Goal: Task Accomplishment & Management: Complete application form

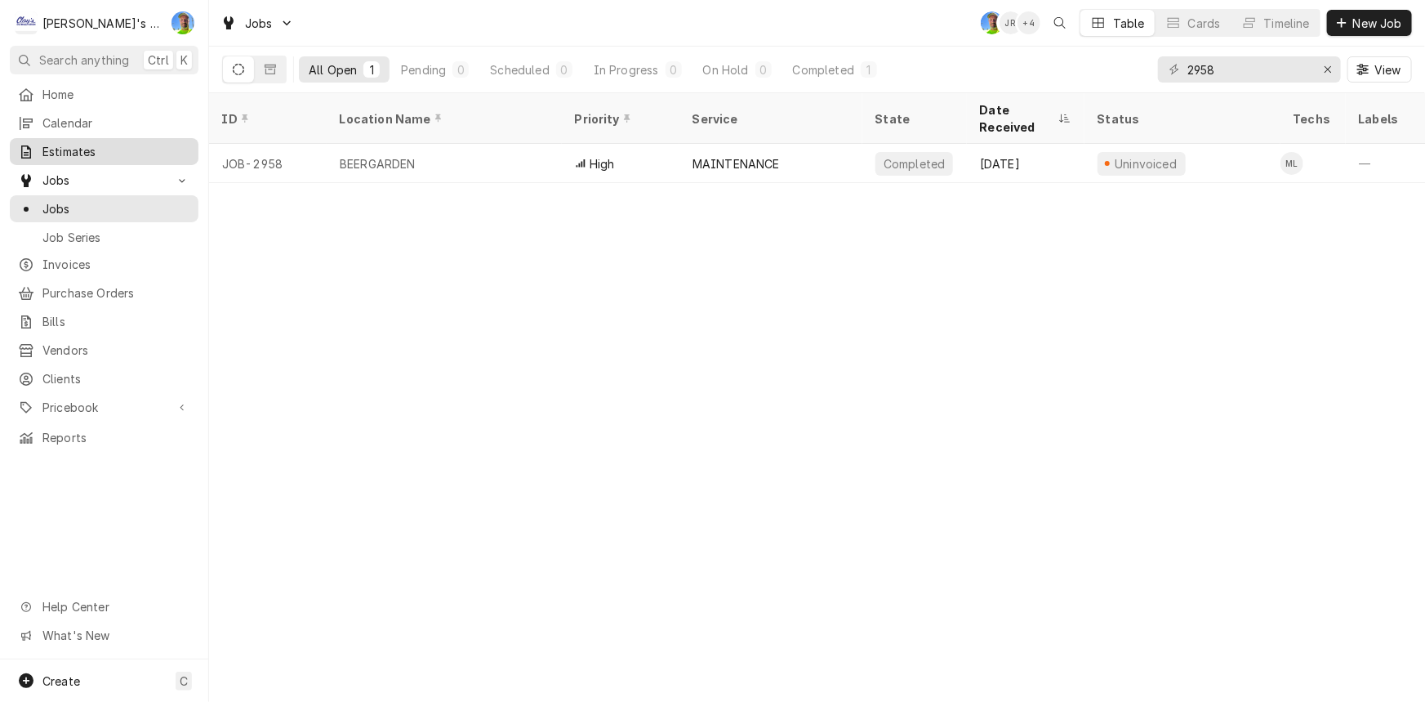
click at [124, 143] on span "Estimates" at bounding box center [116, 151] width 148 height 17
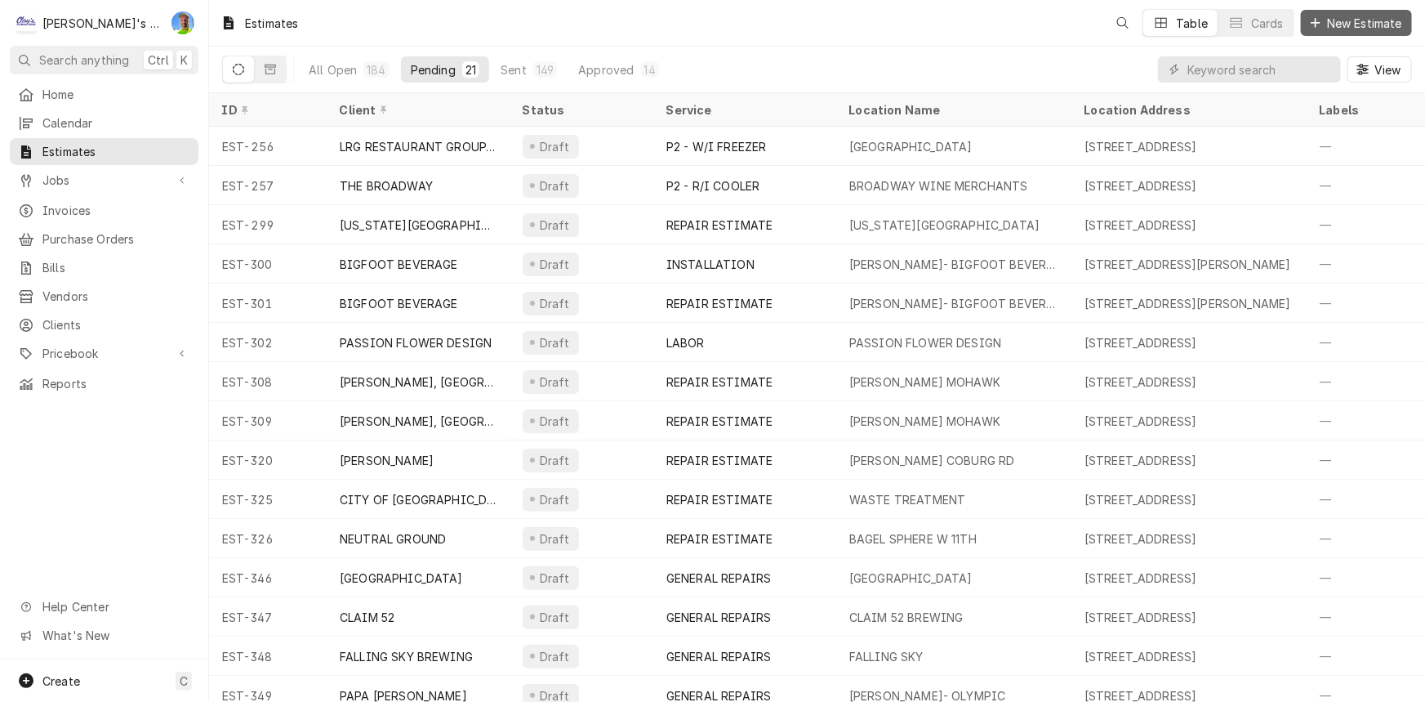
click at [1367, 29] on span "New Estimate" at bounding box center [1365, 23] width 82 height 17
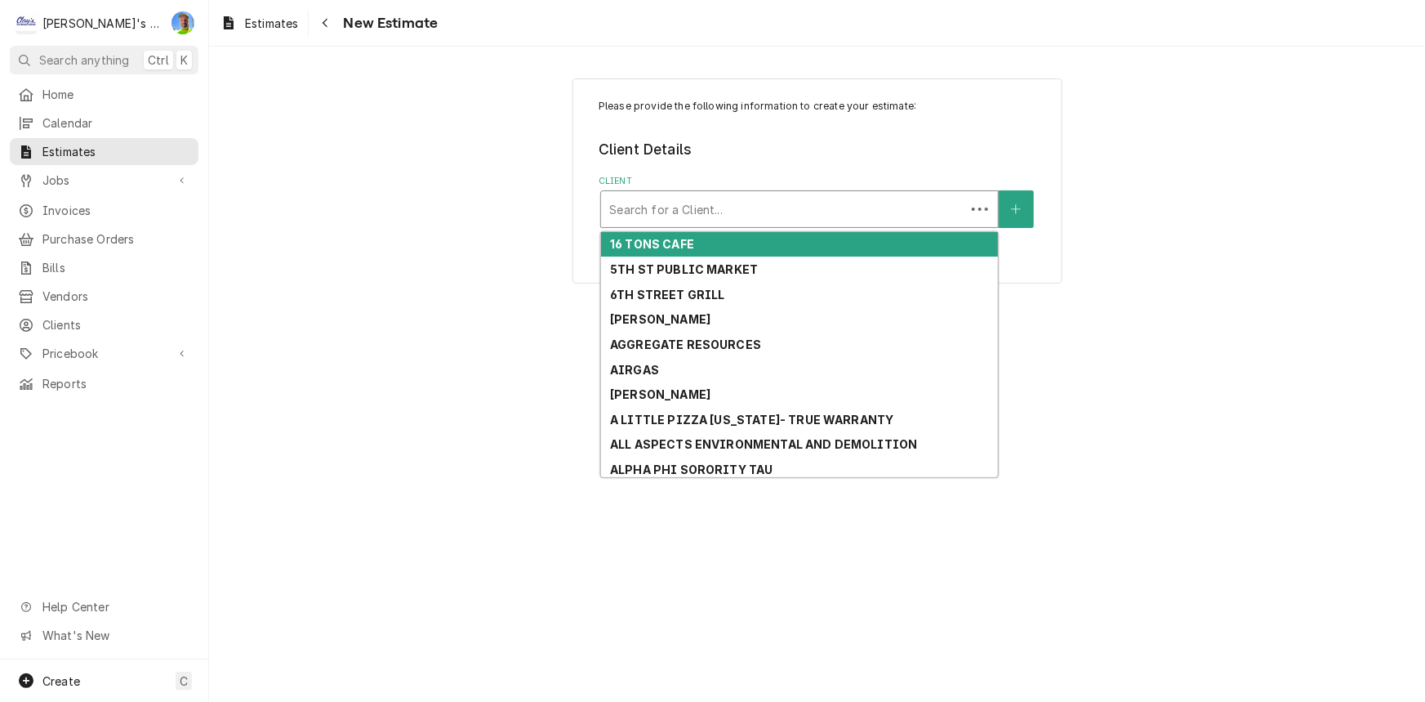
click at [715, 219] on div "Client" at bounding box center [783, 208] width 348 height 29
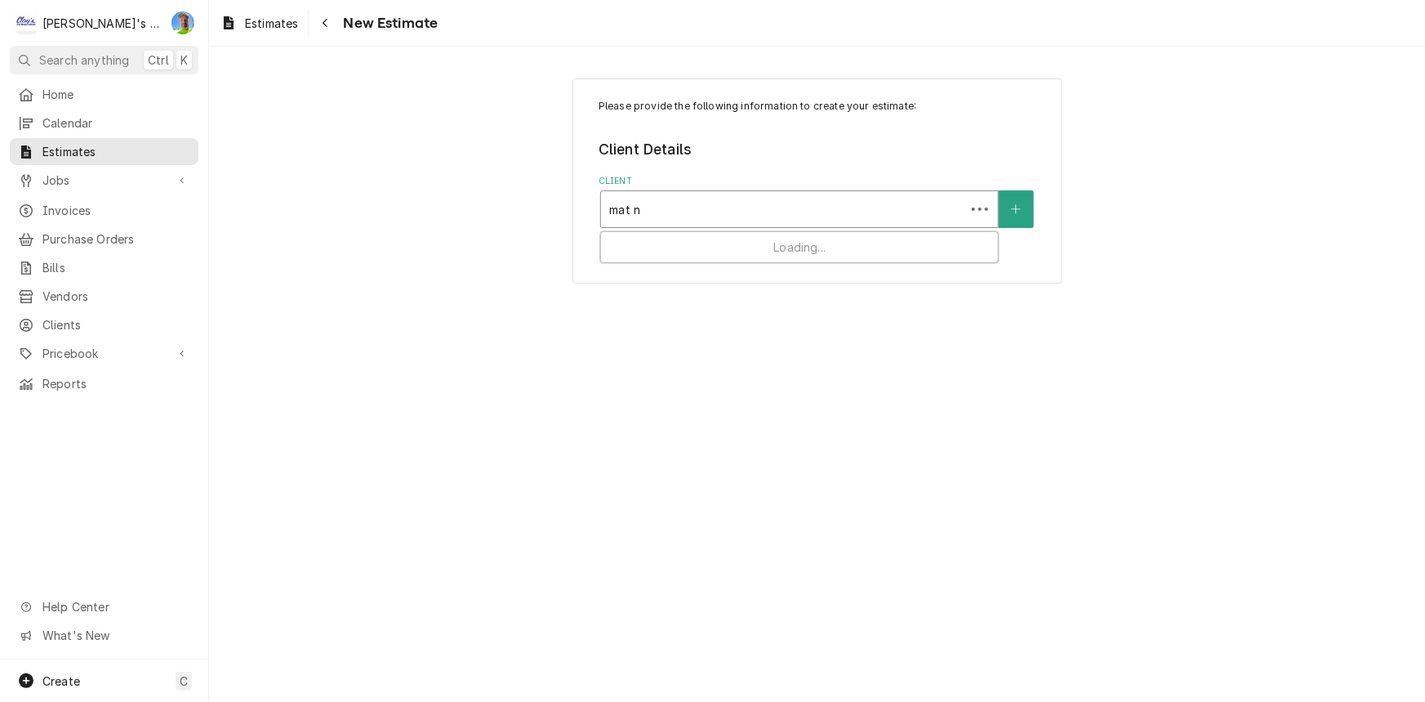
type input "mat ni"
click at [862, 212] on div "Client" at bounding box center [799, 208] width 381 height 29
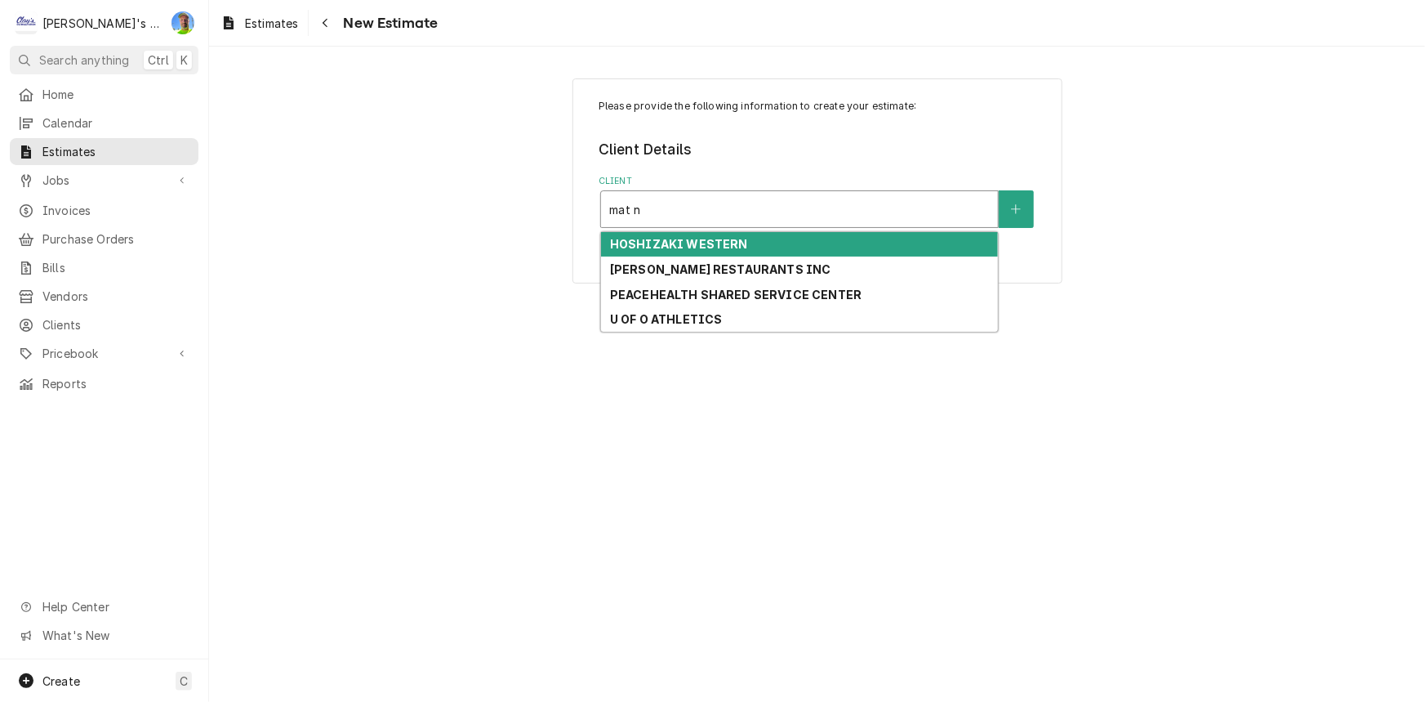
type input "mat ni"
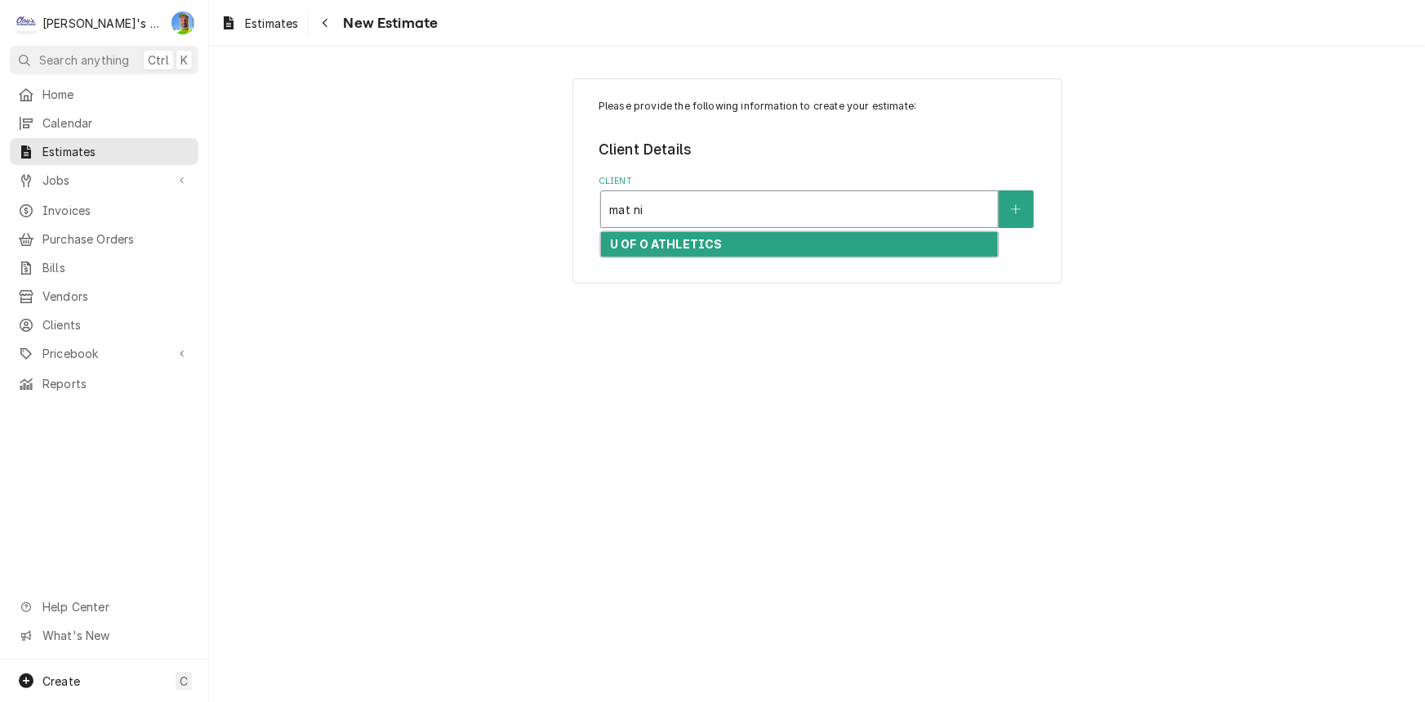
click at [831, 242] on div "U OF O ATHLETICS" at bounding box center [799, 244] width 397 height 25
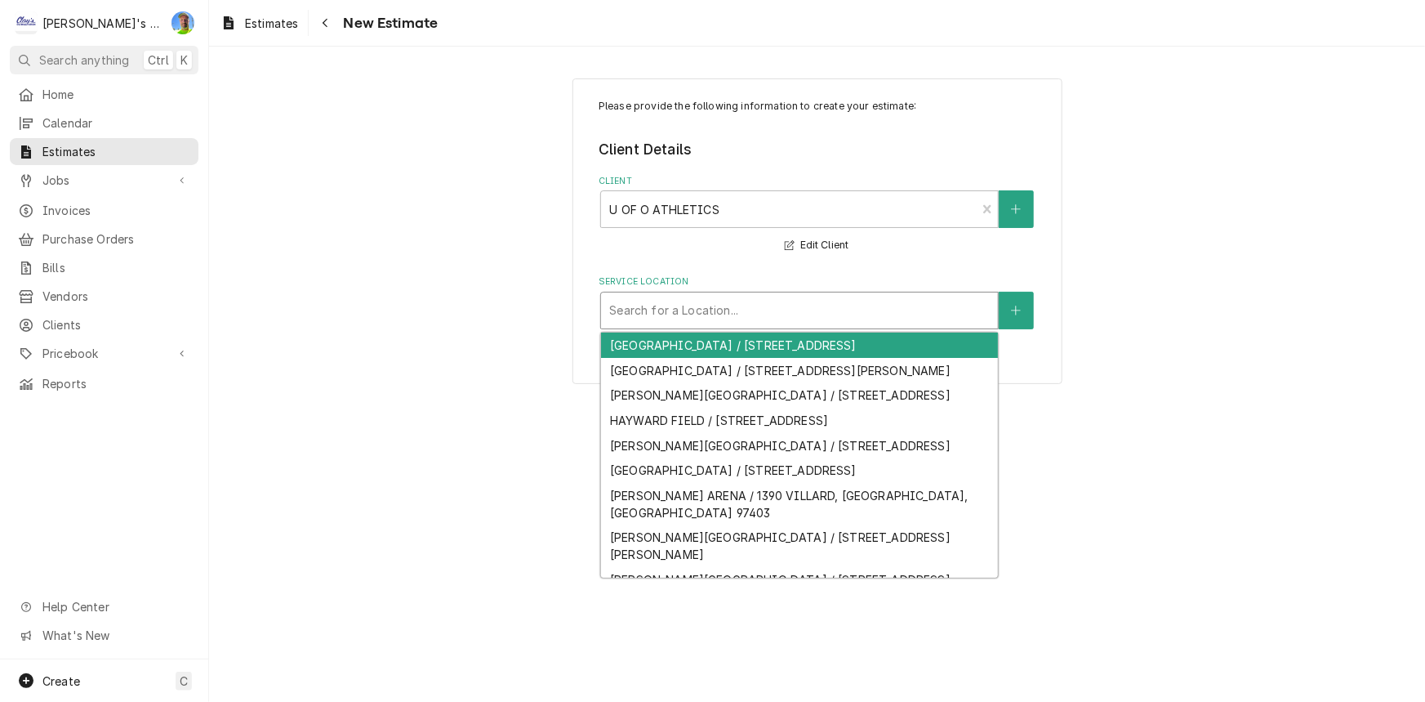
click at [734, 308] on div "Service Location" at bounding box center [799, 310] width 381 height 29
type input "ma"
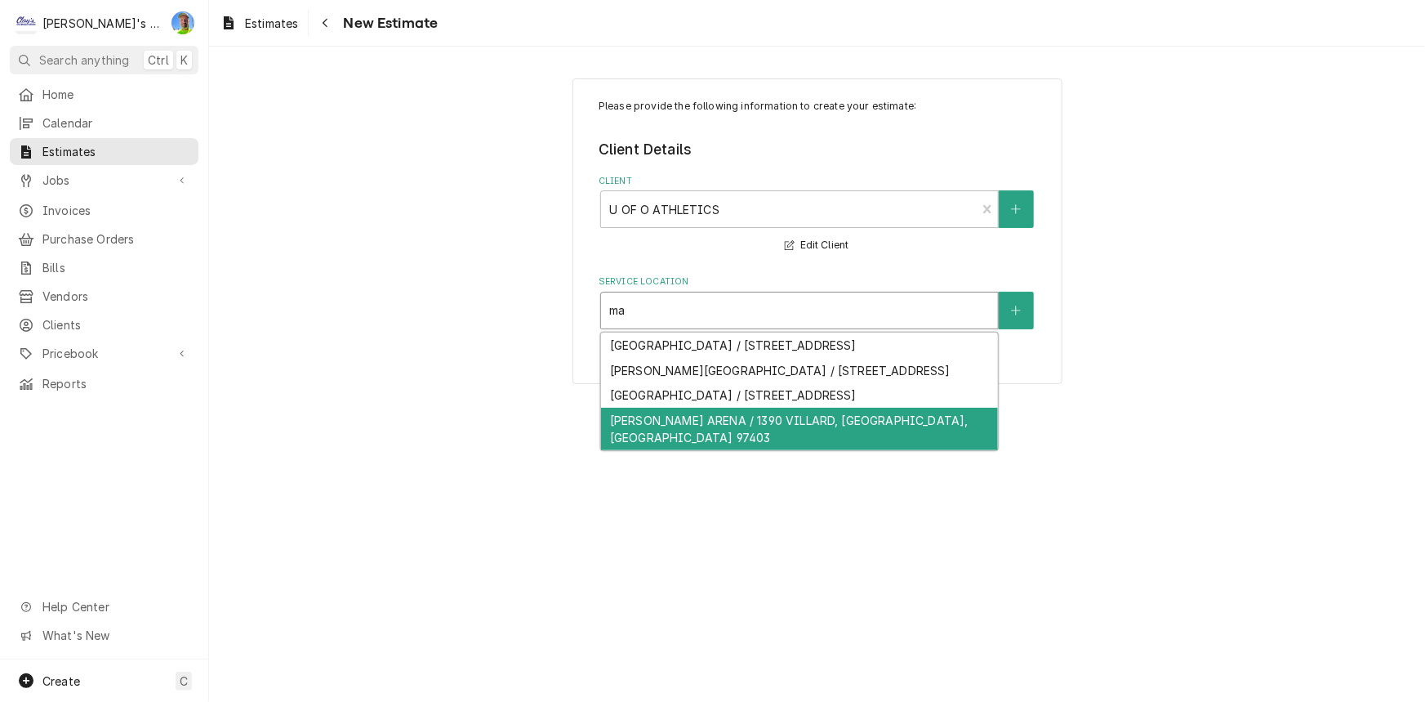
click at [720, 439] on div "MATTHEW KNIGHT ARENA / 1390 VILLARD, EUGENE, OR 97403" at bounding box center [799, 429] width 397 height 42
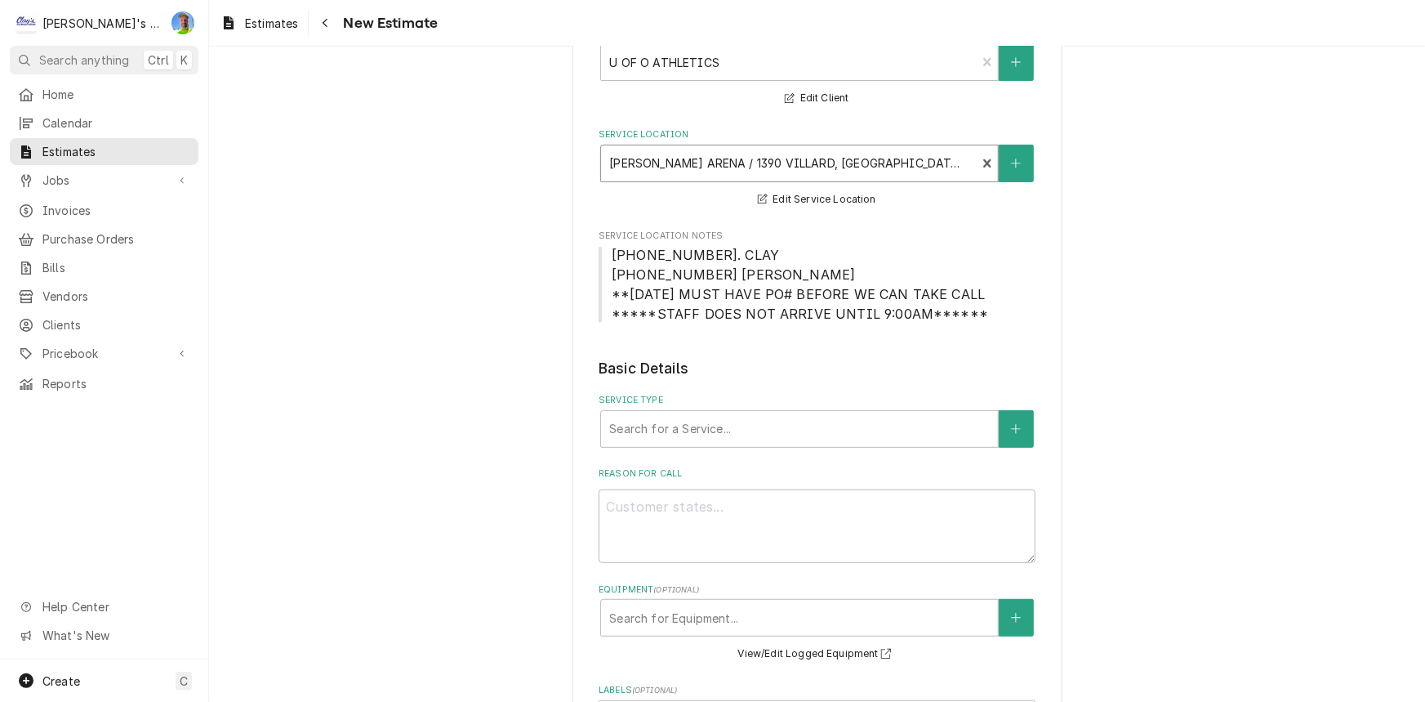
scroll to position [222, 0]
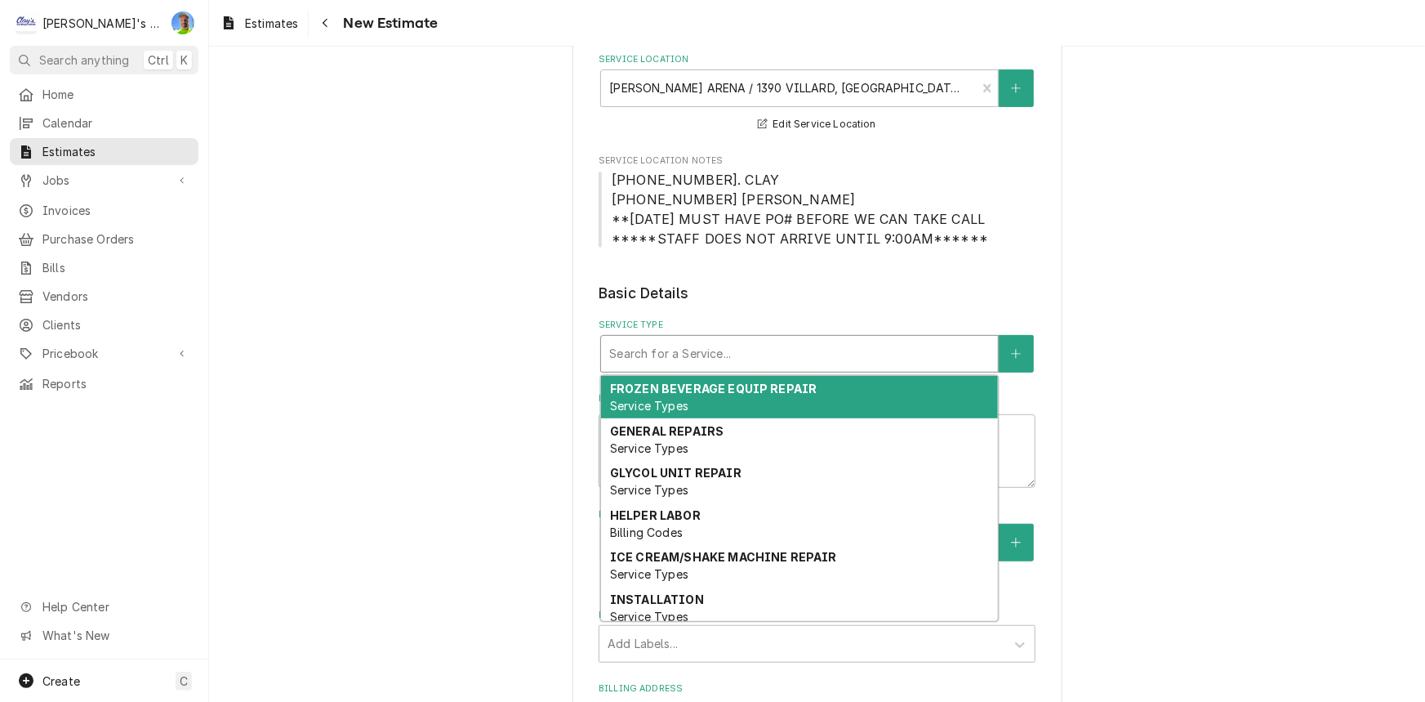
click at [704, 357] on div "Service Type" at bounding box center [799, 353] width 381 height 29
type textarea "x"
type input "r"
type textarea "x"
type input "re"
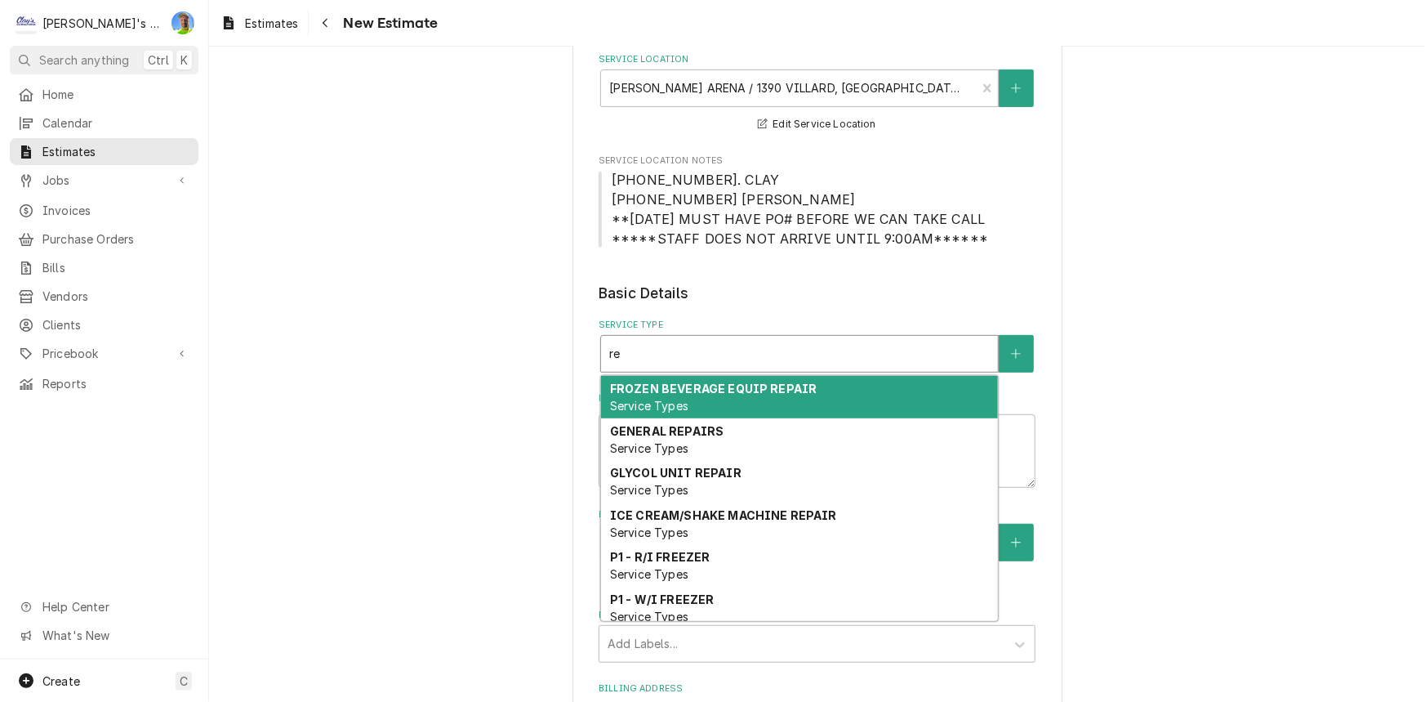
type textarea "x"
type input "rep"
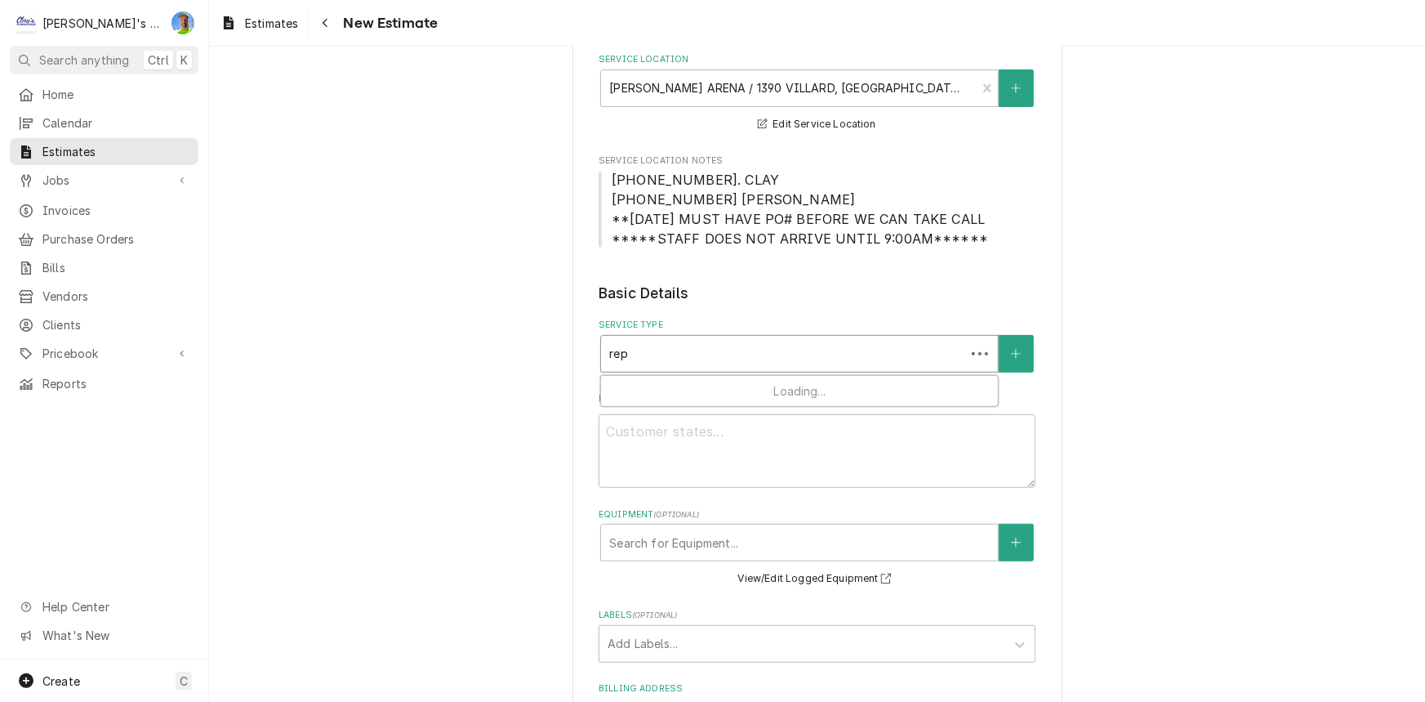
type textarea "x"
type input "repa"
type textarea "x"
type input "repai"
type textarea "x"
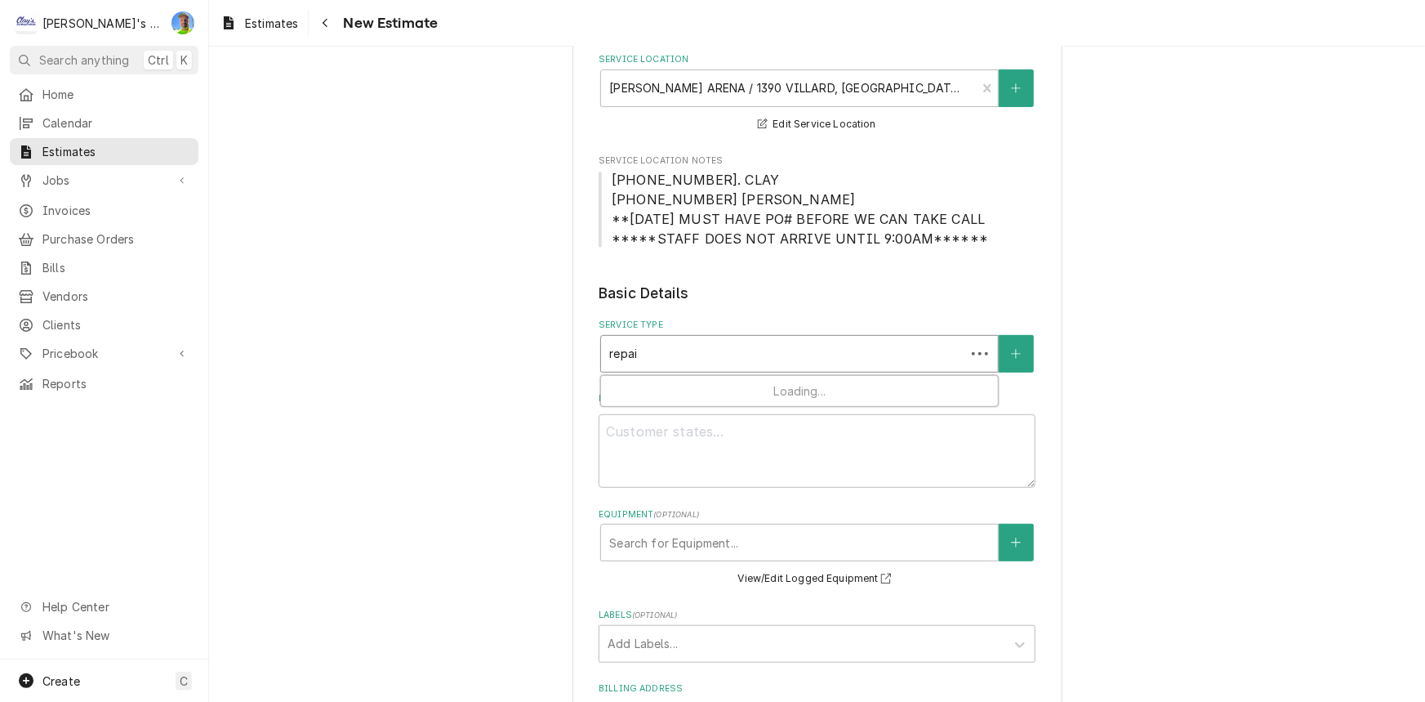
type input "repair"
type textarea "x"
type input "repair"
type textarea "x"
type input "repair es"
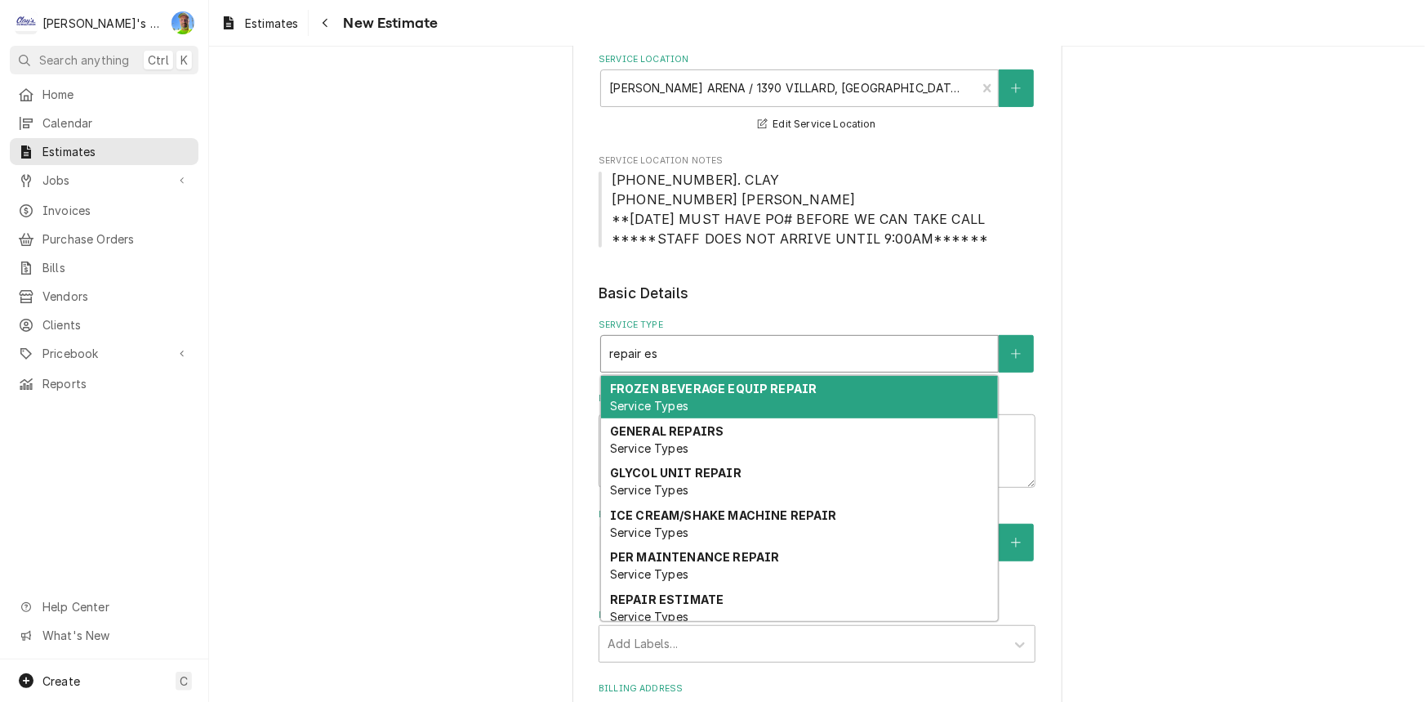
type textarea "x"
type input "repair est"
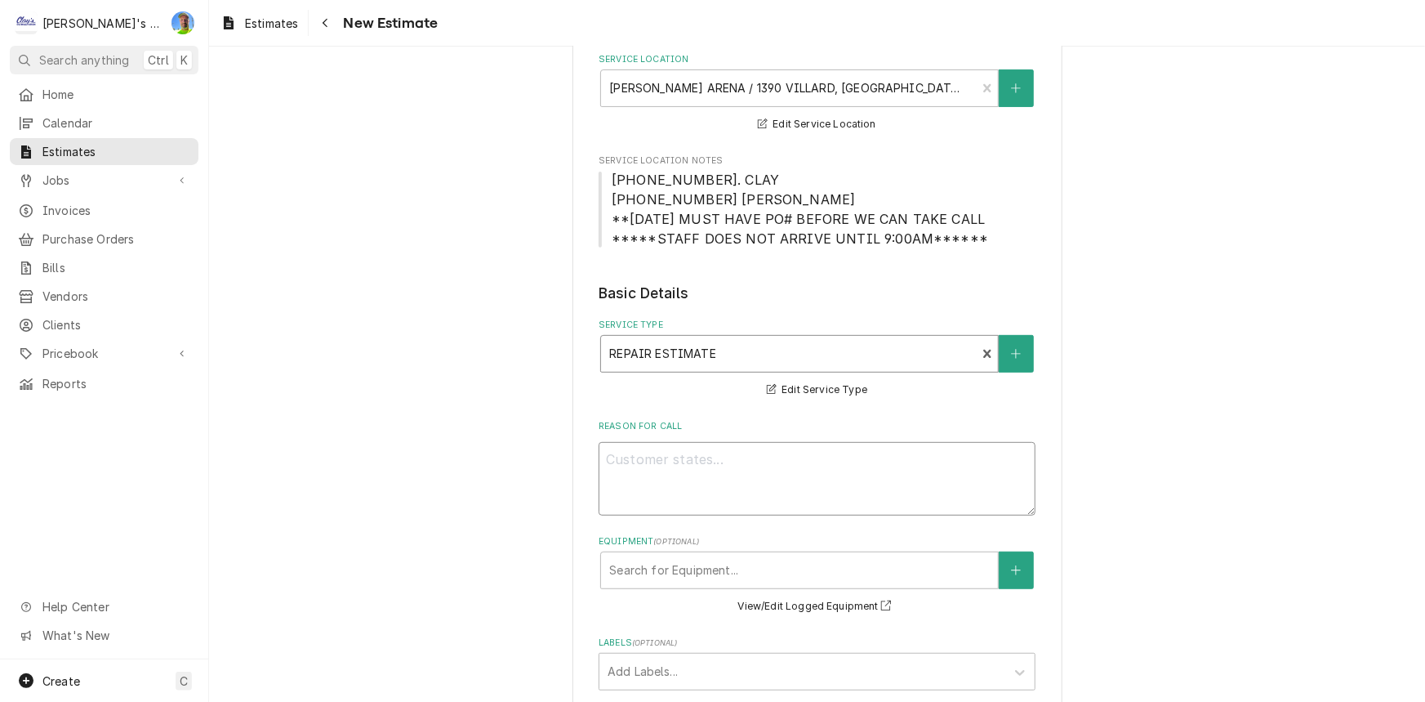
click at [689, 492] on textarea "Reason For Call" at bounding box center [817, 479] width 437 height 74
type textarea "x"
type textarea "/"
type textarea "x"
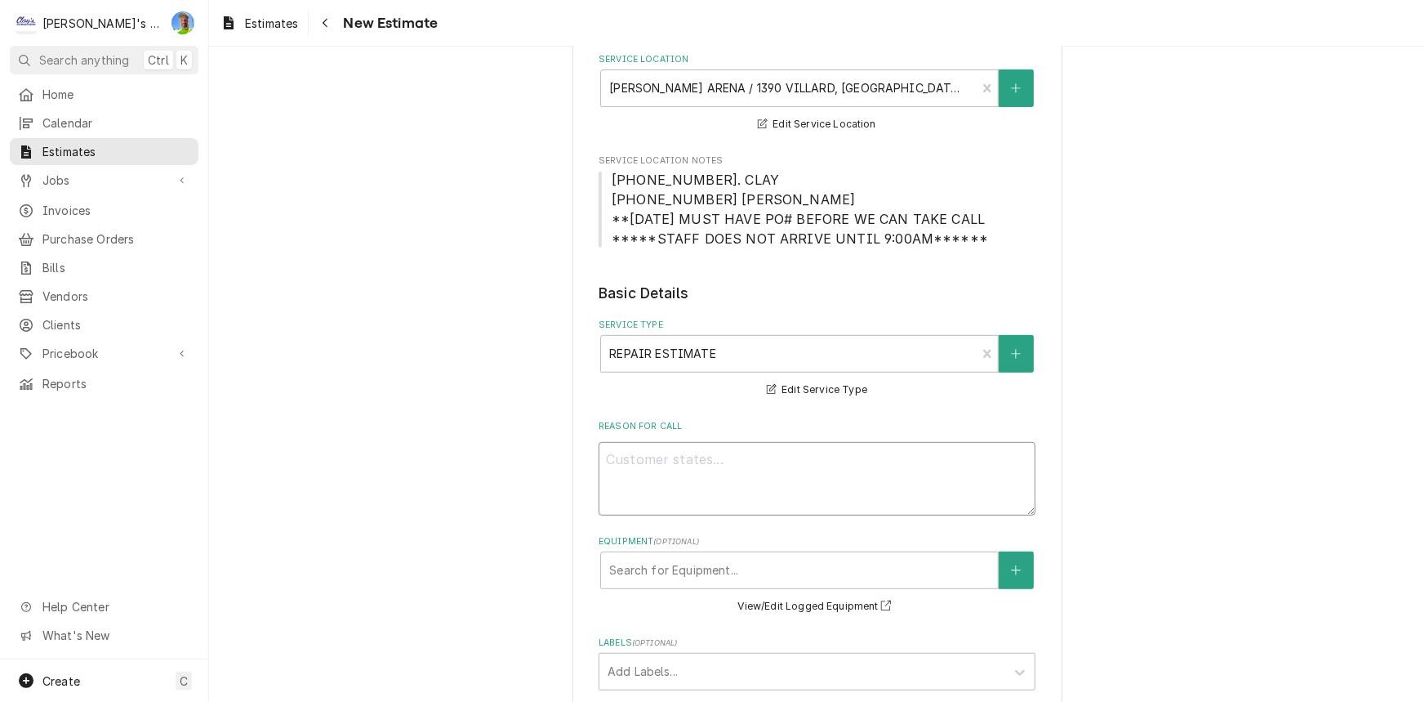
type textarea "9"
type textarea "x"
type textarea "9/"
type textarea "x"
type textarea "9/2"
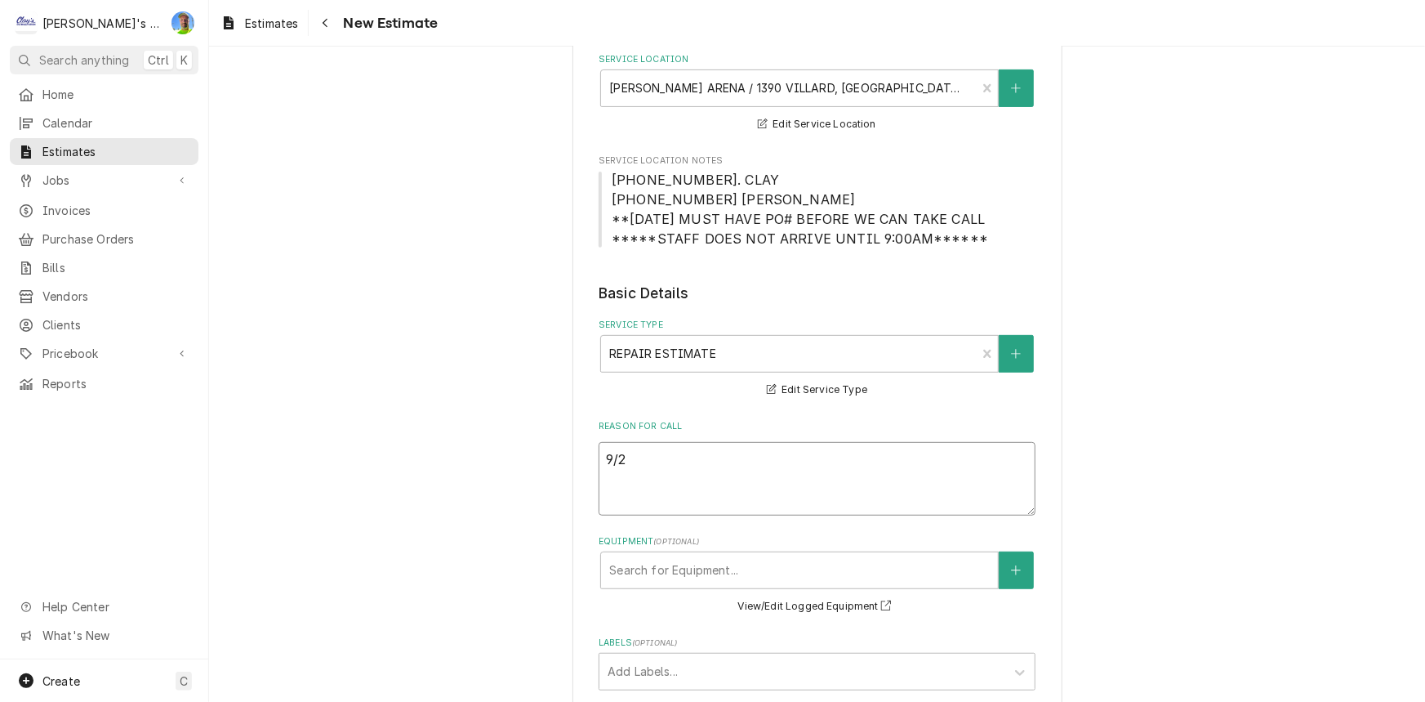
type textarea "x"
type textarea "9/29"
type textarea "x"
type textarea "9/29/"
type textarea "x"
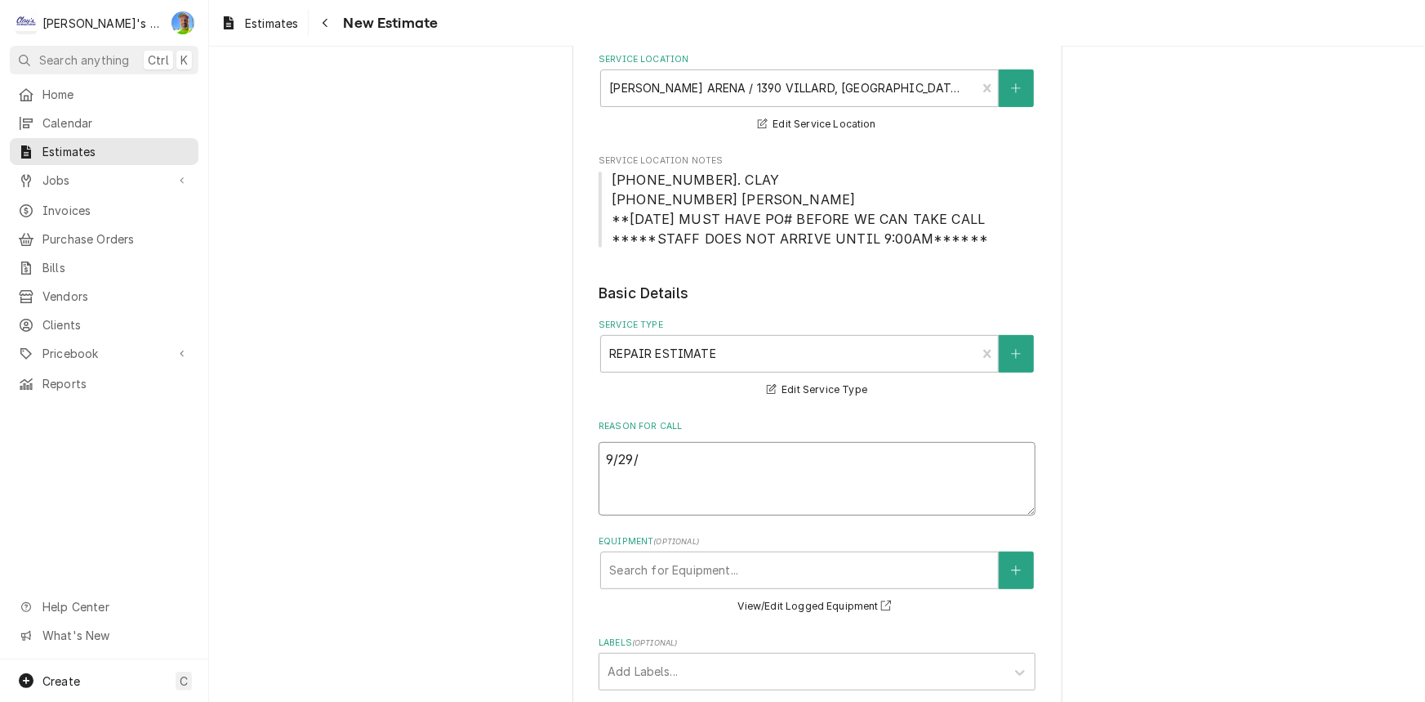
type textarea "9/29/2"
type textarea "x"
type textarea "9/29/20"
type textarea "x"
type textarea "9/29/202"
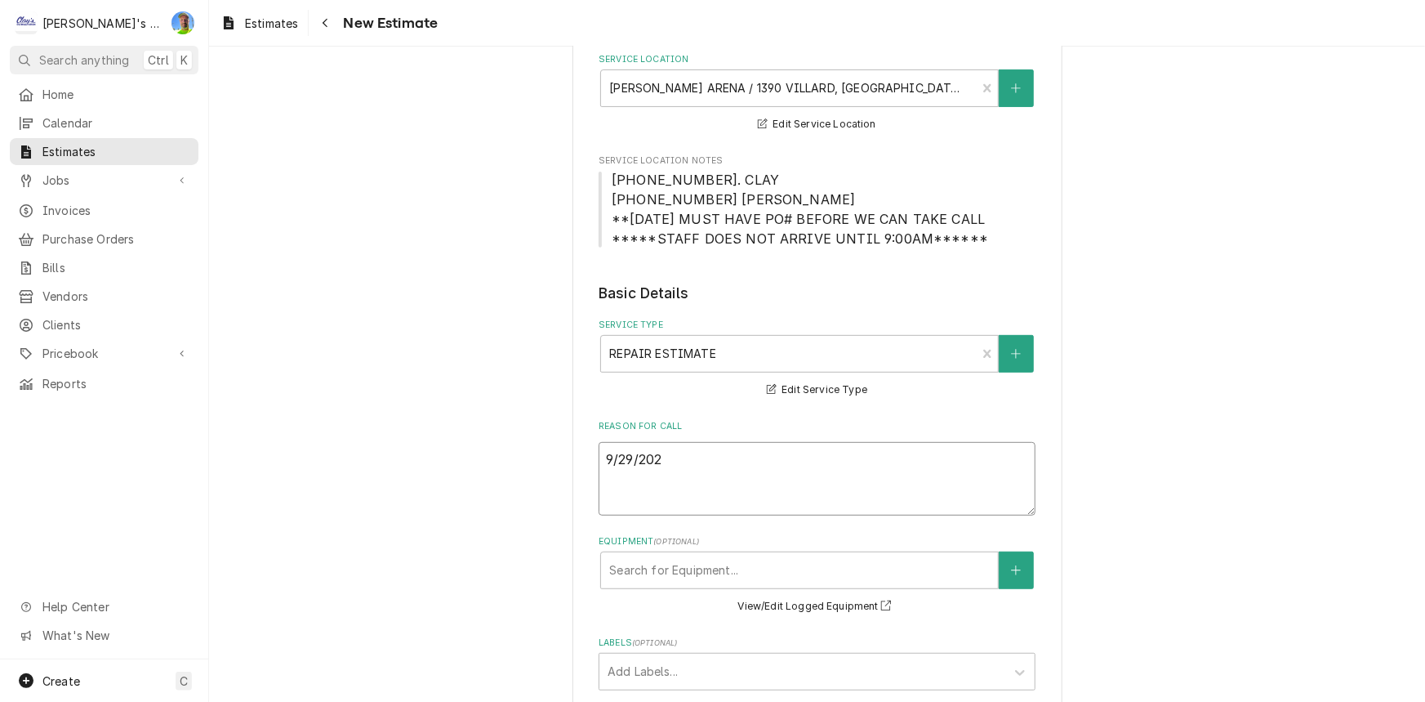
type textarea "x"
type textarea "9/29/2025"
type textarea "x"
type textarea "9/29/2025"
type textarea "x"
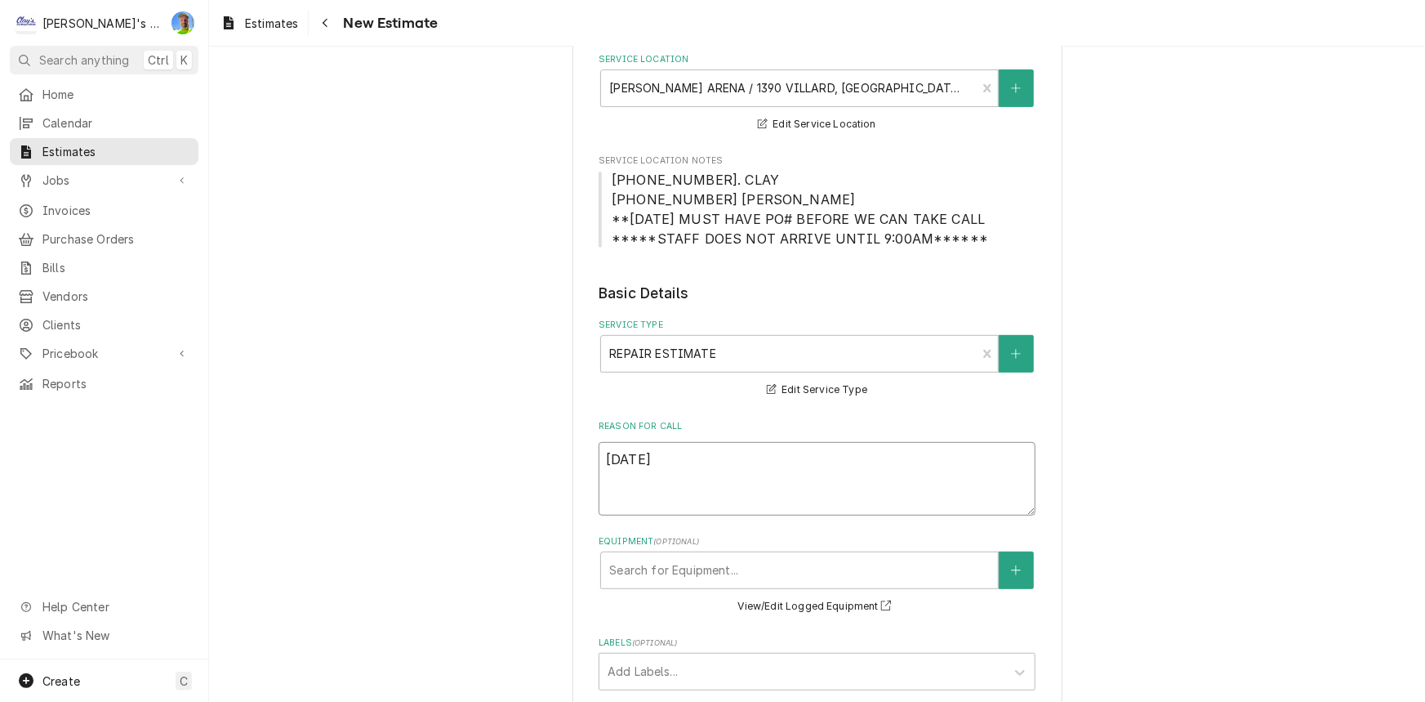
type textarea "9/29/2025 J"
type textarea "x"
type textarea "9/29/2025"
type textarea "x"
type textarea "9/29/2025 E"
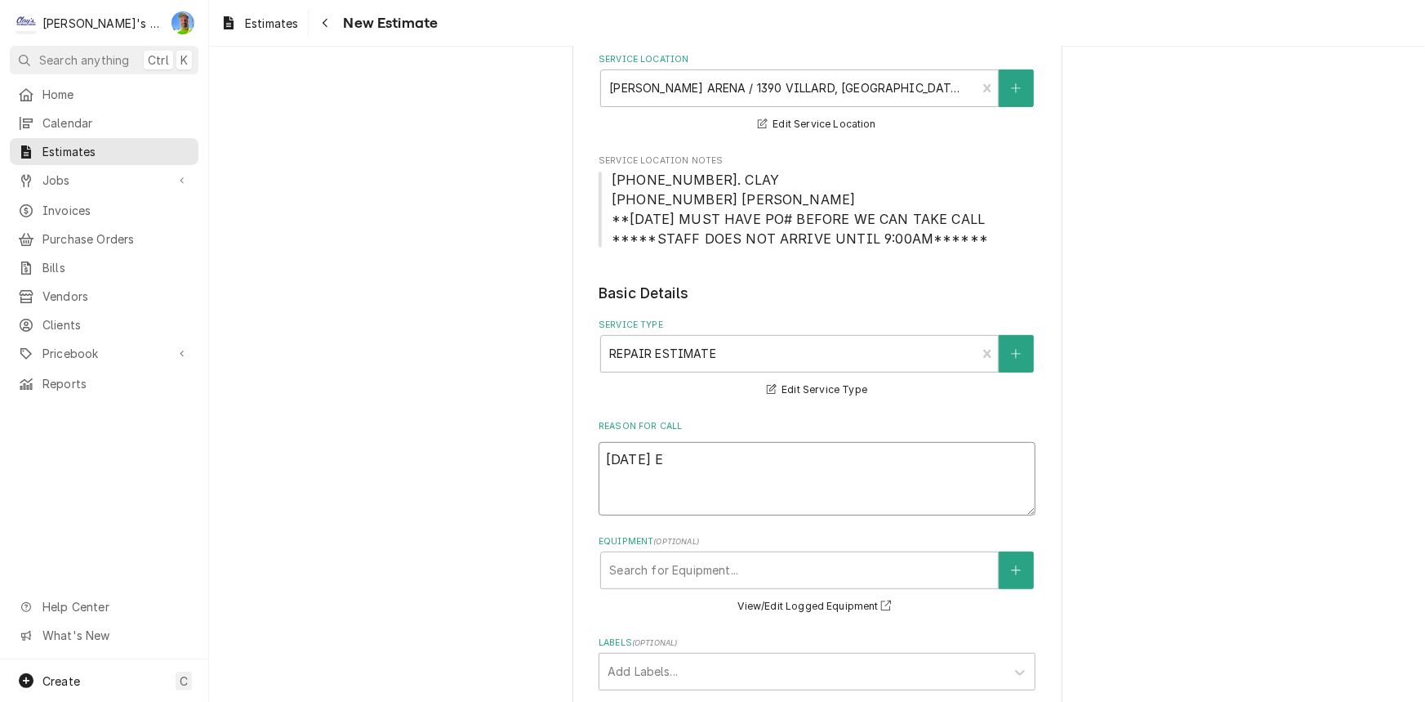
type textarea "x"
type textarea "9/29/2025 ES"
type textarea "x"
type textarea "9/29/2025 ESTI"
type textarea "x"
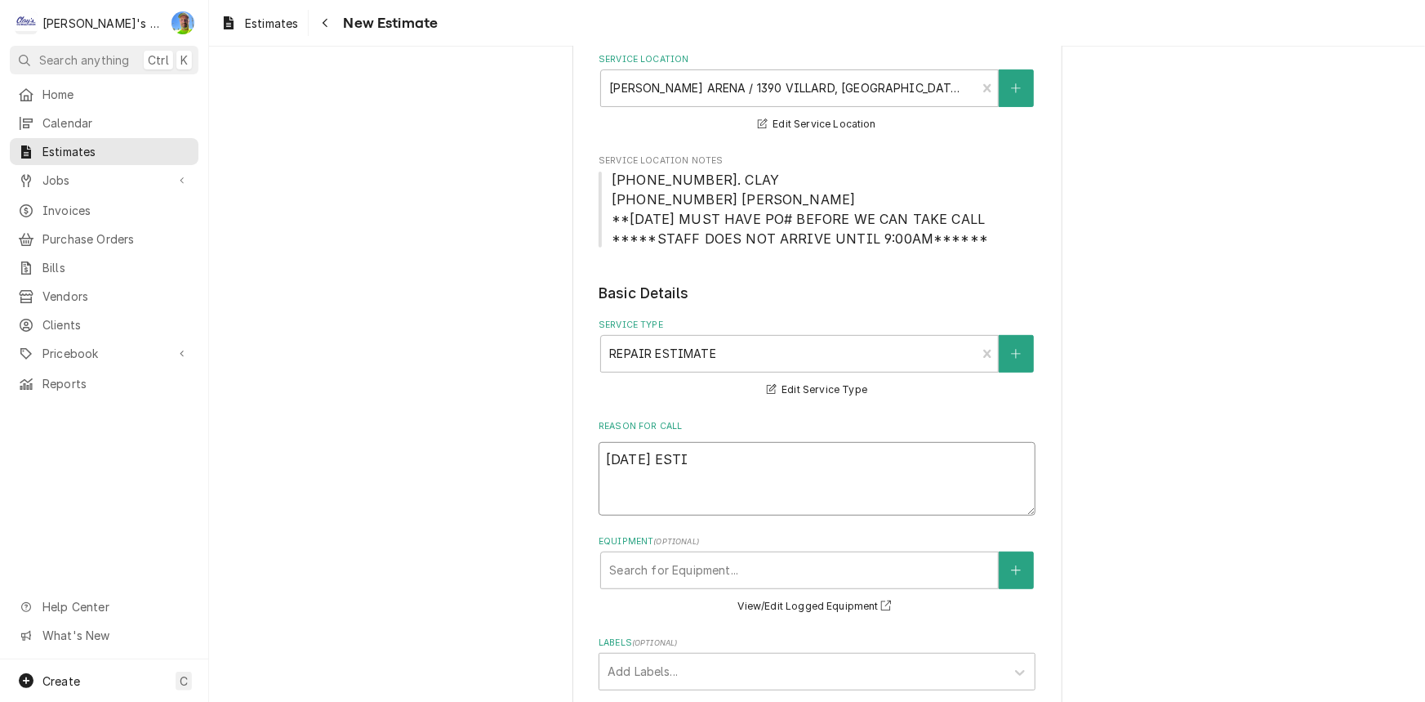
type textarea "9/29/2025 ESTIM"
type textarea "x"
type textarea "9/29/2025 ESTIMA"
type textarea "x"
type textarea "9/29/2025 ESTIMATR"
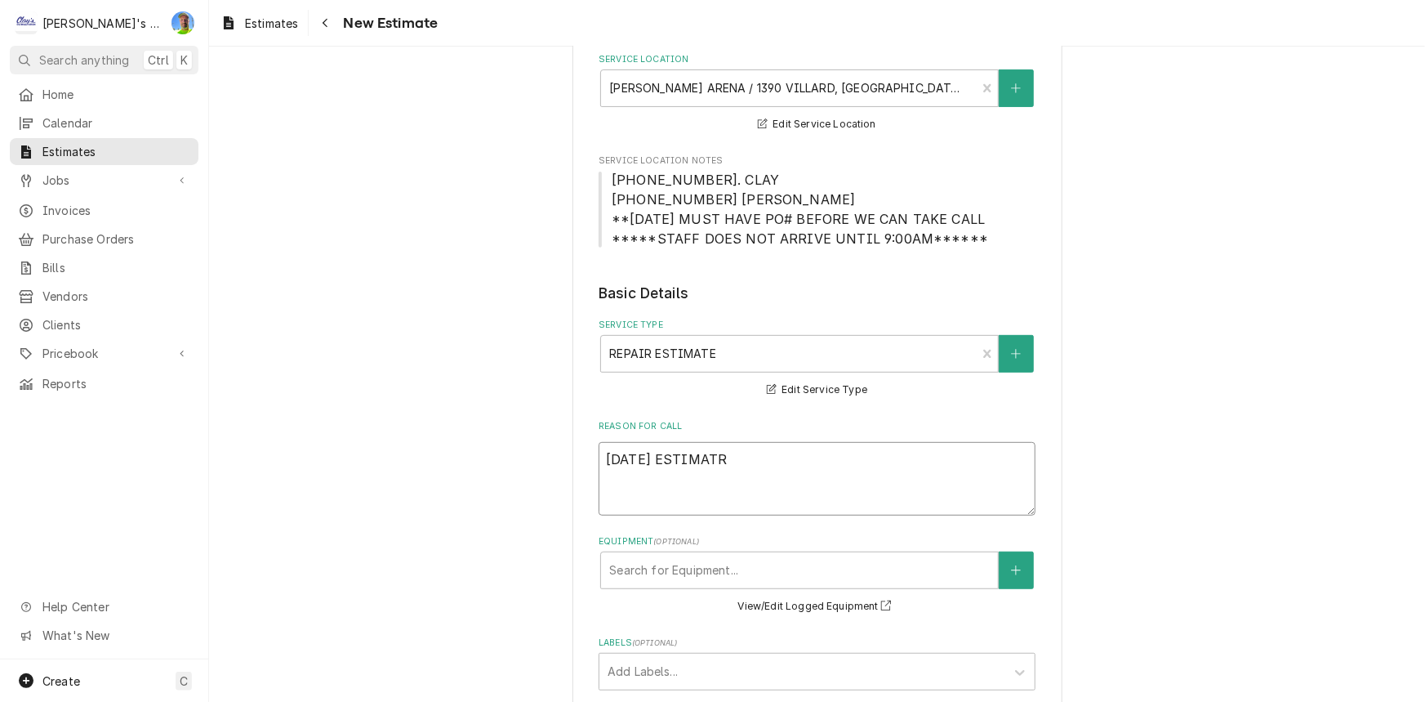
type textarea "x"
type textarea "9/29/2025 ESTIMATRE"
type textarea "x"
type textarea "9/29/2025 ESTIMATRE"
type textarea "x"
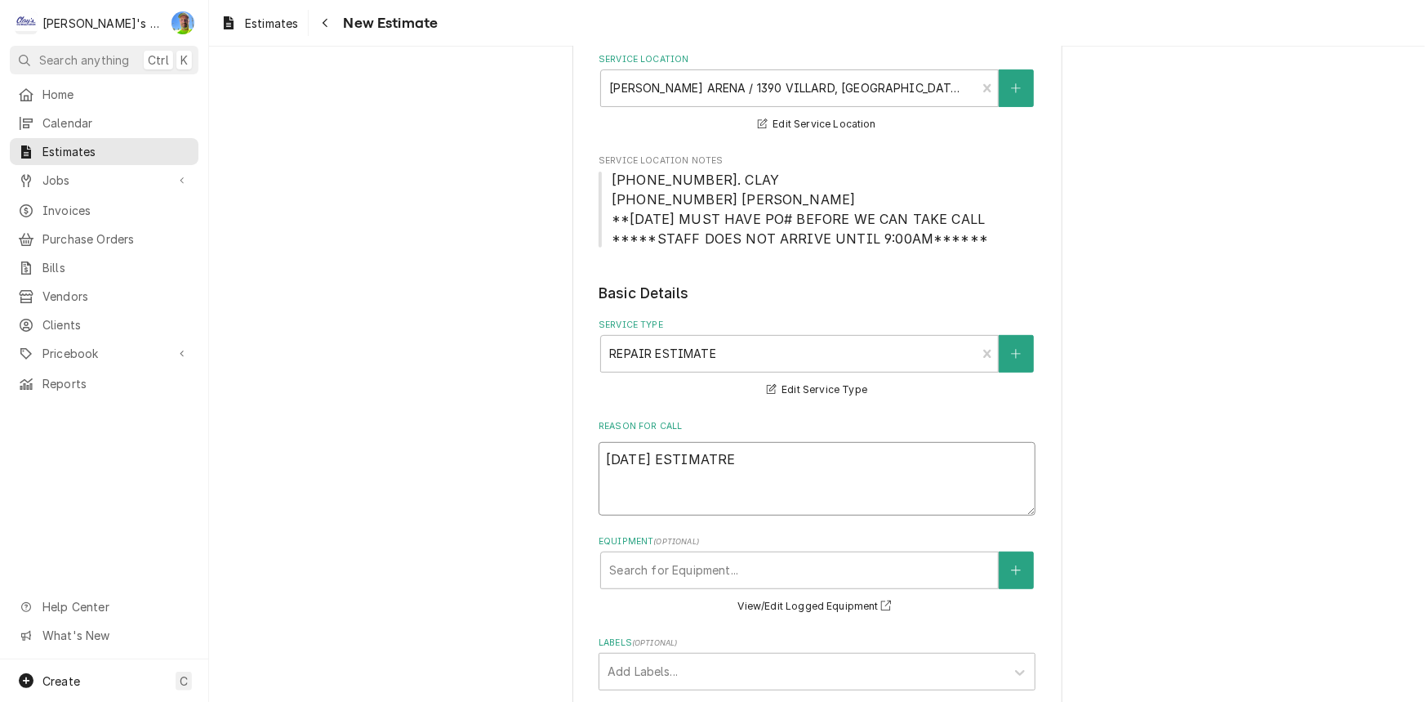
type textarea "9/29/2025 ESTIMATRE"
type textarea "x"
type textarea "9/29/2025 ESTIMATR"
type textarea "x"
type textarea "9/29/2025 ESTIMAT"
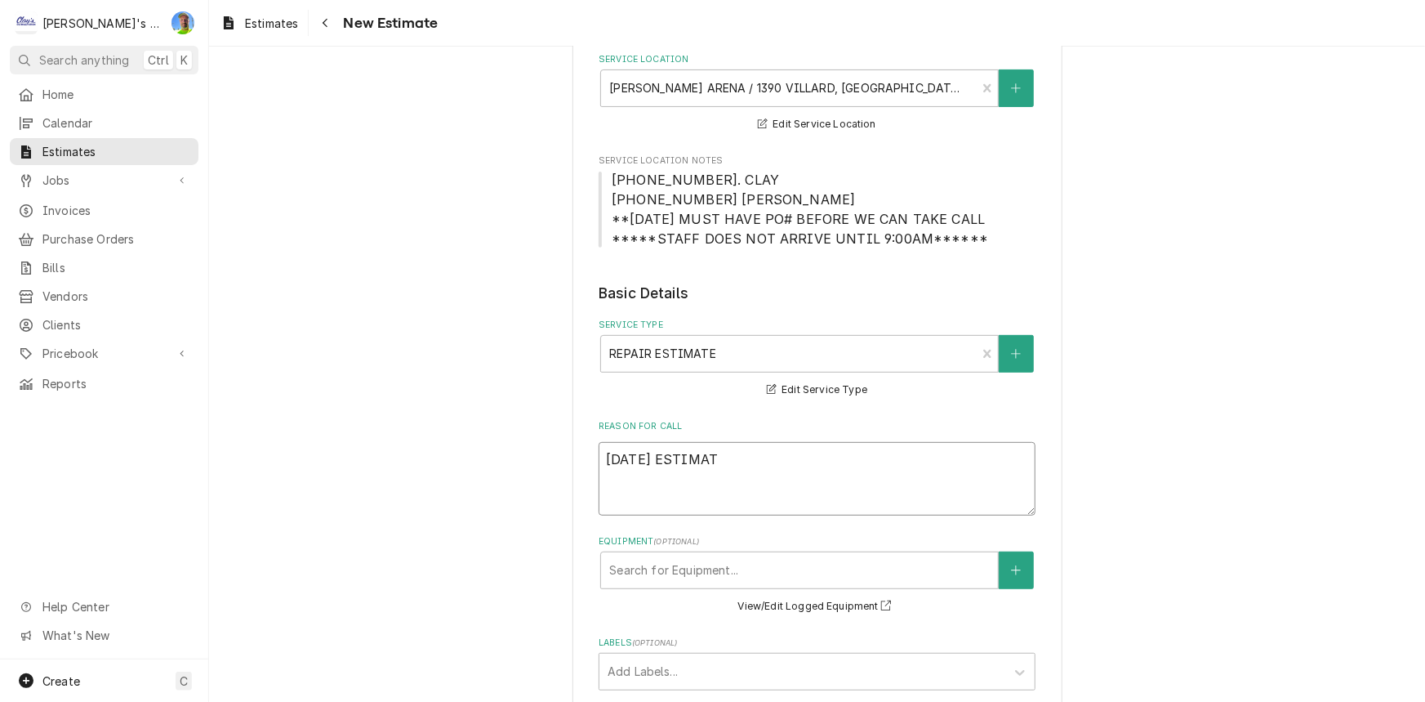
type textarea "x"
type textarea "9/29/2025 ESTIMATE"
type textarea "x"
type textarea "9/29/2025 ESTIMATE T"
type textarea "x"
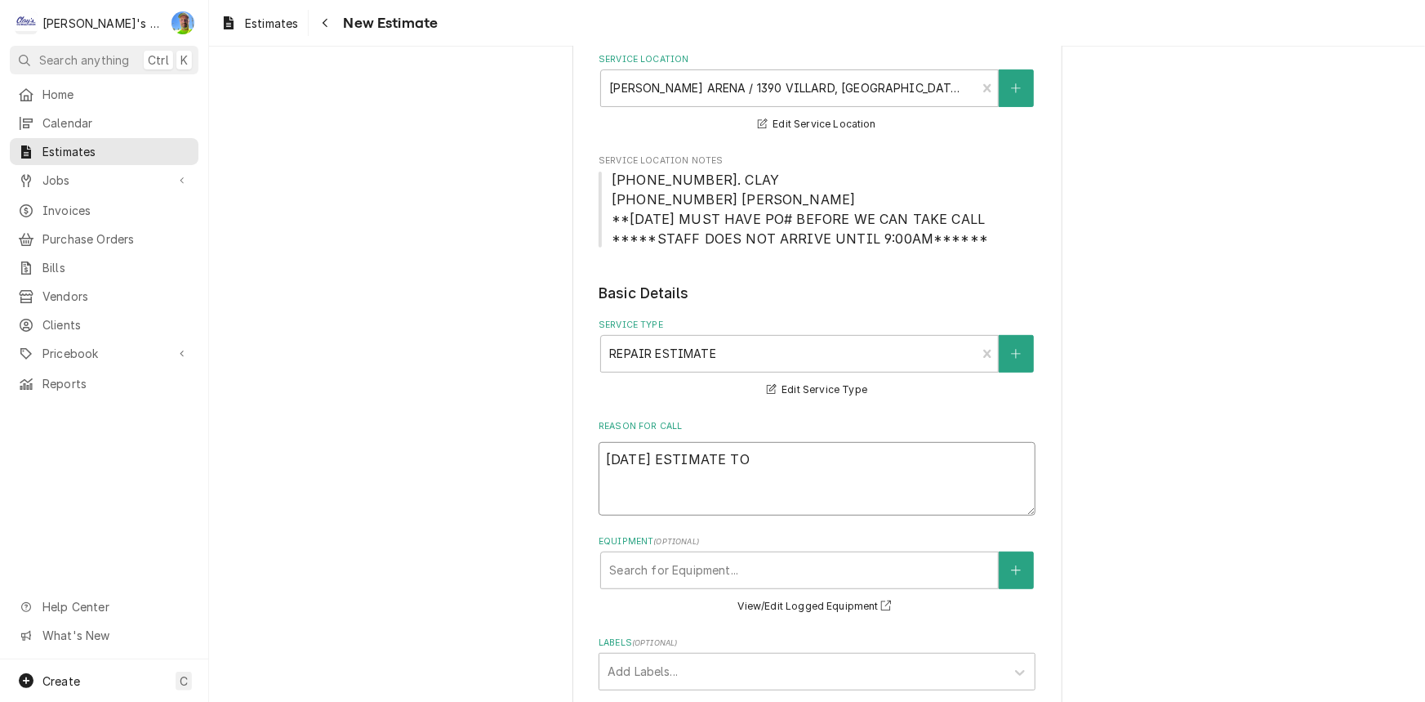
type textarea "9/29/2025 ESTIMATE TO"
type textarea "x"
type textarea "9/29/2025 ESTIMATE TO R"
type textarea "x"
type textarea "9/29/2025 ESTIMATE TO RE"
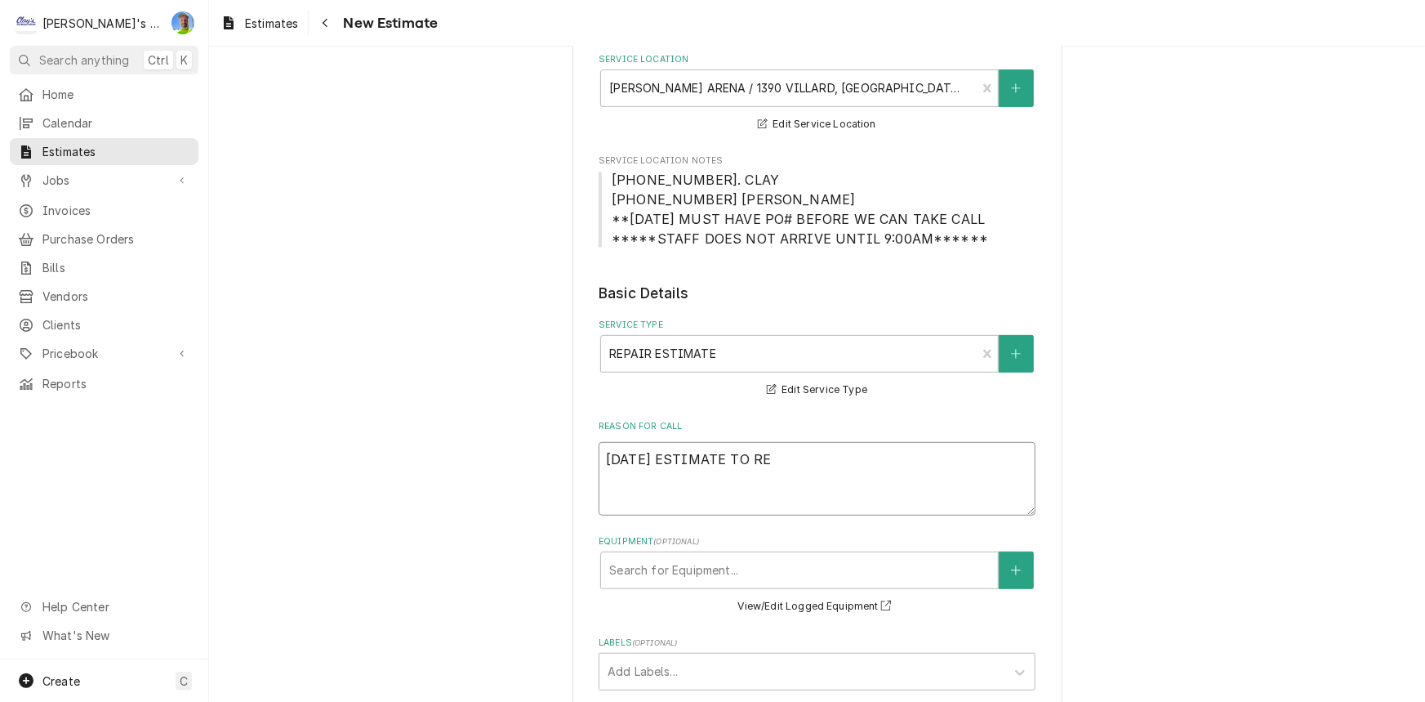
type textarea "x"
type textarea "9/29/2025 ESTIMATE TO REP"
type textarea "x"
type textarea "9/29/2025 ESTIMATE TO REPL"
type textarea "x"
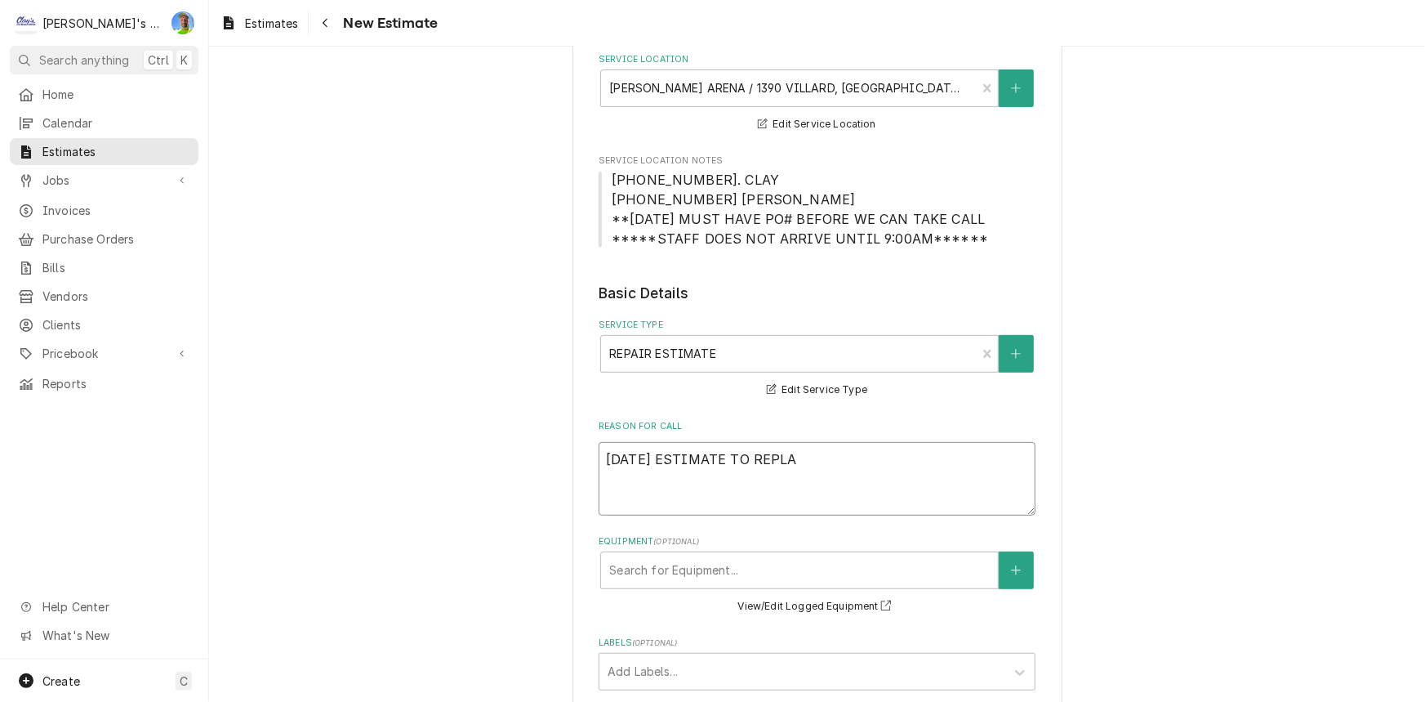
type textarea "9/29/2025 ESTIMATE TO REPLAC"
type textarea "x"
type textarea "9/29/2025 ESTIMATE TO REPLACV"
type textarea "x"
type textarea "9/29/2025 ESTIMATE TO REPLACVE"
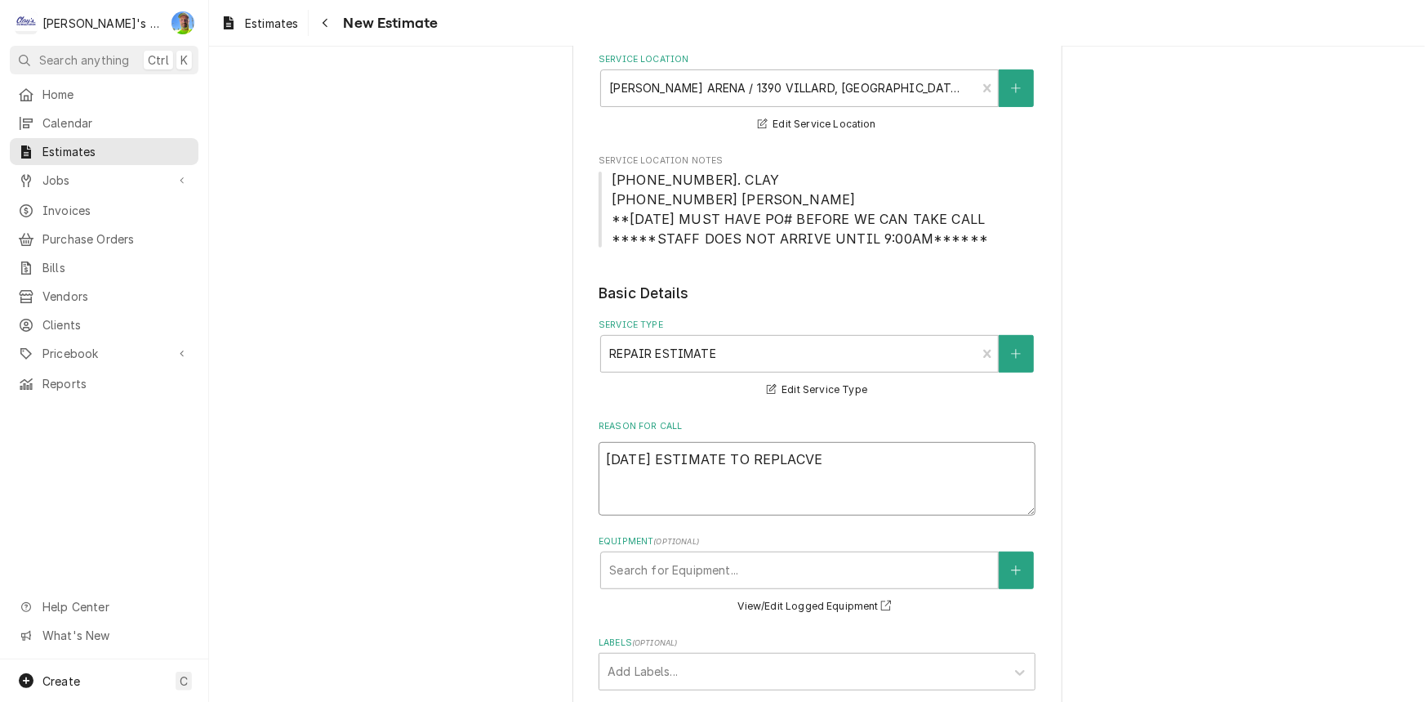
type textarea "x"
type textarea "9/29/2025 ESTIMATE TO REPLACVE"
type textarea "x"
type textarea "9/29/2025 ESTIMATE TO REPLACVE"
type textarea "x"
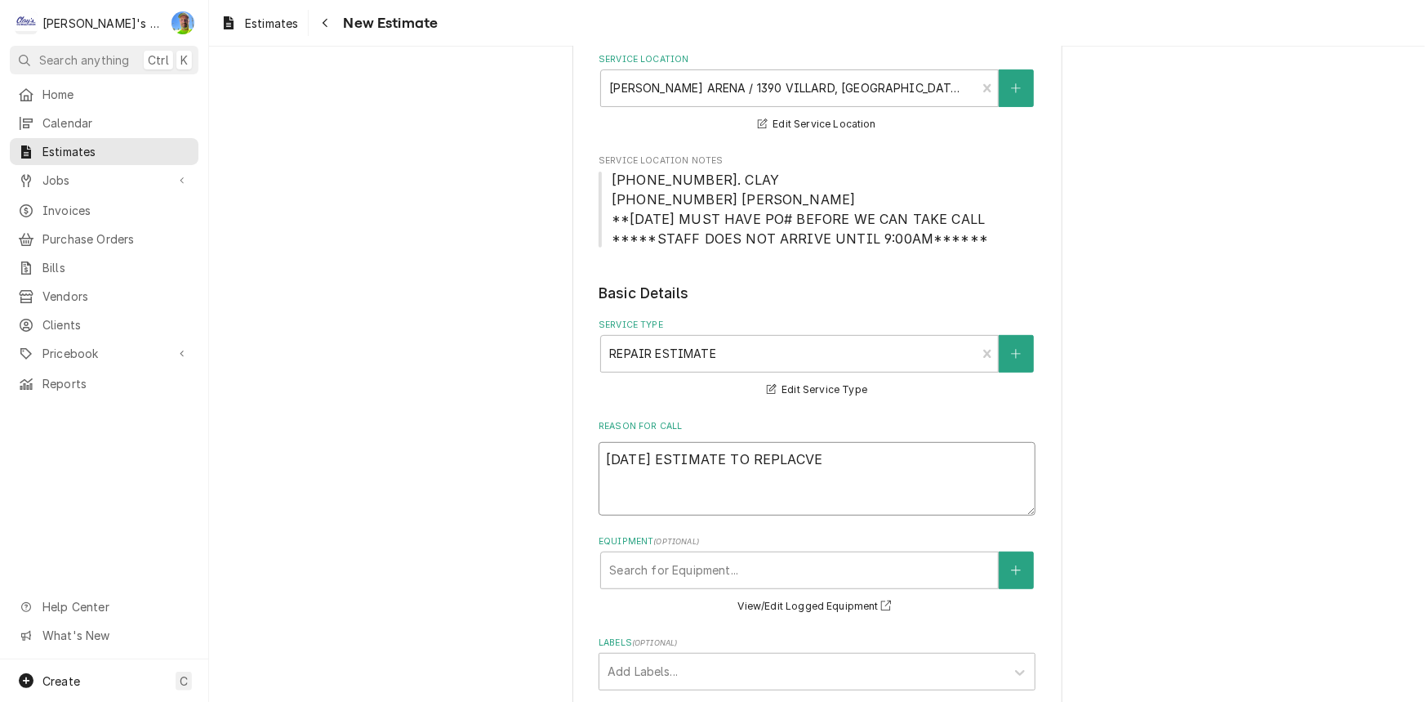
type textarea "9/29/2025 ESTIMATE TO REPLACV"
type textarea "x"
type textarea "9/29/2025 ESTIMATE TO REPLAC"
type textarea "x"
type textarea "9/29/2025 ESTIMATE TO REPLACE"
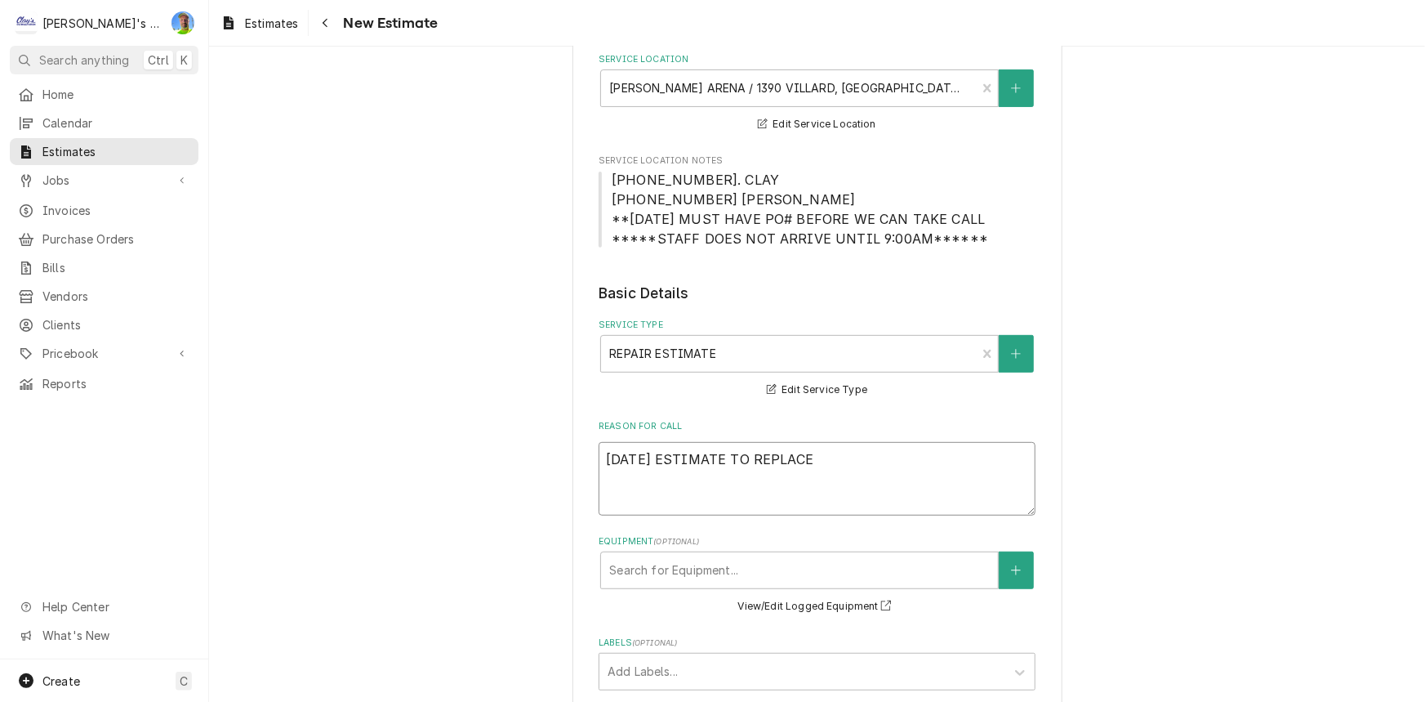
type textarea "x"
type textarea "9/29/2025 ESTIMATE TO REPLACE"
type textarea "x"
type textarea "9/29/2025 ESTIMATE TO REPLACE D"
type textarea "x"
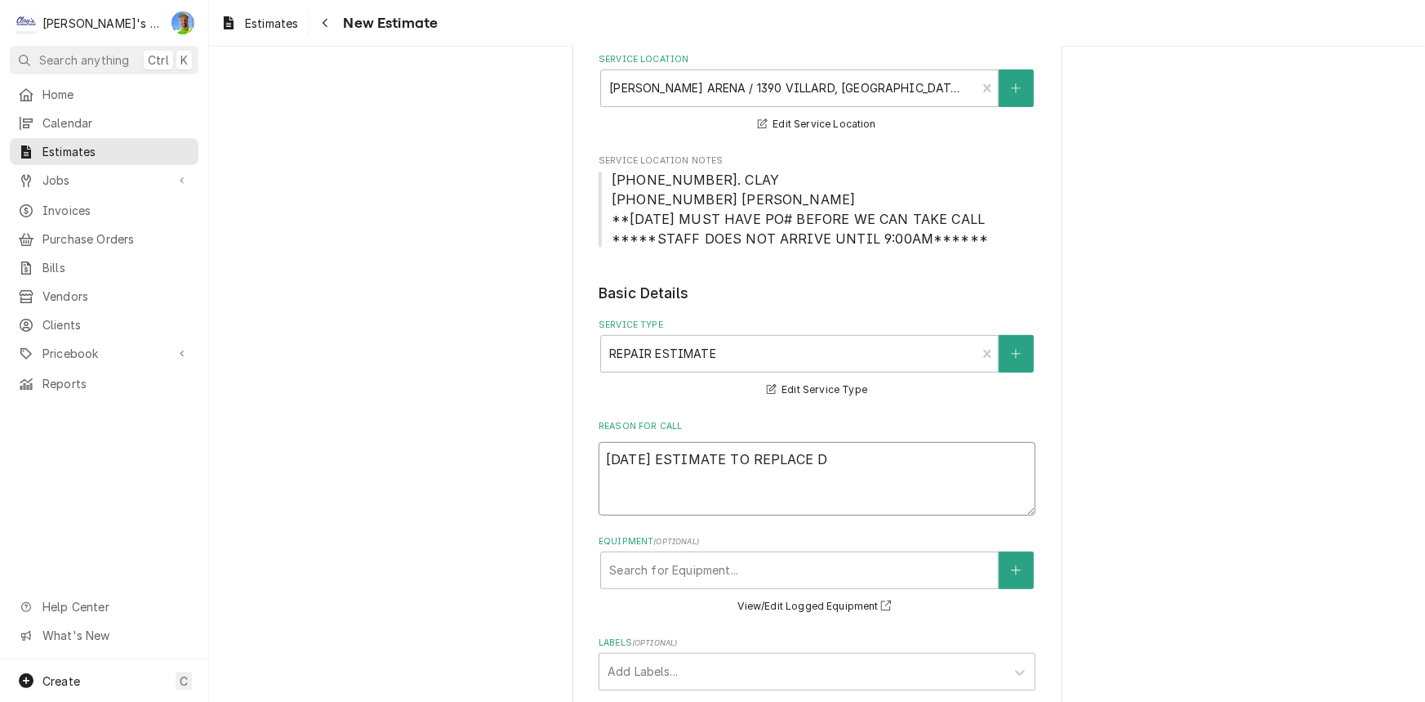
type textarea "9/29/2025 ESTIMATE TO REPLACE DR"
type textarea "x"
type textarea "9/29/2025 ESTIMATE TO REPLACE DRA"
type textarea "x"
type textarea "9/29/2025 ESTIMATE TO REPLACE DRAI"
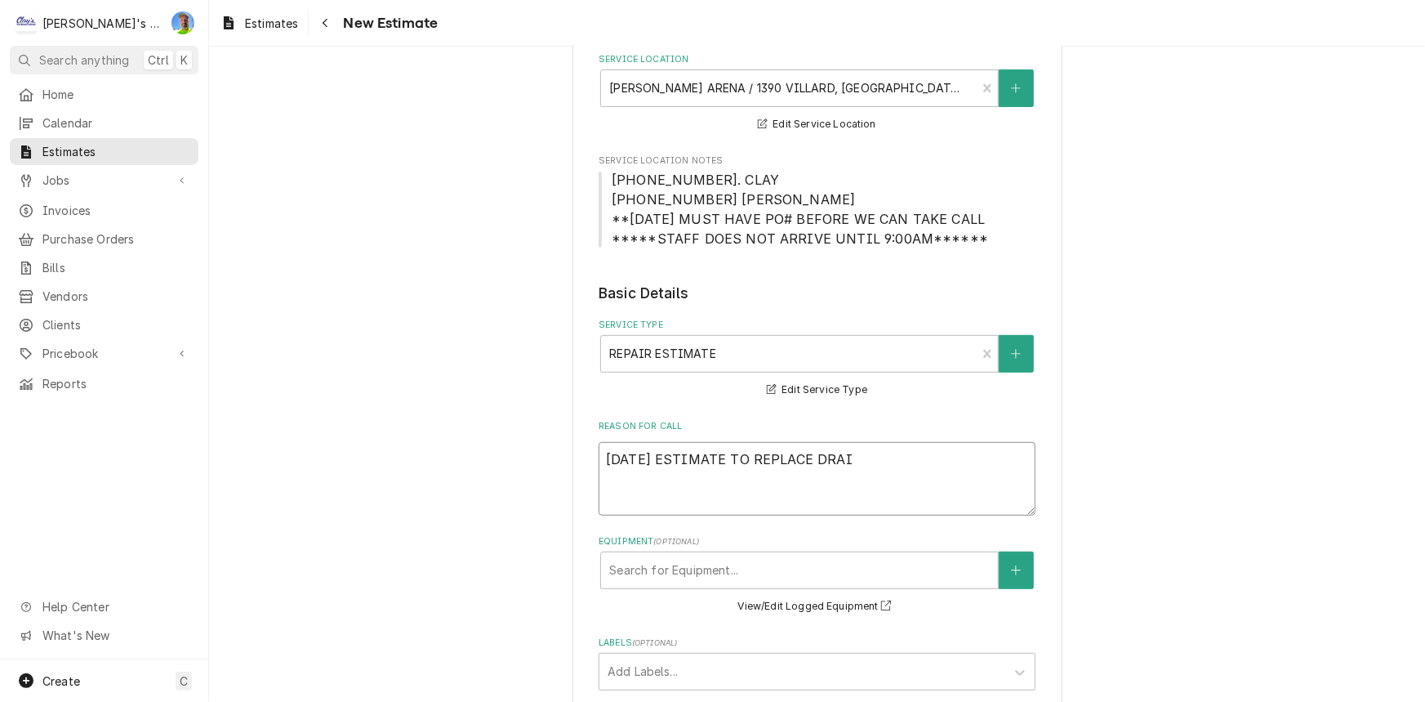
type textarea "x"
type textarea "9/29/2025 ESTIMATE TO REPLACE DRAIN"
type textarea "x"
type textarea "9/29/2025 ESTIMATE TO REPLACE DRAIN"
type textarea "x"
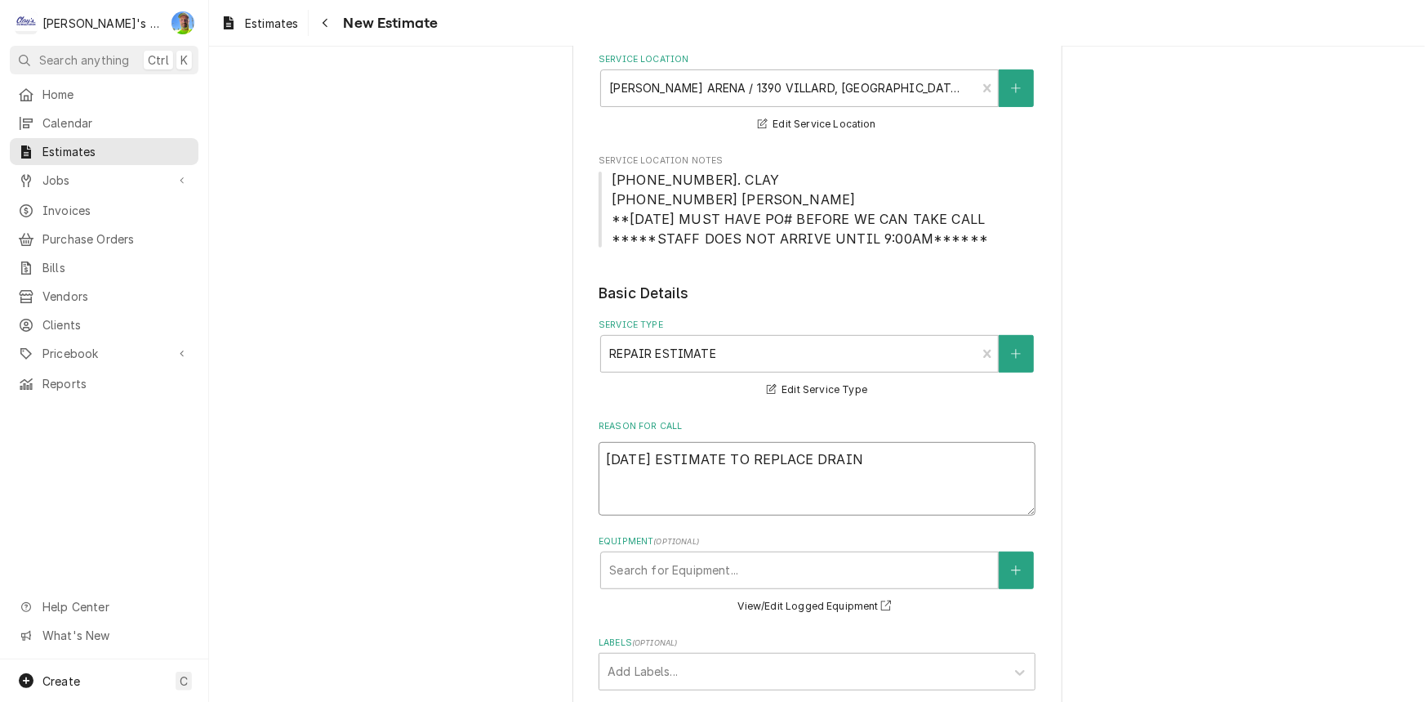
type textarea "9/29/2025 ESTIMATE TO REPLACE DRAIN P"
type textarea "x"
type textarea "9/29/2025 ESTIMATE TO REPLACE DRAIN PA"
type textarea "x"
type textarea "9/29/2025 ESTIMATE TO REPLACE DRAIN PAN"
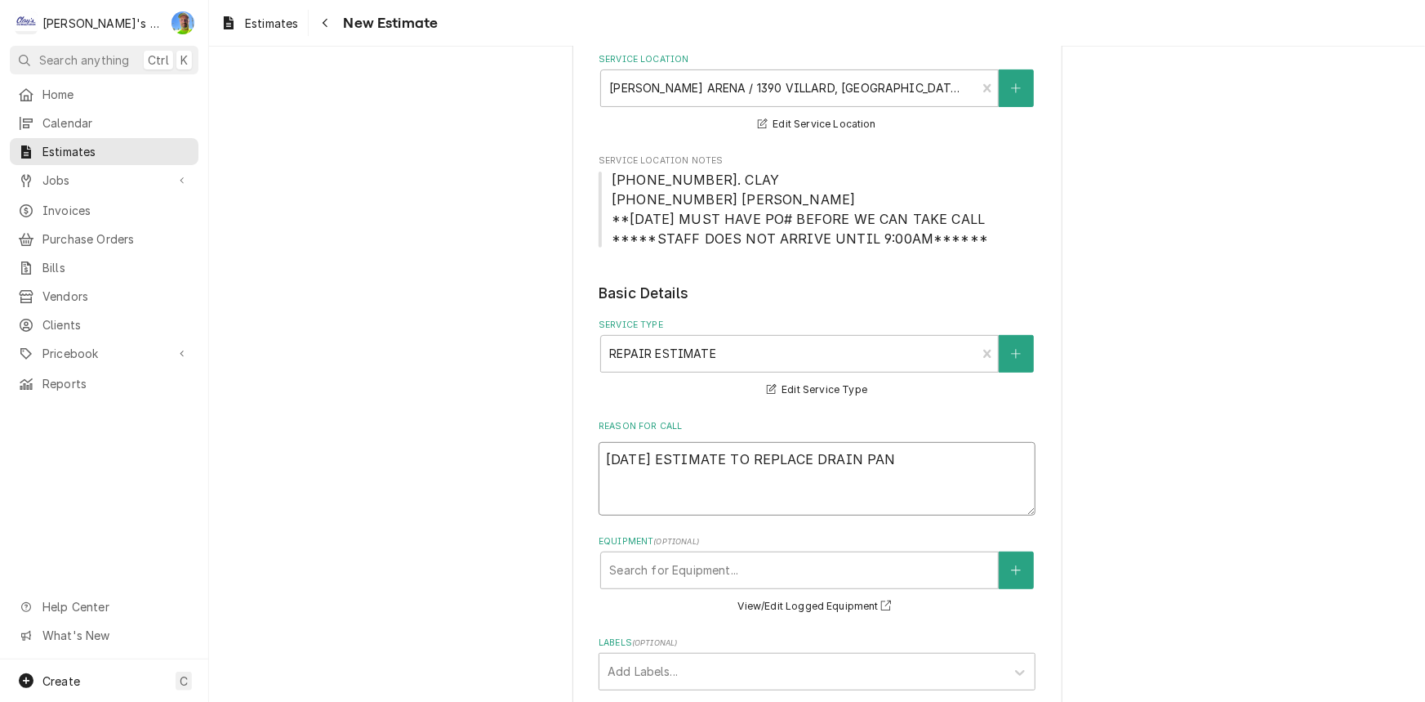
type textarea "x"
type textarea "9/29/2025 ESTIMATE TO REPLACE DRAIN PAN"
type textarea "x"
type textarea "9/29/2025 ESTIMATE TO REPLACE DRAIN PAN A"
type textarea "x"
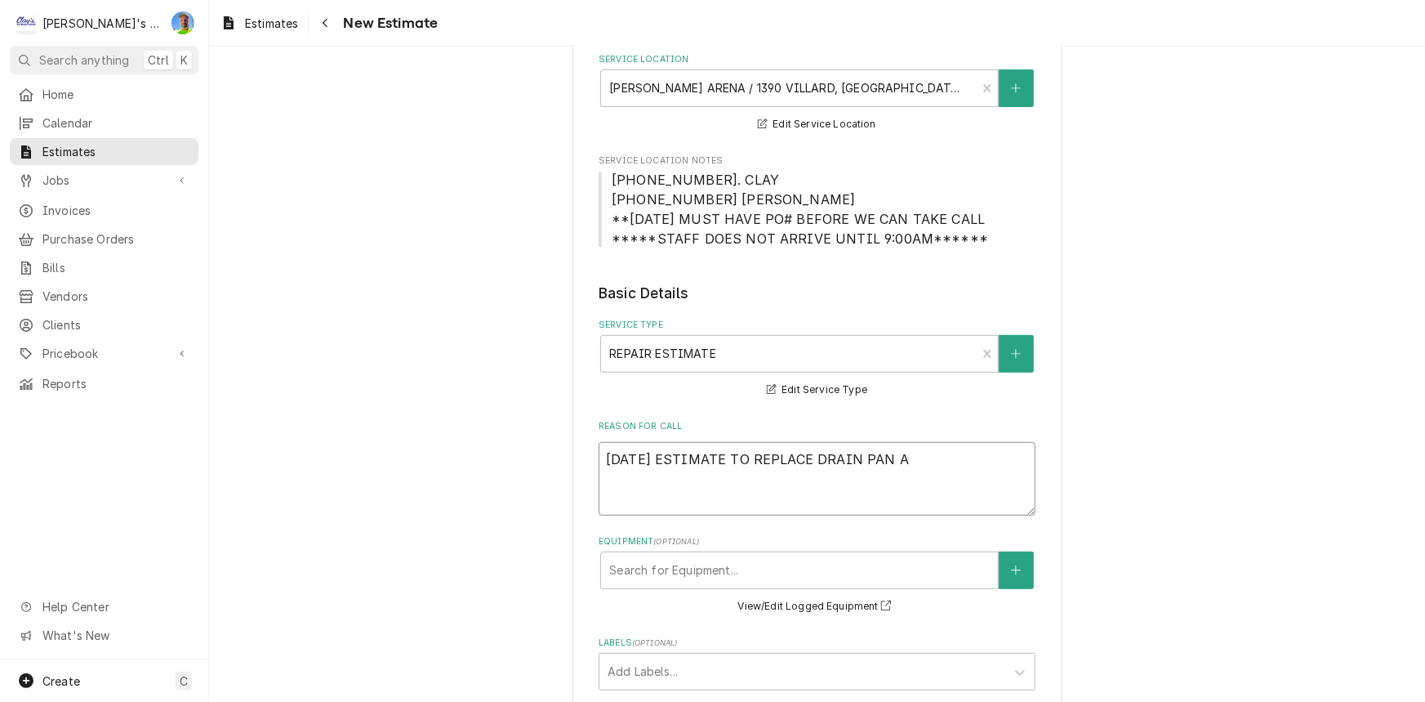
type textarea "9/29/2025 ESTIMATE TO REPLACE DRAIN PAN AN"
type textarea "x"
type textarea "9/29/2025 ESTIMATE TO REPLACE DRAIN PAN AND"
type textarea "x"
type textarea "9/29/2025 ESTIMATE TO REPLACE DRAIN PAN AND"
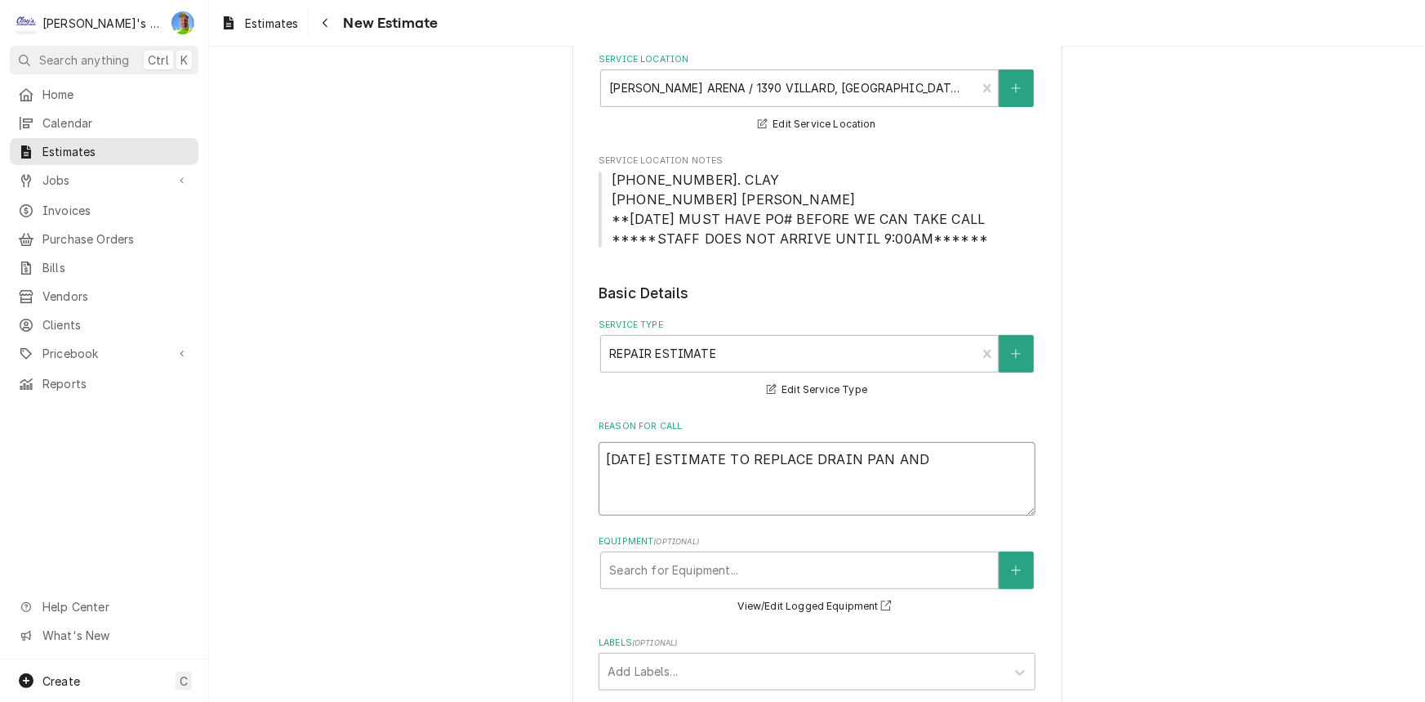
type textarea "x"
type textarea "9/29/2025 ESTIMATE TO REPLACE DRAIN PAN AND E"
type textarea "x"
type textarea "9/29/2025 ESTIMATE TO REPLACE DRAIN PAN AND ES"
type textarea "x"
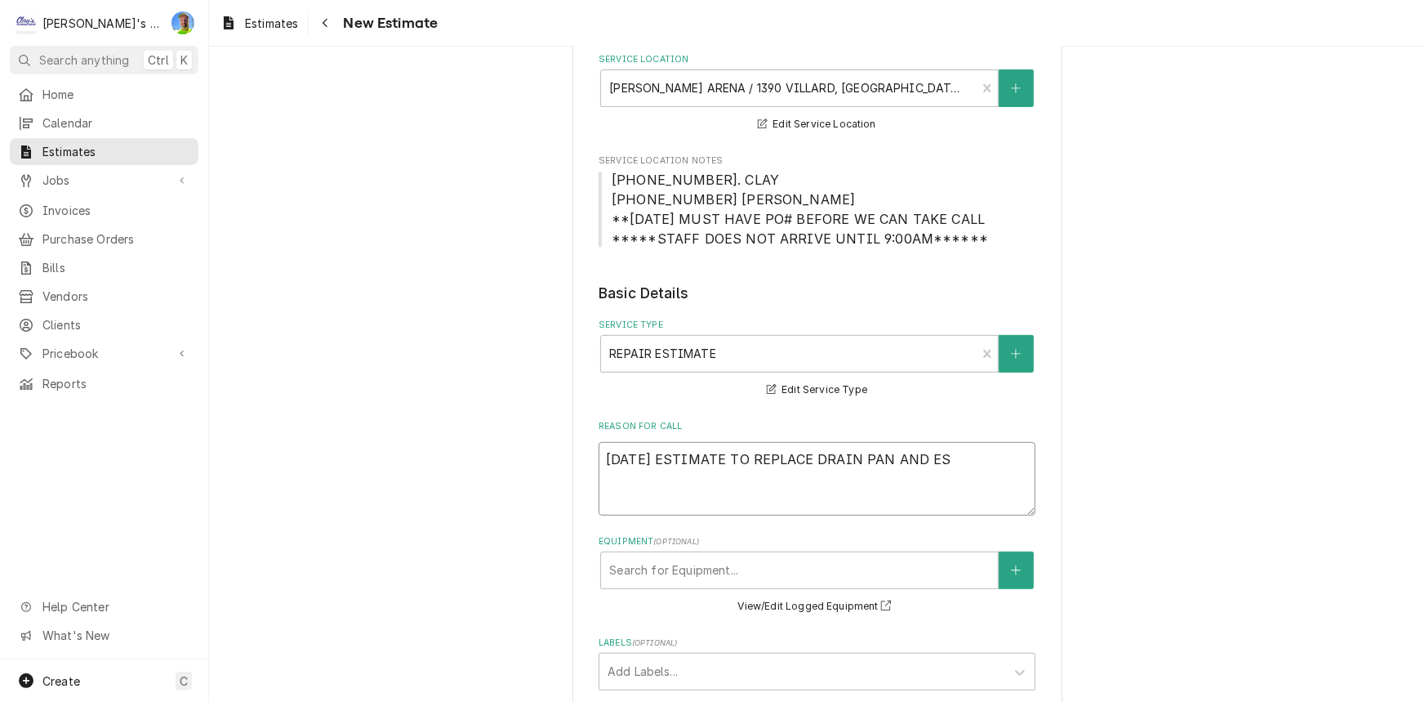
type textarea "9/29/2025 ESTIMATE TO REPLACE DRAIN PAN AND E"
type textarea "x"
type textarea "9/29/2025 ESTIMATE TO REPLACE DRAIN PAN AND EX"
type textarea "x"
type textarea "9/29/2025 ESTIMATE TO REPLACE DRAIN PAN AND E"
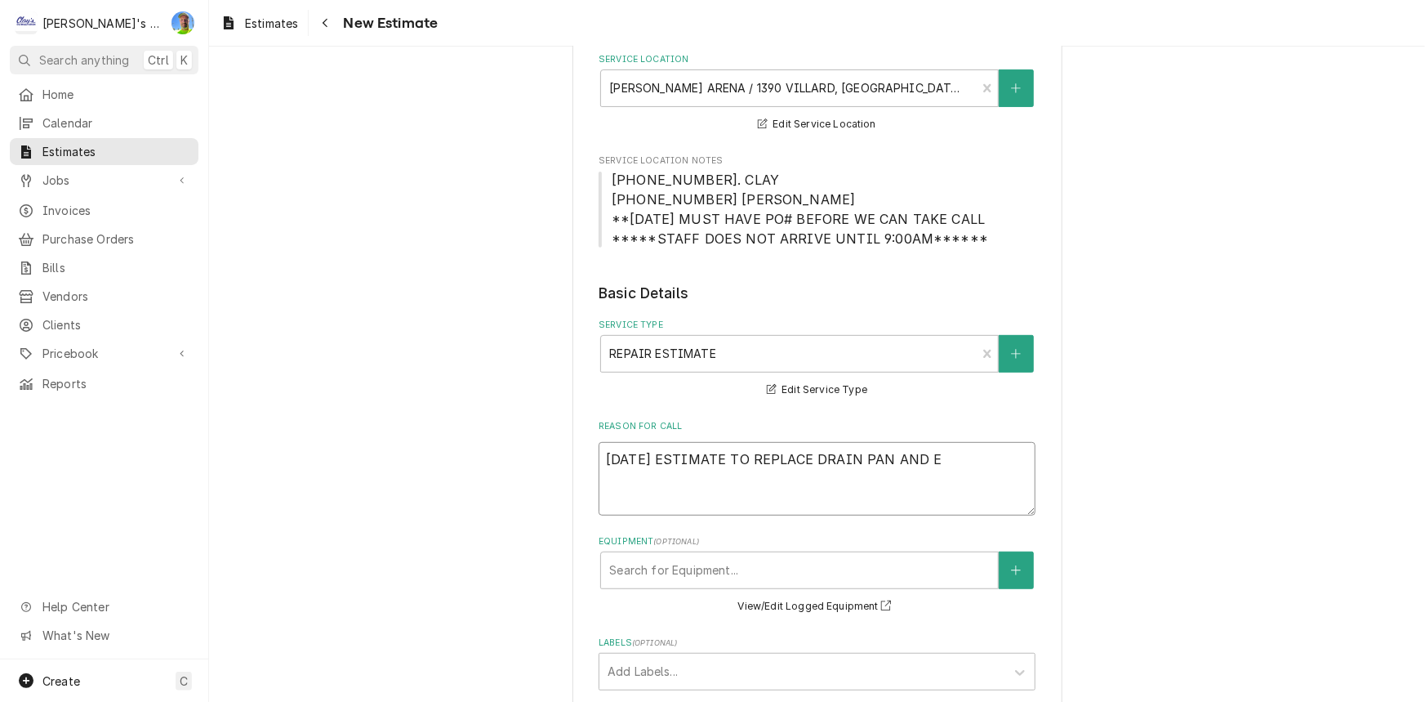
type textarea "x"
type textarea "9/29/2025 ESTIMATE TO REPLACE DRAIN PAN AND"
type textarea "x"
type textarea "9/29/2025 ESTIMATE TO REPLACE DRAIN PAN AND T"
type textarea "x"
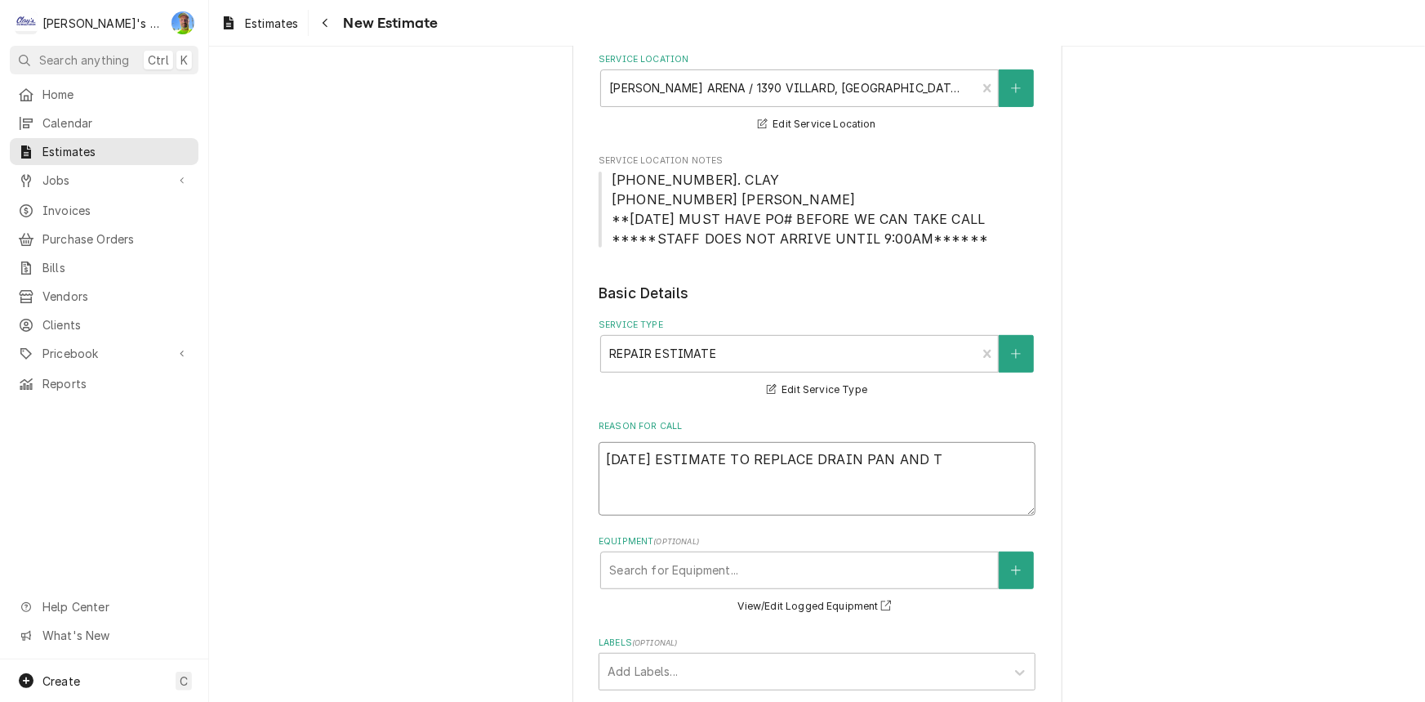
type textarea "9/29/2025 ESTIMATE TO REPLACE DRAIN PAN AND TE"
type textarea "x"
type textarea "9/29/2025 ESTIMATE TO REPLACE DRAIN PAN AND TEM"
type textarea "x"
type textarea "9/29/2025 ESTIMATE TO REPLACE DRAIN PAN AND TEMP"
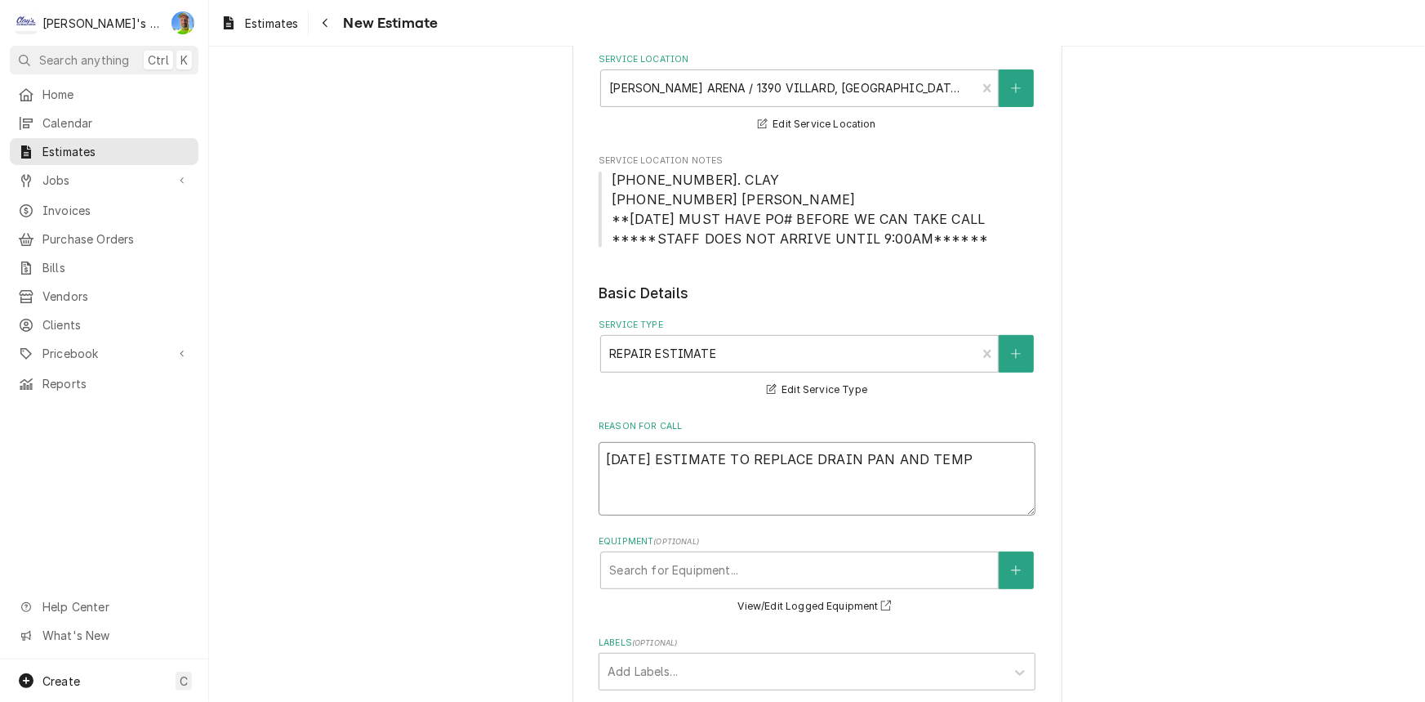
type textarea "x"
type textarea "9/29/2025 ESTIMATE TO REPLACE DRAIN PAN AND TEMP"
type textarea "x"
type textarea "9/29/2025 ESTIMATE TO REPLACE DRAIN PAN AND TEMP S"
type textarea "x"
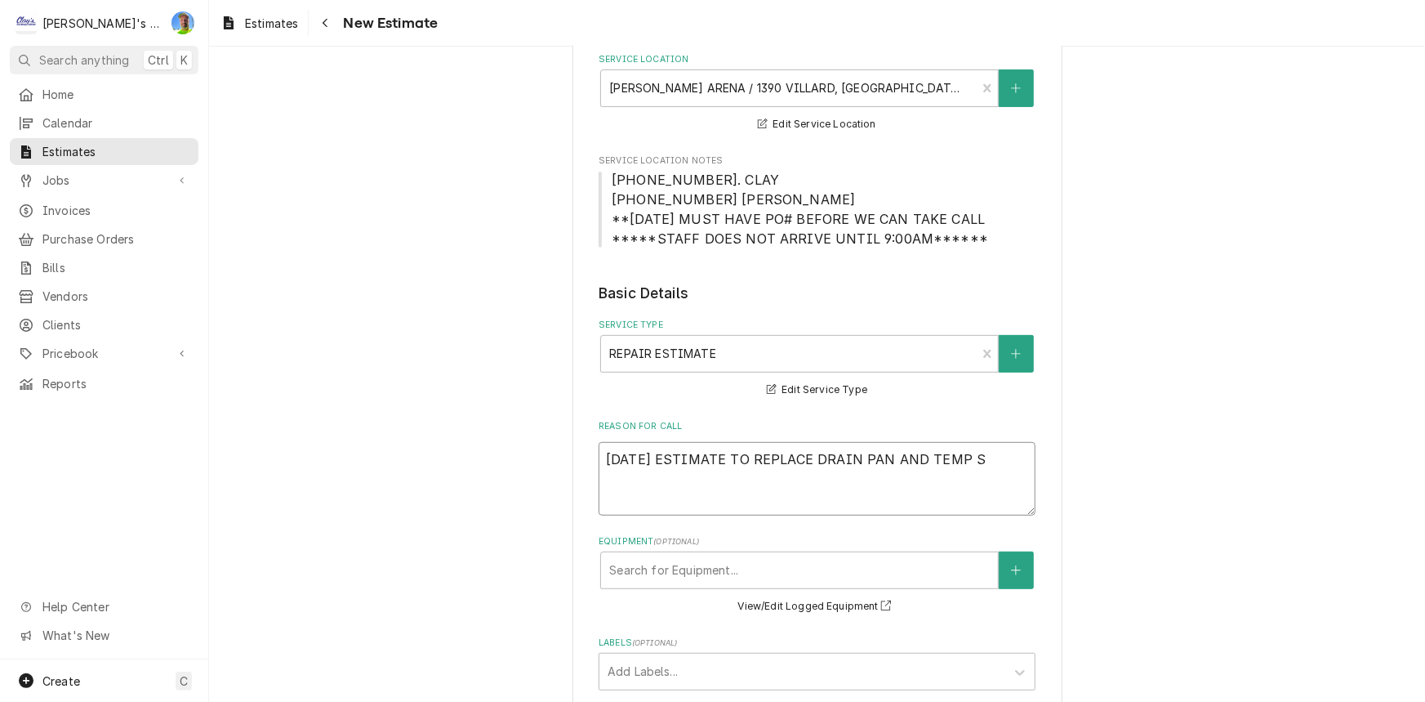
type textarea "9/29/2025 ESTIMATE TO REPLACE DRAIN PAN AND TEMP SE"
type textarea "x"
type textarea "9/29/2025 ESTIMATE TO REPLACE DRAIN PAN AND TEMP SEN"
type textarea "x"
type textarea "9/29/2025 ESTIMATE TO REPLACE DRAIN PAN AND TEMP SENS"
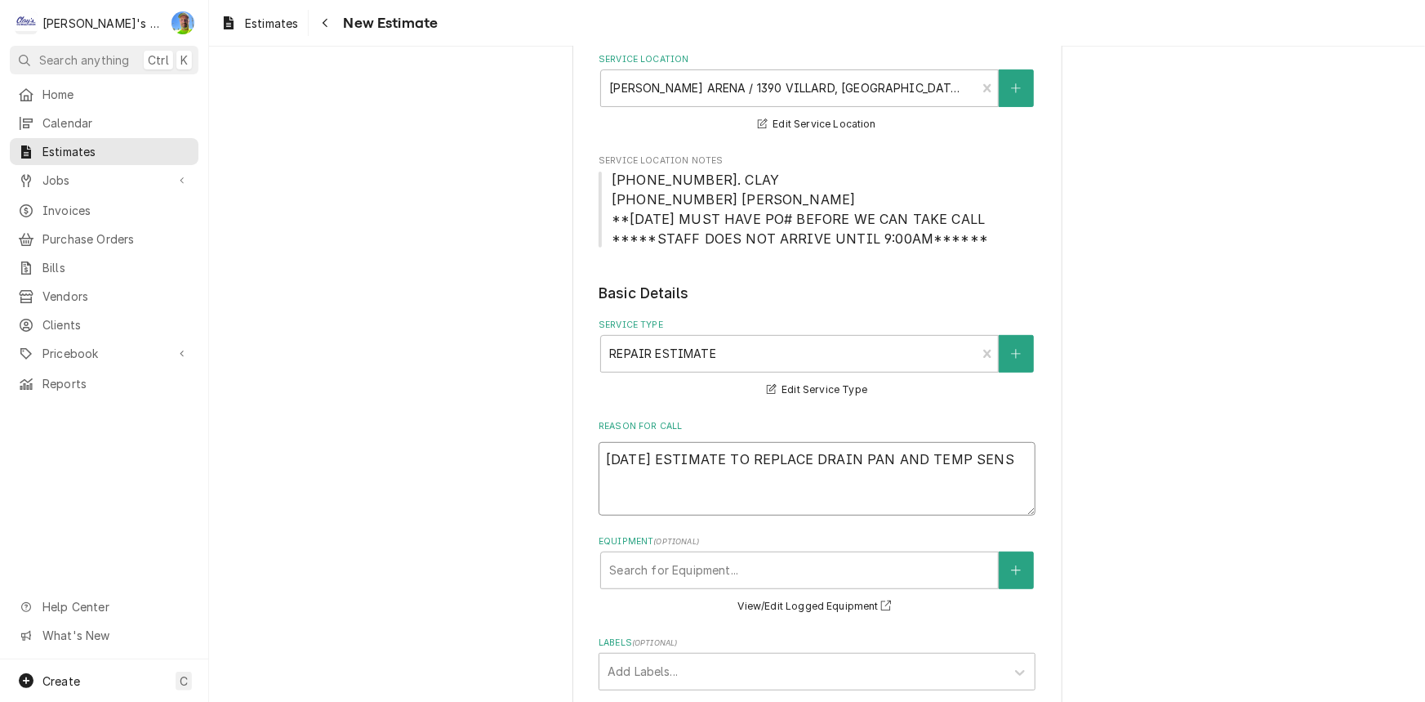
type textarea "x"
type textarea "9/29/2025 ESTIMATE TO REPLACE DRAIN PAN AND TEMP SENSO"
type textarea "x"
type textarea "9/29/2025 ESTIMATE TO REPLACE DRAIN PAN AND TEMP SENSOR"
type textarea "x"
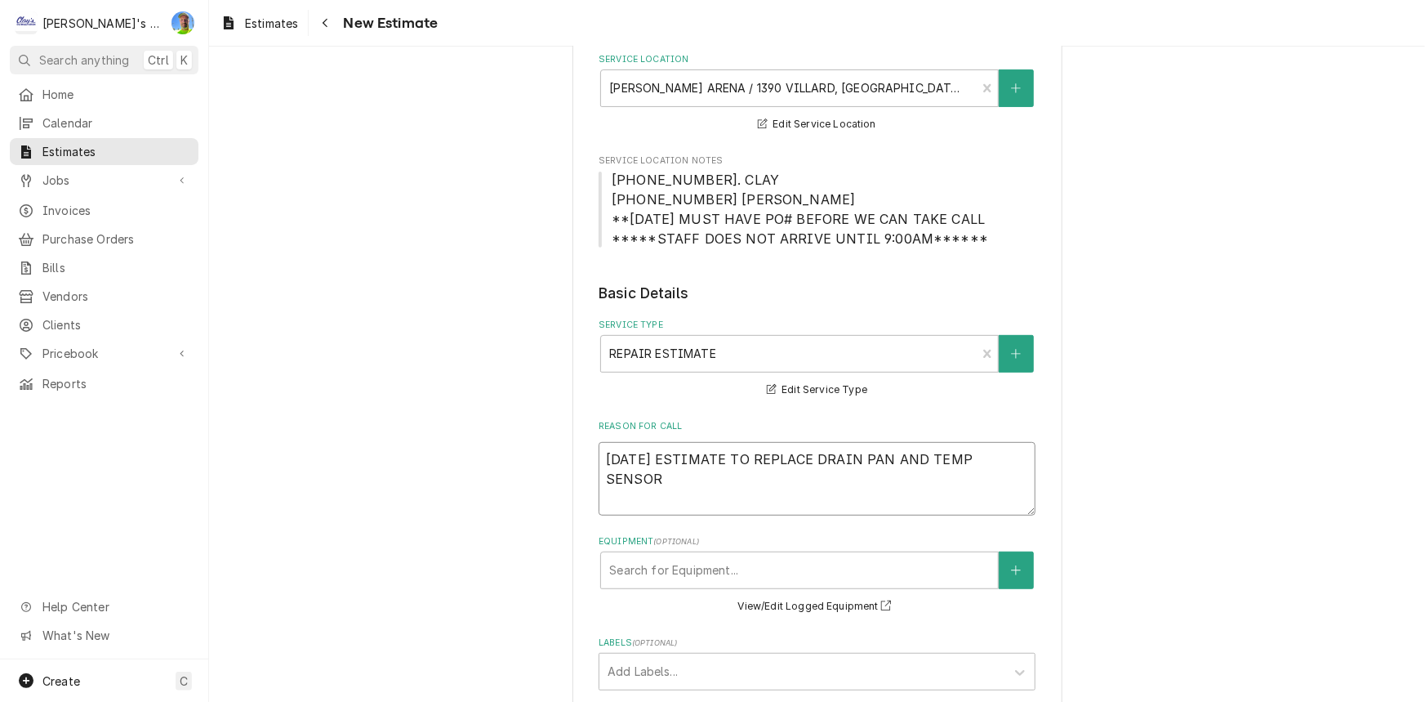
type textarea "9/29/2025 ESTIMATE TO REPLACE DRAIN PAN AND TEMP SENSOR."
type textarea "x"
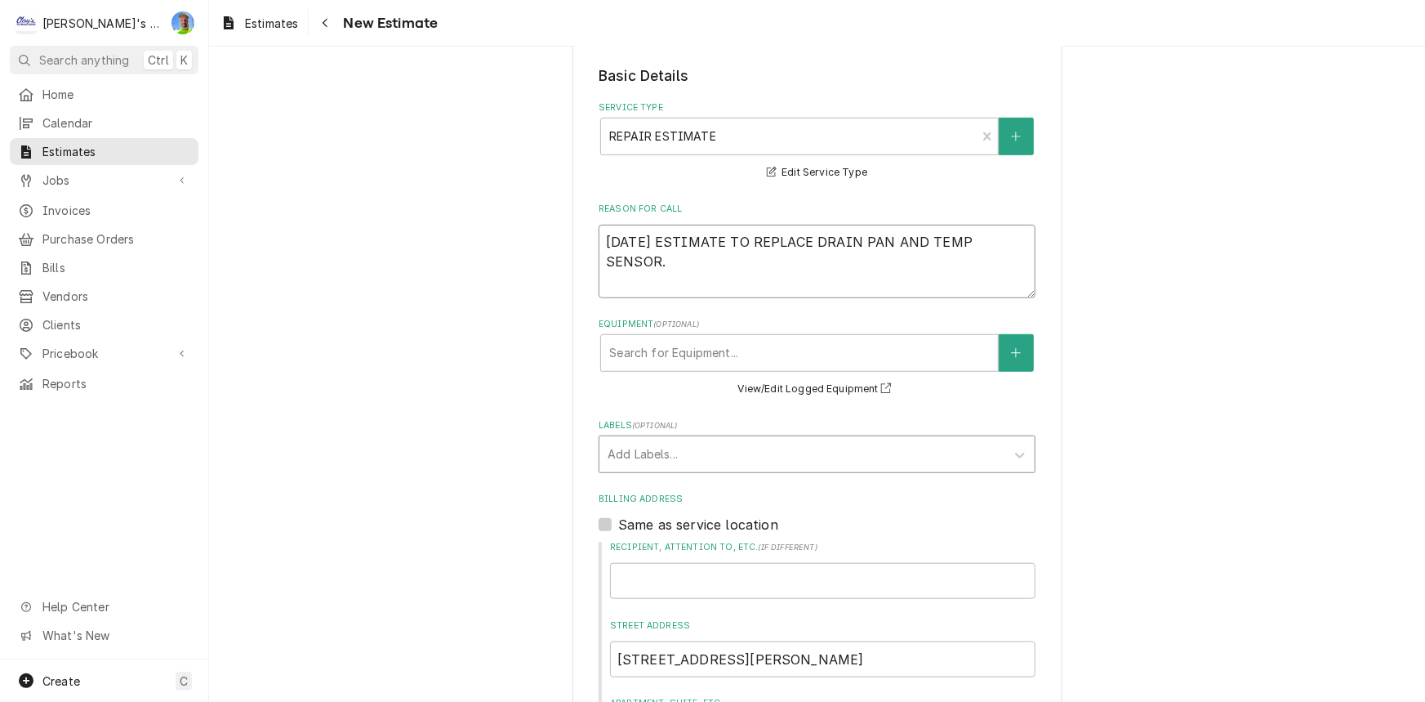
scroll to position [445, 0]
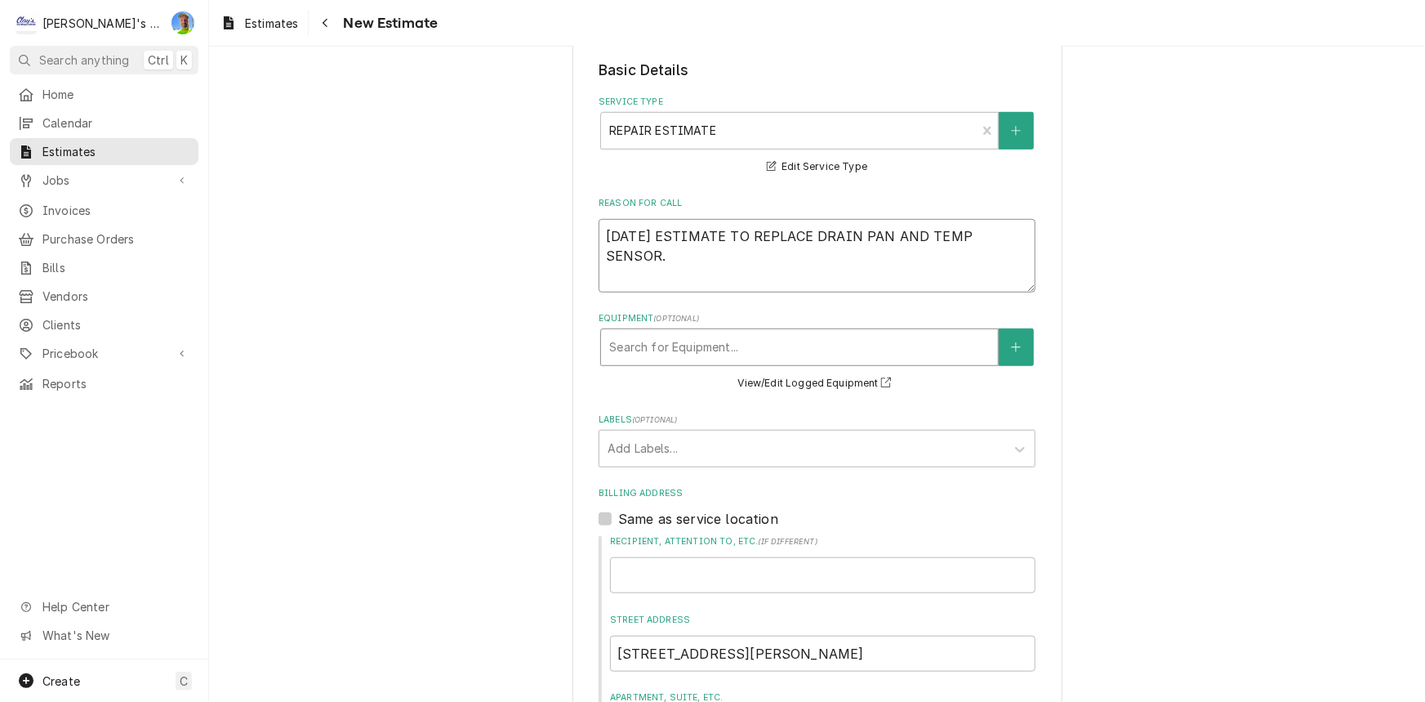
type textarea "9/29/2025 ESTIMATE TO REPLACE DRAIN PAN AND TEMP SENSOR."
click at [723, 349] on div "Equipment" at bounding box center [799, 346] width 381 height 29
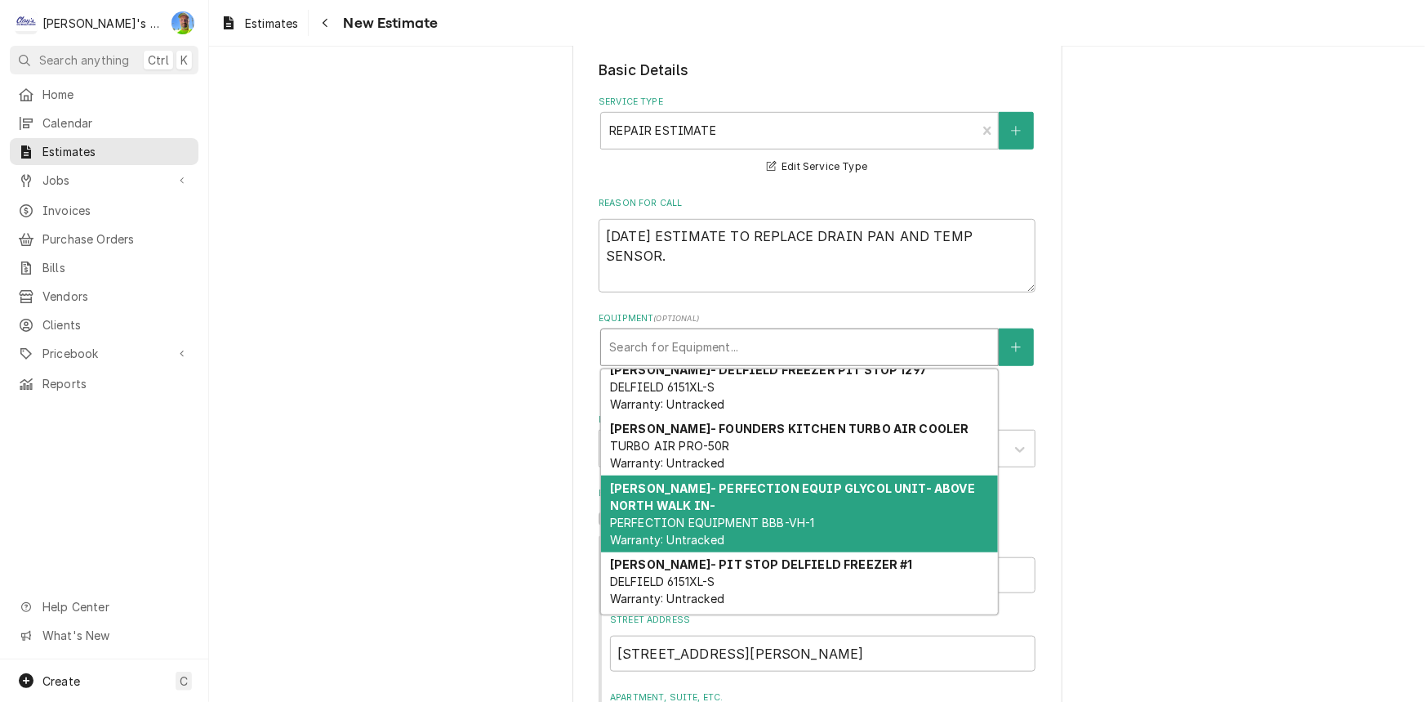
type textarea "x"
type input "W"
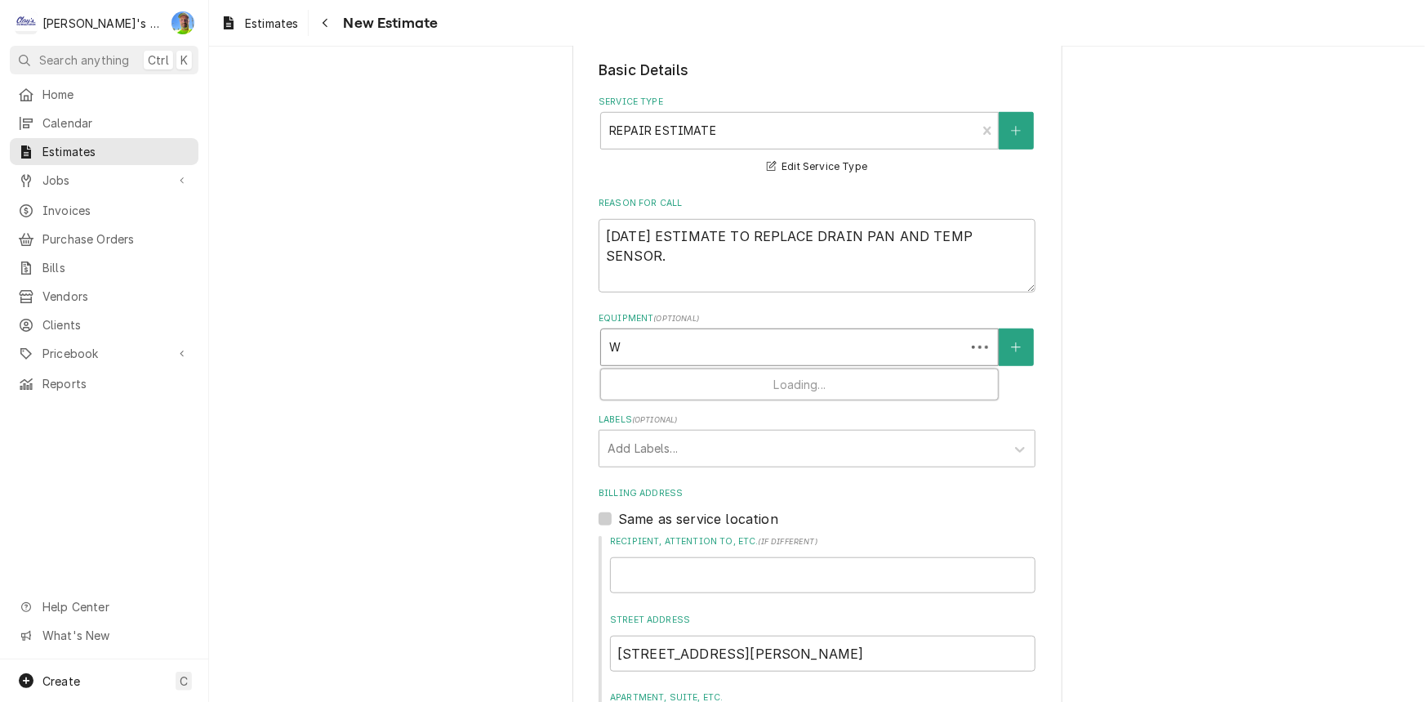
type textarea "x"
type input "WA"
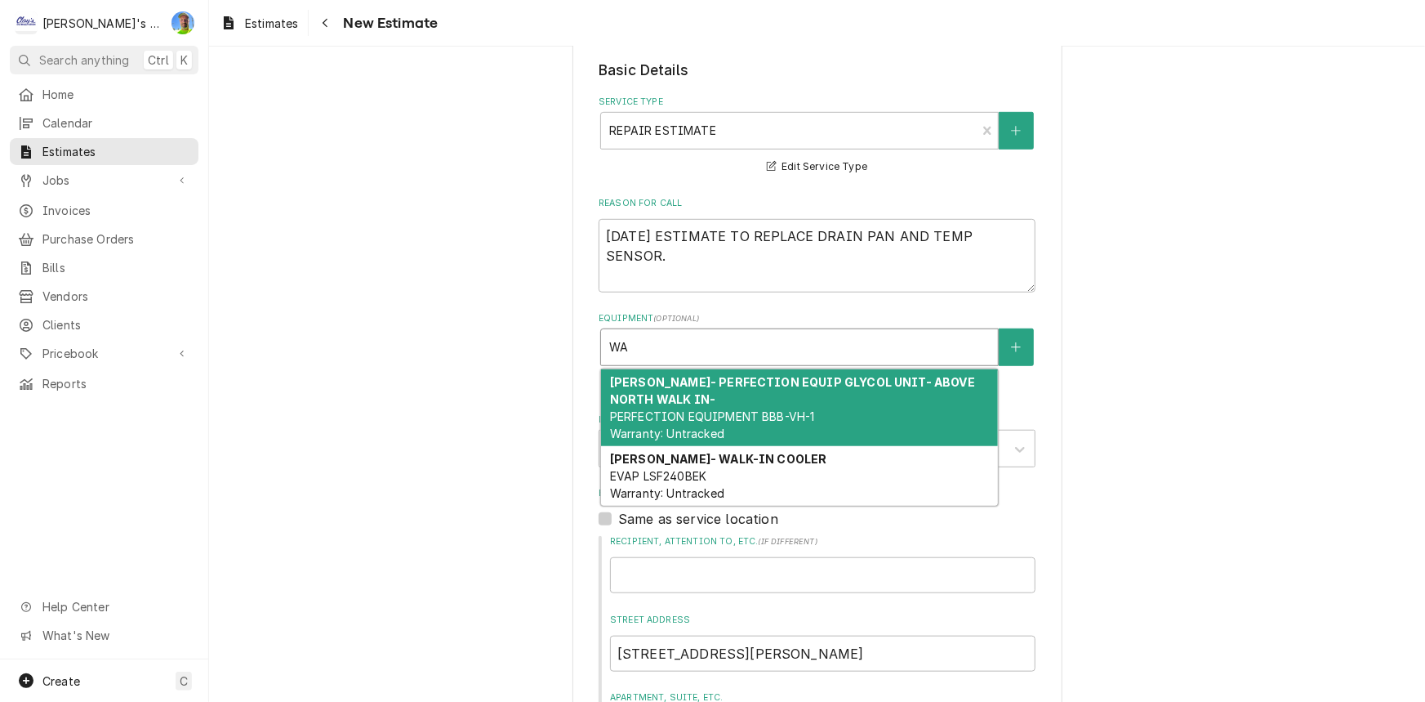
type textarea "x"
type input "WAL"
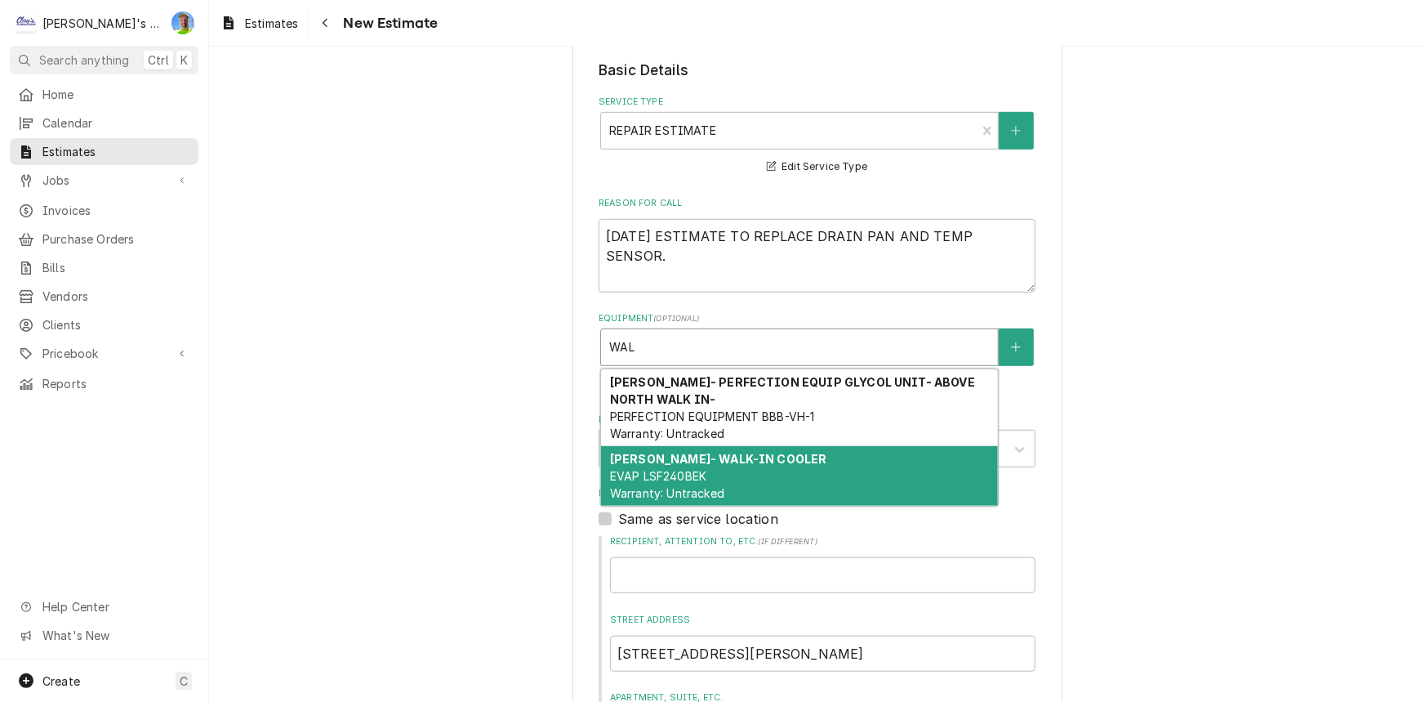
click at [815, 458] on div "MATT KNIGHT- WALK-IN COOLER EVAP LSF240BEK Warranty: Untracked" at bounding box center [799, 476] width 397 height 60
type textarea "x"
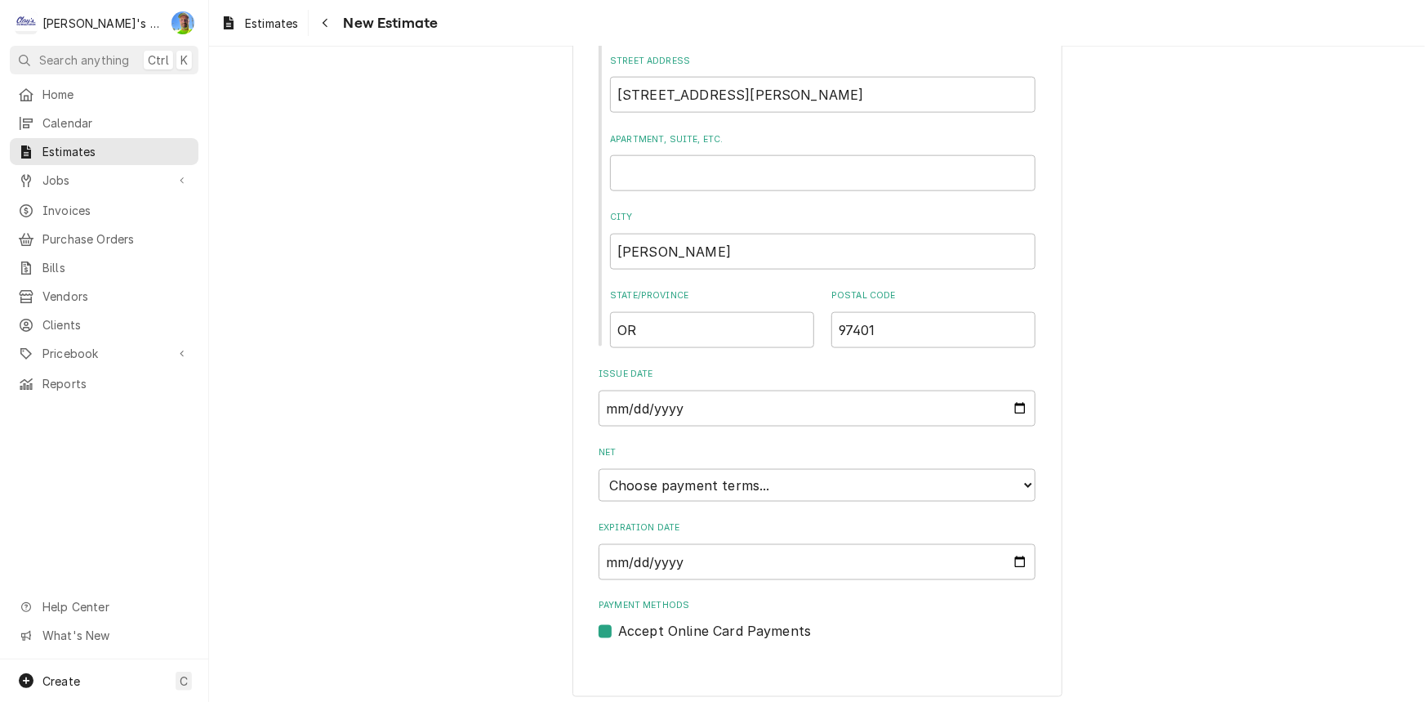
scroll to position [1030, 0]
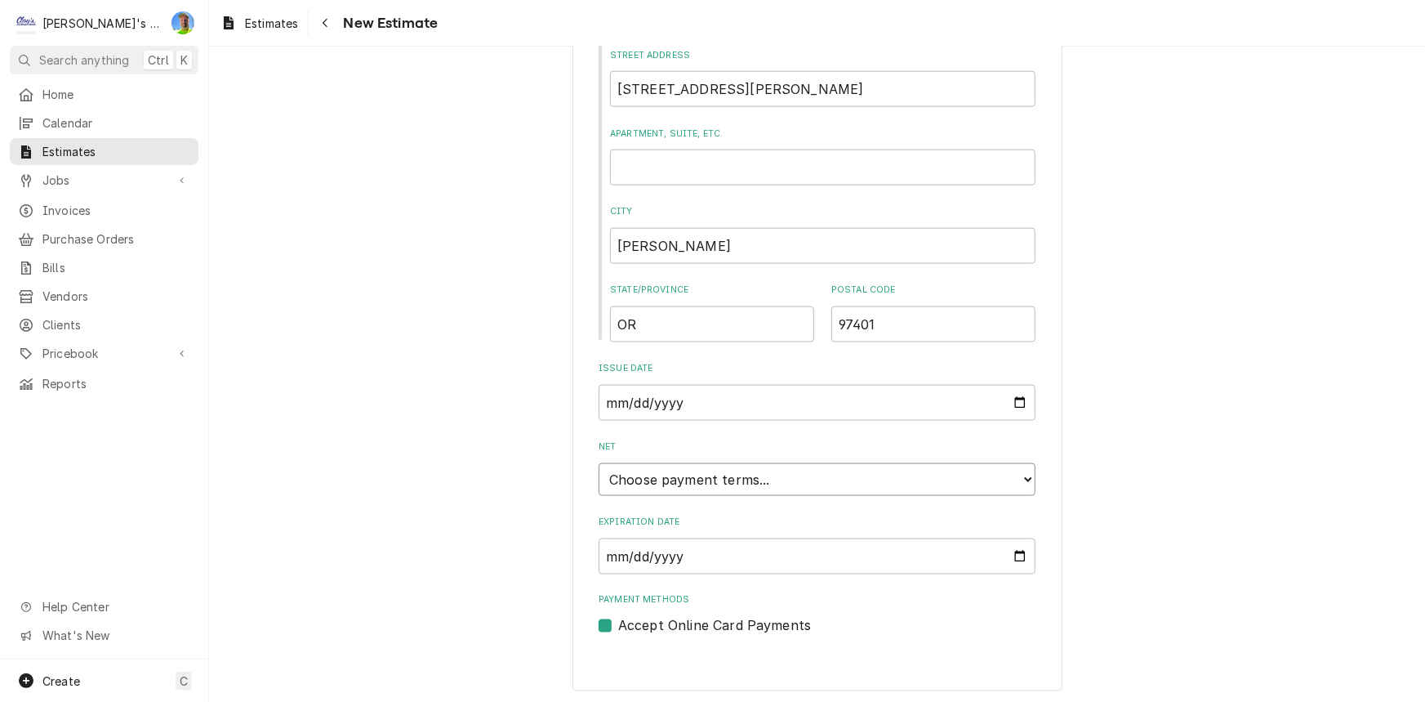
click at [795, 480] on select "Choose payment terms... Same Day Net 7 Net 14 Net 21 Net 30 Net 45 Net 60 Net 90" at bounding box center [817, 479] width 437 height 33
type textarea "x"
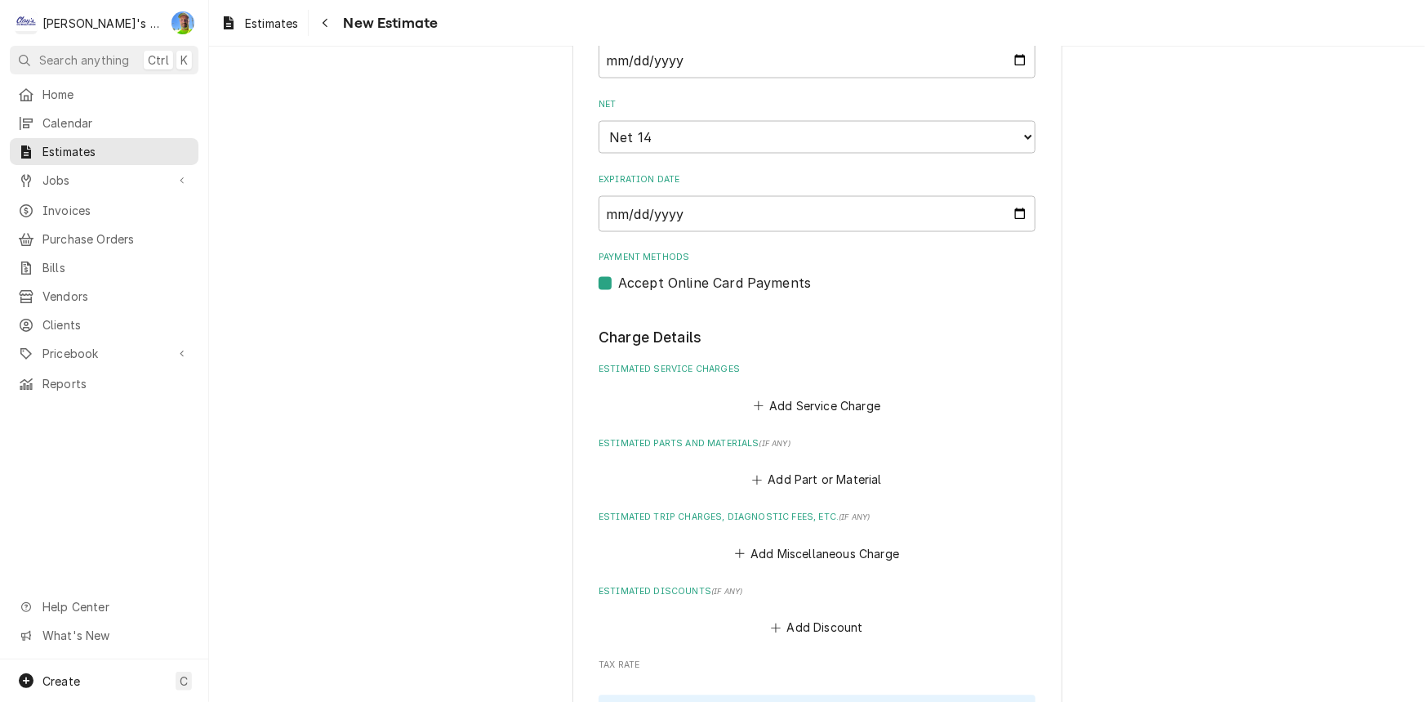
scroll to position [1550, 0]
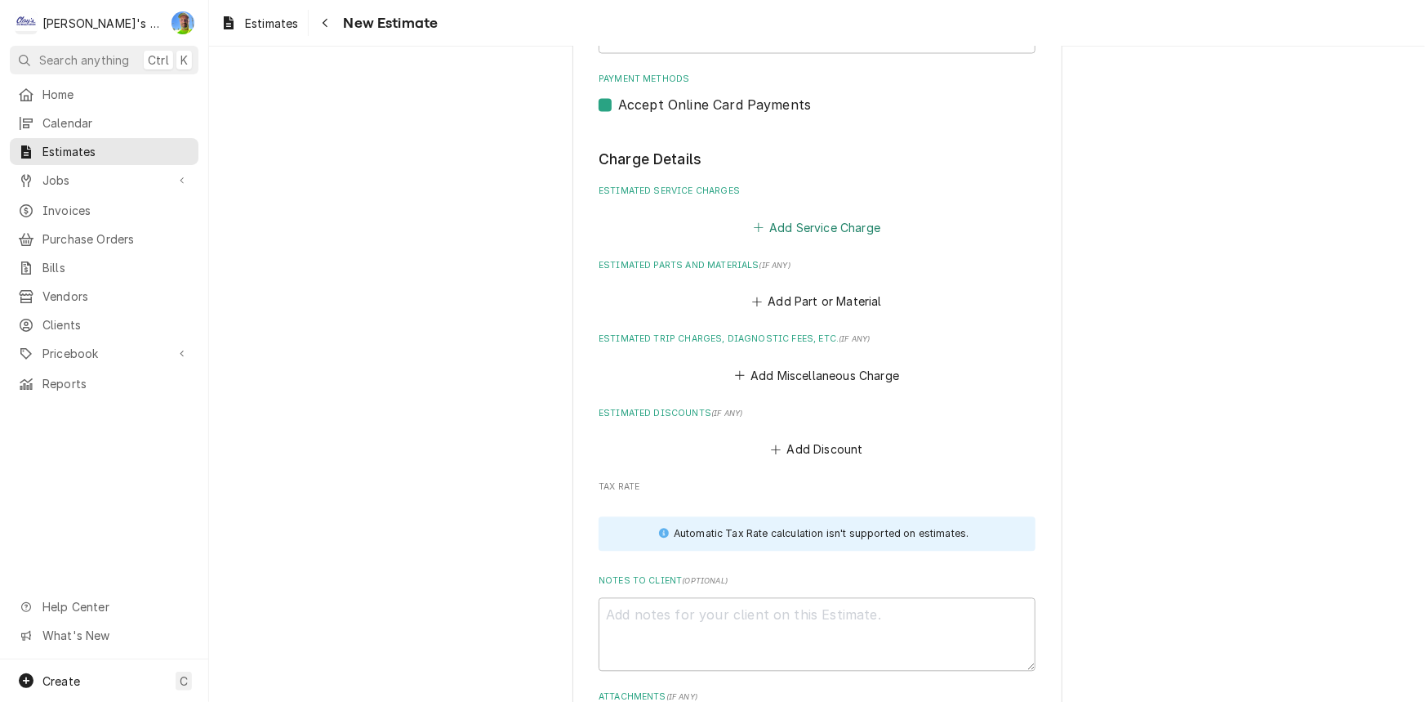
click at [759, 220] on button "Add Service Charge" at bounding box center [817, 227] width 132 height 23
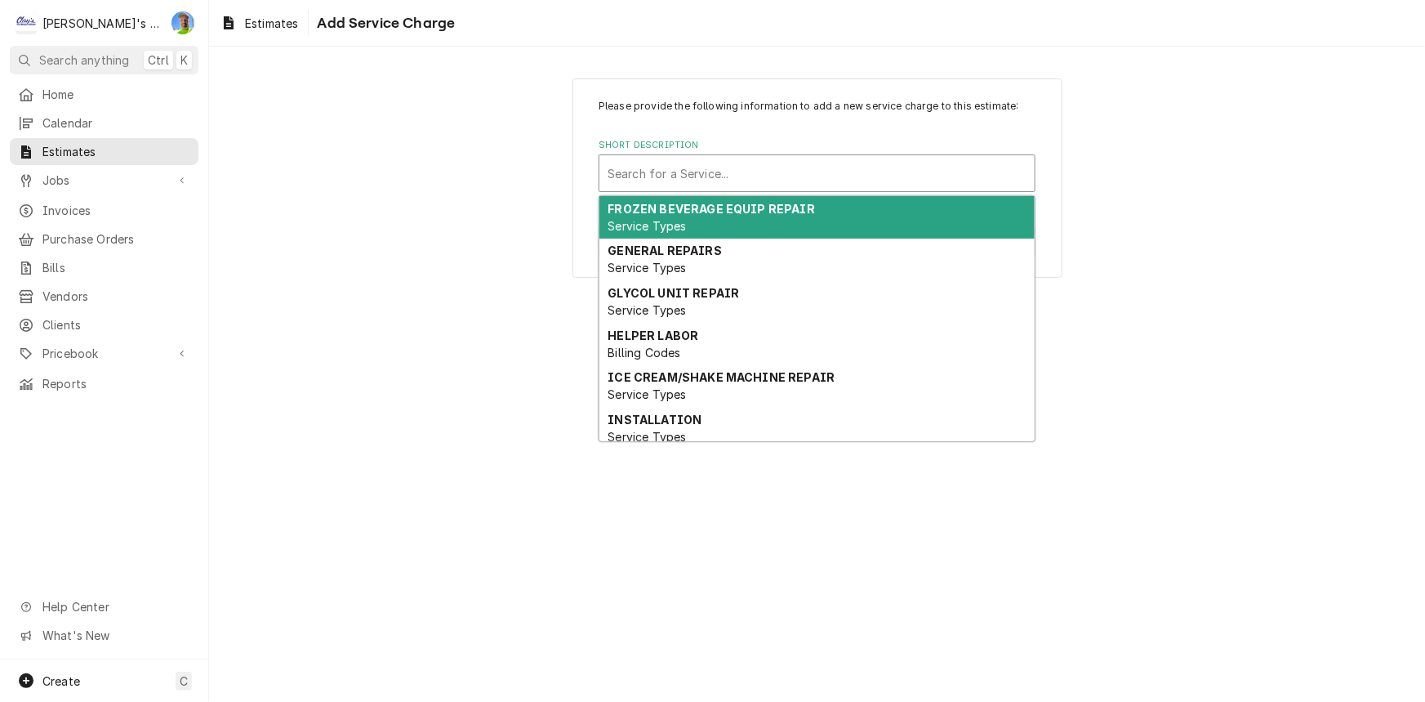
click at [775, 169] on div "Short Description" at bounding box center [817, 172] width 419 height 29
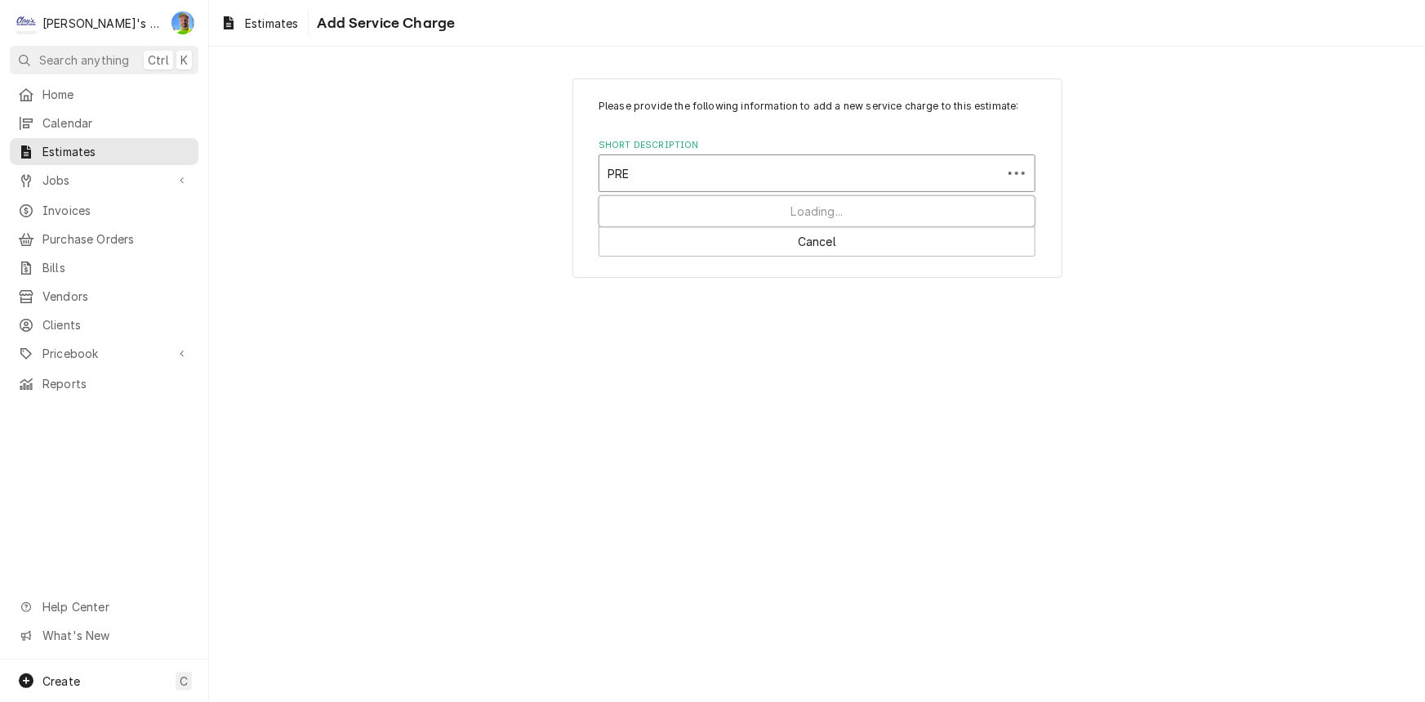
type input "PREV"
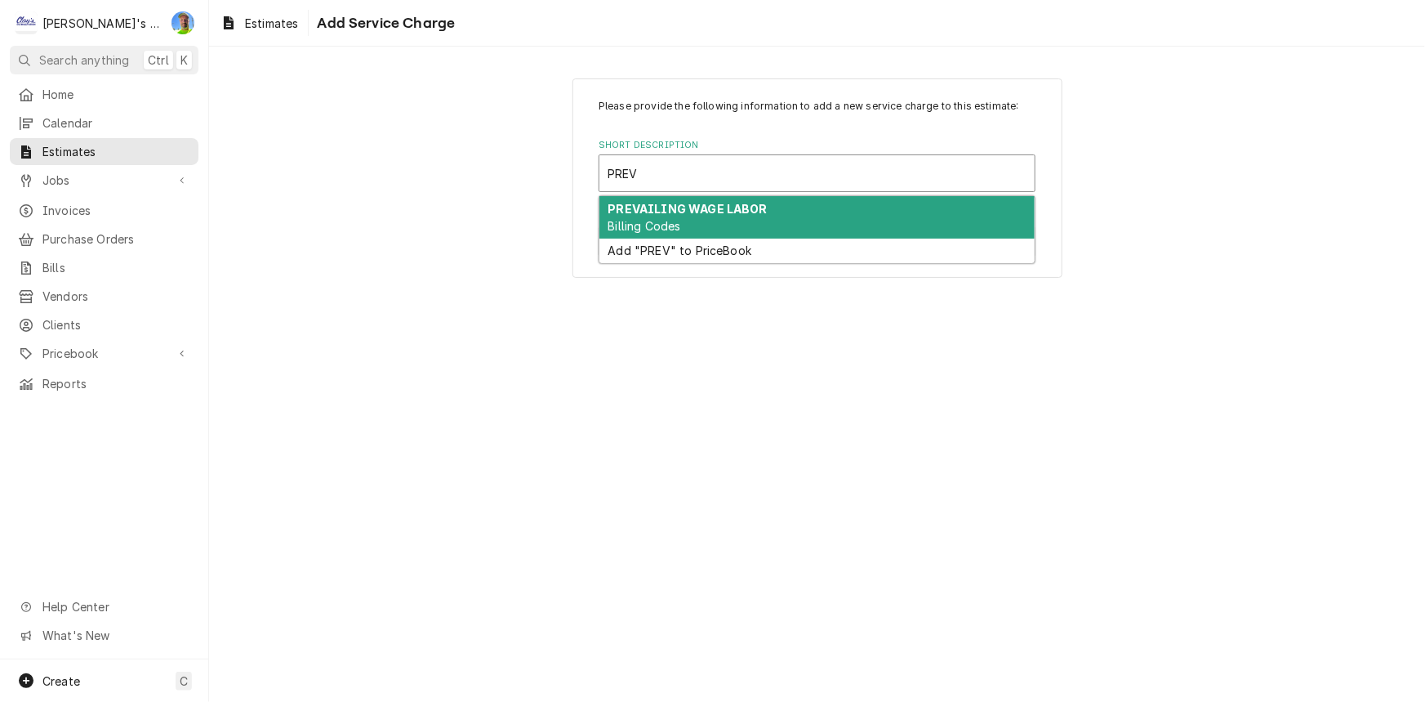
click at [727, 224] on div "PREVAILING WAGE LABOR Billing Codes" at bounding box center [816, 217] width 435 height 42
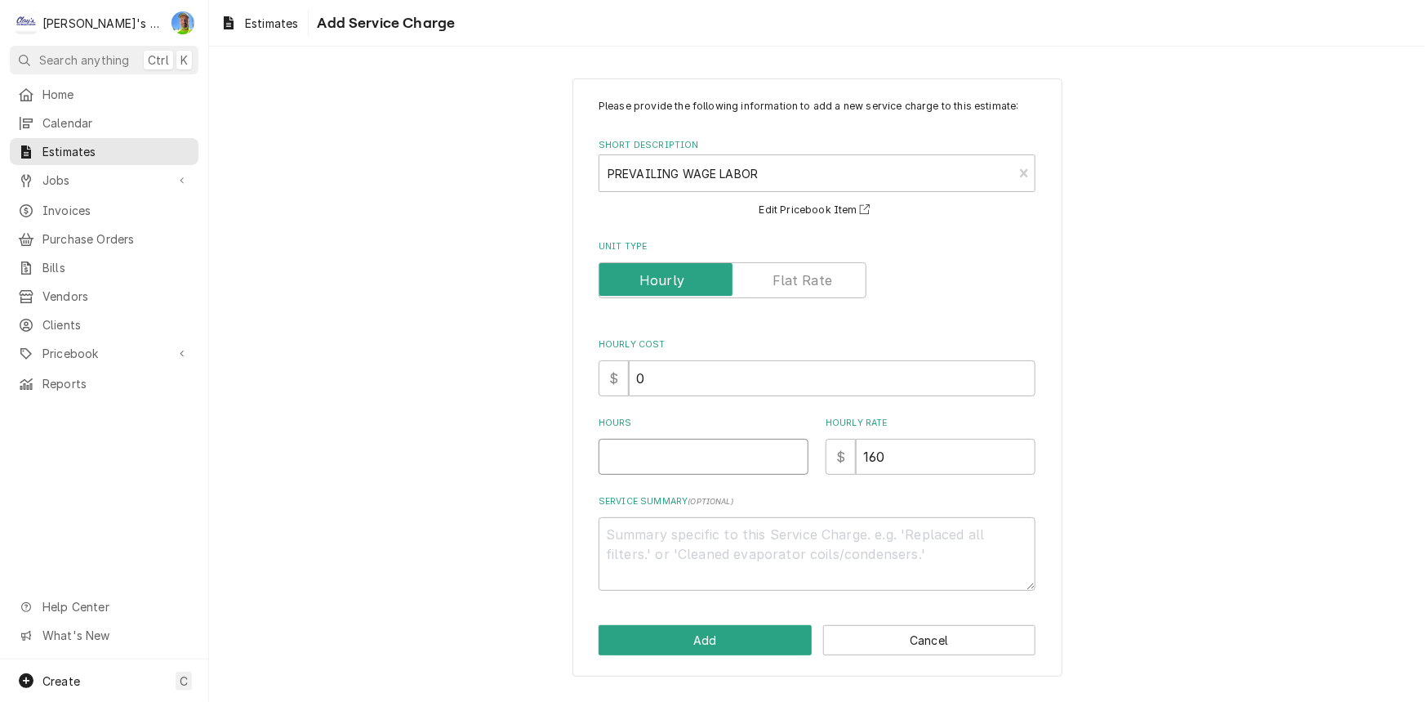
click at [669, 458] on input "Hours" at bounding box center [704, 457] width 210 height 36
type textarea "x"
type input "6"
type textarea "x"
type input "6"
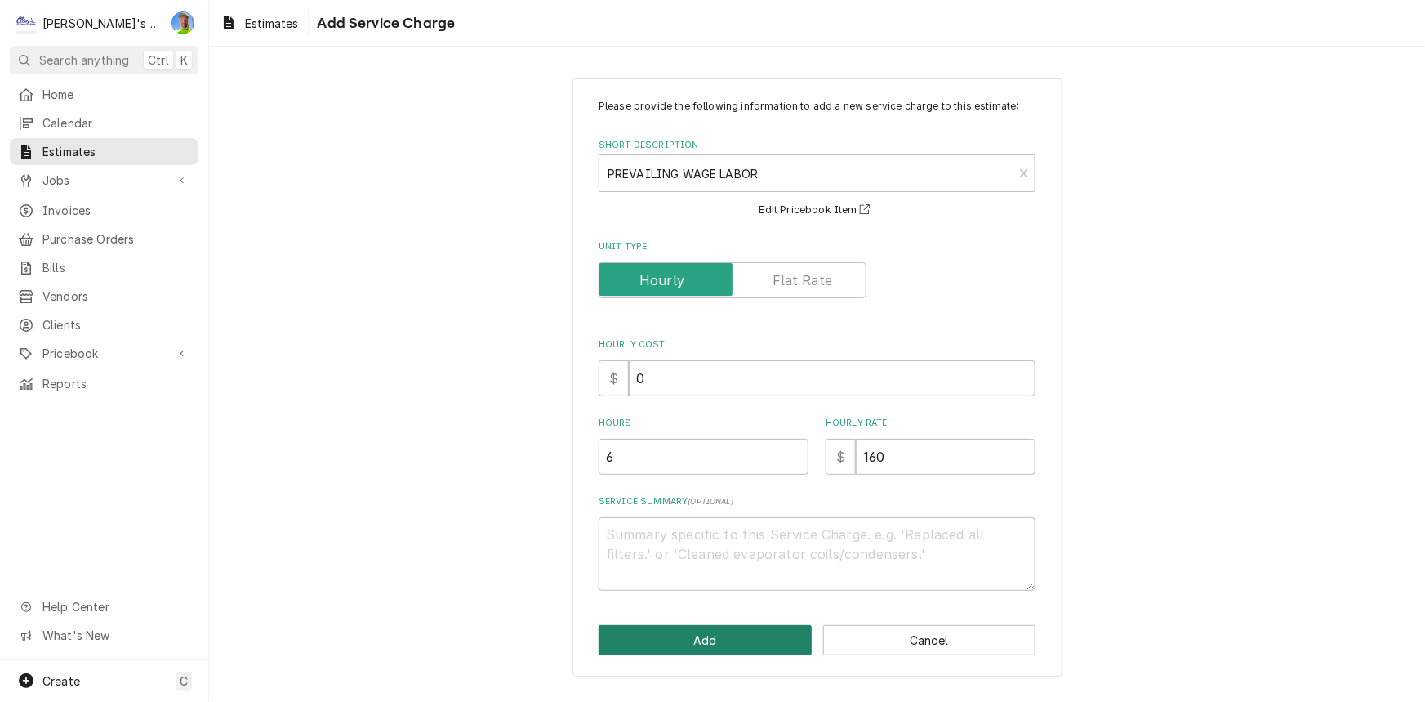
click at [732, 639] on button "Add" at bounding box center [705, 640] width 213 height 30
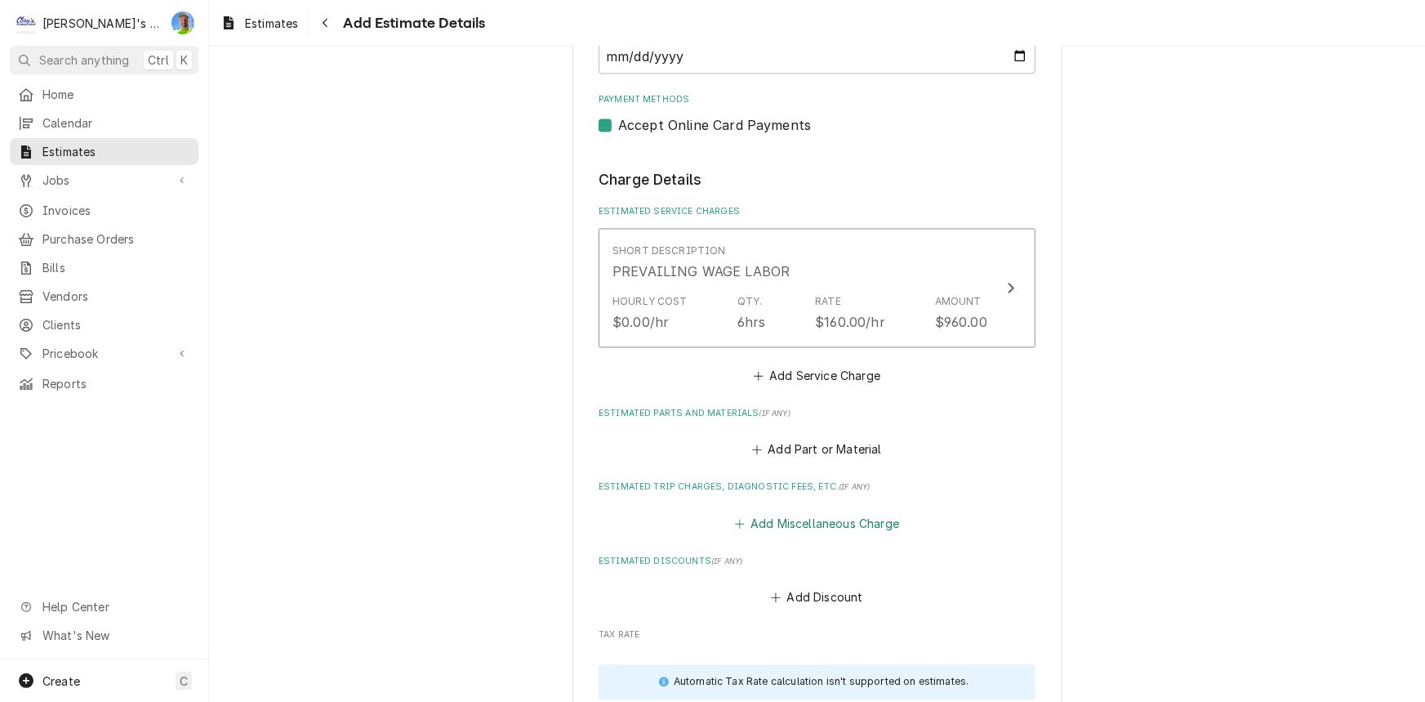
type textarea "x"
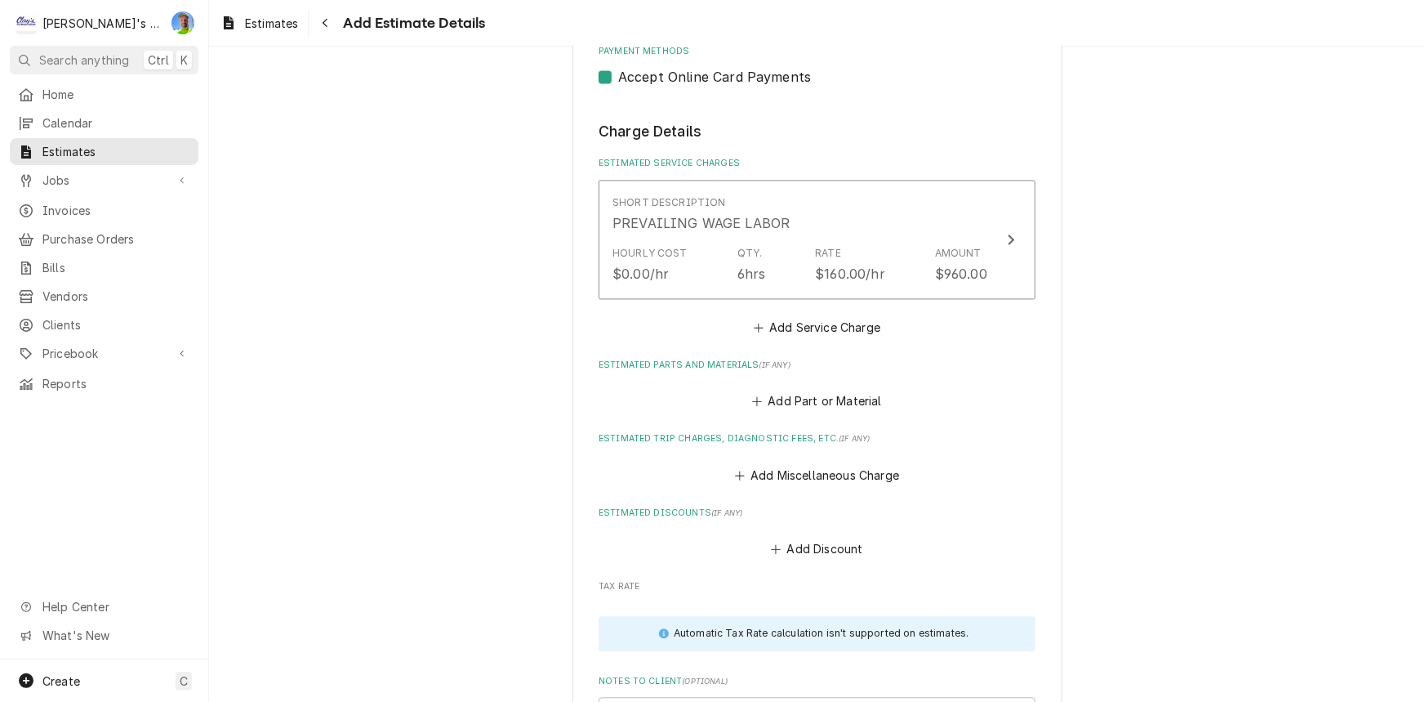
scroll to position [1604, 0]
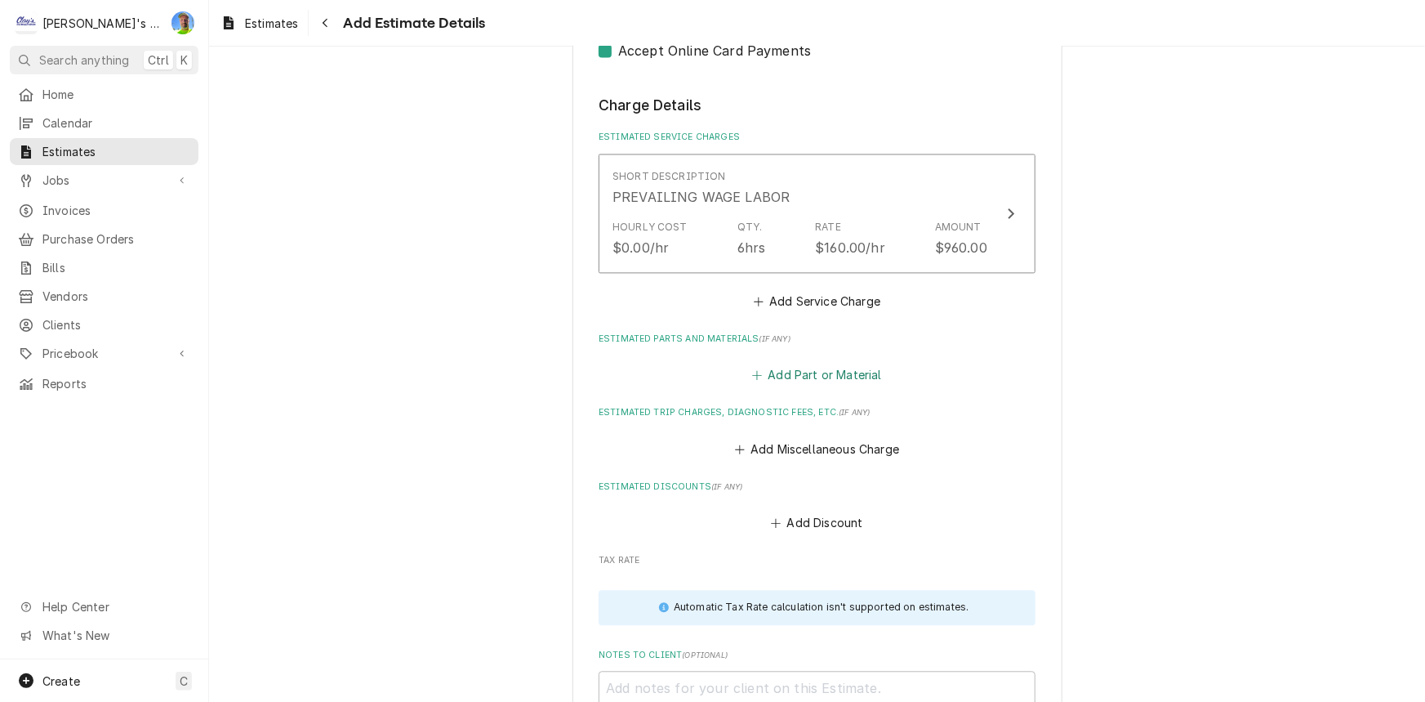
click at [800, 381] on button "Add Part or Material" at bounding box center [817, 375] width 135 height 23
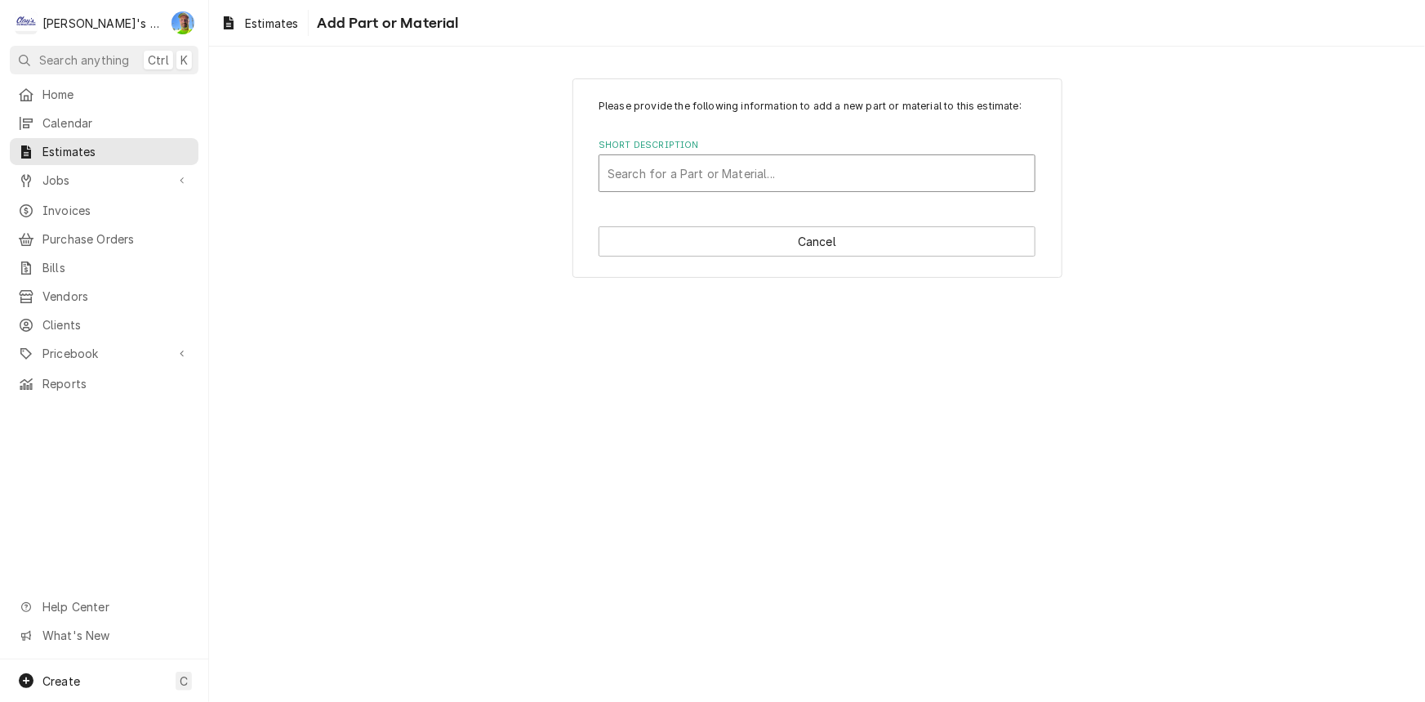
click at [748, 179] on div "Short Description" at bounding box center [817, 172] width 419 height 29
paste input "BOHN 24752506"
type input "[PERSON_NAME] 24752506 DRAIN PAN HEATER"
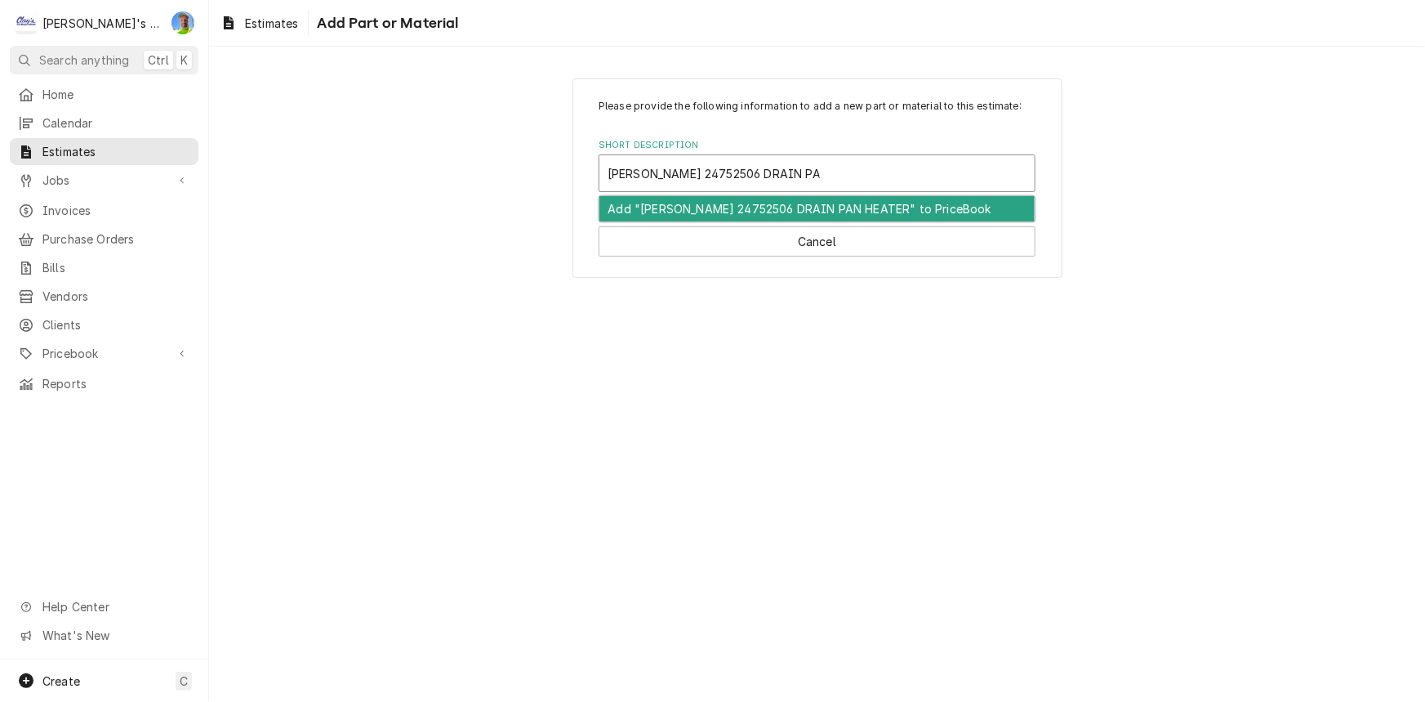
click at [892, 211] on div "Add "BOHN 24752506 DRAIN PAN HEATER" to PriceBook" at bounding box center [816, 208] width 435 height 25
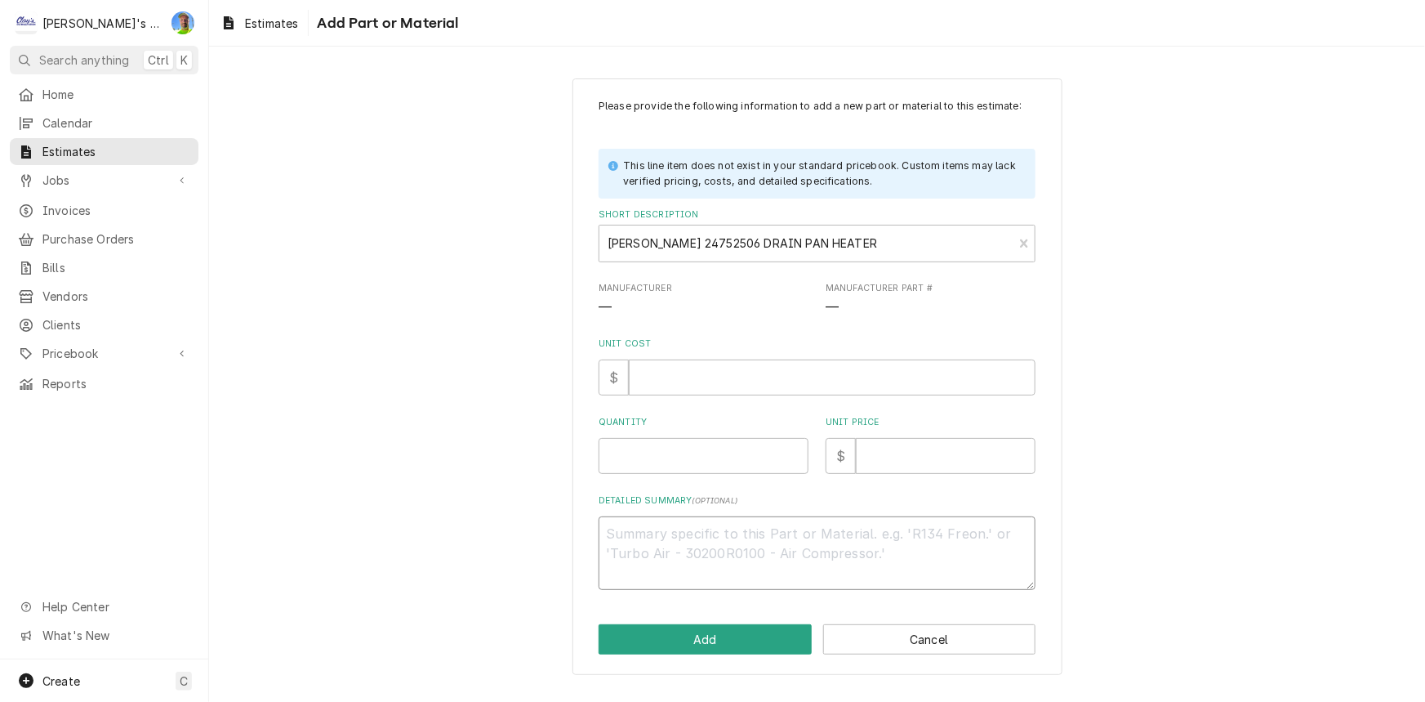
click at [708, 537] on textarea "Detailed Summary ( optional )" at bounding box center [817, 553] width 437 height 74
paste textarea "DRAIN PAN HEATER 230V 100" 1800 WATT"
type textarea "x"
type textarea "DRAIN PAN HEATER 230V 100" 1800 WATT"
type textarea "x"
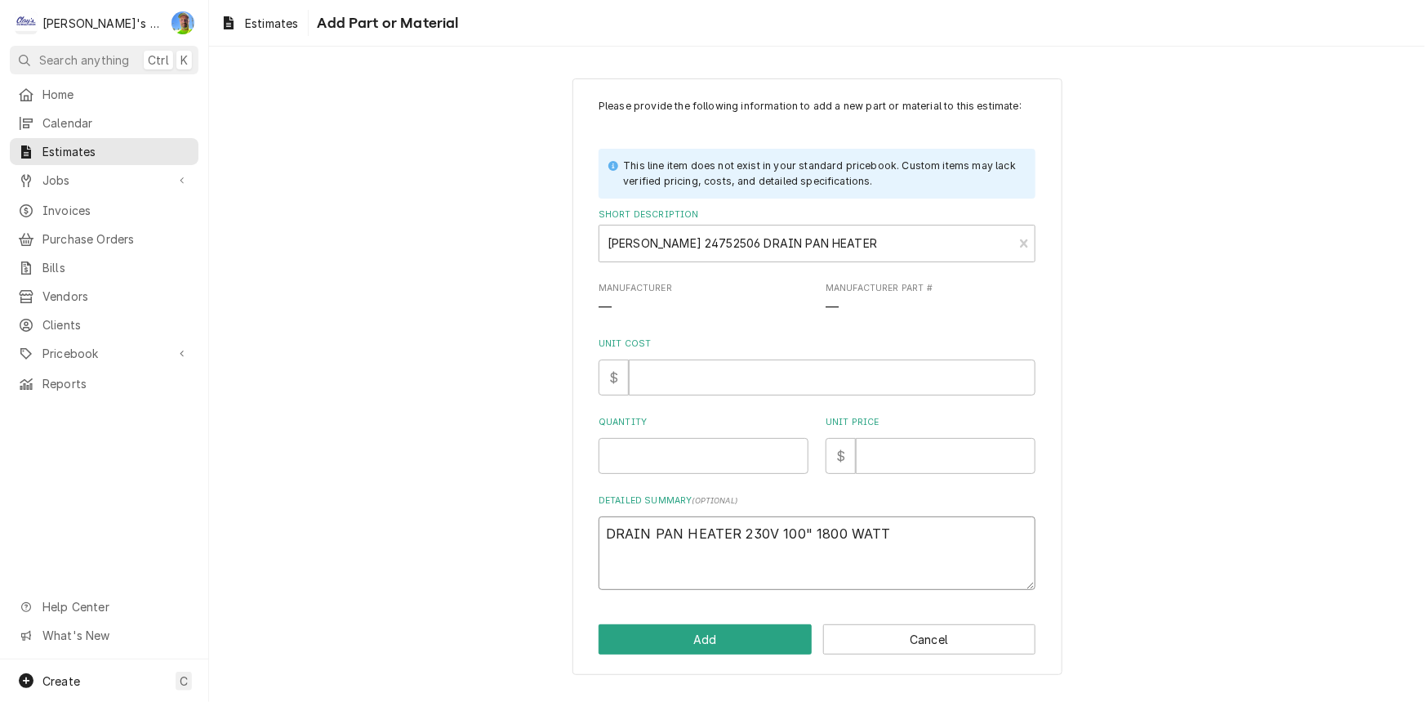
type textarea "DRAIN PAN HEATER 230V 100" 1800 WATT"
click at [680, 450] on input "Quantity" at bounding box center [704, 456] width 210 height 36
type textarea "x"
type input "1"
type textarea "x"
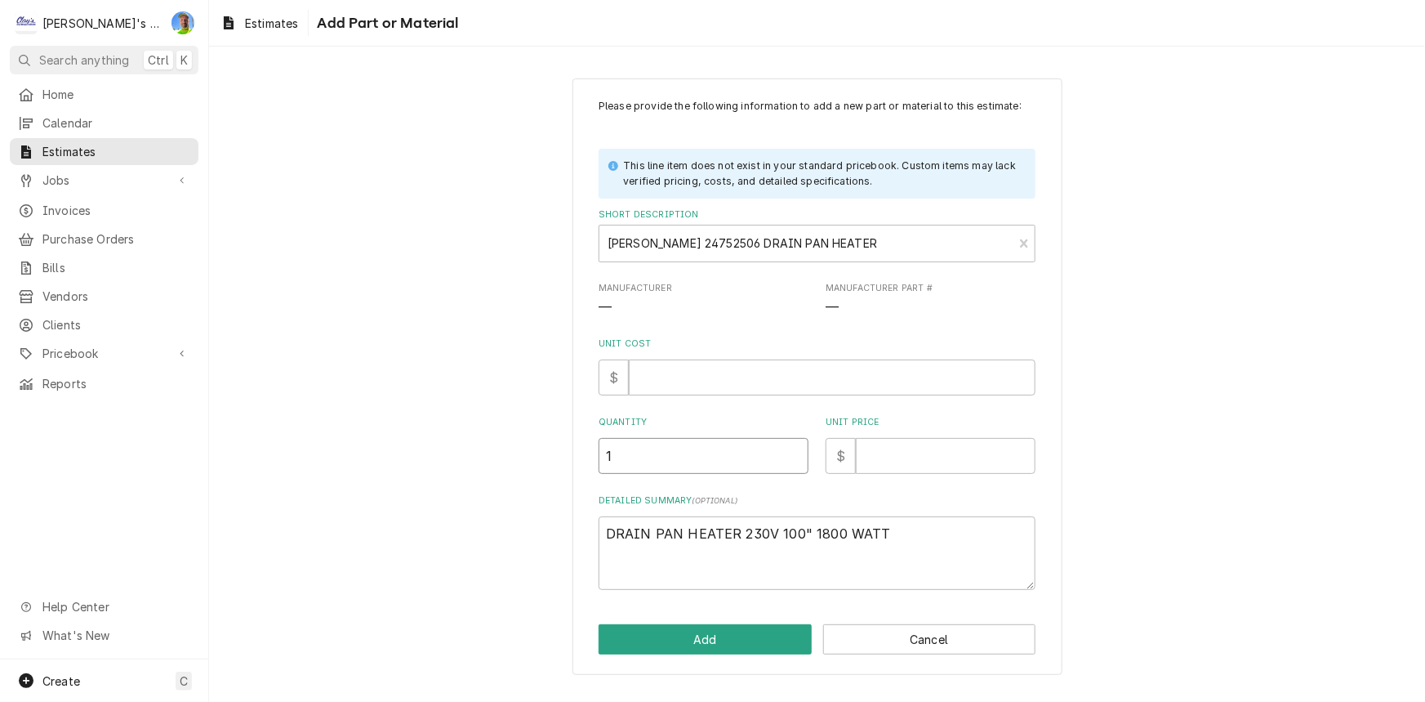
type input "1"
click at [803, 371] on input "Unit Cost" at bounding box center [832, 377] width 407 height 36
type textarea "x"
type input "8"
type textarea "x"
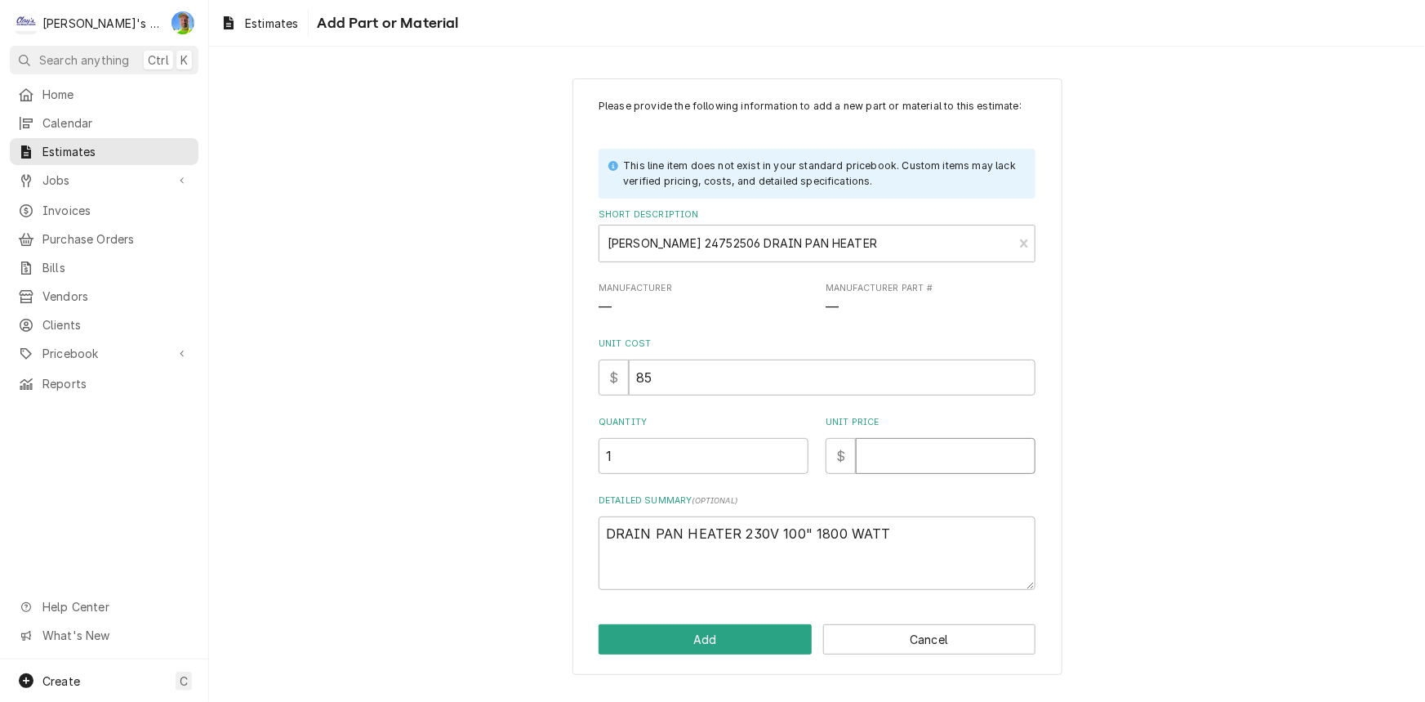
click at [924, 460] on input "Unit Price" at bounding box center [946, 456] width 180 height 36
click at [681, 644] on button "Add" at bounding box center [705, 639] width 213 height 30
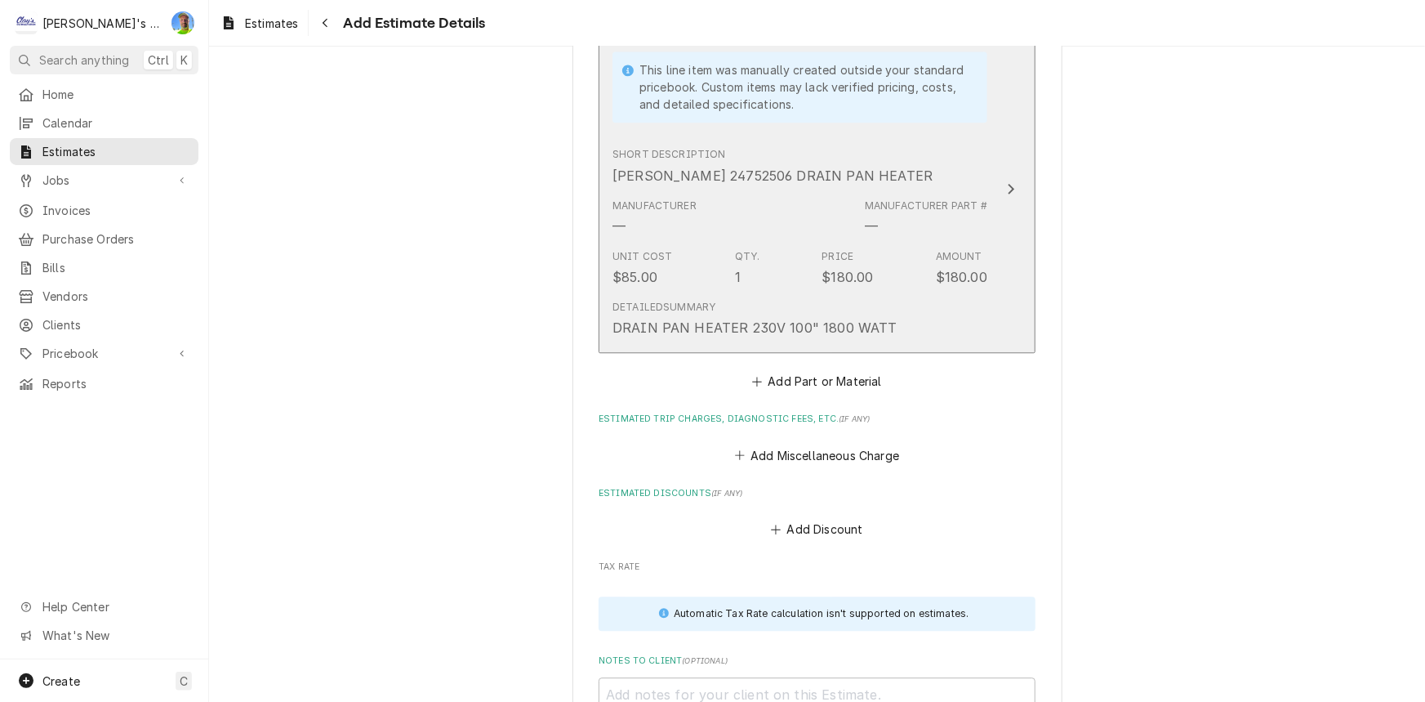
scroll to position [1955, 0]
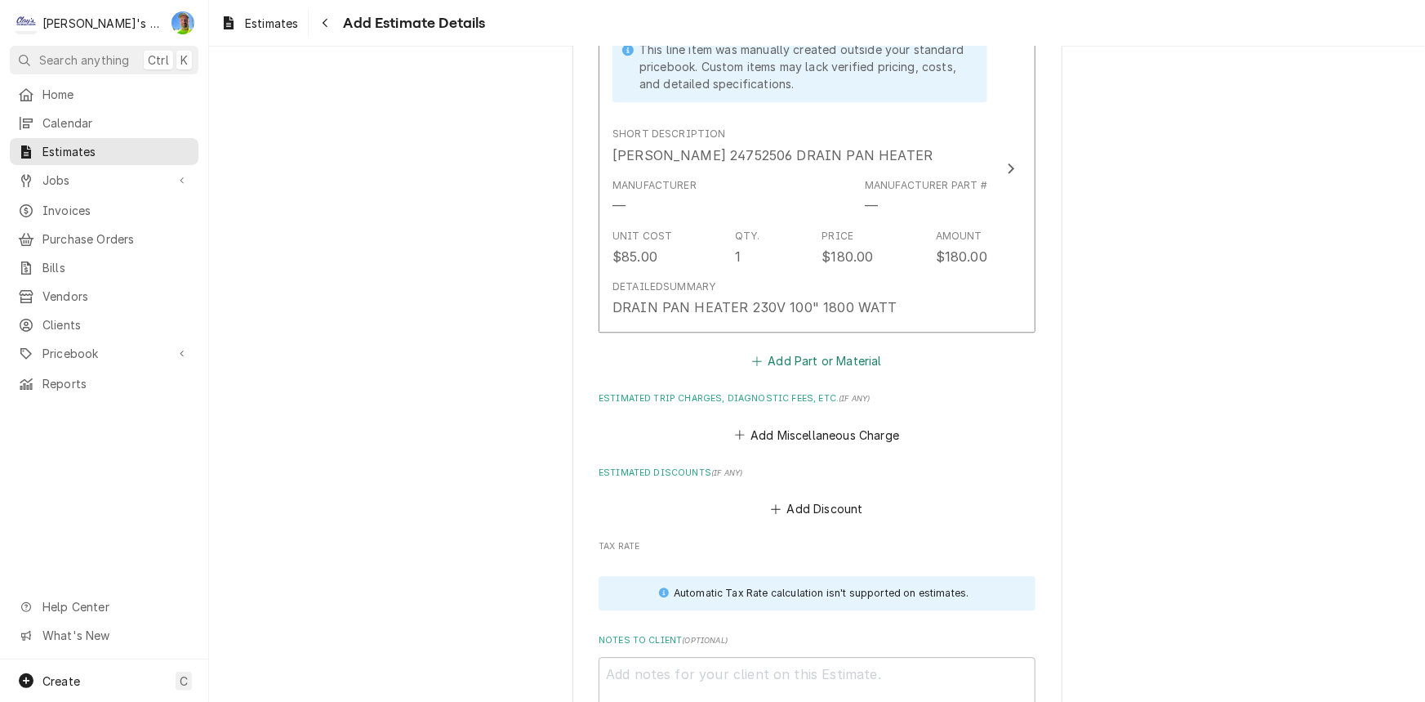
click at [785, 350] on button "Add Part or Material" at bounding box center [817, 361] width 135 height 23
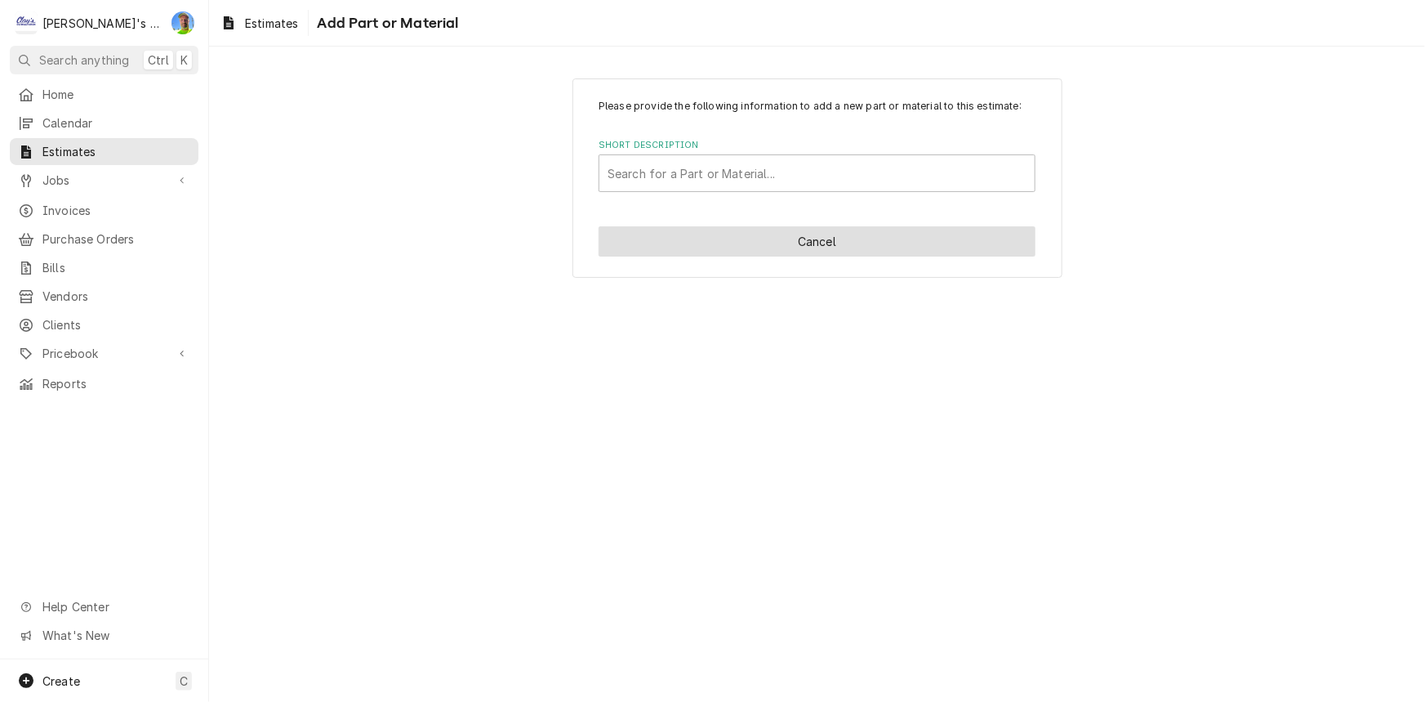
click at [849, 234] on button "Cancel" at bounding box center [817, 241] width 437 height 30
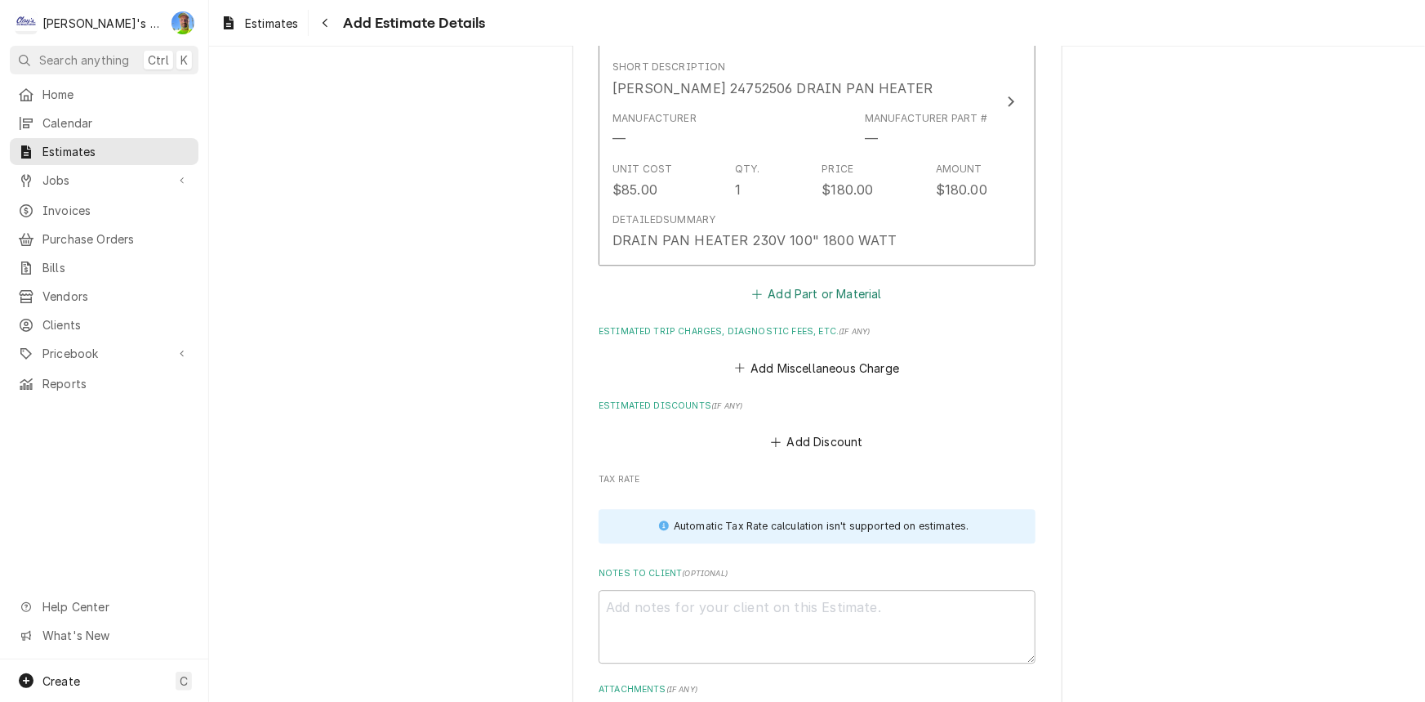
scroll to position [2232, 0]
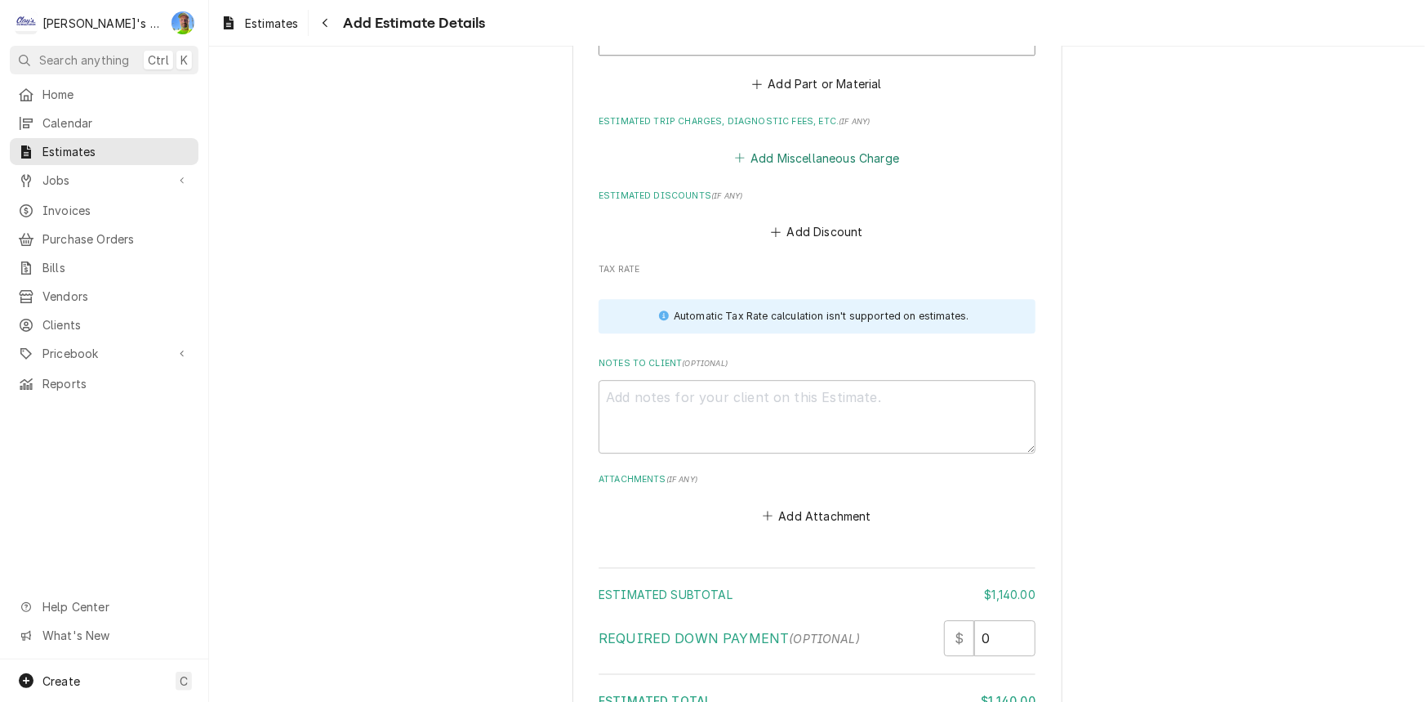
click at [809, 152] on button "Add Miscellaneous Charge" at bounding box center [817, 157] width 170 height 23
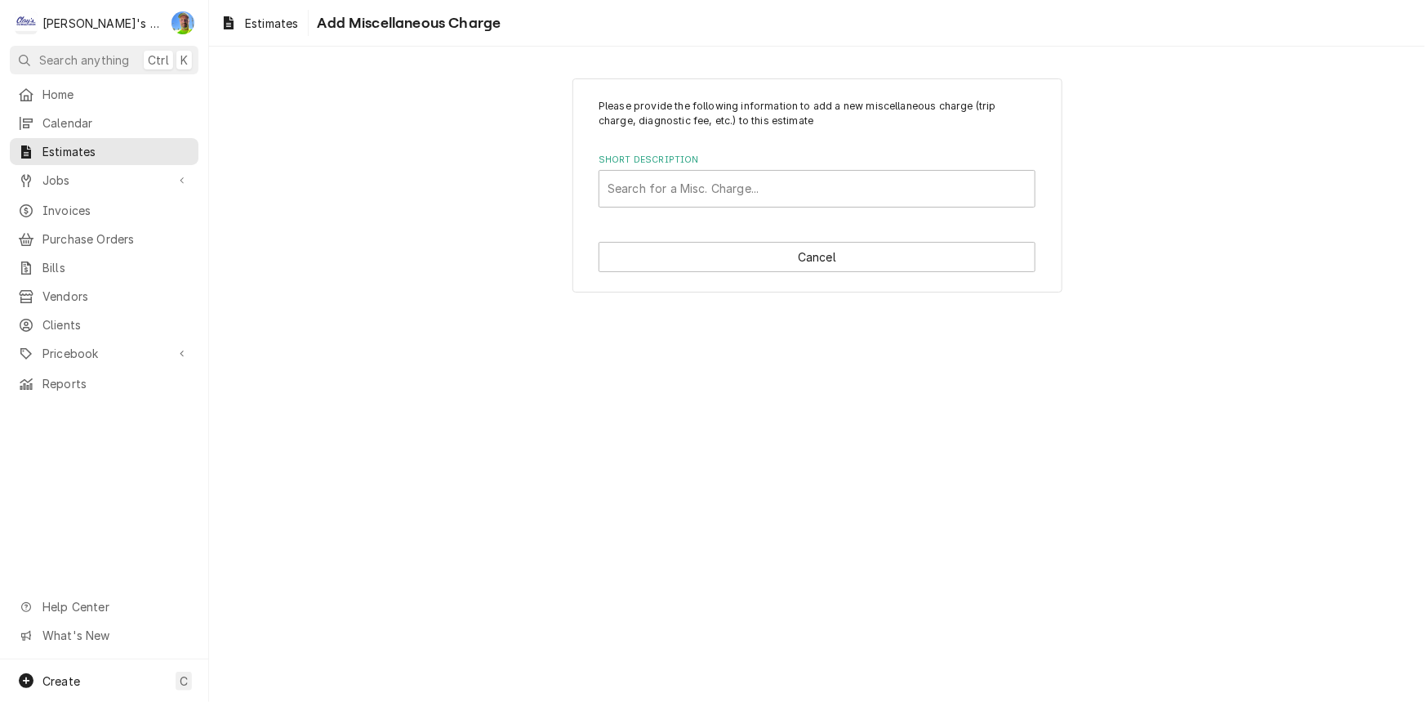
click at [735, 214] on div "Please provide the following information to add a new miscellaneous charge (tri…" at bounding box center [818, 185] width 490 height 215
click at [737, 195] on div "Short Description" at bounding box center [817, 188] width 419 height 29
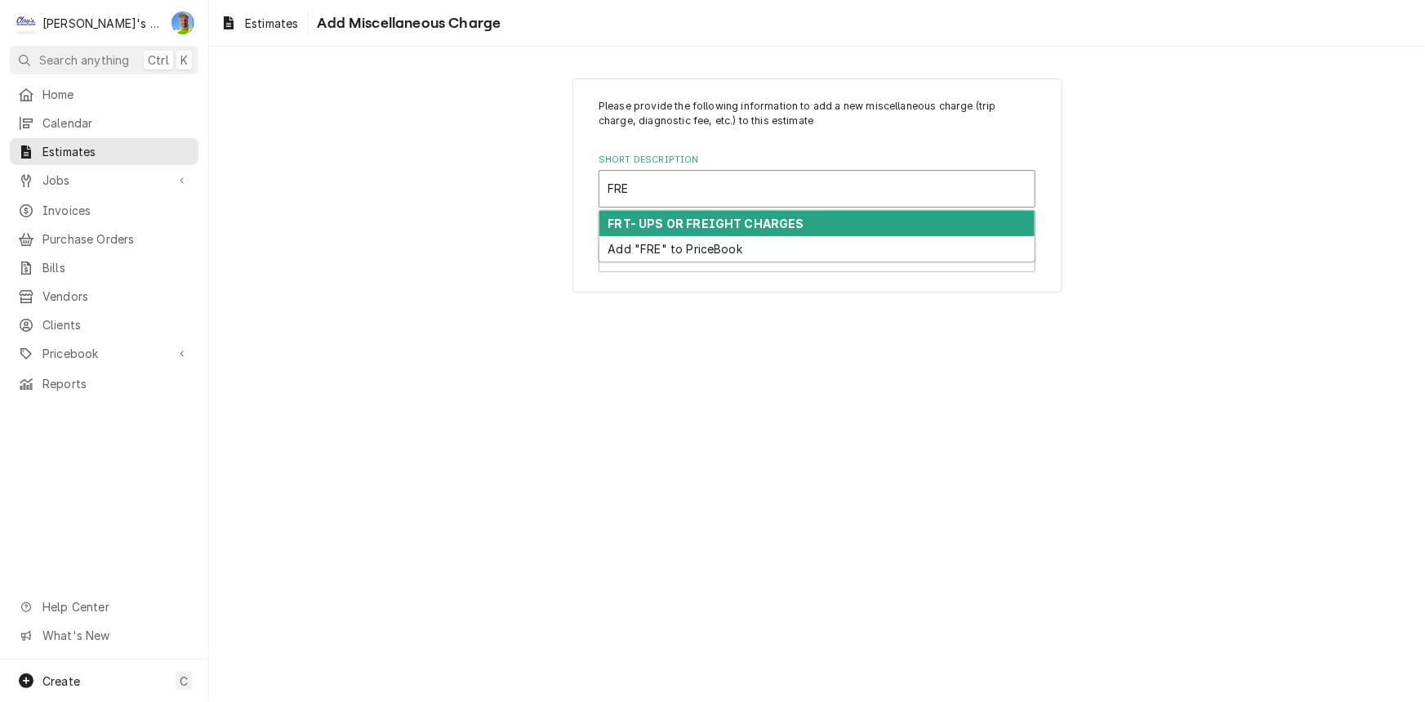
click at [740, 222] on strong "FRT- UPS OR FREIGHT CHARGES" at bounding box center [706, 223] width 196 height 14
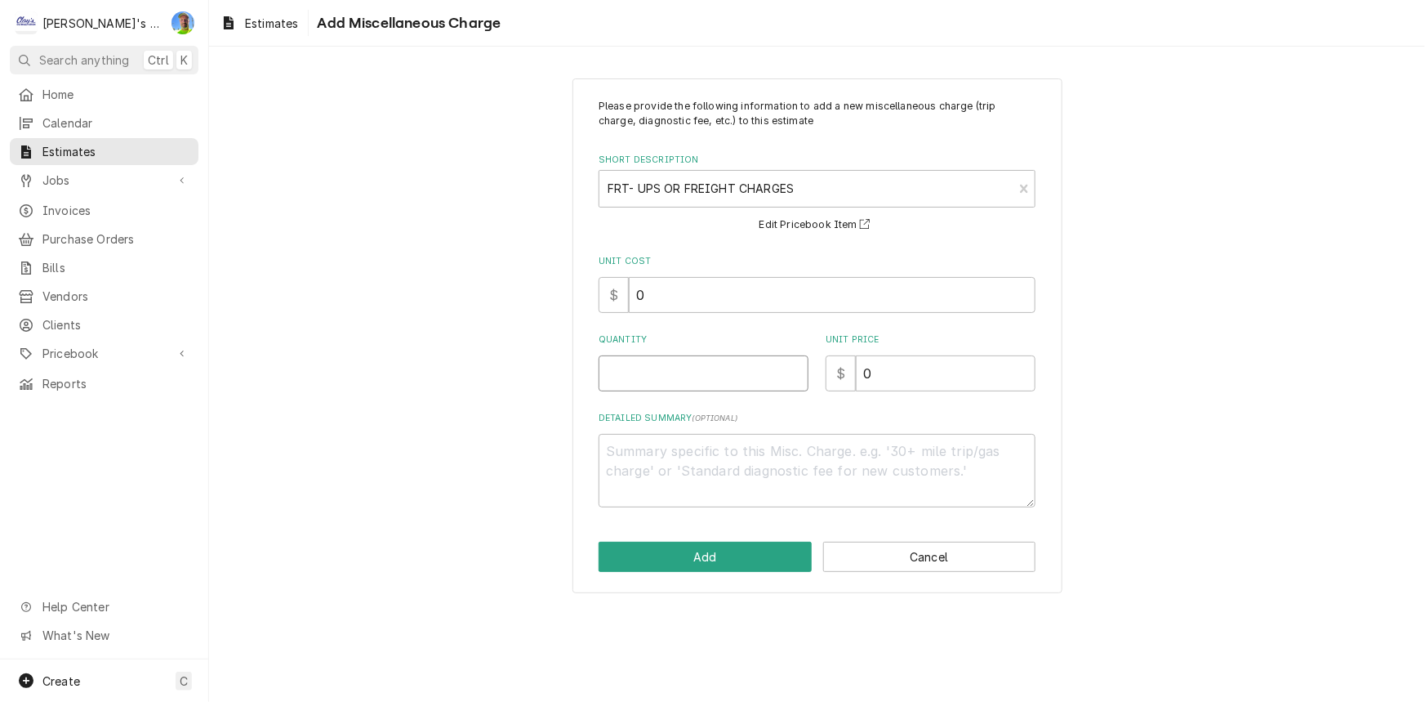
click at [706, 373] on input "Quantity" at bounding box center [704, 373] width 210 height 36
click at [945, 372] on input "0" at bounding box center [946, 373] width 180 height 36
drag, startPoint x: 945, startPoint y: 372, endPoint x: 804, endPoint y: 377, distance: 141.4
click at [804, 377] on div "Quantity 1 Unit Price $ 0" at bounding box center [817, 362] width 437 height 58
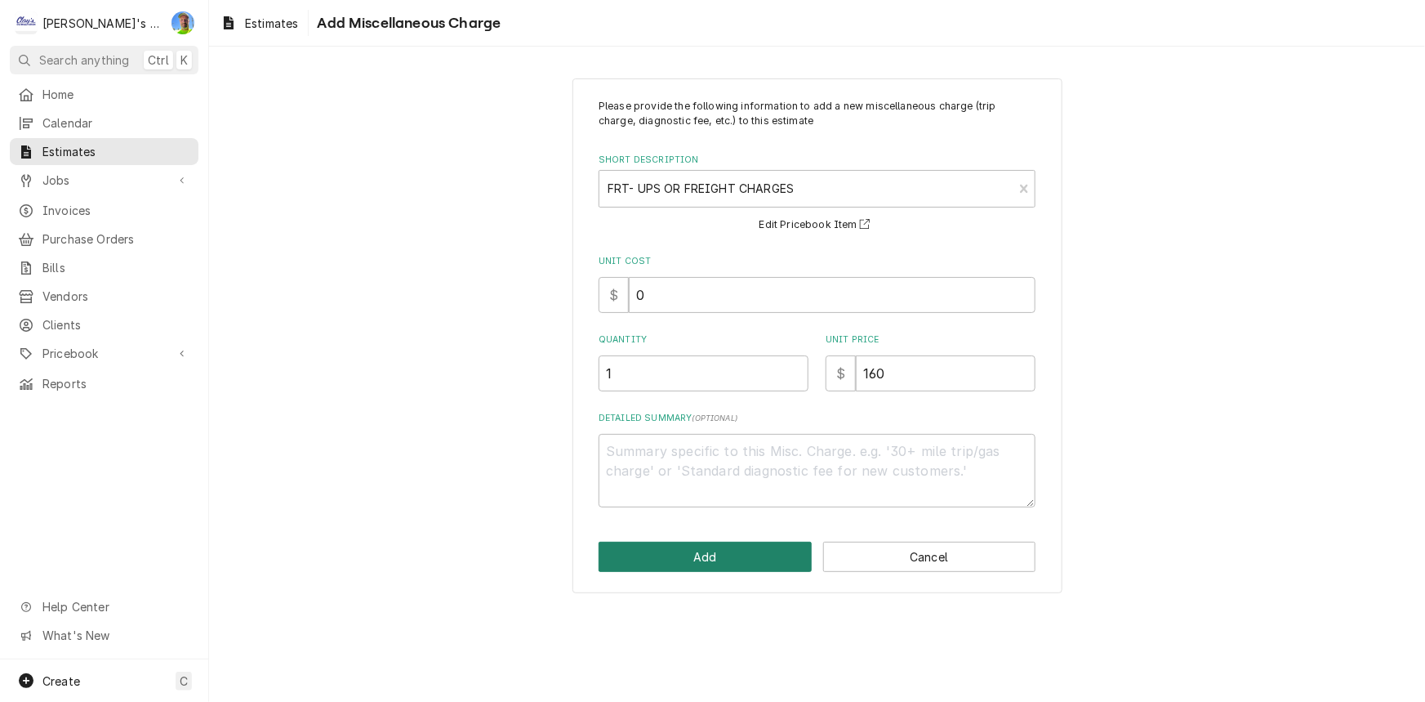
click at [753, 558] on button "Add" at bounding box center [705, 556] width 213 height 30
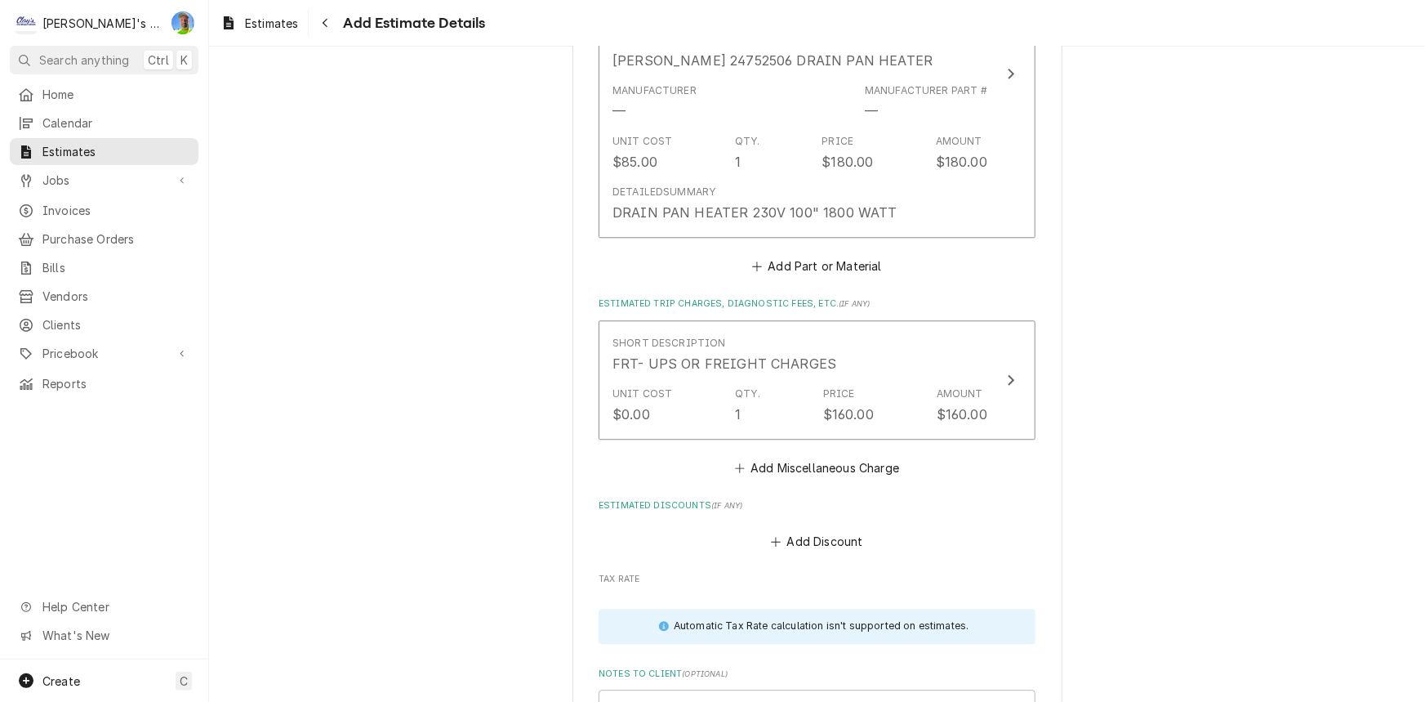
scroll to position [2025, 0]
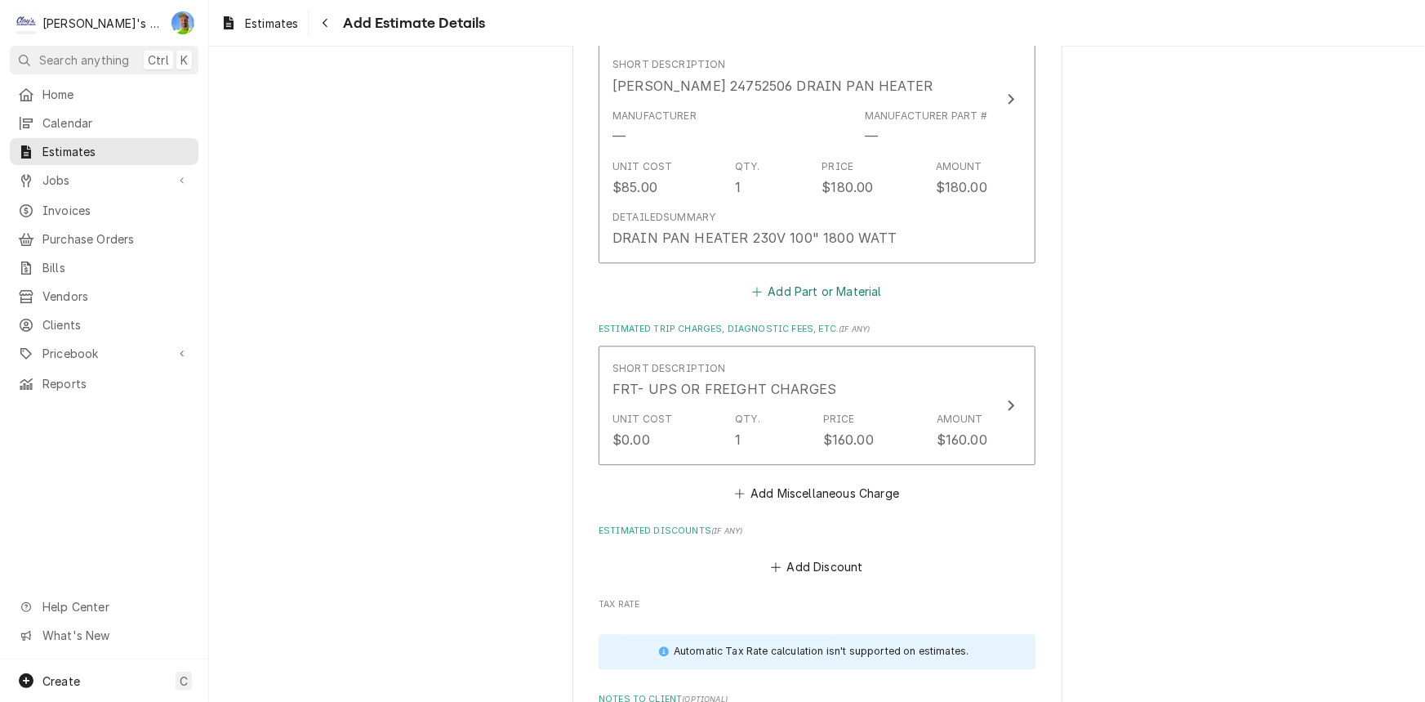
click at [822, 280] on button "Add Part or Material" at bounding box center [817, 291] width 135 height 23
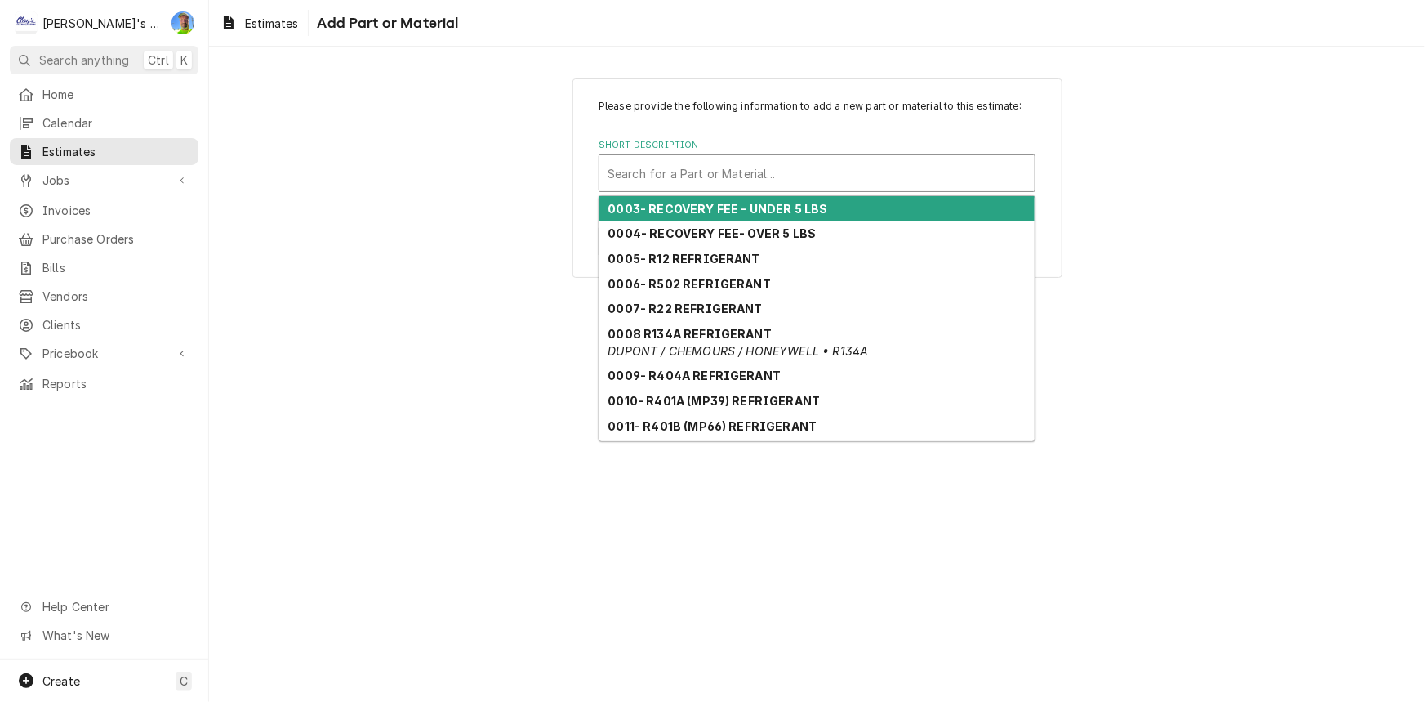
click at [779, 167] on div "Short Description" at bounding box center [817, 172] width 419 height 29
click at [818, 172] on div "Short Description" at bounding box center [817, 172] width 419 height 29
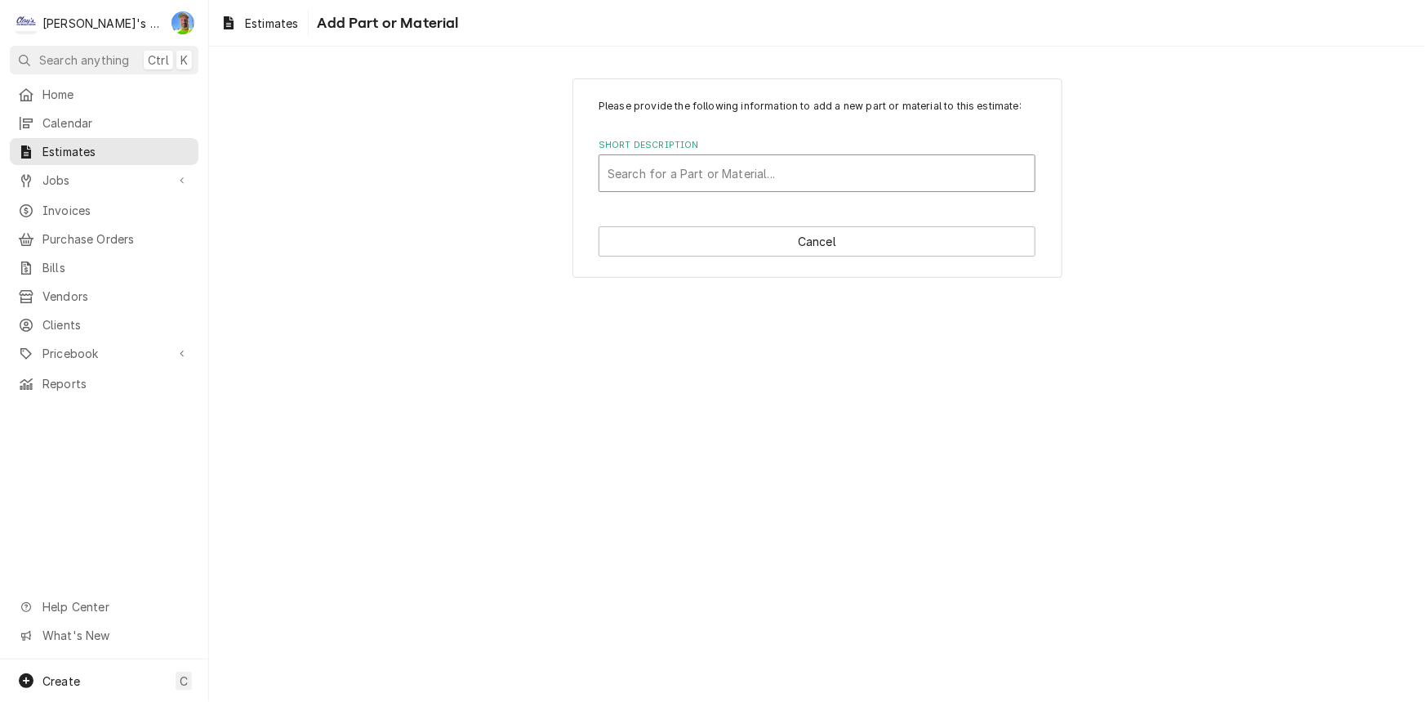
paste input "BOHN 40480603"
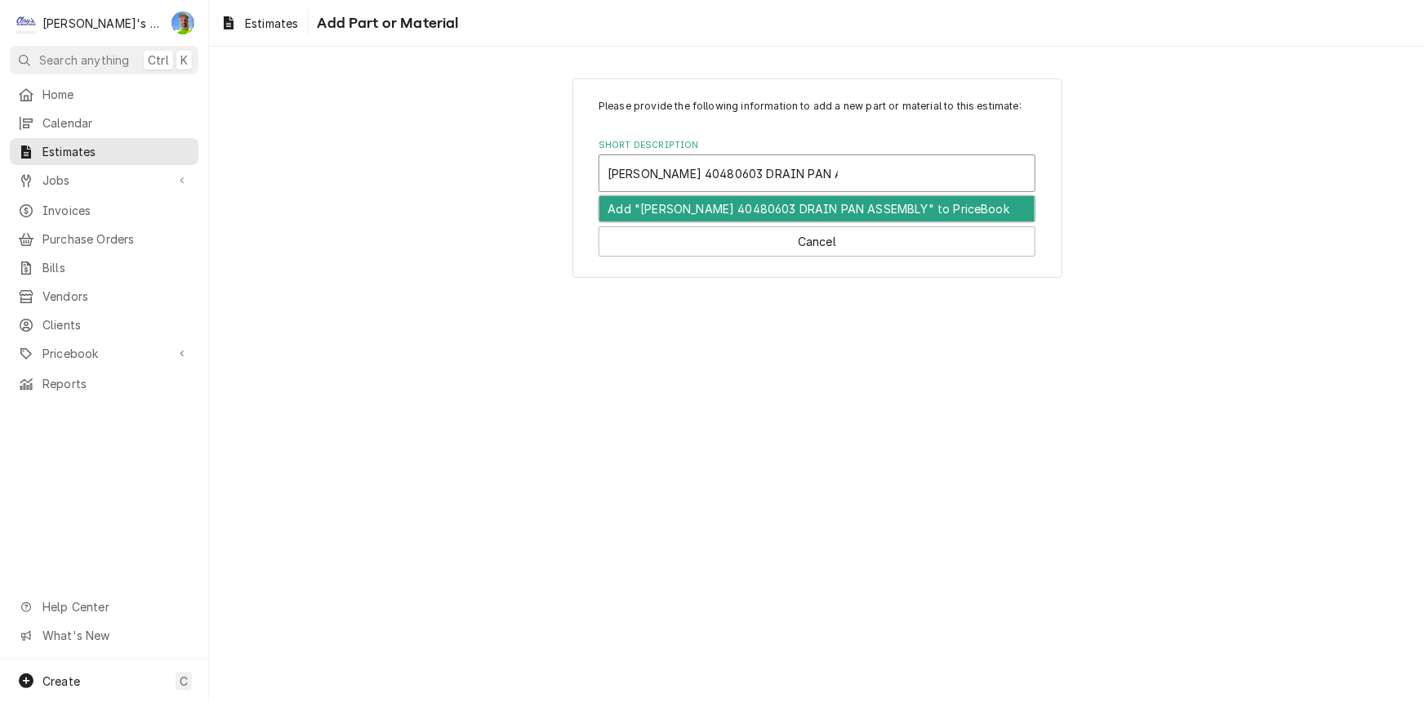
click at [892, 207] on div "Add "BOHN 40480603 DRAIN PAN ASSEMBLY" to PriceBook" at bounding box center [816, 208] width 435 height 25
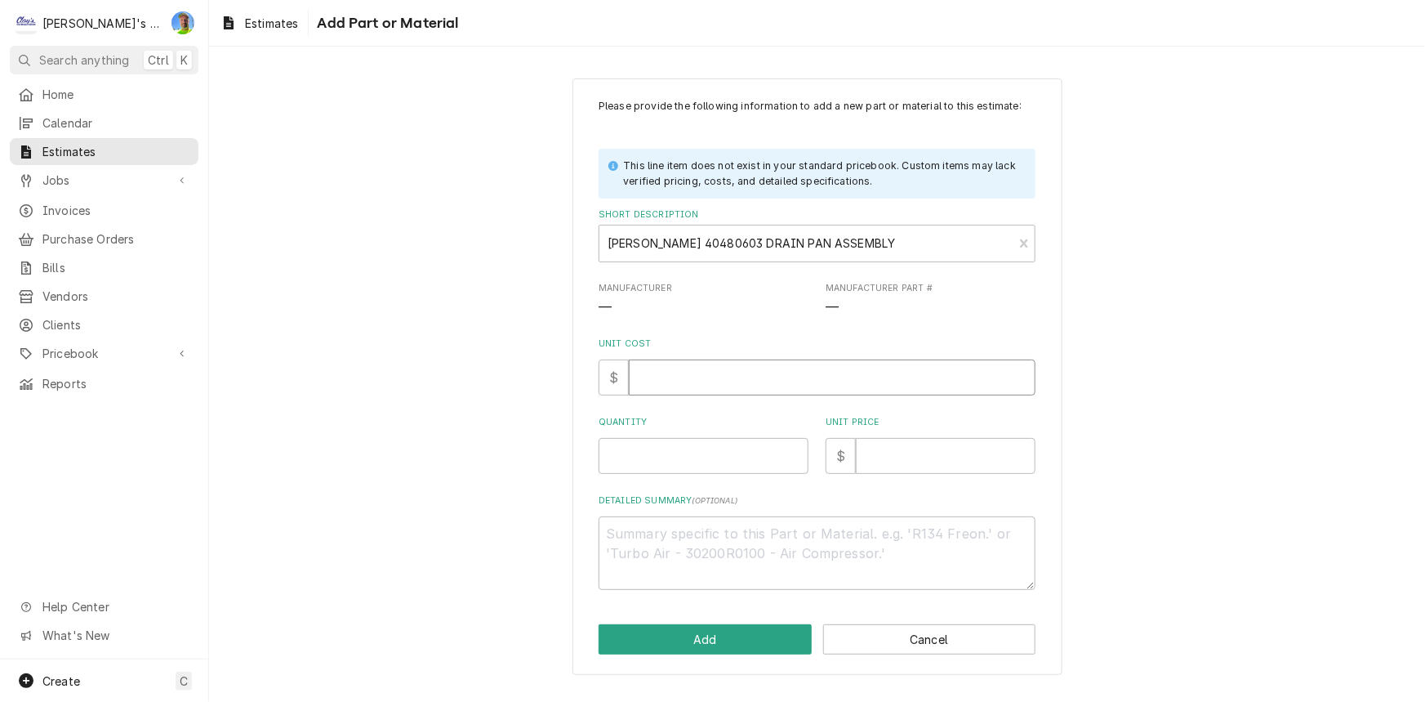
click at [720, 381] on input "Unit Cost" at bounding box center [832, 377] width 407 height 36
click at [939, 456] on input "Unit Price" at bounding box center [946, 456] width 180 height 36
click at [617, 448] on input "1" at bounding box center [704, 456] width 210 height 36
click at [667, 377] on input "1" at bounding box center [832, 377] width 407 height 36
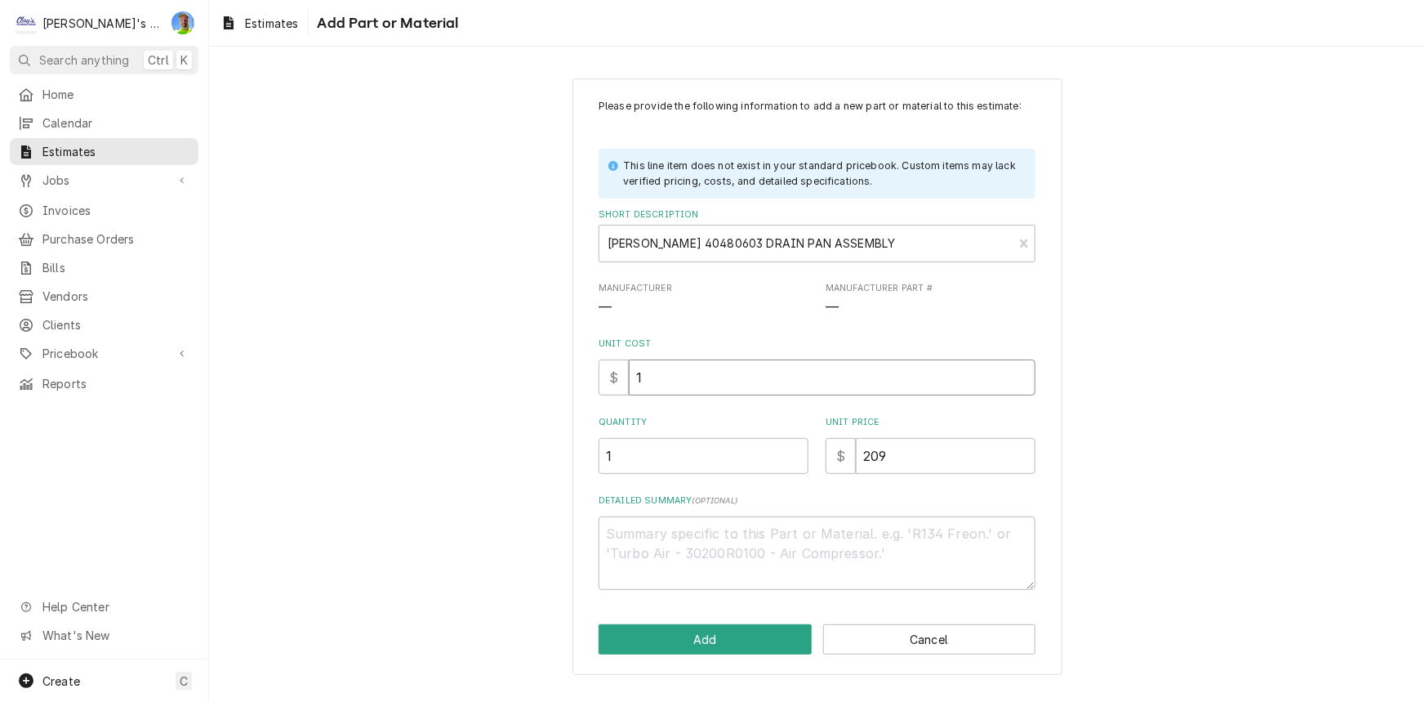
drag, startPoint x: 667, startPoint y: 377, endPoint x: 625, endPoint y: 377, distance: 42.5
click at [625, 377] on div "$ 1" at bounding box center [817, 377] width 437 height 36
click at [923, 446] on input "209" at bounding box center [946, 456] width 180 height 36
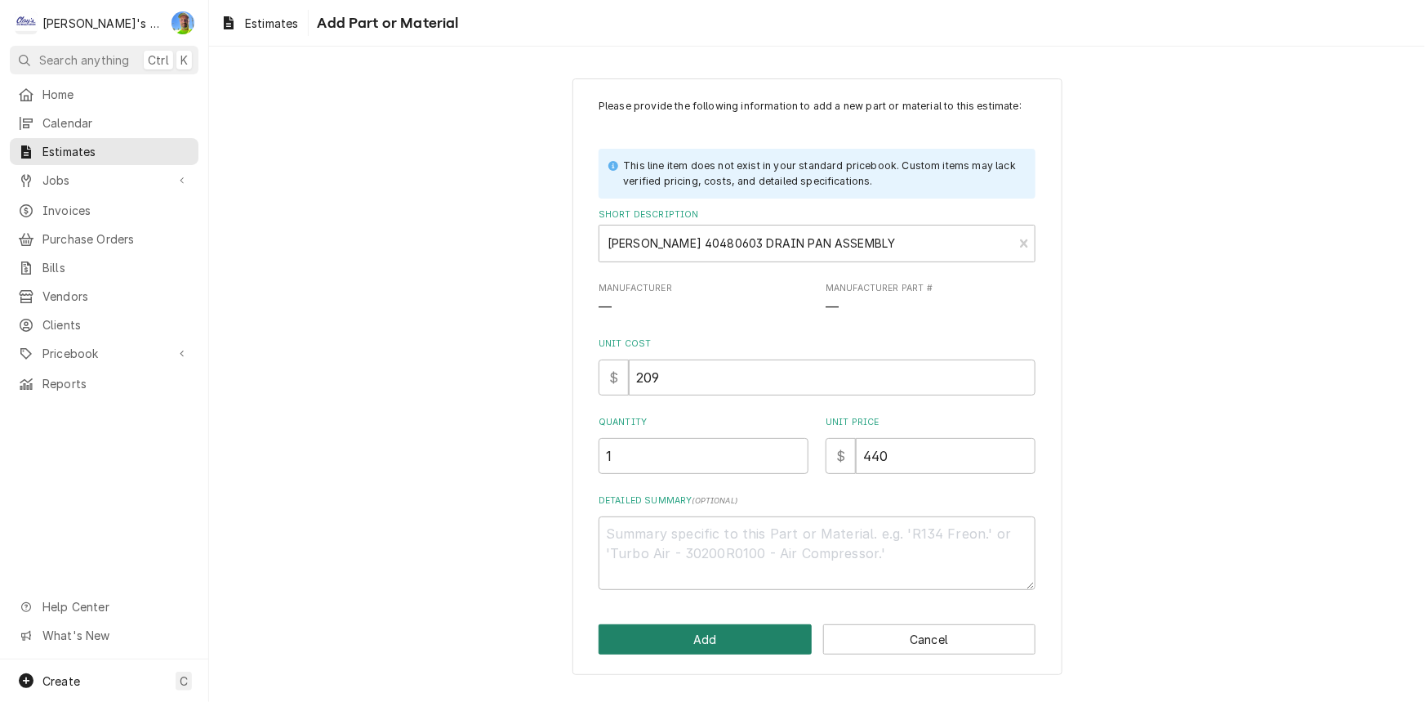
click at [649, 640] on button "Add" at bounding box center [705, 639] width 213 height 30
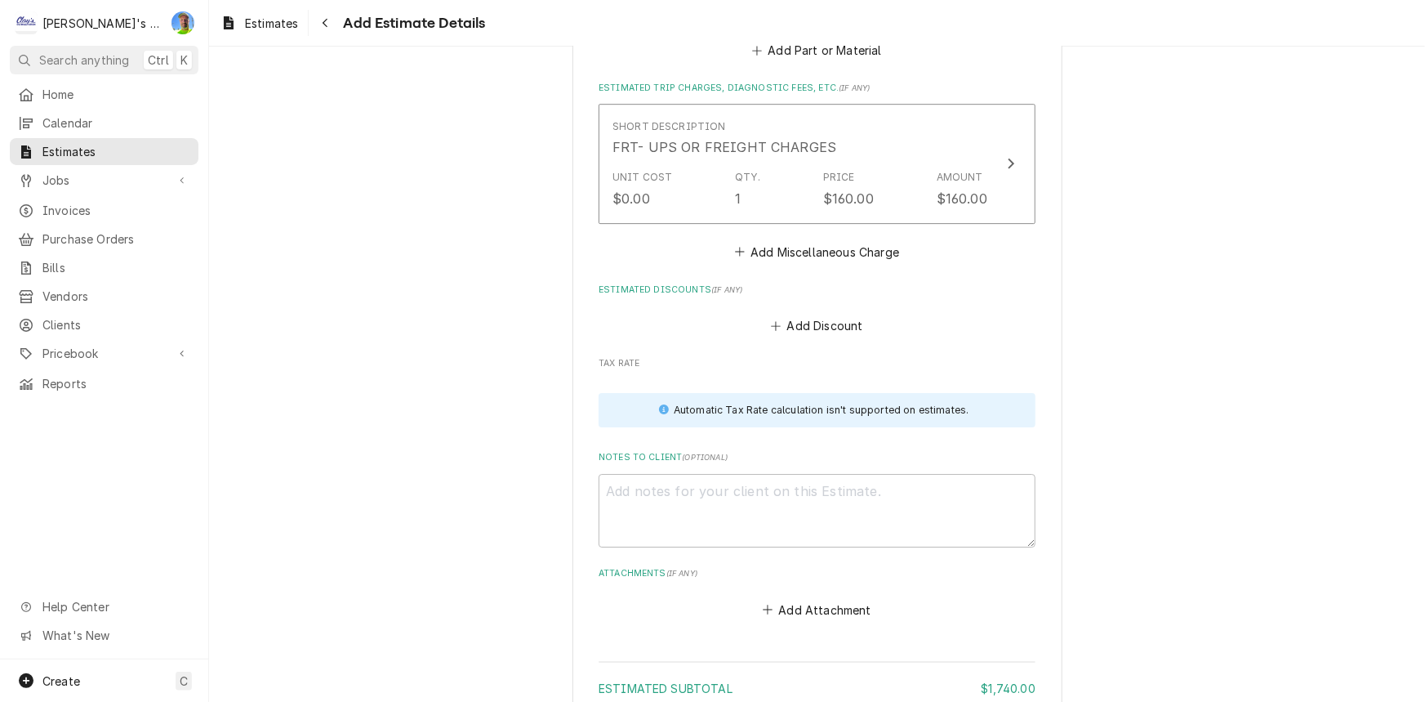
scroll to position [2599, 0]
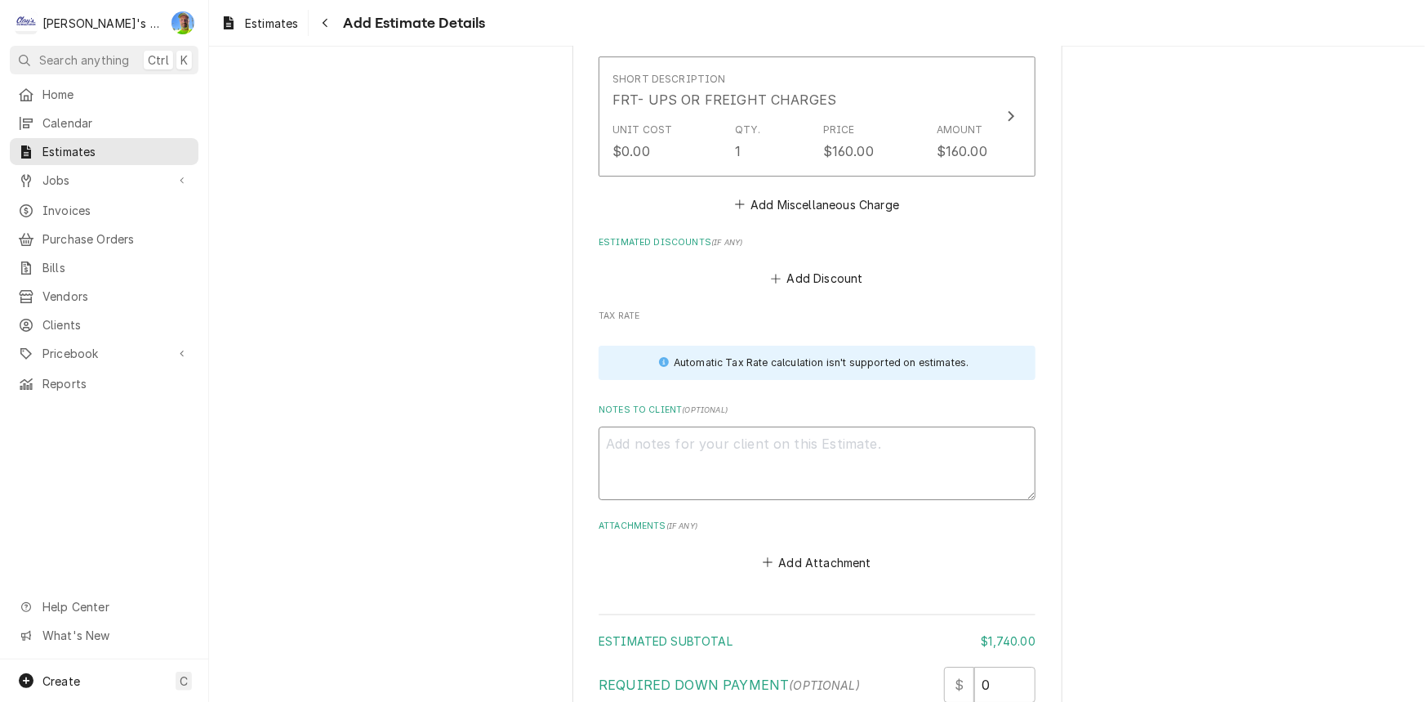
click at [791, 433] on textarea "Notes to Client ( optional )" at bounding box center [817, 463] width 437 height 74
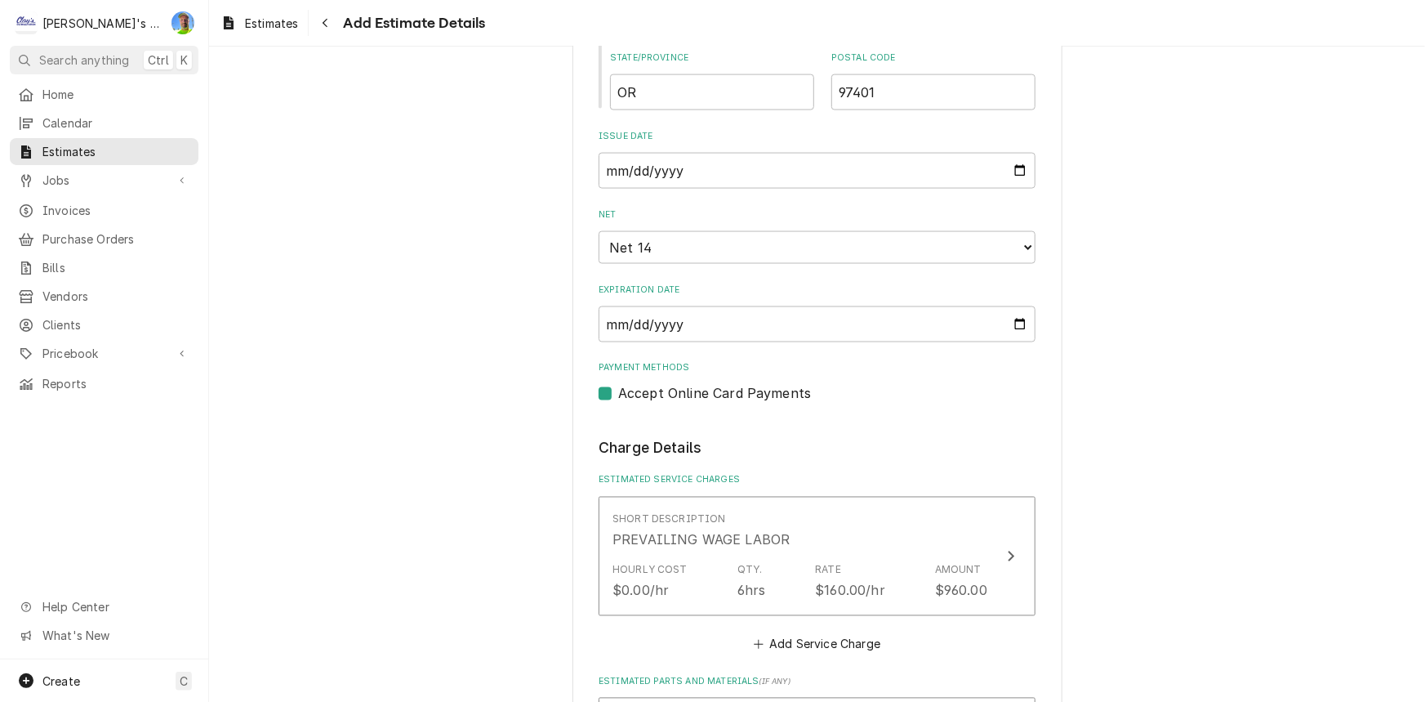
scroll to position [1633, 0]
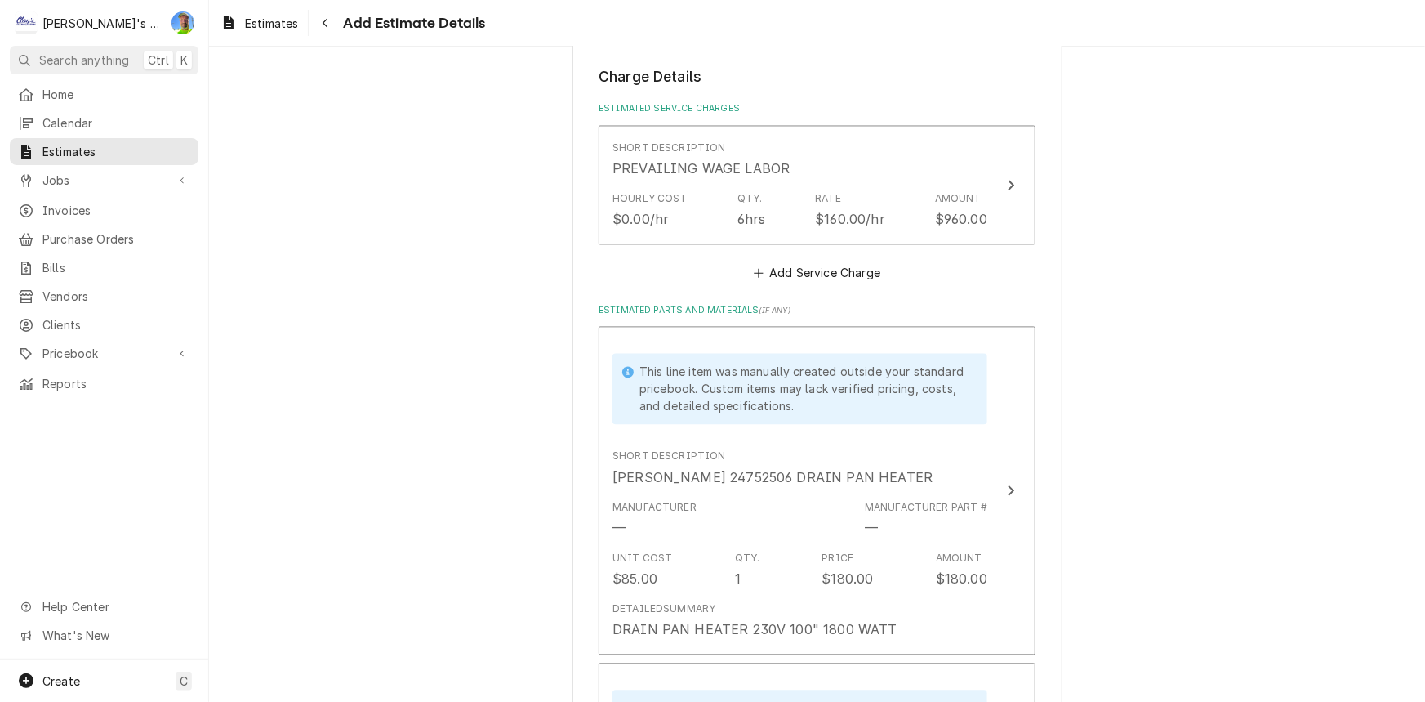
click at [829, 247] on div "Short Description PREVAILING WAGE LABOR Hourly Cost $0.00/hr Qty. 6hrs Rate $16…" at bounding box center [817, 188] width 437 height 127
click at [827, 263] on button "Add Service Charge" at bounding box center [817, 272] width 132 height 23
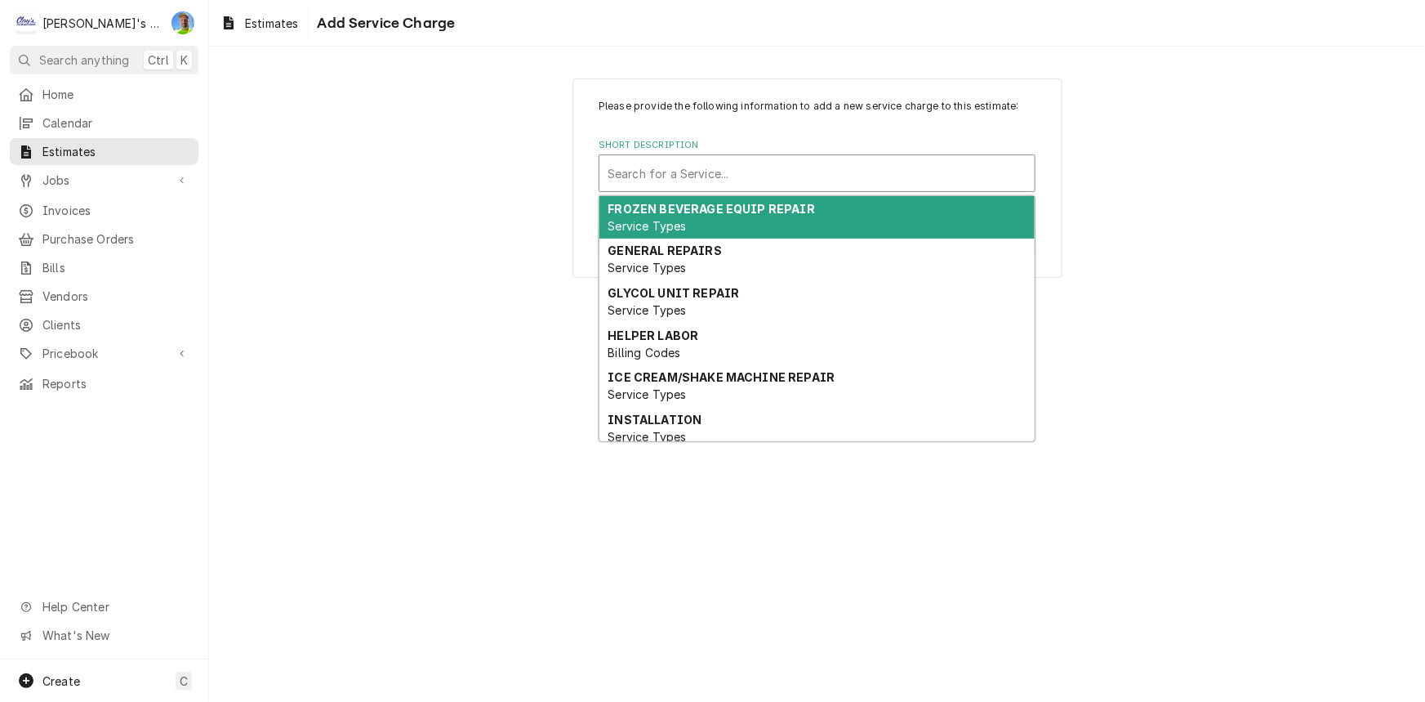
click at [760, 159] on div "Short Description" at bounding box center [817, 172] width 419 height 29
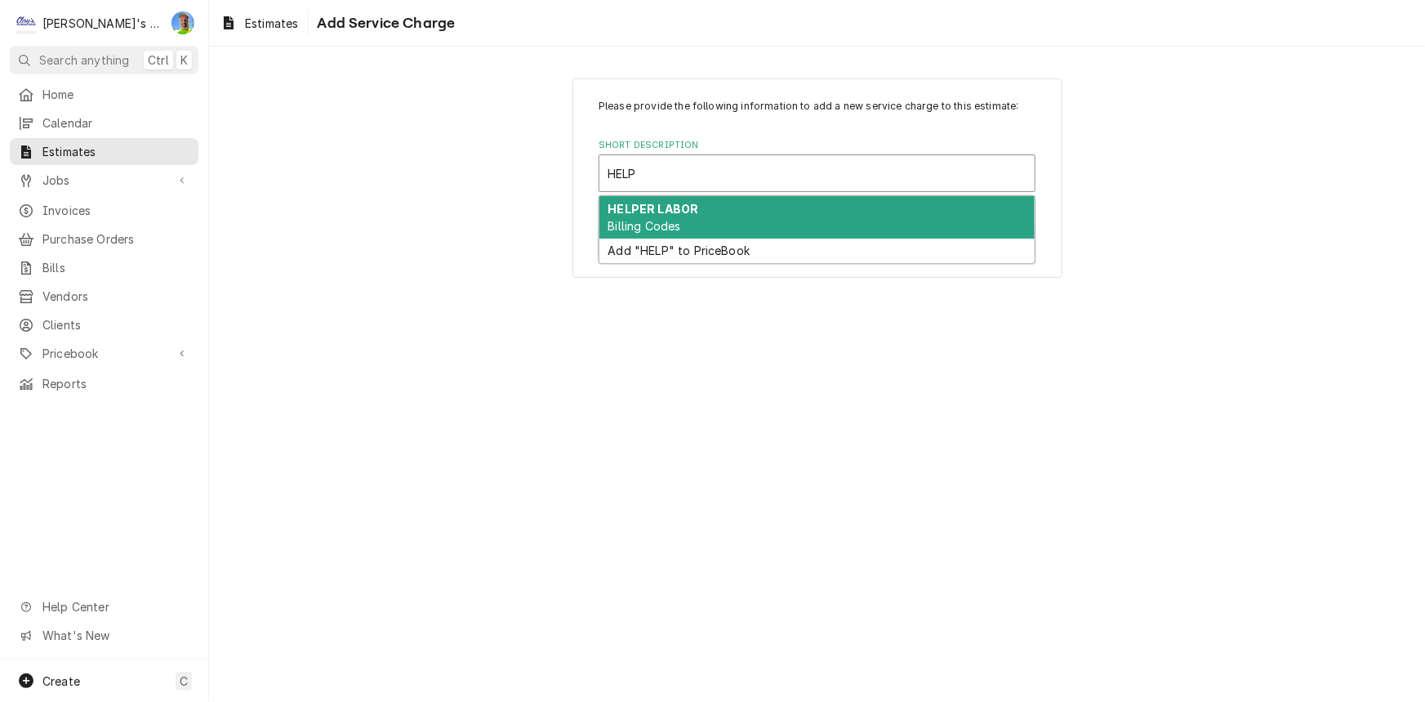
click at [751, 222] on div "HELPER LABOR Billing Codes" at bounding box center [816, 217] width 435 height 42
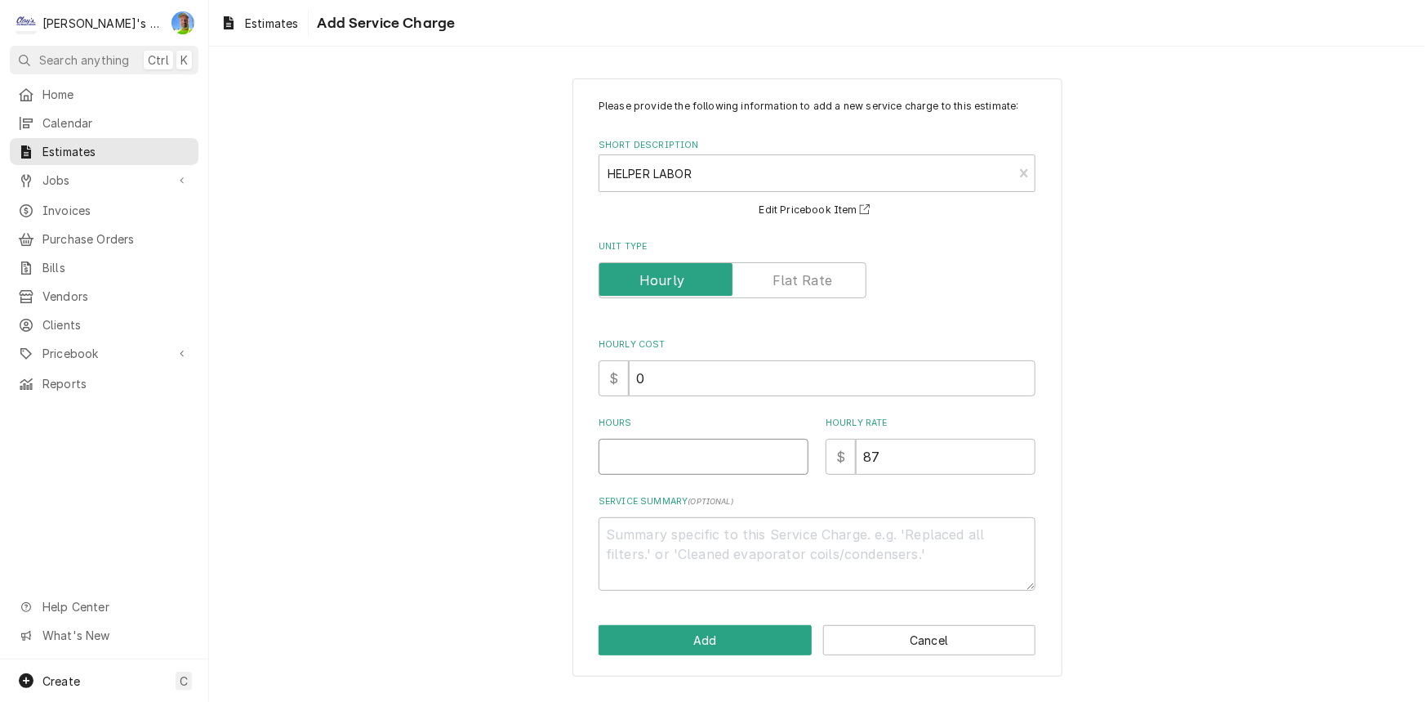
click at [657, 449] on input "Hours" at bounding box center [704, 457] width 210 height 36
click at [722, 639] on button "Add" at bounding box center [705, 640] width 213 height 30
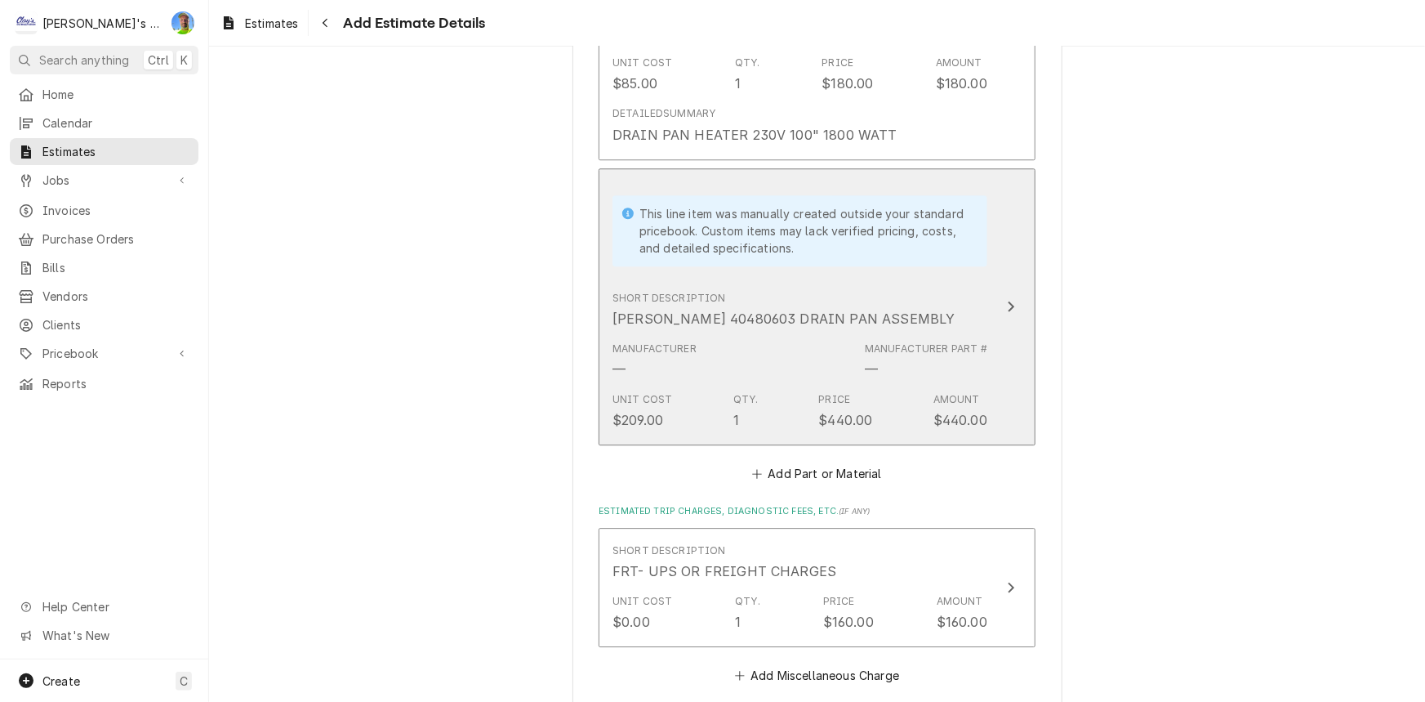
scroll to position [2282, 0]
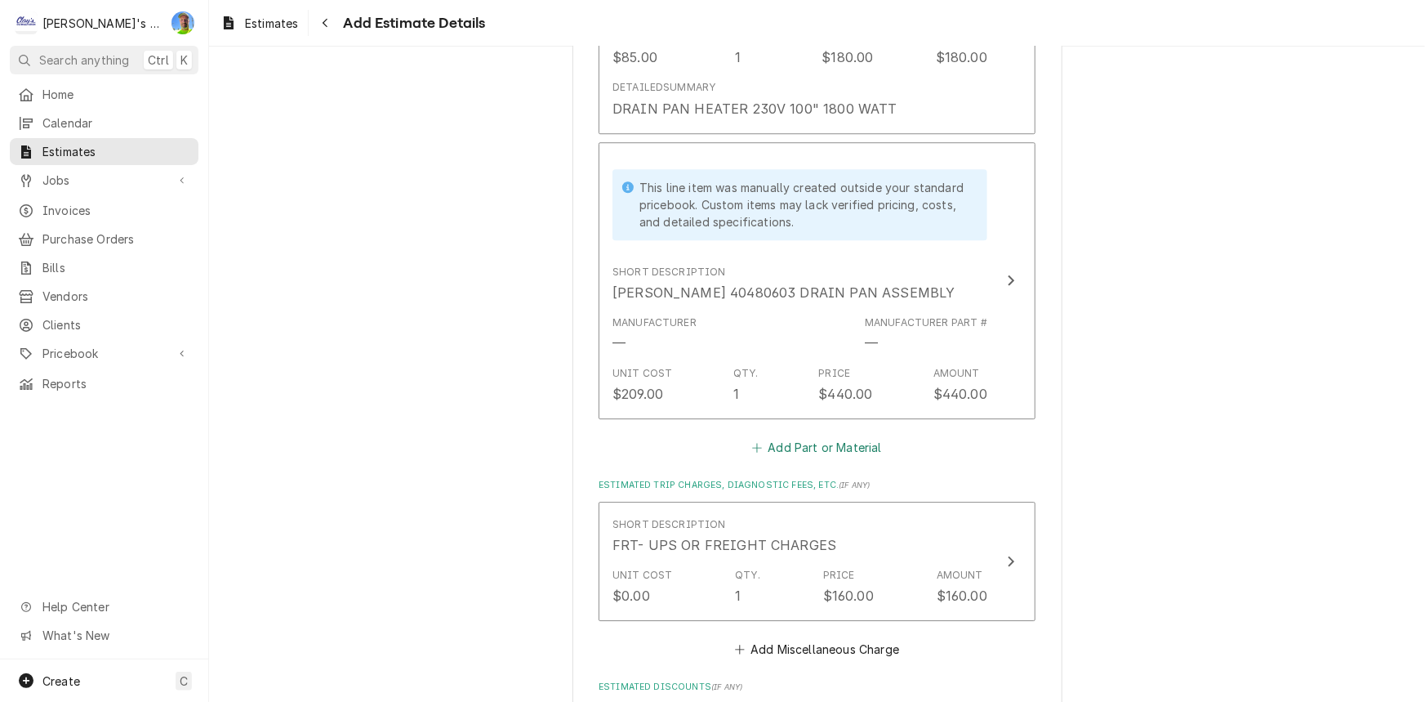
click at [787, 446] on button "Add Part or Material" at bounding box center [817, 447] width 135 height 23
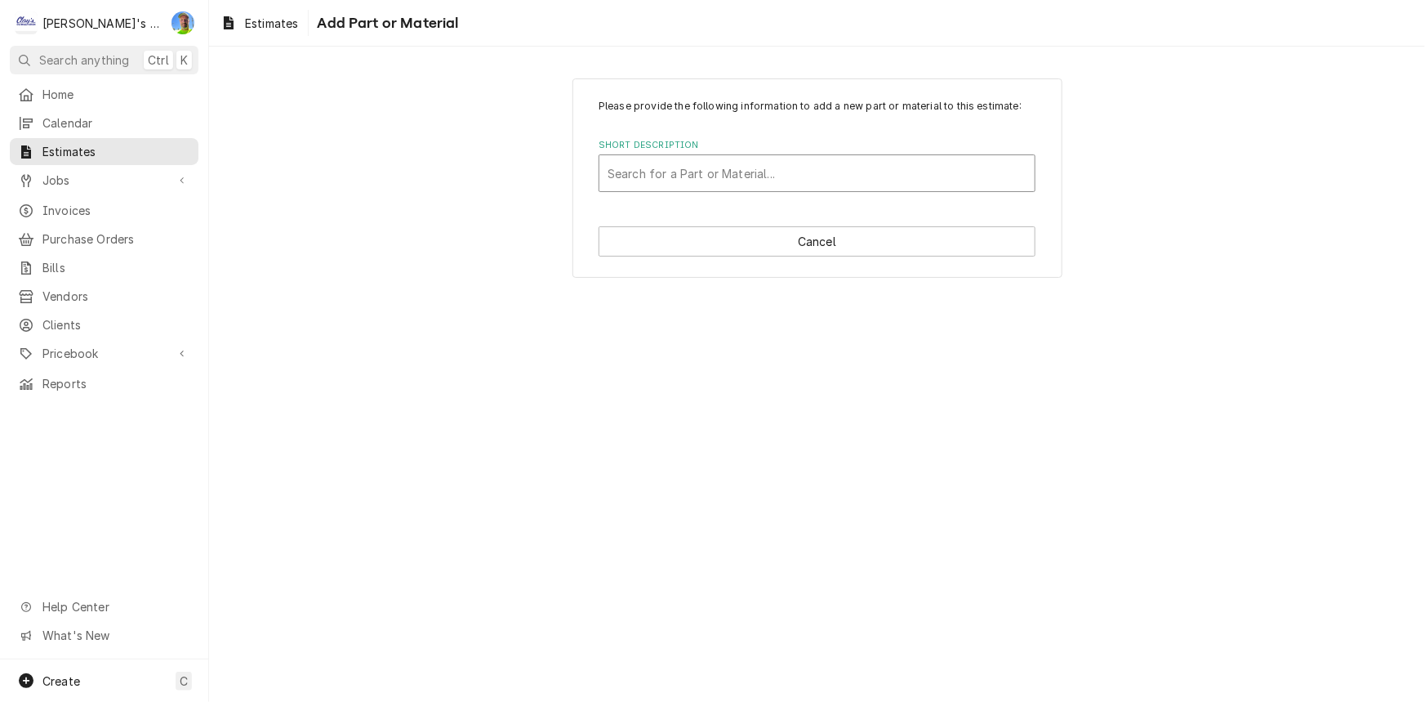
click at [792, 164] on div "Short Description" at bounding box center [817, 172] width 419 height 29
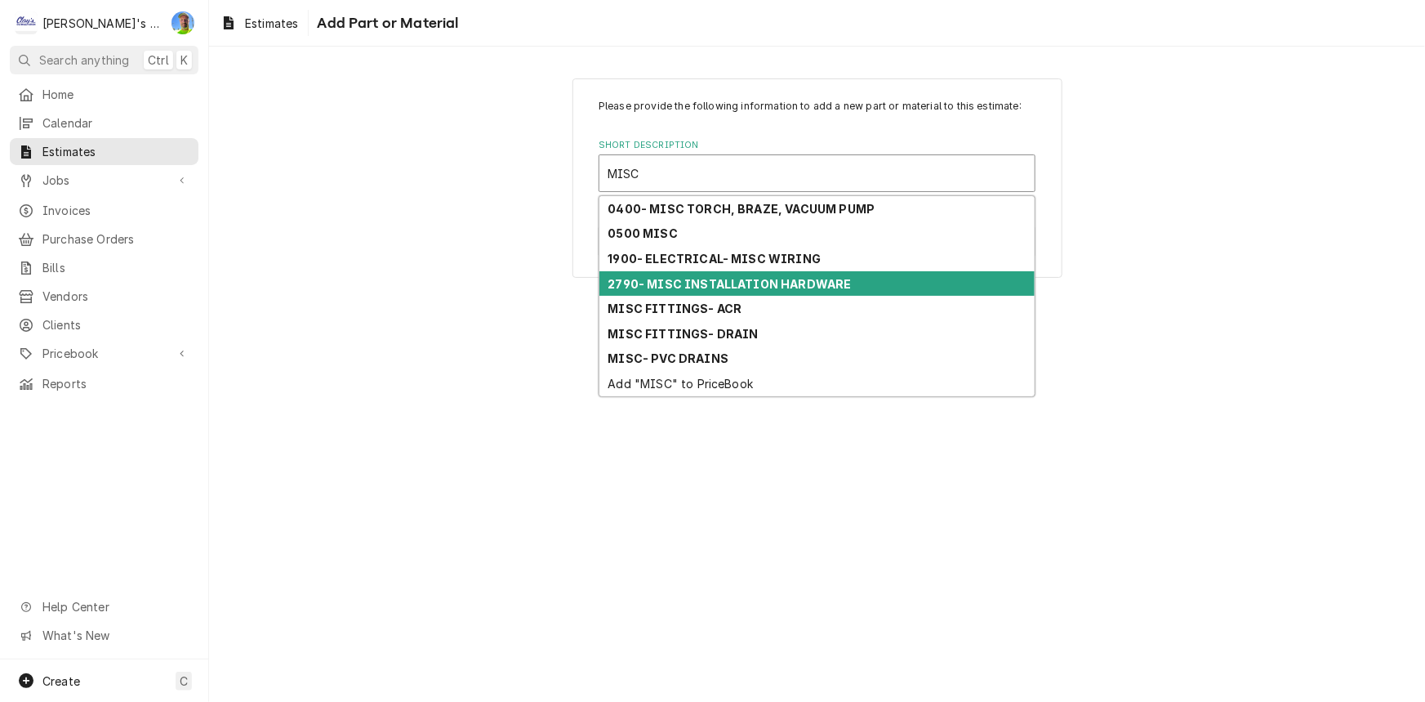
click at [729, 280] on strong "2790- MISC INSTALLATION HARDWARE" at bounding box center [729, 284] width 243 height 14
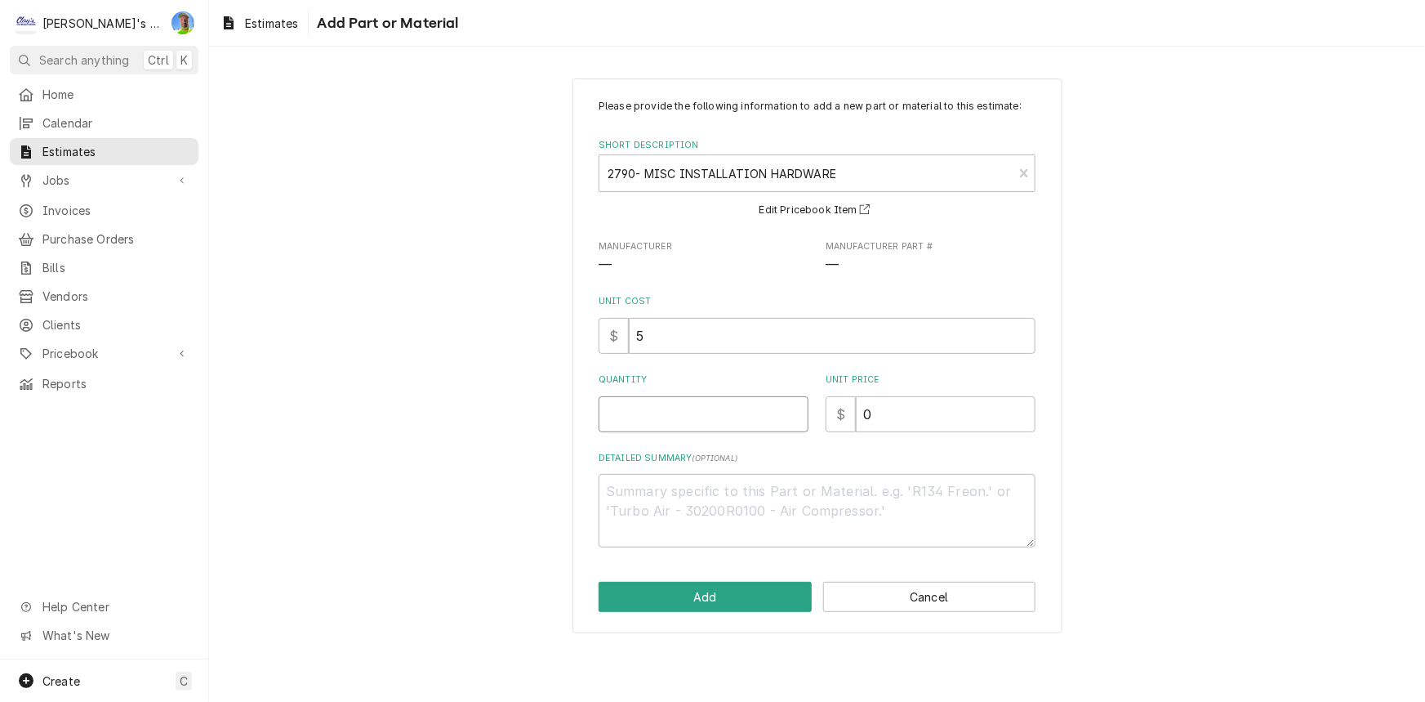
click at [662, 399] on input "Quantity" at bounding box center [704, 414] width 210 height 36
click at [954, 408] on input "0" at bounding box center [946, 414] width 180 height 36
drag, startPoint x: 954, startPoint y: 408, endPoint x: 872, endPoint y: 423, distance: 83.0
click at [872, 423] on input "0" at bounding box center [946, 414] width 180 height 36
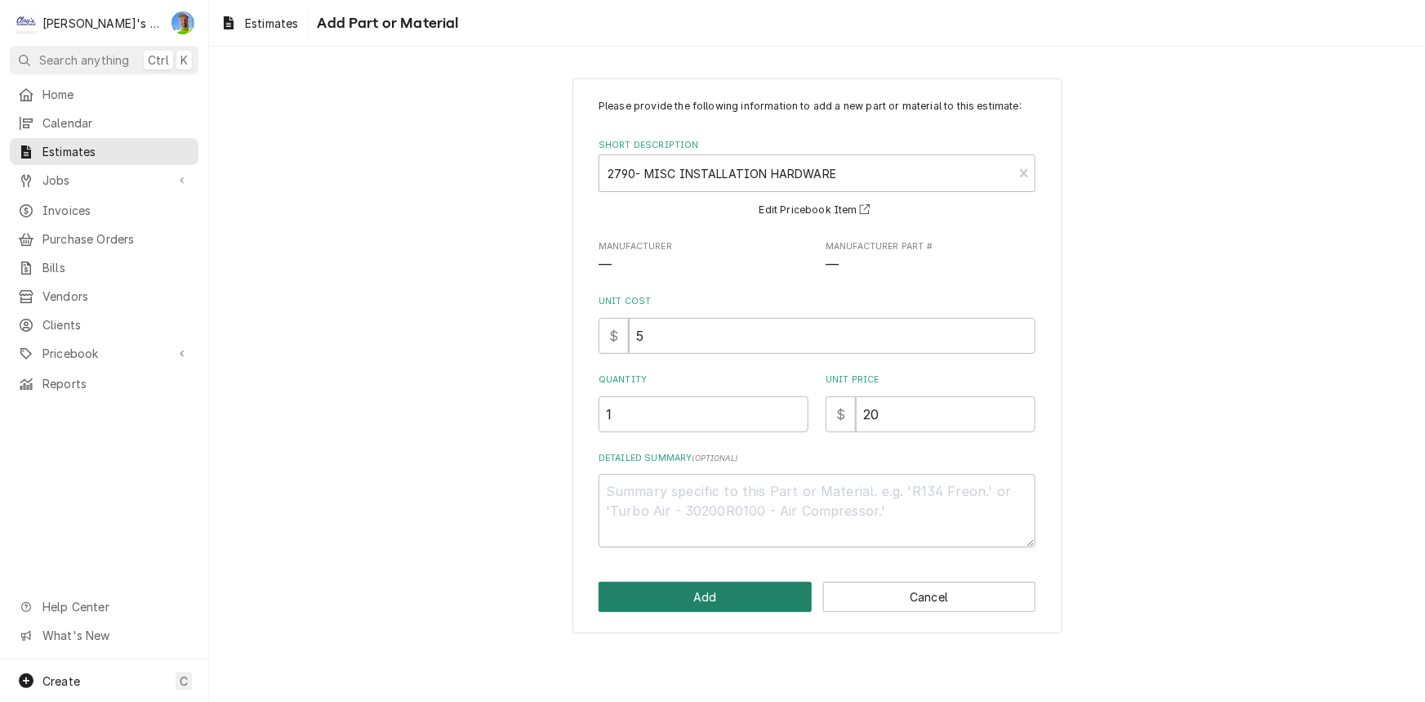
click at [778, 589] on button "Add" at bounding box center [705, 597] width 213 height 30
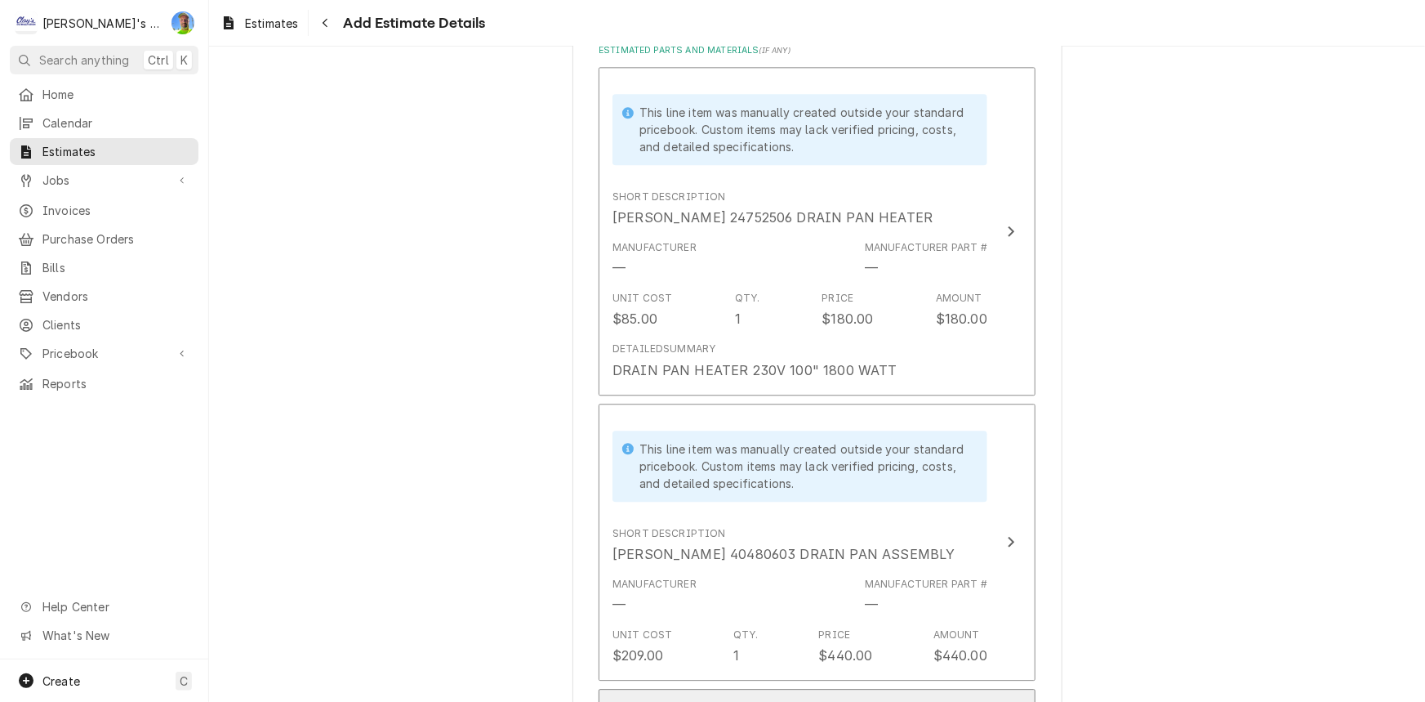
scroll to position [1742, 0]
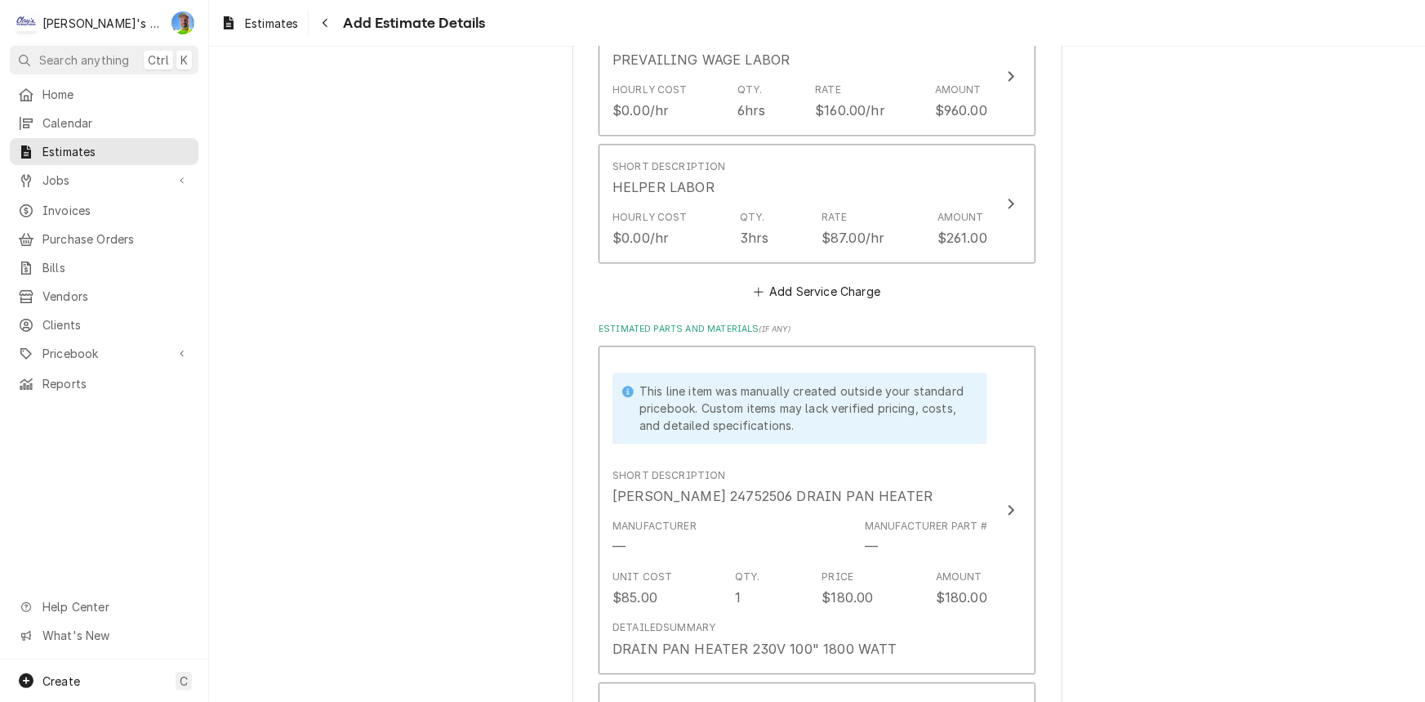
click at [394, 645] on div "Please provide the following information to create your estimate: Client Detail…" at bounding box center [817, 211] width 1216 height 3778
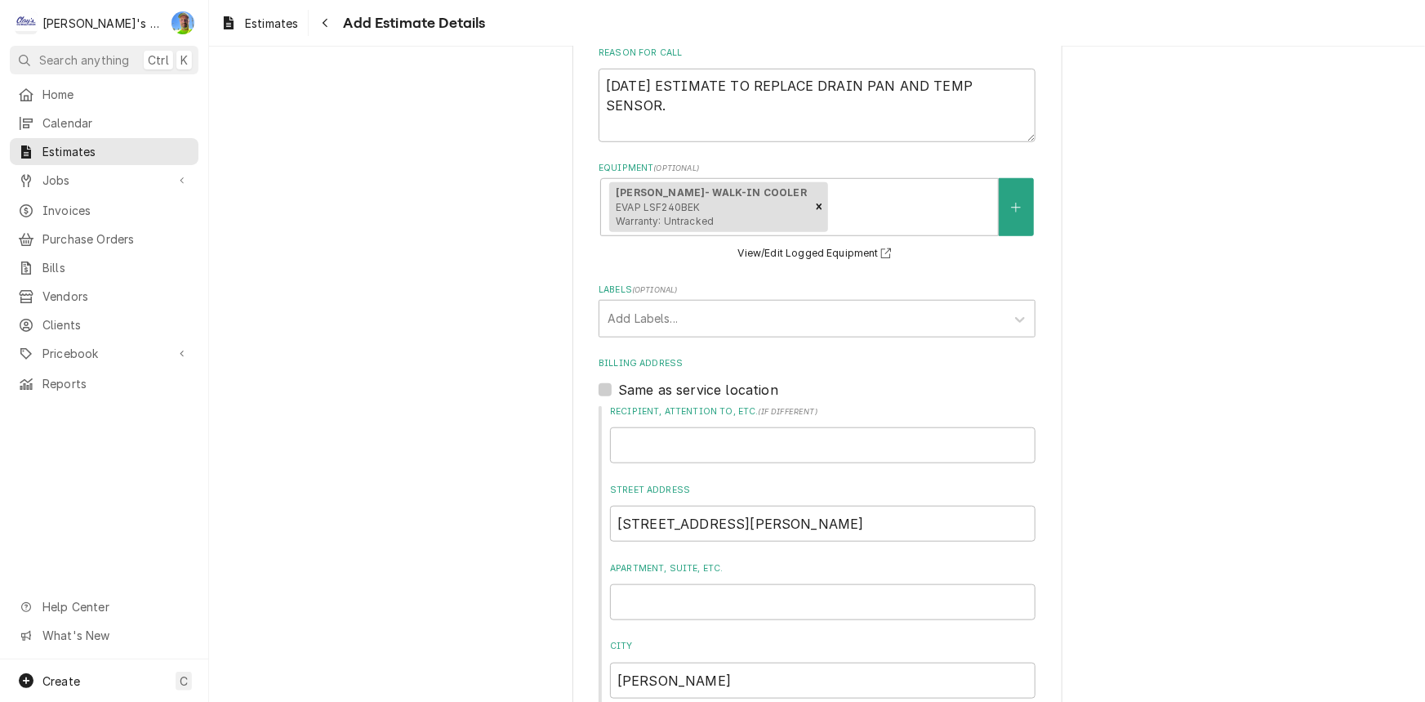
scroll to position [480, 0]
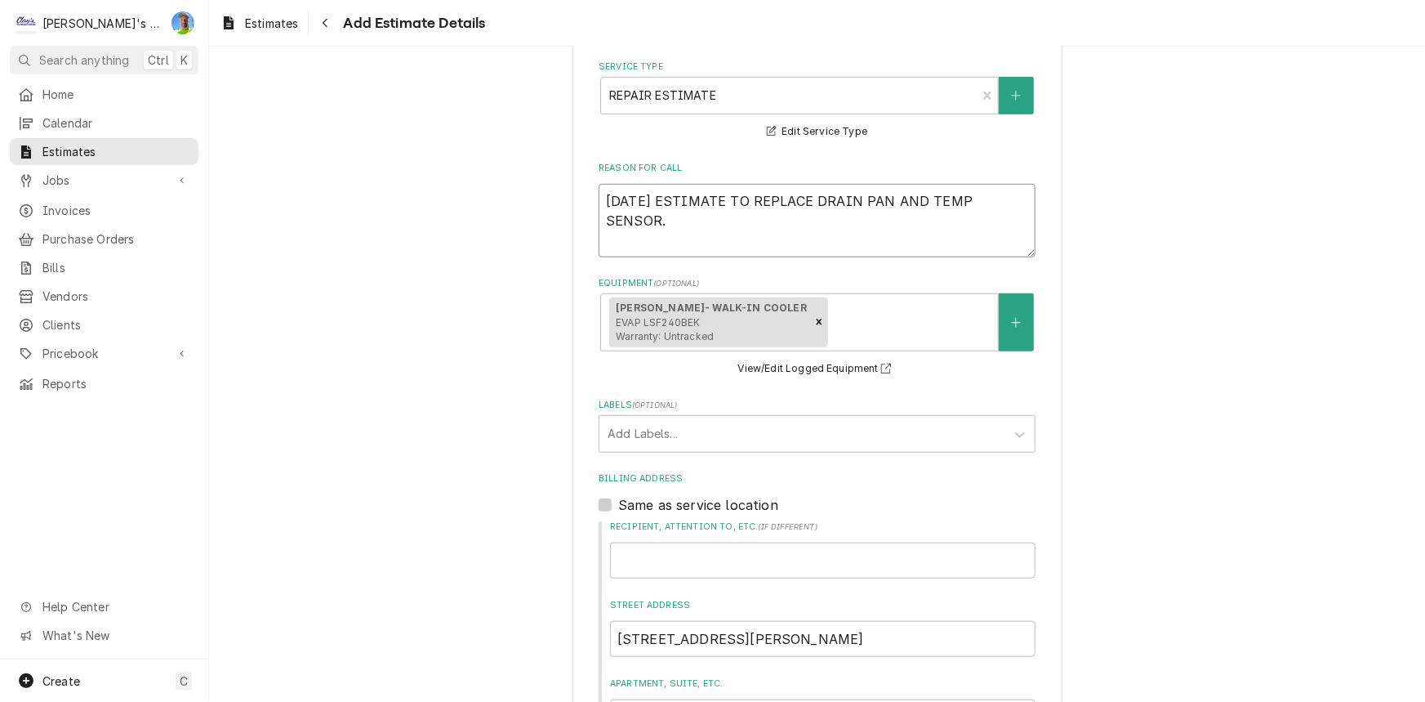
click at [749, 244] on textarea "9/29/2025 ESTIMATE TO REPLACE DRAIN PAN AND TEMP SENSOR." at bounding box center [817, 221] width 437 height 74
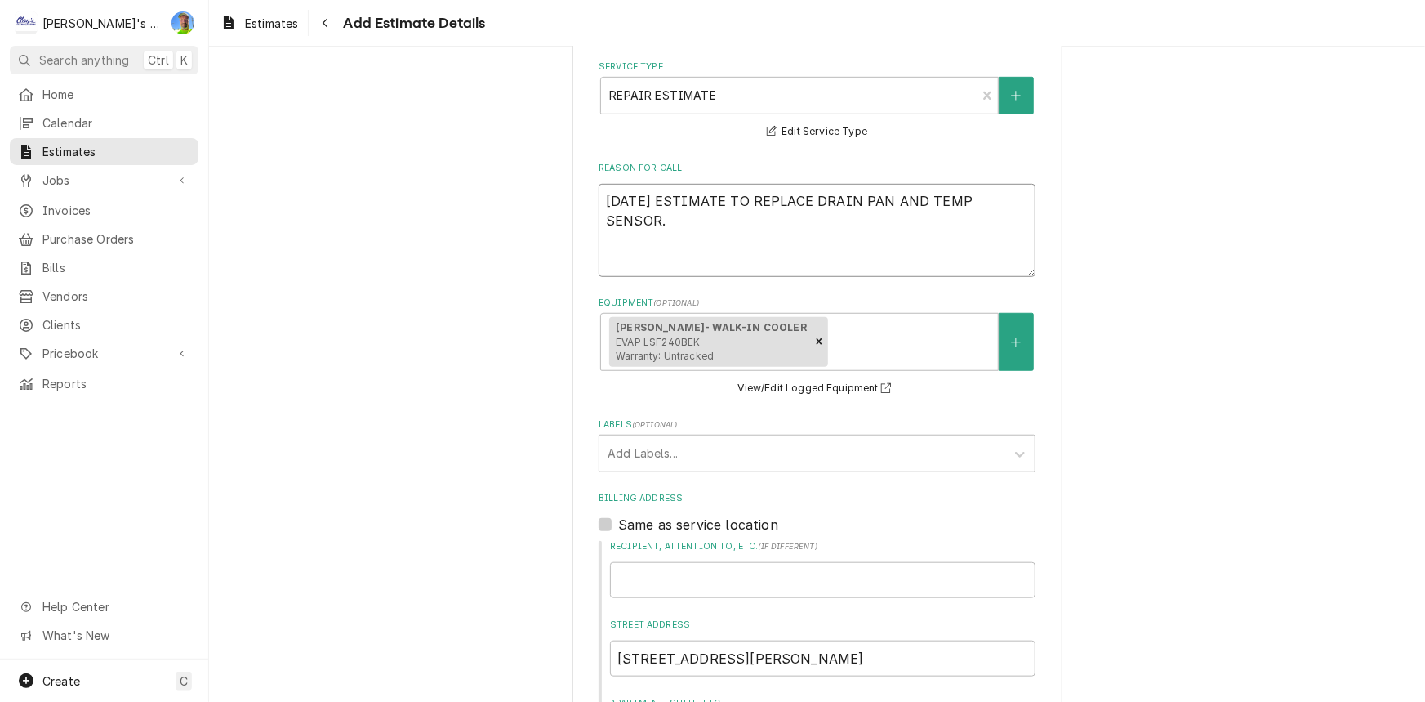
paste textarea "ESTIMATE DOES NOT INCLUDE ANY PREVIOUS SERVICE CALLS OR DIAGNOSING TRIPS, OR PA…"
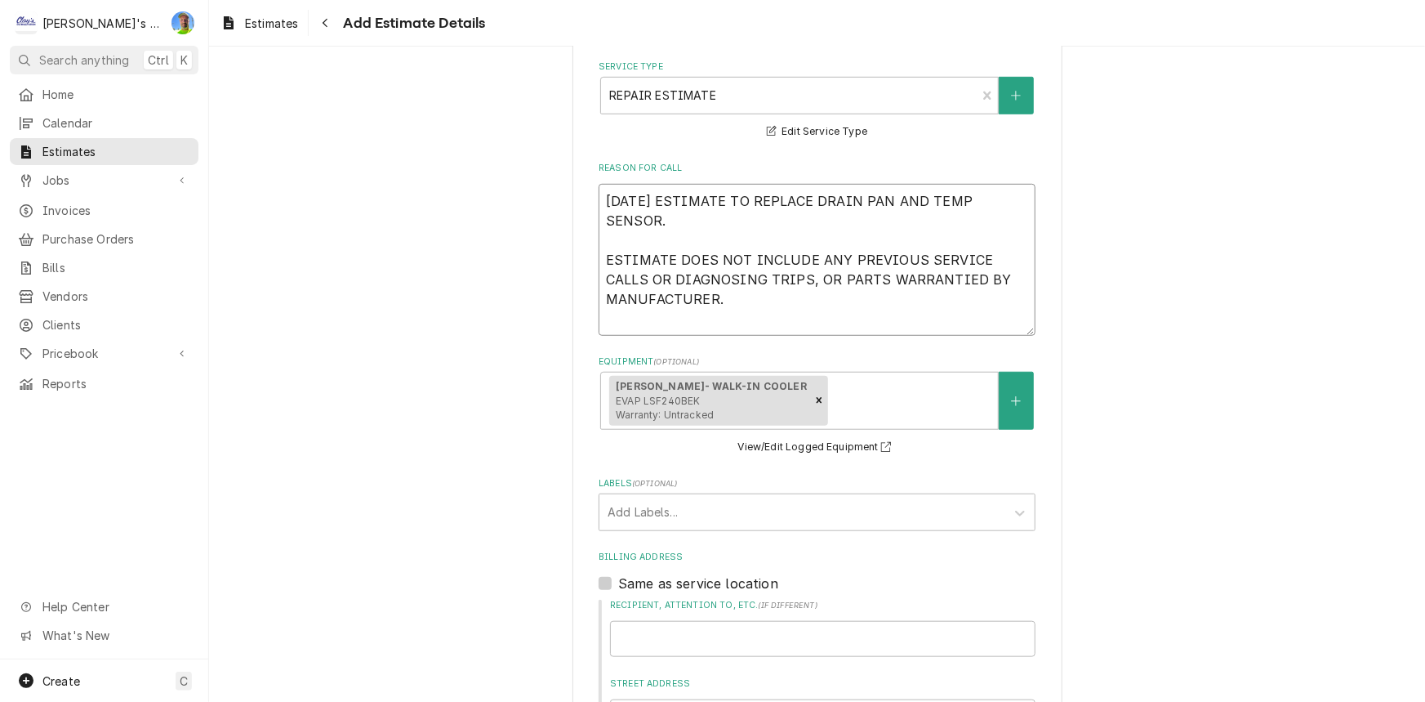
click at [743, 314] on textarea "9/29/2025 ESTIMATE TO REPLACE DRAIN PAN AND TEMP SENSOR. ESTIMATE DOES NOT INCL…" at bounding box center [817, 260] width 437 height 152
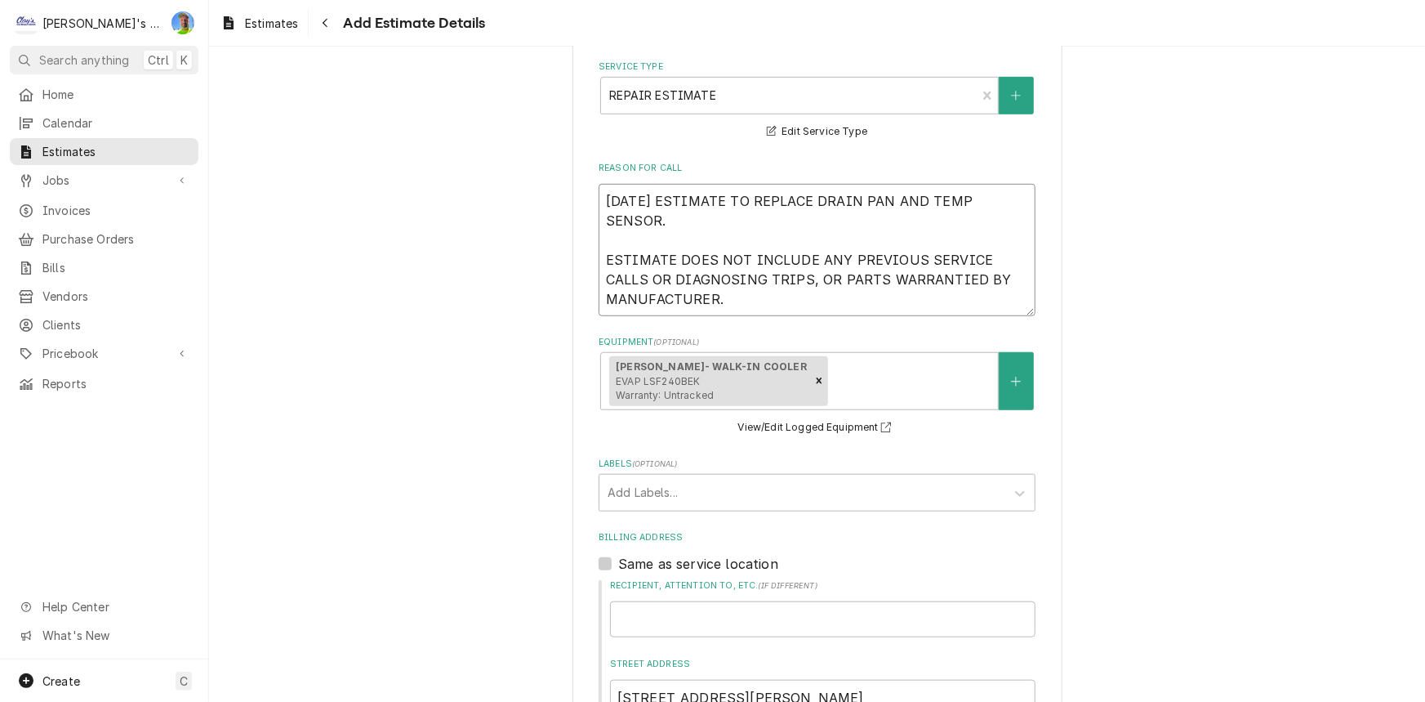
drag, startPoint x: 694, startPoint y: 221, endPoint x: 932, endPoint y: 184, distance: 240.5
click at [932, 184] on textarea "9/29/2025 ESTIMATE TO REPLACE DRAIN PAN AND TEMP SENSOR. ESTIMATE DOES NOT INCL…" at bounding box center [817, 250] width 437 height 132
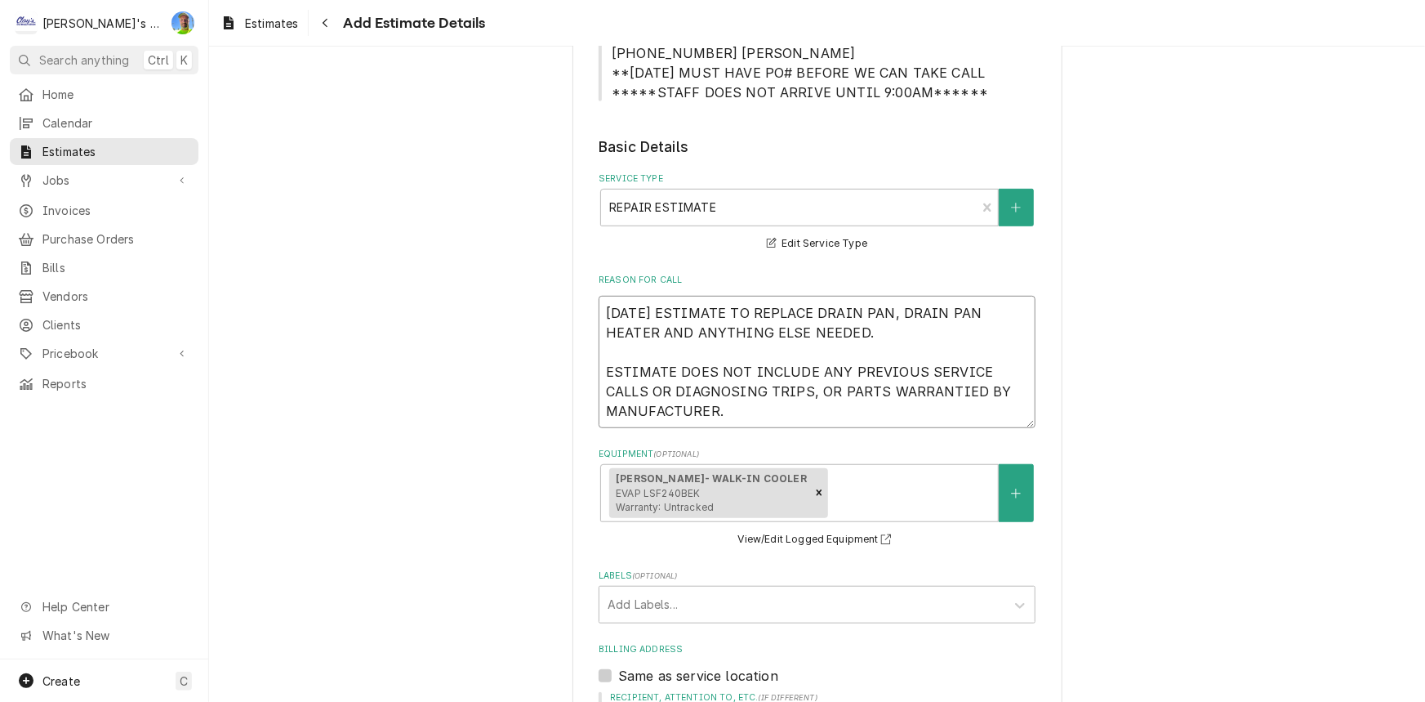
scroll to position [332, 0]
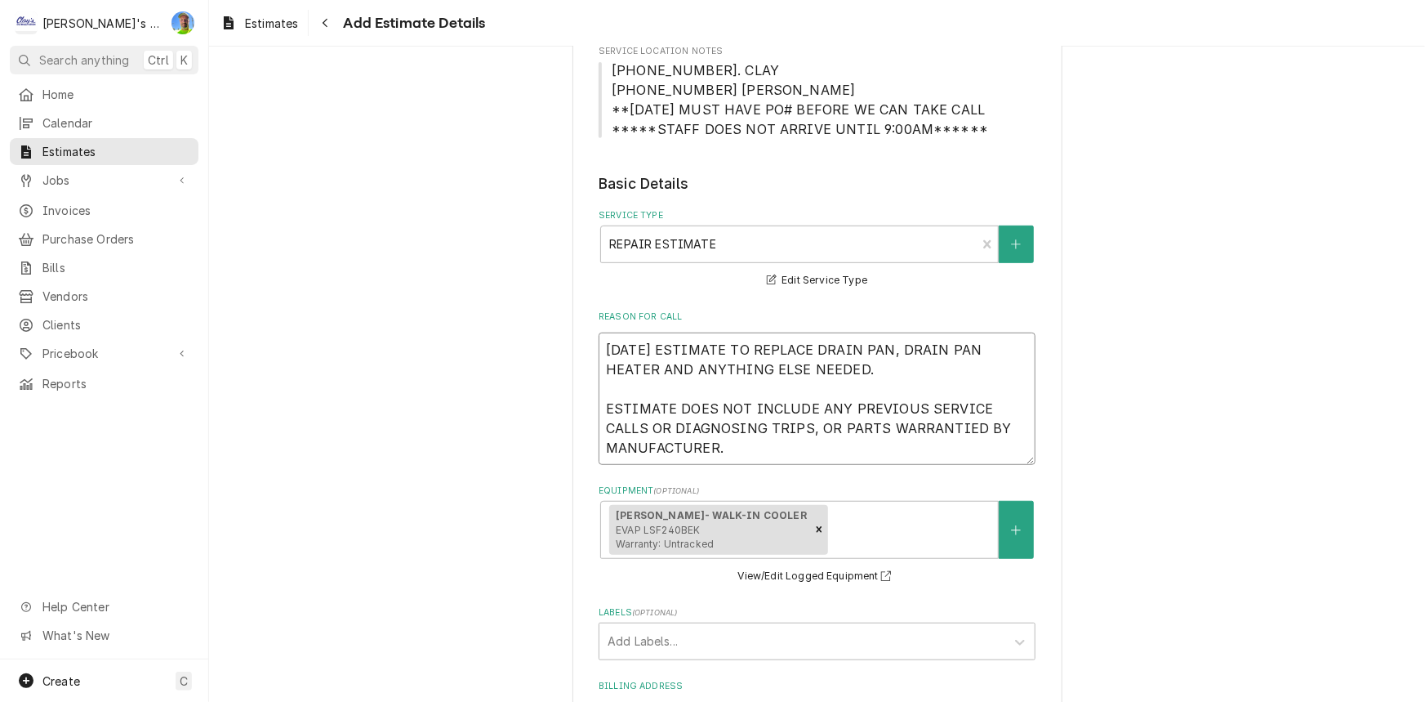
drag, startPoint x: 755, startPoint y: 462, endPoint x: 596, endPoint y: 351, distance: 193.5
click at [599, 351] on textarea "9/29/2025 ESTIMATE TO REPLACE DRAIN PAN, DRAIN PAN HEATER AND ANYTHING ELSE NEE…" at bounding box center [817, 398] width 437 height 132
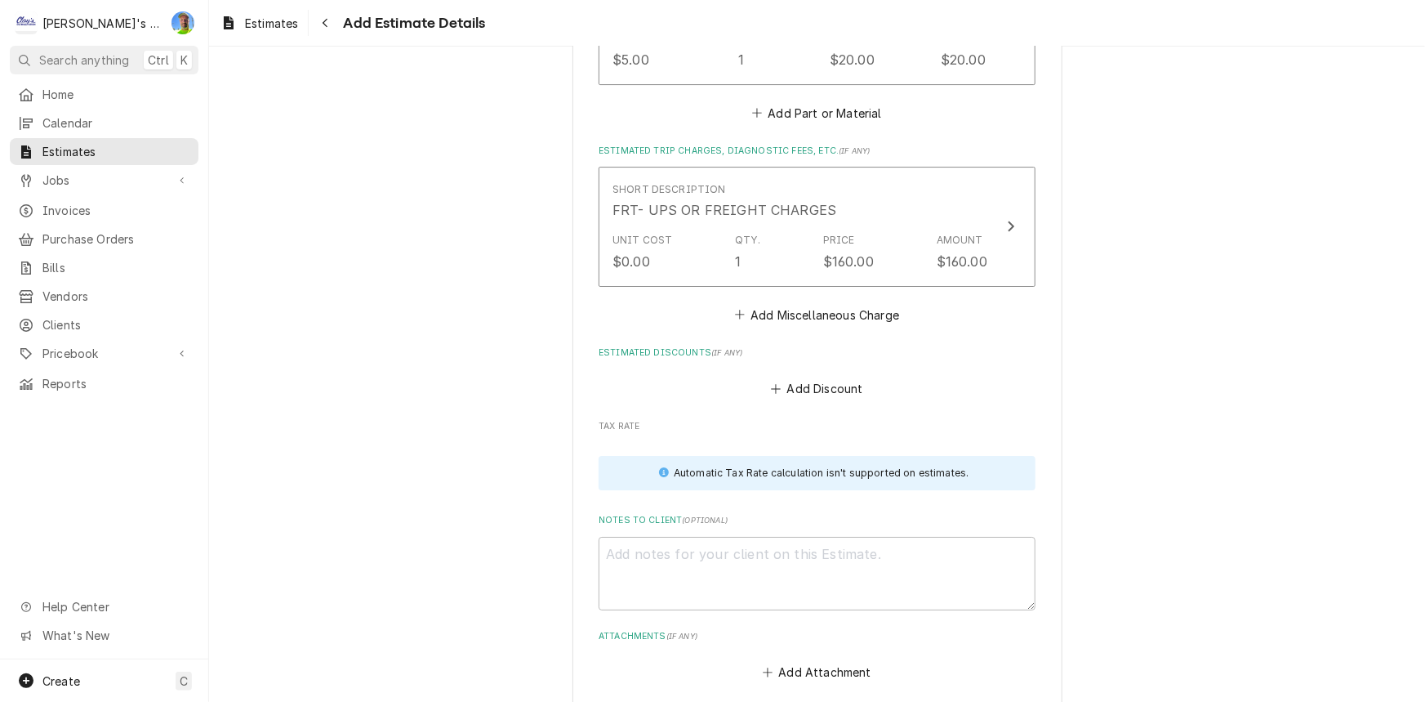
scroll to position [2856, 0]
click at [710, 562] on textarea "Notes to Client ( optional )" at bounding box center [817, 571] width 437 height 74
paste textarea "9/29/2025 ESTIMATE TO REPLACE DRAIN PAN, DRAIN PAN HEATER AND ANYTHING ELSE NEE…"
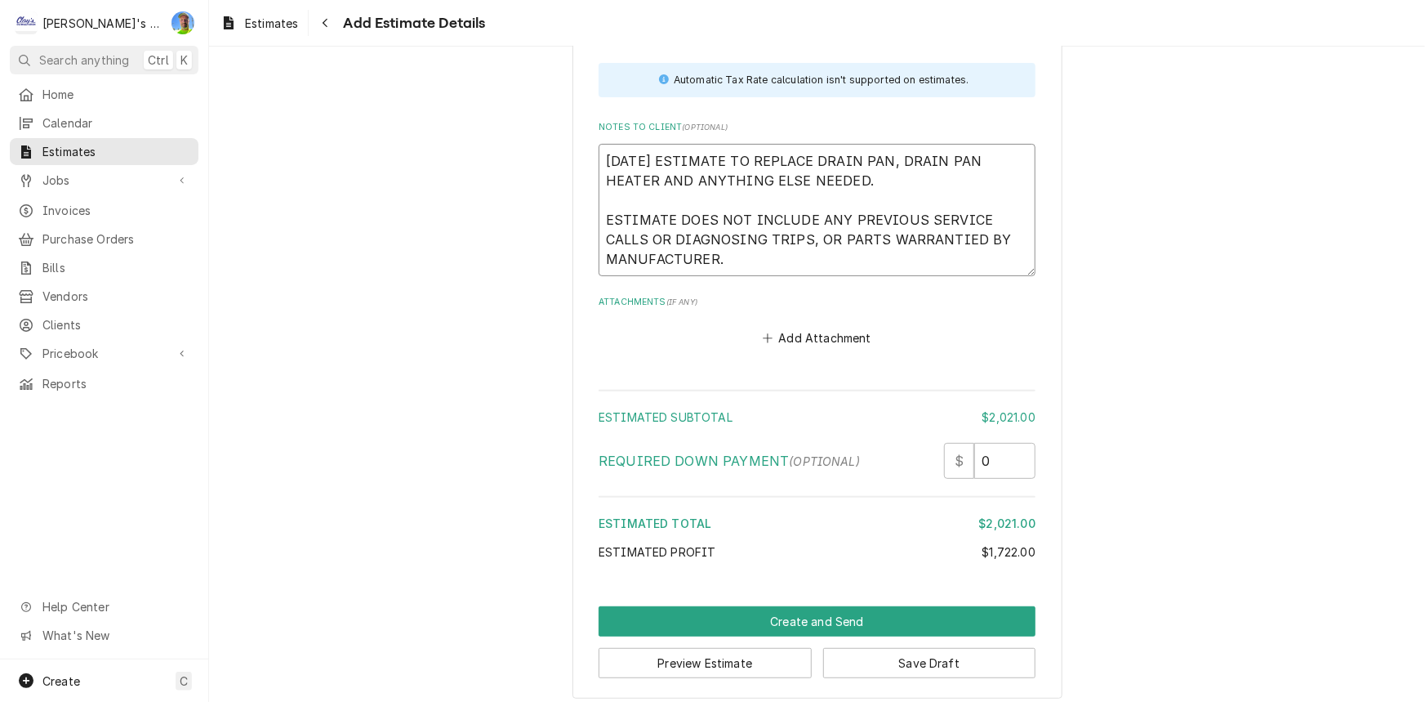
scroll to position [3252, 0]
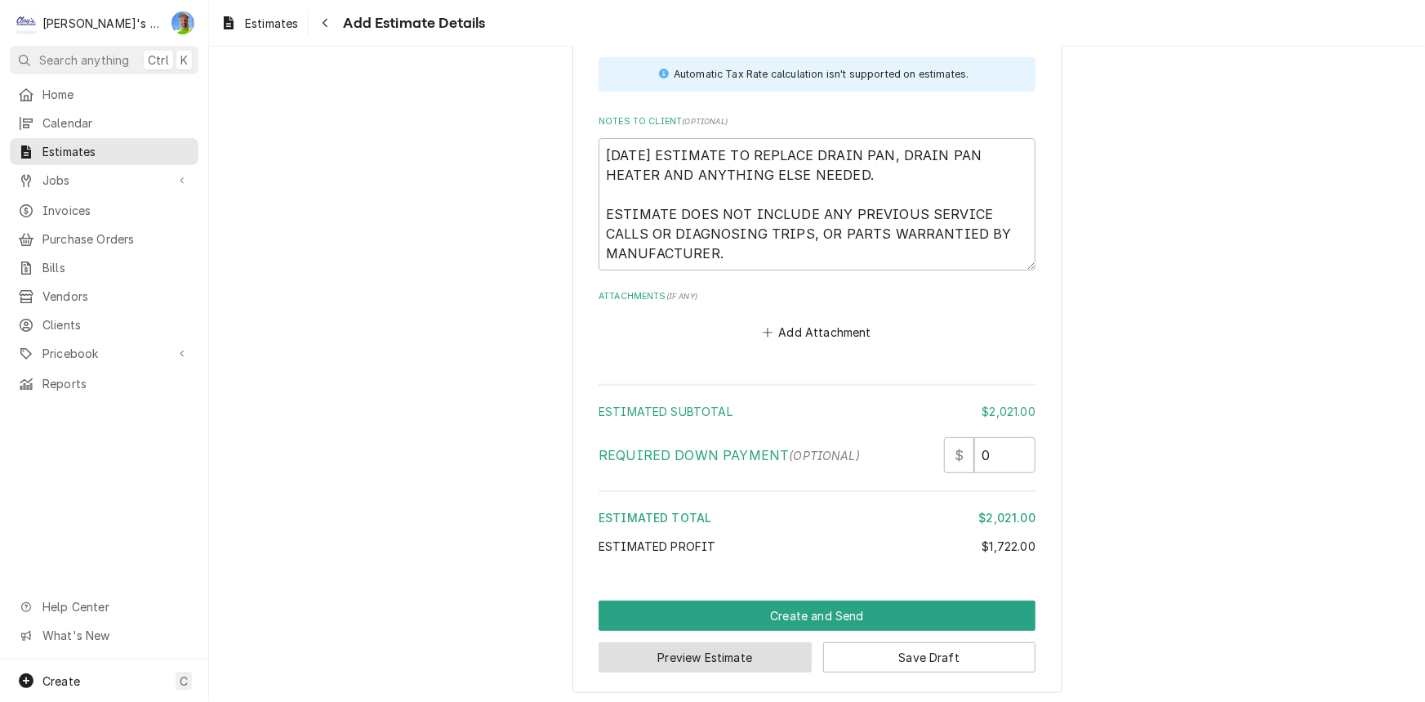
click at [723, 653] on button "Preview Estimate" at bounding box center [705, 657] width 213 height 30
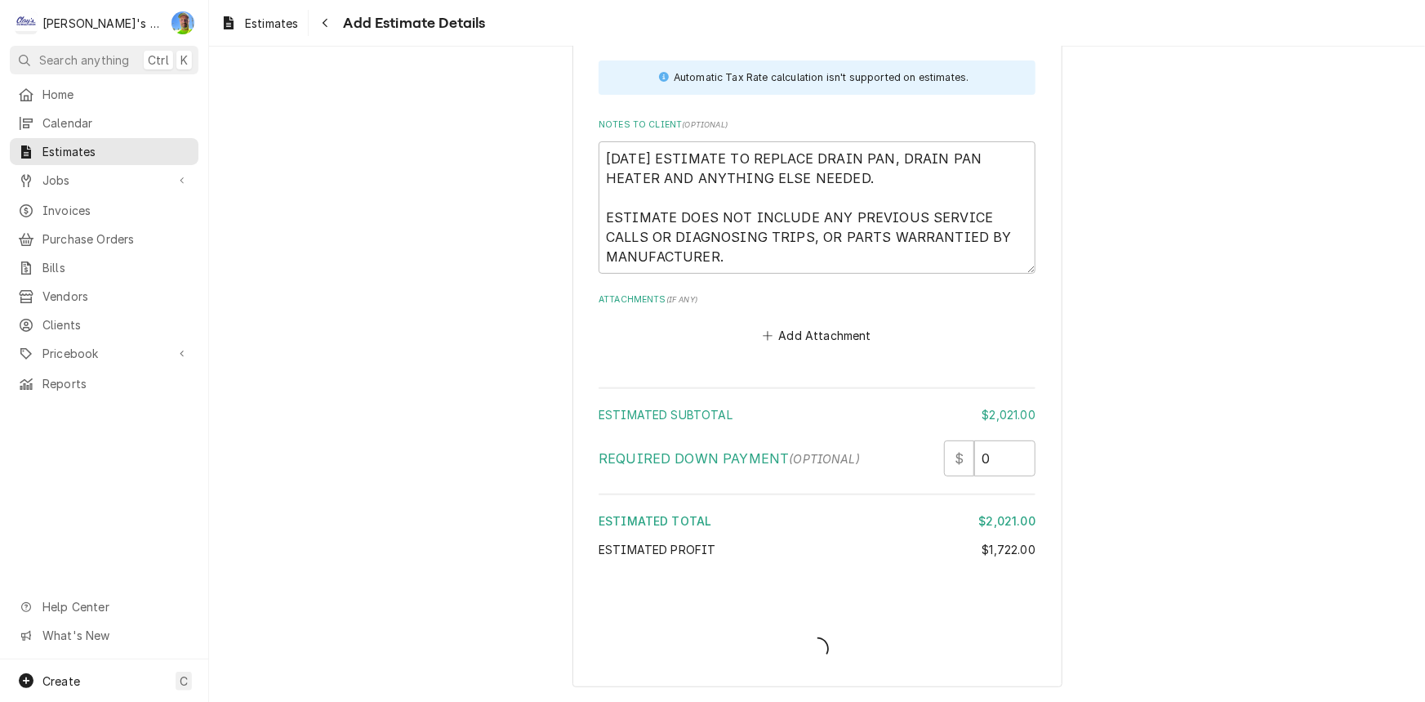
scroll to position [3244, 0]
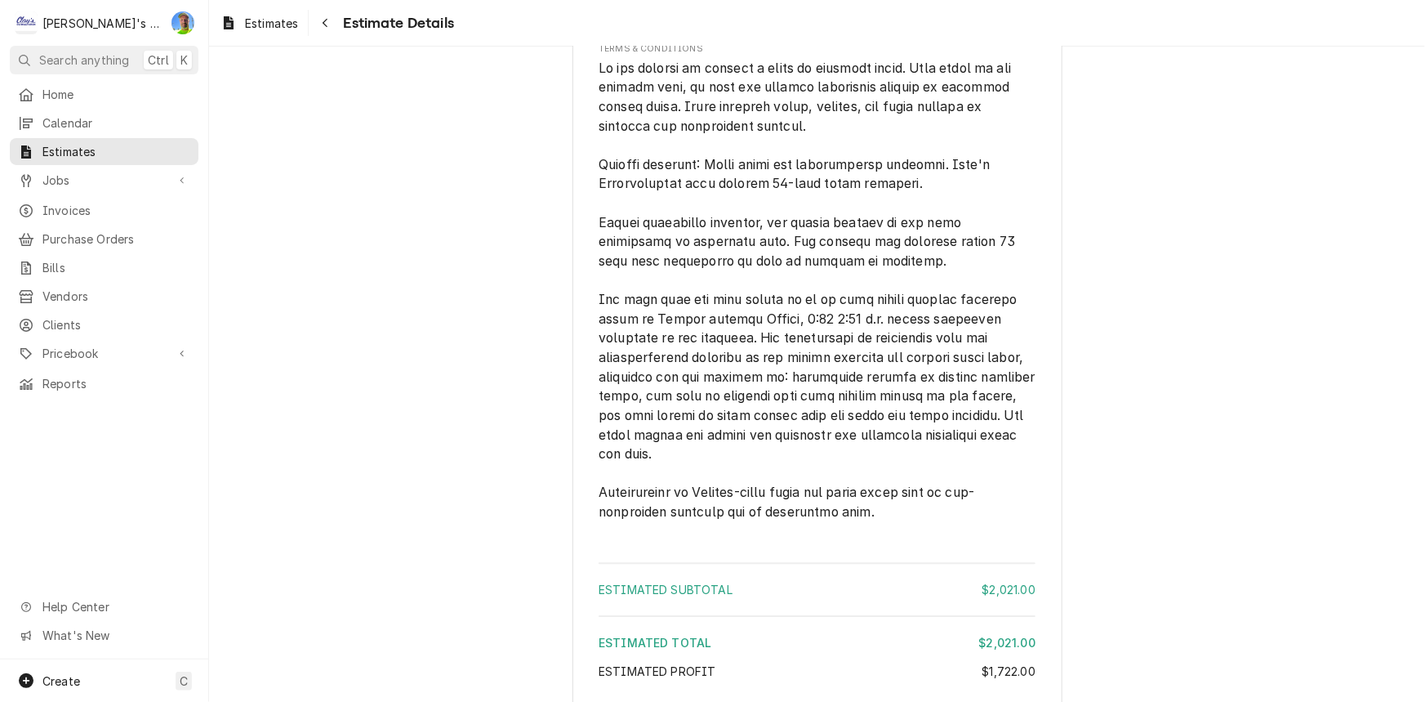
scroll to position [2520, 0]
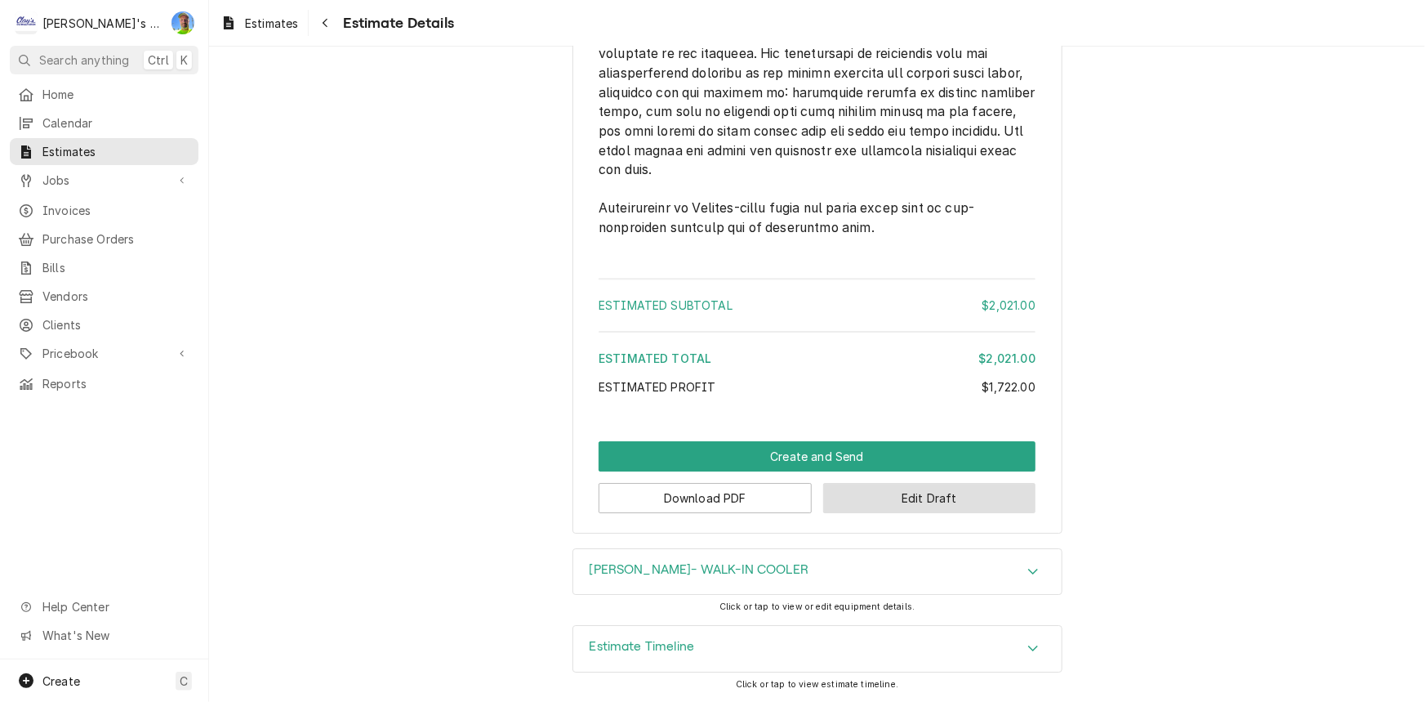
click at [858, 483] on button "Edit Draft" at bounding box center [929, 498] width 213 height 30
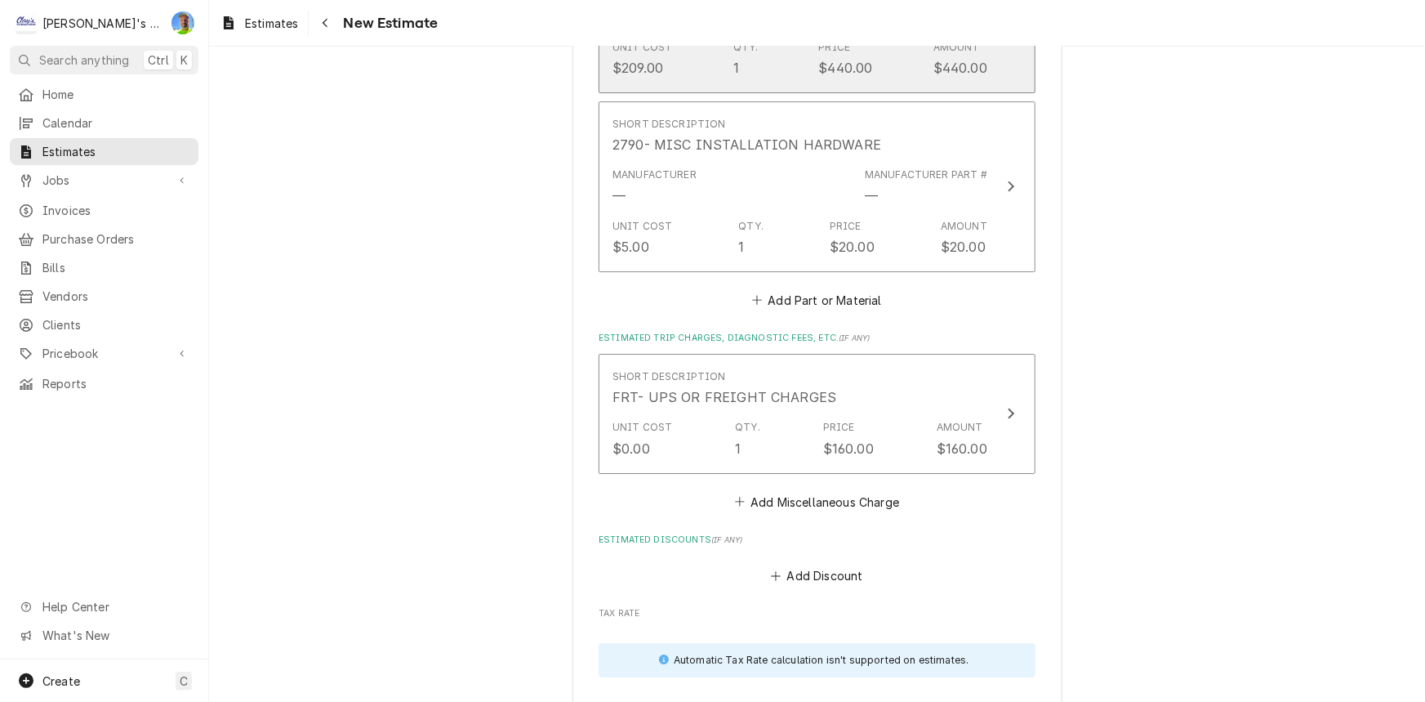
scroll to position [2672, 0]
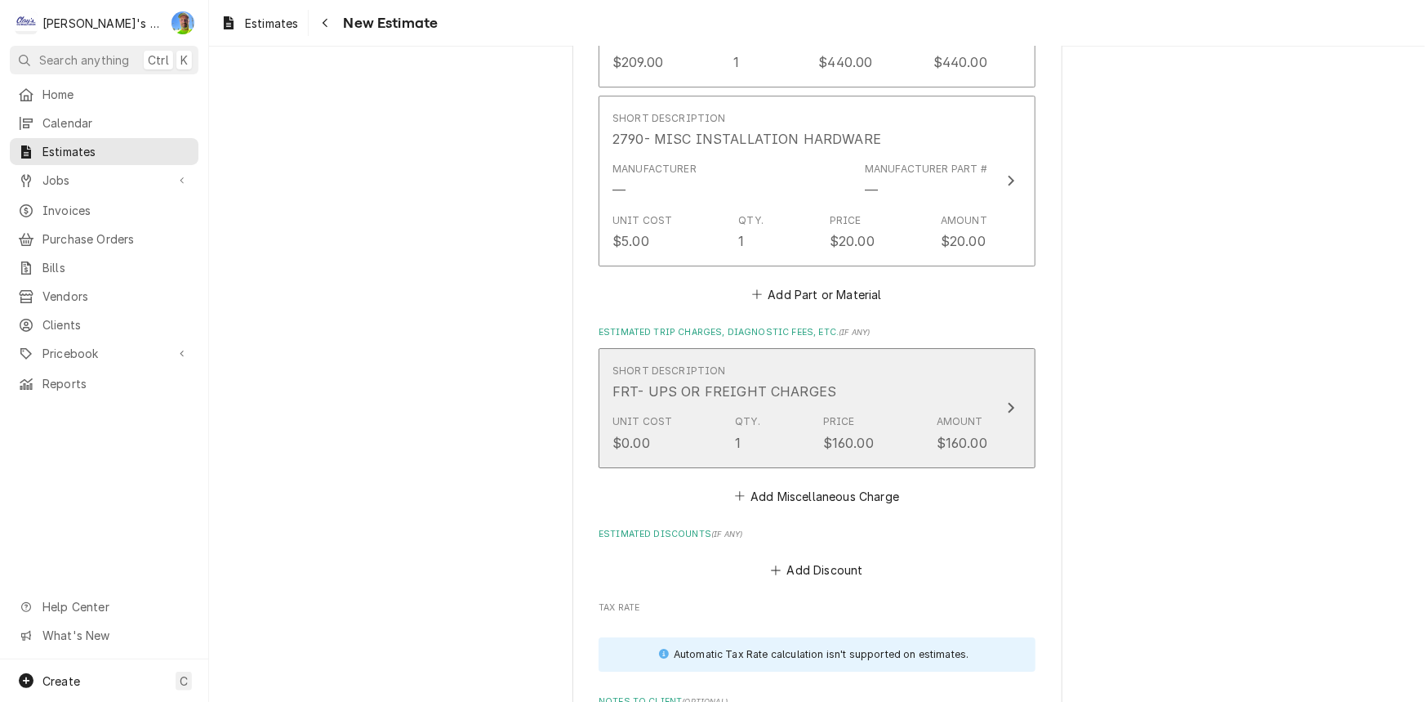
click at [854, 454] on button "Short Description FRT- UPS OR FREIGHT CHARGES Unit Cost $0.00 Qty. 1 Price $160…" at bounding box center [817, 407] width 437 height 119
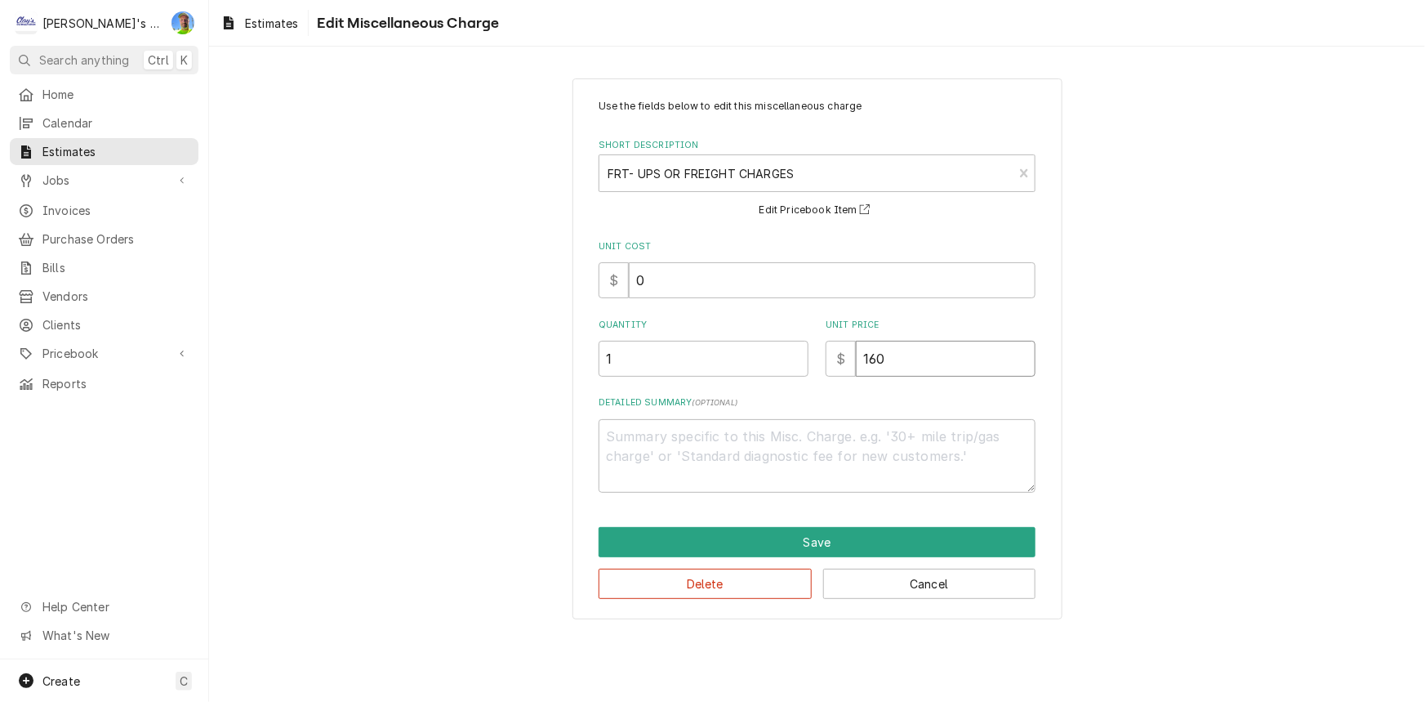
drag, startPoint x: 896, startPoint y: 359, endPoint x: 698, endPoint y: 359, distance: 197.6
click at [698, 359] on div "Quantity 1 Unit Price $ 160" at bounding box center [817, 348] width 437 height 58
type textarea "x"
type input "1"
type textarea "x"
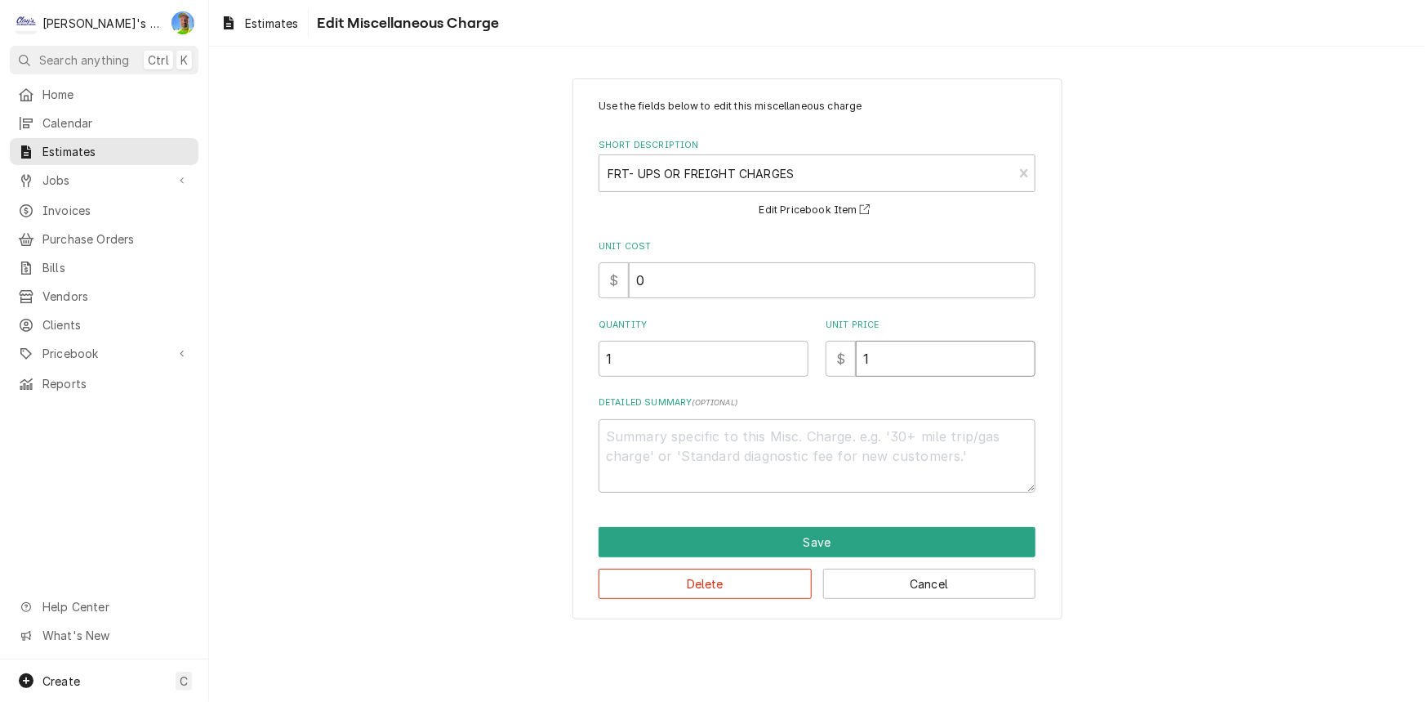
type input "18"
type textarea "x"
type input "187"
type textarea "x"
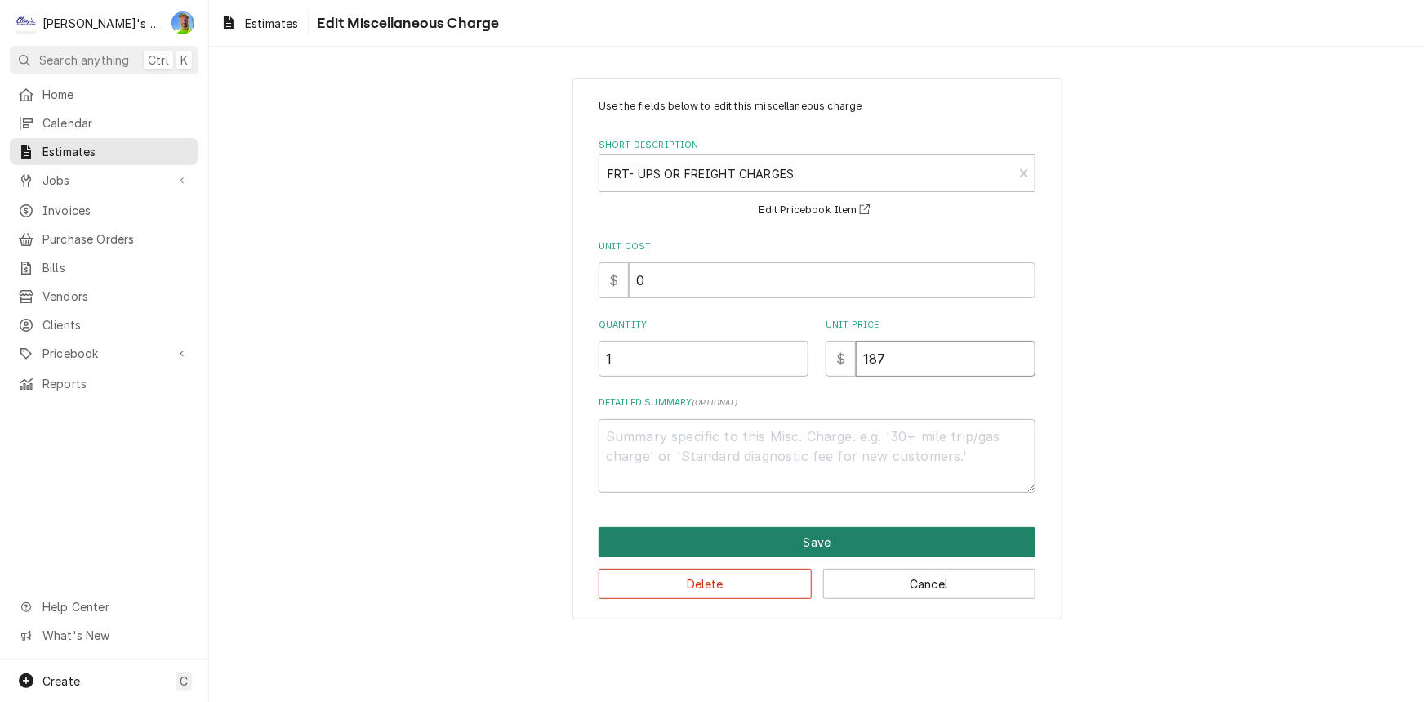
type input "187"
click at [760, 533] on button "Save" at bounding box center [817, 542] width 437 height 30
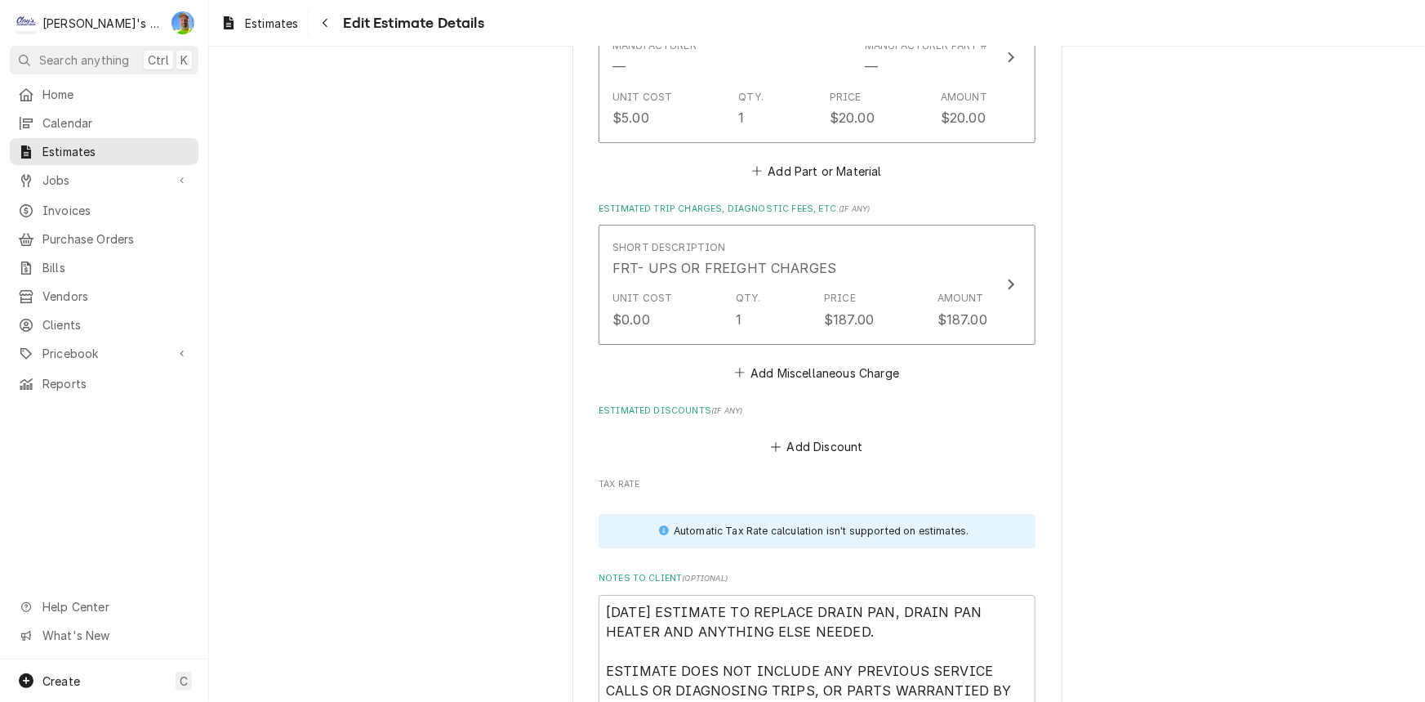
scroll to position [3098, 0]
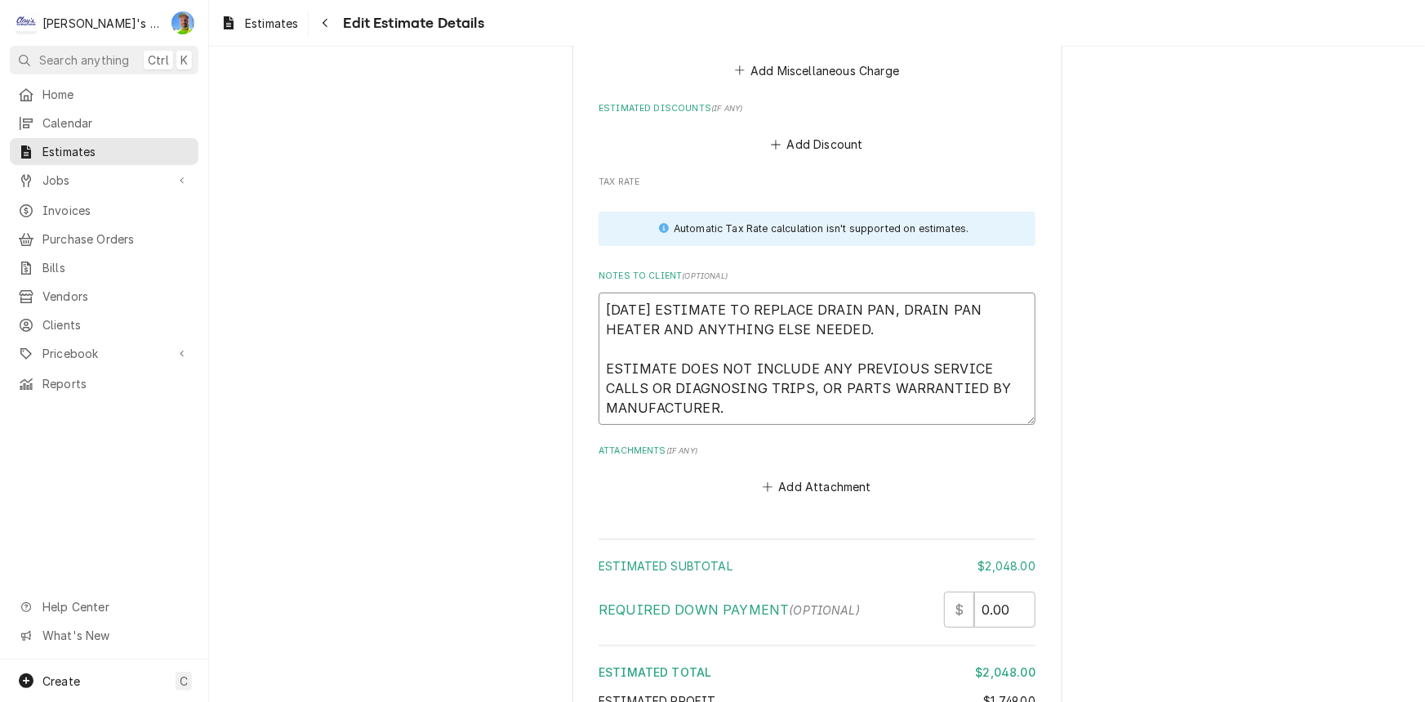
click at [858, 323] on textarea "[DATE] ESTIMATE TO REPLACE DRAIN PAN, DRAIN PAN HEATER AND ANYTHING ELSE NEEDED…" at bounding box center [817, 358] width 437 height 132
click at [650, 323] on textarea "[DATE] ESTIMATE TO REPLACE DRAIN PAN, DRAIN PAN HEATER AND ANYTHING ELSE NEEDED…" at bounding box center [817, 358] width 437 height 132
type textarea "x"
type textarea "9/29/2025 ESTIMATE TO REPLACE DRAIN PAN, DRAIN PAN HEATER, AND ANYTHING ELSE NE…"
type textarea "x"
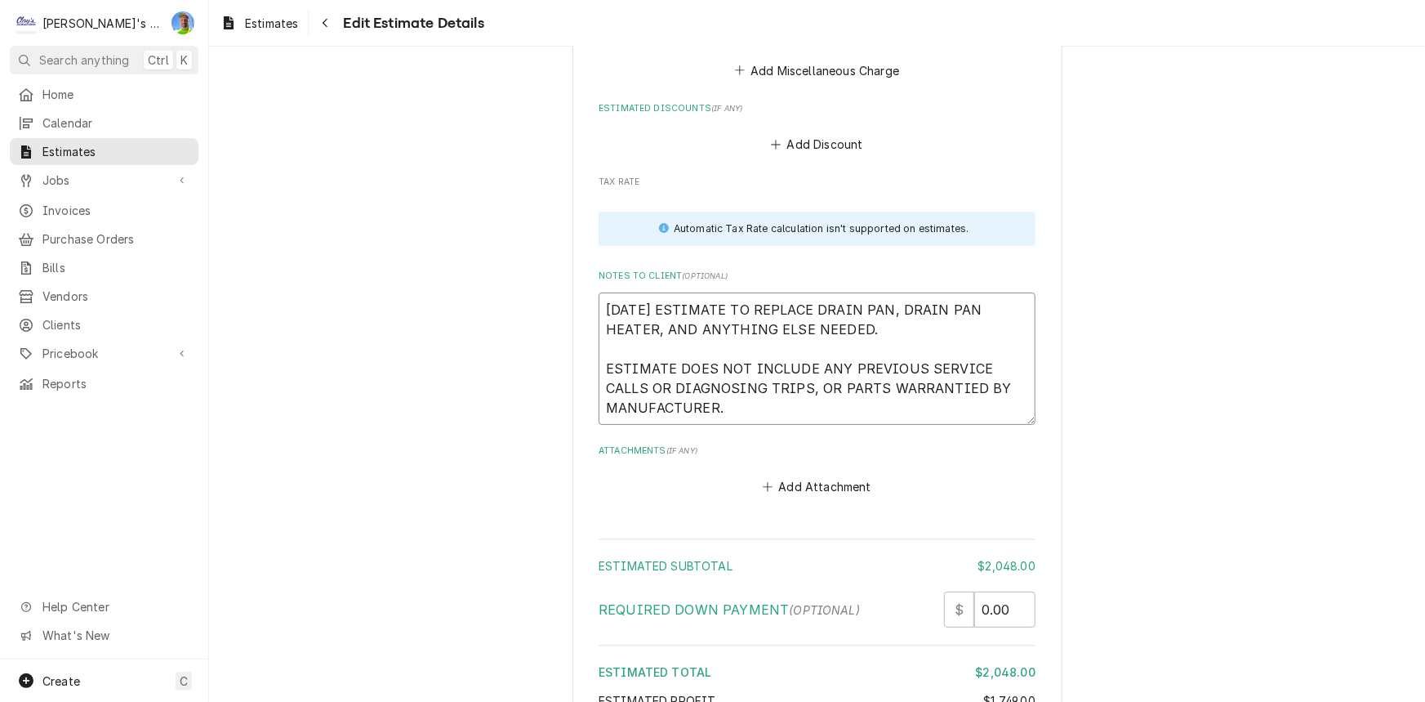
type textarea "9/29/2025 ESTIMATE TO REPLACE DRAIN PAN, DRAIN PAN HEATER,P AND ANYTHING ELSE N…"
type textarea "x"
type textarea "9/29/2025 ESTIMATE TO REPLACE DRAIN PAN, DRAIN PAN HEATER,PR AND ANYTHING ELSE …"
type textarea "x"
type textarea "9/29/2025 ESTIMATE TO REPLACE DRAIN PAN, DRAIN PAN HEATER,P AND ANYTHING ELSE N…"
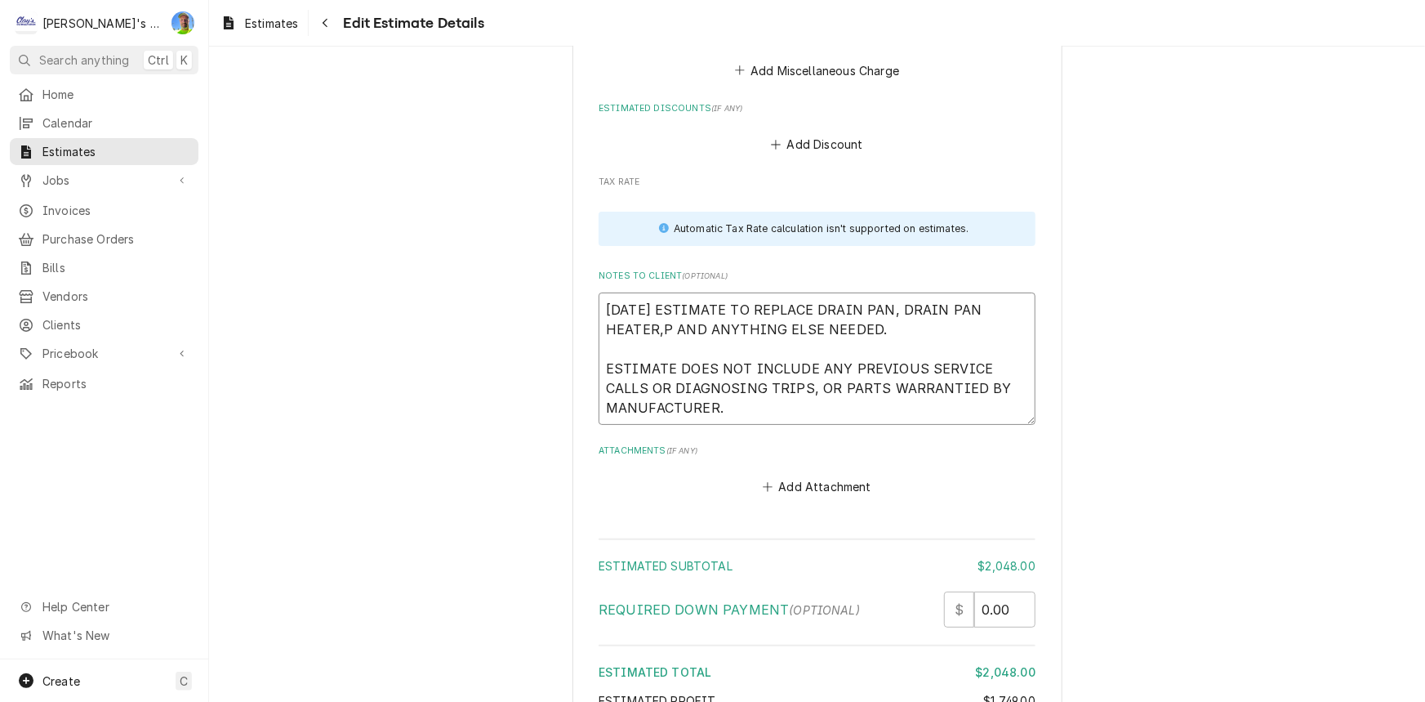
type textarea "x"
type textarea "9/29/2025 ESTIMATE TO REPLACE DRAIN PAN, DRAIN PAN HEATER, AND ANYTHING ELSE NE…"
type textarea "x"
type textarea "9/29/2025 ESTIMATE TO REPLACE DRAIN PAN, DRAIN PAN HEATER, AND ANYTHING ELSE NE…"
type textarea "x"
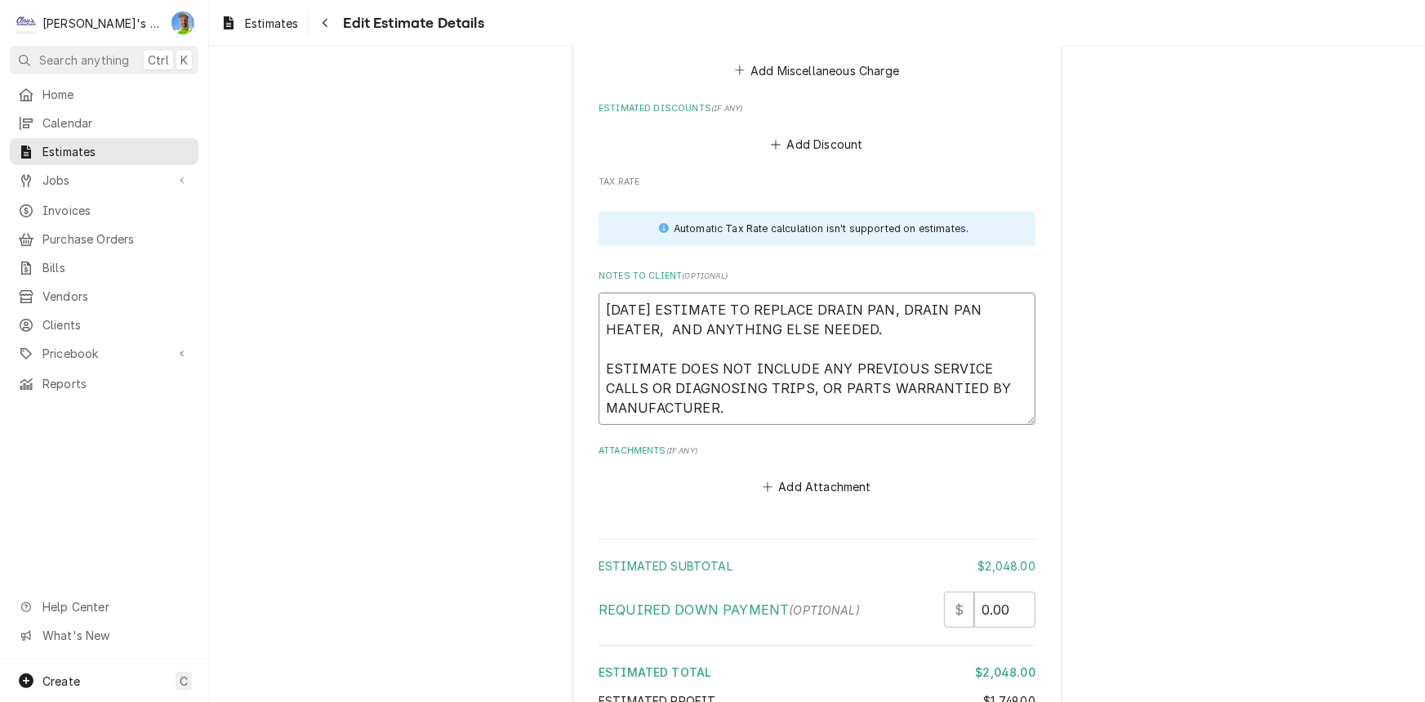
type textarea "9/29/2025 ESTIMATE TO REPLACE DRAIN PAN, DRAIN PAN HEATER, P AND ANYTHING ELSE …"
type textarea "x"
type textarea "9/29/2025 ESTIMATE TO REPLACE DRAIN PAN, DRAIN PAN HEATER, PR AND ANYTHING ELSE…"
type textarea "x"
type textarea "9/29/2025 ESTIMATE TO REPLACE DRAIN PAN, DRAIN PAN HEATER, PRE AND ANYTHING ELS…"
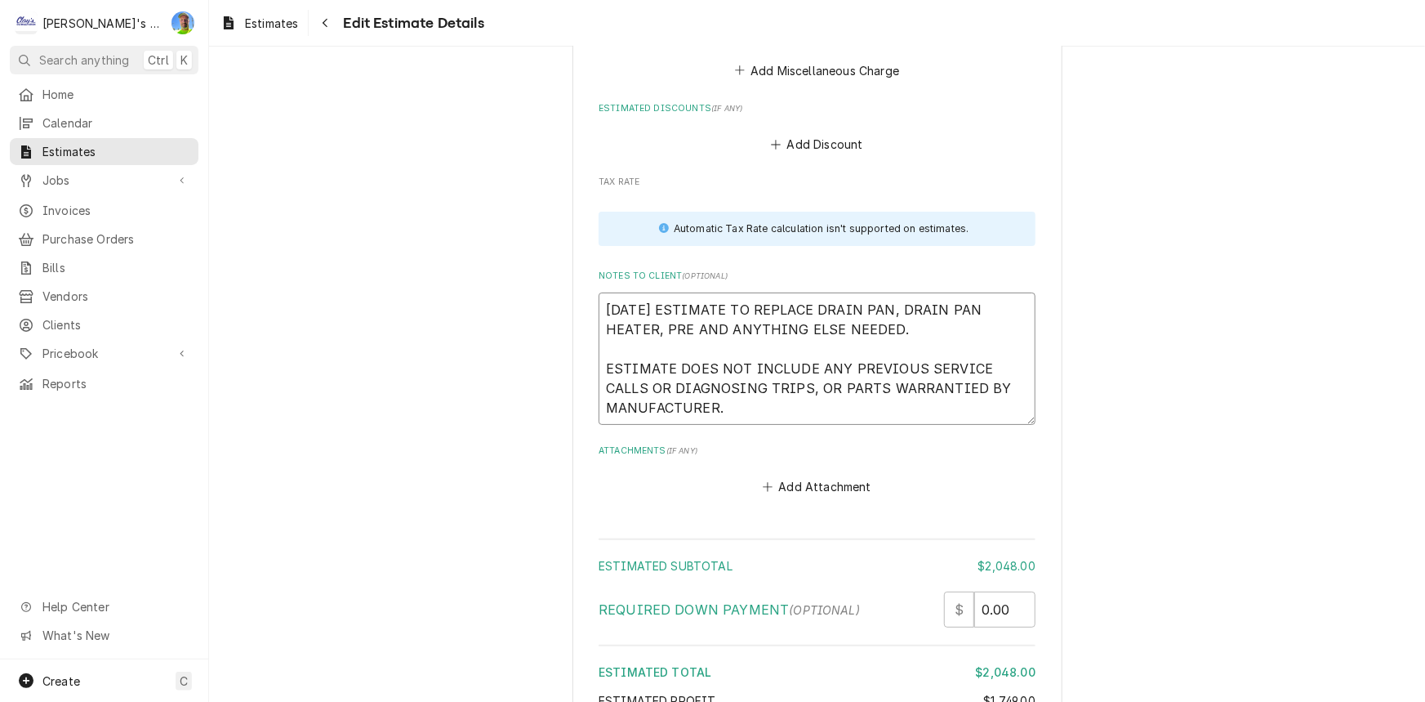
type textarea "x"
type textarea "9/29/2025 ESTIMATE TO REPLACE DRAIN PAN, DRAIN PAN HEATER, PREV AND ANYTHING EL…"
type textarea "x"
type textarea "9/29/2025 ESTIMATE TO REPLACE DRAIN PAN, DRAIN PAN HEATER, PREVA AND ANYTHING E…"
type textarea "x"
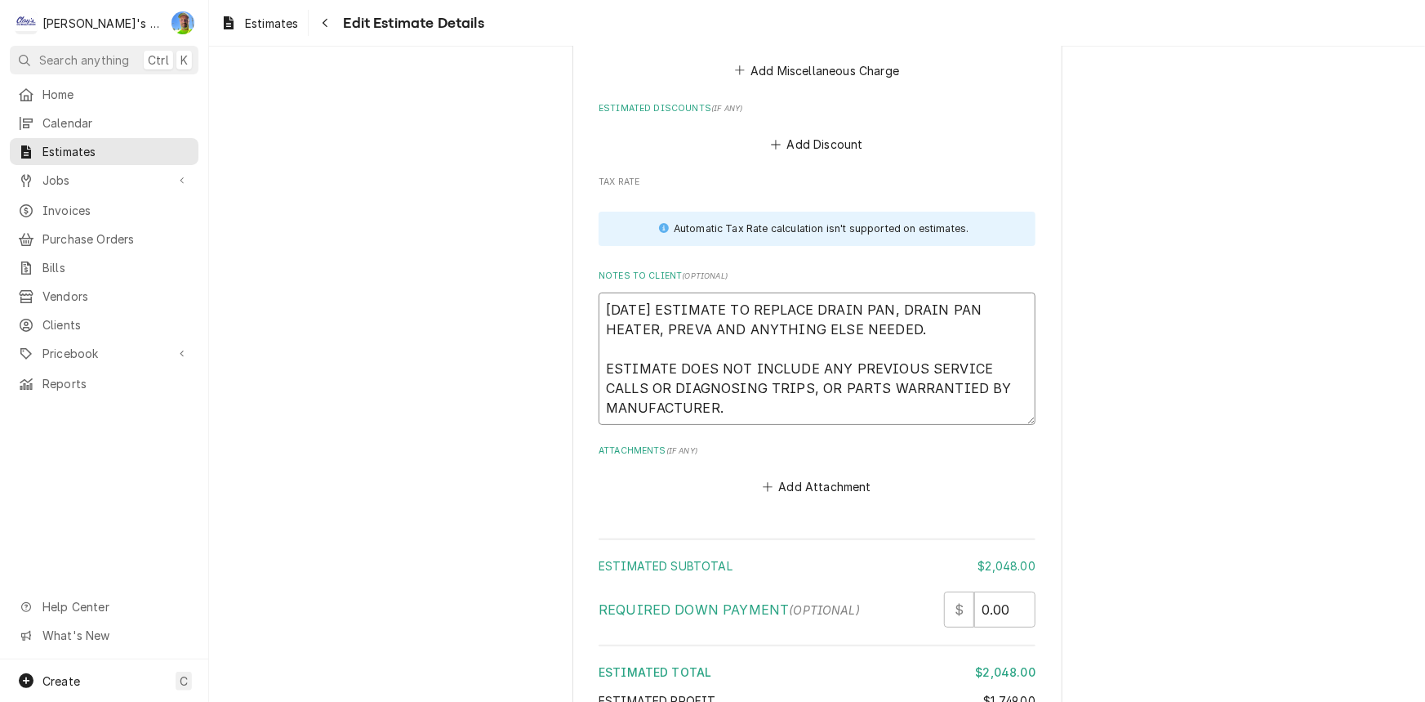
type textarea "9/29/2025 ESTIMATE TO REPLACE DRAIN PAN, DRAIN PAN HEATER, PREVAI AND ANYTHING …"
type textarea "x"
type textarea "9/29/2025 ESTIMATE TO REPLACE DRAIN PAN, DRAIN PAN HEATER, PREVAIL AND ANYTHING…"
type textarea "x"
type textarea "9/29/2025 ESTIMATE TO REPLACE DRAIN PAN, DRAIN PAN HEATER, PREVAILI AND ANYTHIN…"
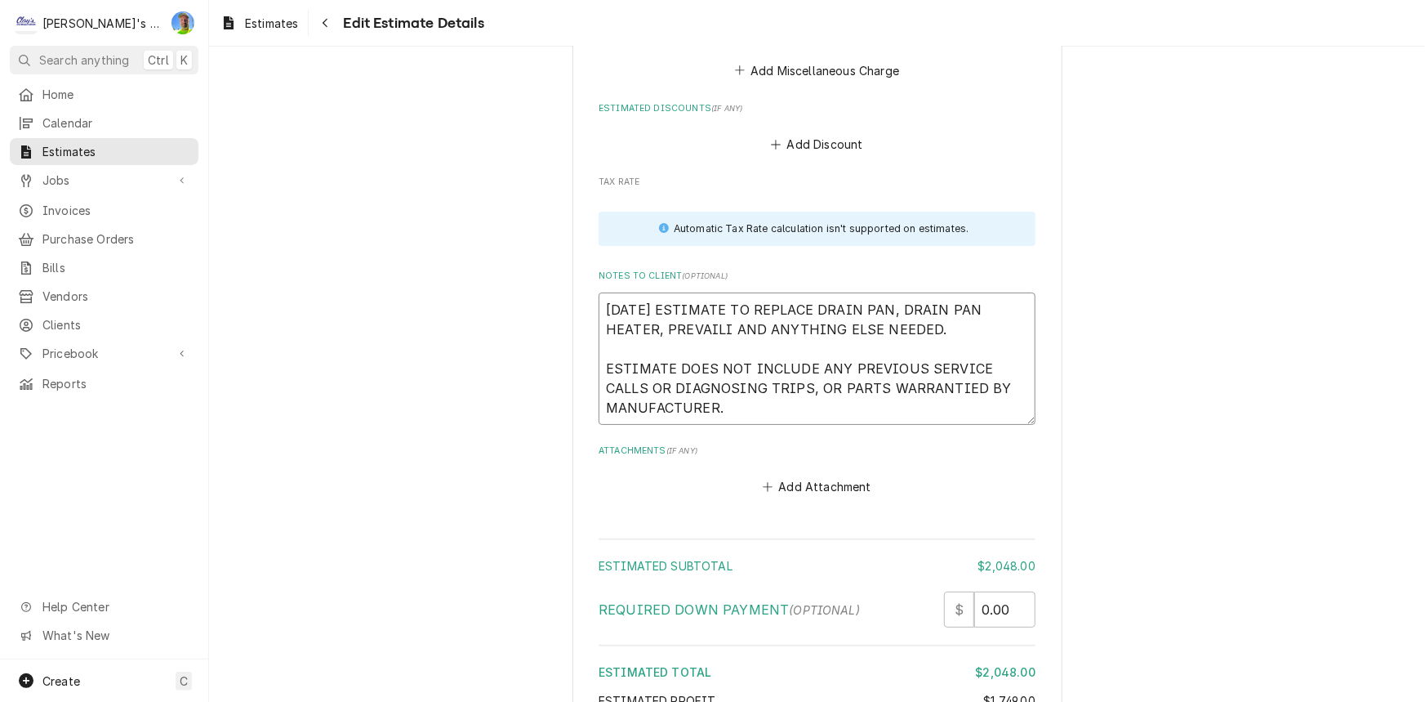
type textarea "x"
type textarea "9/29/2025 ESTIMATE TO REPLACE DRAIN PAN, DRAIN PAN HEATER, PREVAILIN AND ANYTHI…"
type textarea "x"
type textarea "9/29/2025 ESTIMATE TO REPLACE DRAIN PAN, DRAIN PAN HEATER, PREVAILING AND ANYTH…"
type textarea "x"
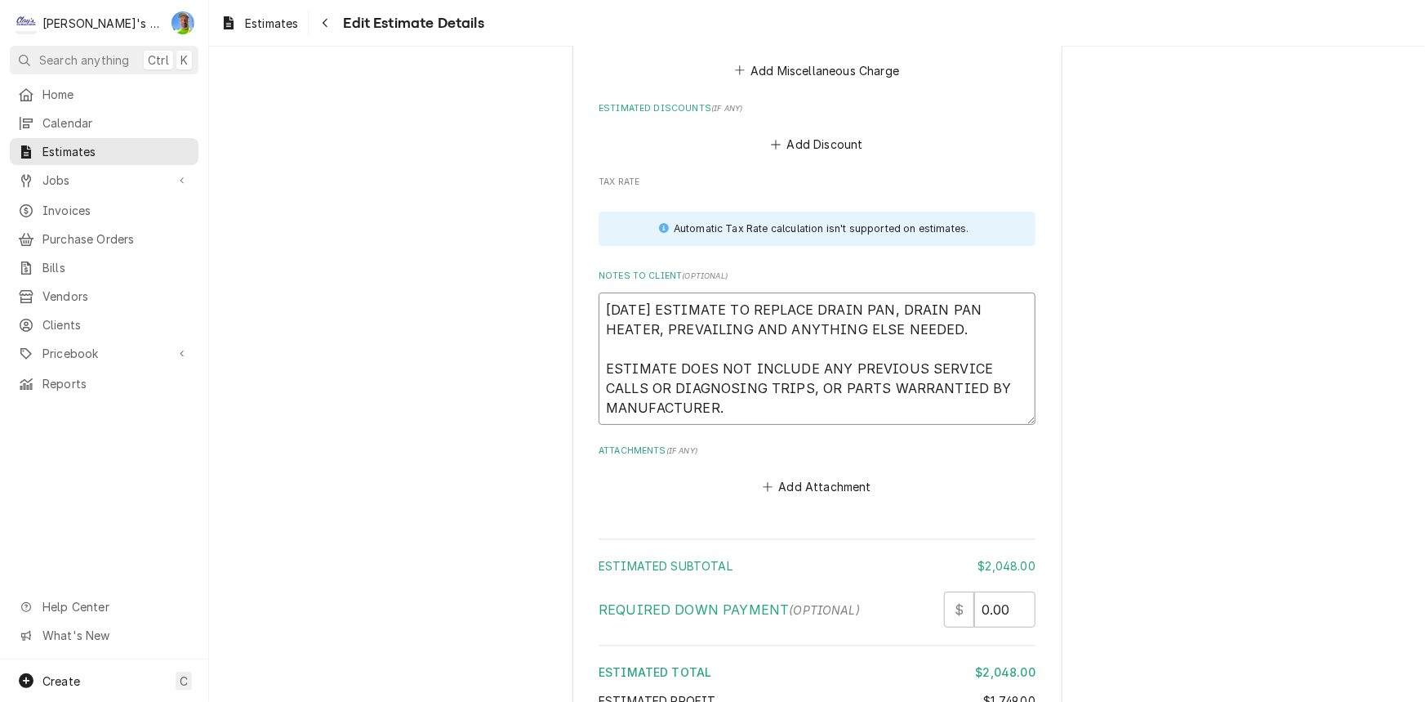
type textarea "9/29/2025 ESTIMATE TO REPLACE DRAIN PAN, DRAIN PAN HEATER, PREVAILING AND ANYTH…"
type textarea "x"
type textarea "9/29/2025 ESTIMATE TO REPLACE DRAIN PAN, DRAIN PAN HEATER, PREVAILING W AND ANY…"
type textarea "x"
type textarea "9/29/2025 ESTIMATE TO REPLACE DRAIN PAN, DRAIN PAN HEATER, PREVAILING WA AND AN…"
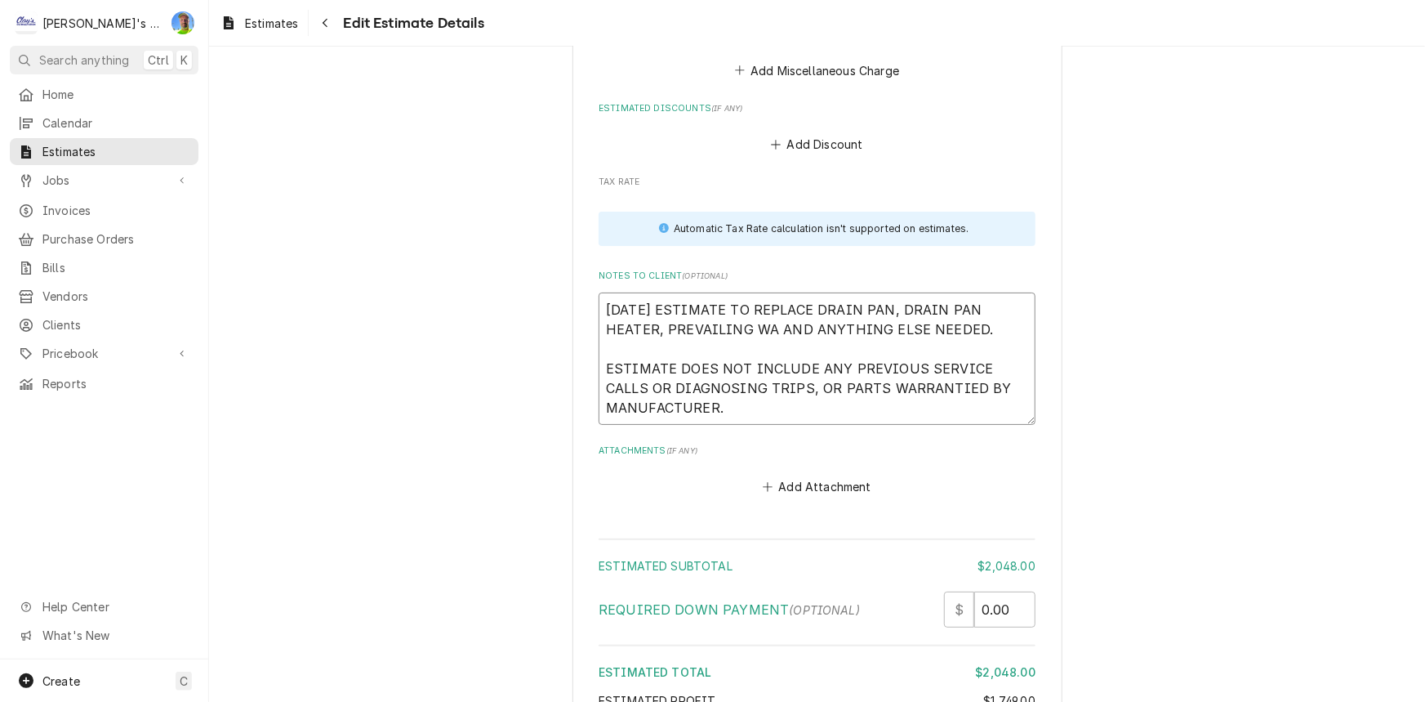
type textarea "x"
type textarea "9/29/2025 ESTIMATE TO REPLACE DRAIN PAN, DRAIN PAN HEATER, PREVAILING WAG AND A…"
type textarea "x"
type textarea "9/29/2025 ESTIMATE TO REPLACE DRAIN PAN, DRAIN PAN HEATER, PREVAILING WAGE AND …"
type textarea "x"
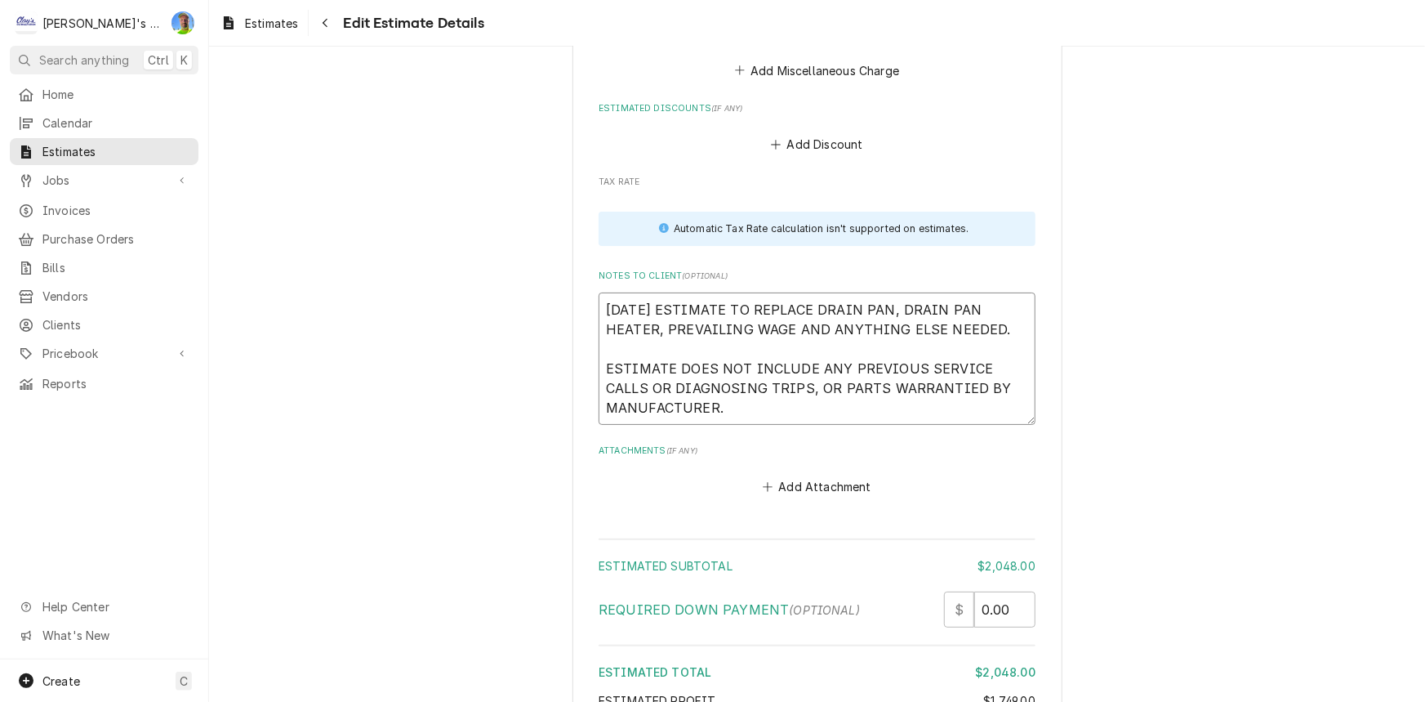
type textarea "9/29/2025 ESTIMATE TO REPLACE DRAIN PAN, DRAIN PAN HEATER, PREVAILING WAGE AND …"
type textarea "x"
type textarea "9/29/2025 ESTIMATE TO REPLACE DRAIN PAN, DRAIN PAN HEATER, PREVAILING WAGE L AN…"
type textarea "x"
type textarea "9/29/2025 ESTIMATE TO REPLACE DRAIN PAN, DRAIN PAN HEATER, PREVAILING WAGE LA A…"
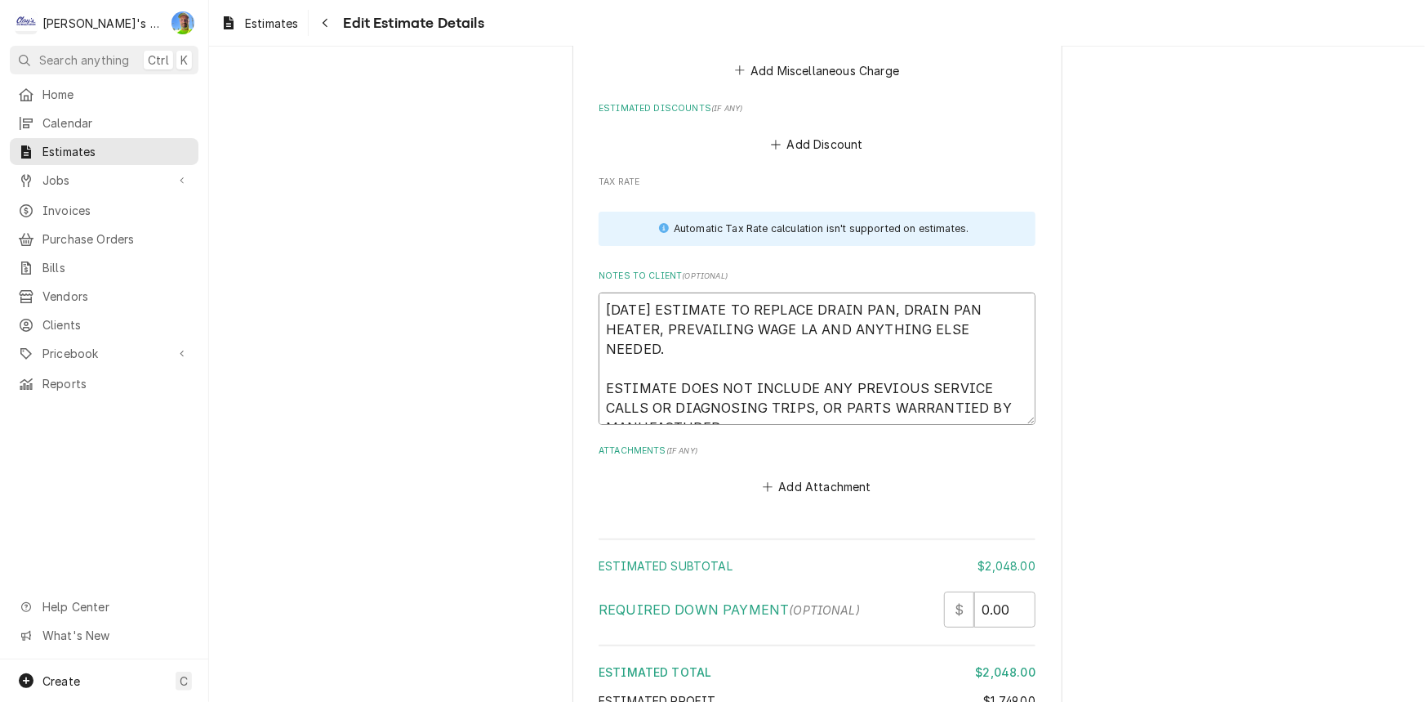
type textarea "x"
type textarea "9/29/2025 ESTIMATE TO REPLACE DRAIN PAN, DRAIN PAN HEATER, PREVAILING WAGE LAB …"
type textarea "x"
type textarea "9/29/2025 ESTIMATE TO REPLACE DRAIN PAN, DRAIN PAN HEATER, PREVAILING WAGE LABO…"
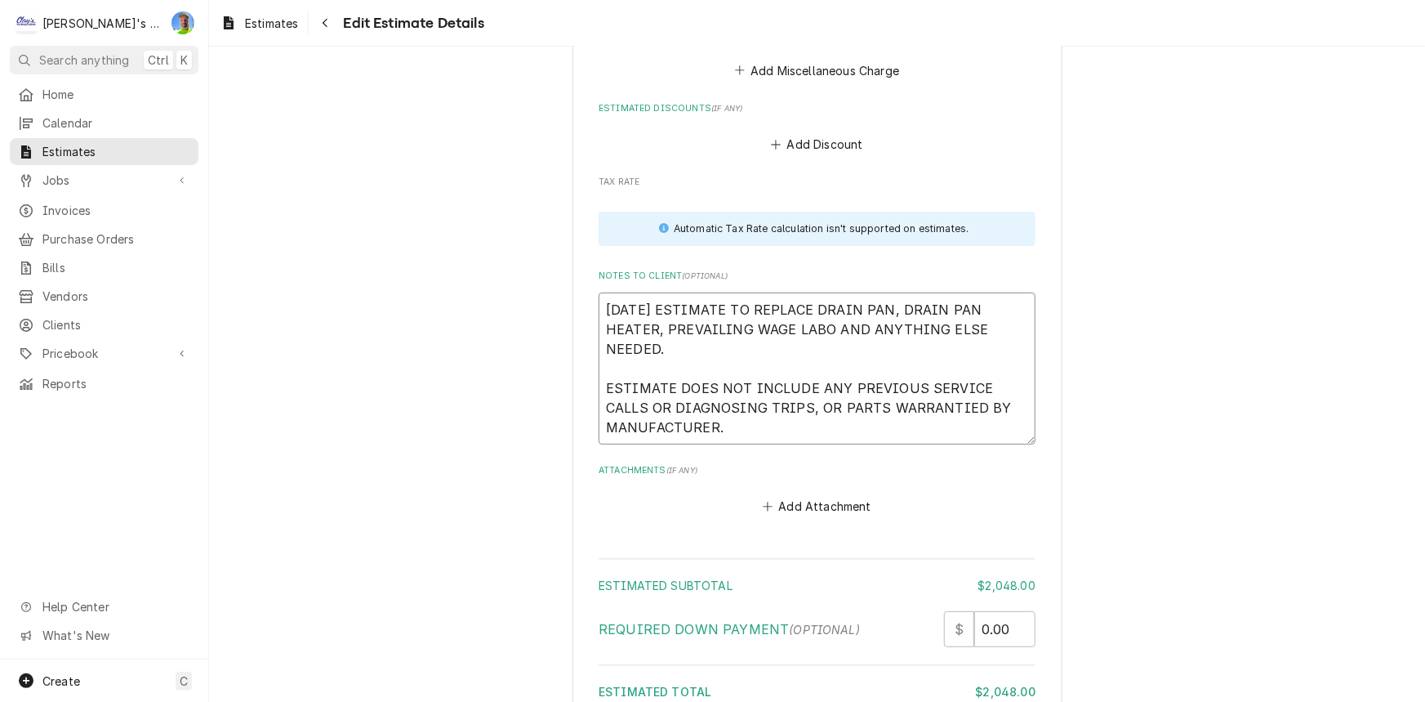
type textarea "x"
type textarea "9/29/2025 ESTIMATE TO REPLACE DRAIN PAN, DRAIN PAN HEATER, PREVAILING WAGE LABO…"
type textarea "x"
type textarea "9/29/2025 ESTIMATE TO REPLACE DRAIN PAN, DRAIN PAN HEATER, PREVAILING WAGE LABO…"
type textarea "x"
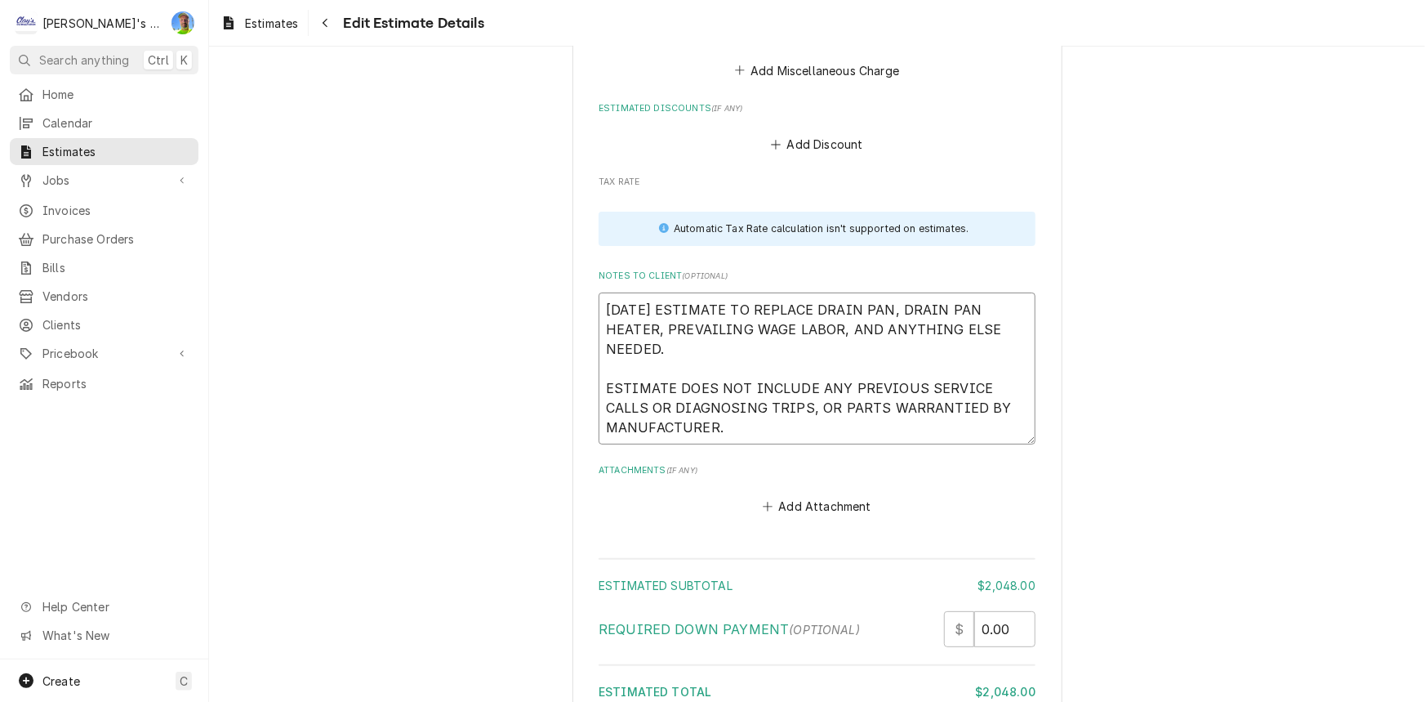
type textarea "9/29/2025 ESTIMATE TO REPLACE DRAIN PAN, DRAIN PAN HEATER, PREVAILING WAGE LABO…"
type textarea "x"
type textarea "9/29/2025 ESTIMATE TO REPLACE DRAIN PAN, DRAIN PAN HEATER, PREVAILING WAGE LABO…"
type textarea "x"
type textarea "9/29/2025 ESTIMATE TO REPLACE DRAIN PAN, DRAIN PAN HEATER, PREVAILING WAGE LABO…"
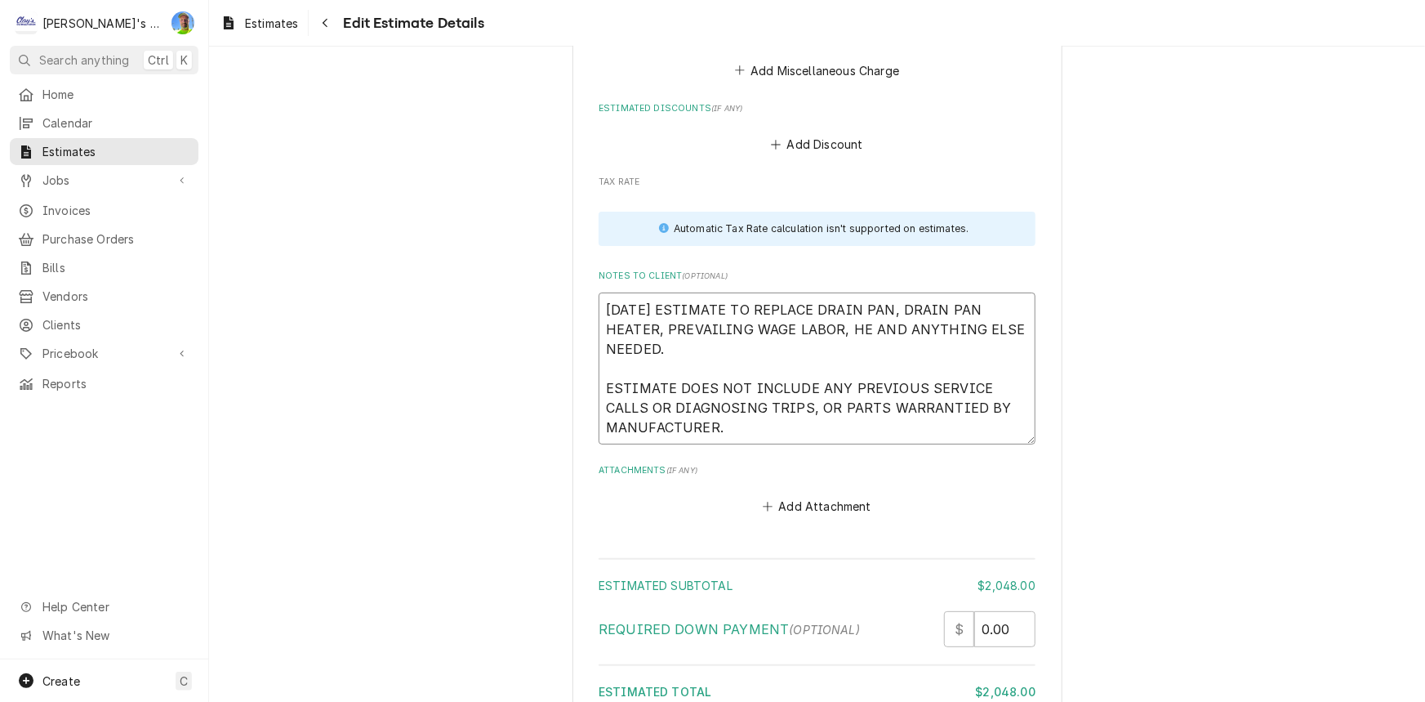
type textarea "x"
type textarea "9/29/2025 ESTIMATE TO REPLACE DRAIN PAN, DRAIN PAN HEATER, PREVAILING WAGE LABO…"
type textarea "x"
type textarea "9/29/2025 ESTIMATE TO REPLACE DRAIN PAN, DRAIN PAN HEATER, PREVAILING WAGE LABO…"
type textarea "x"
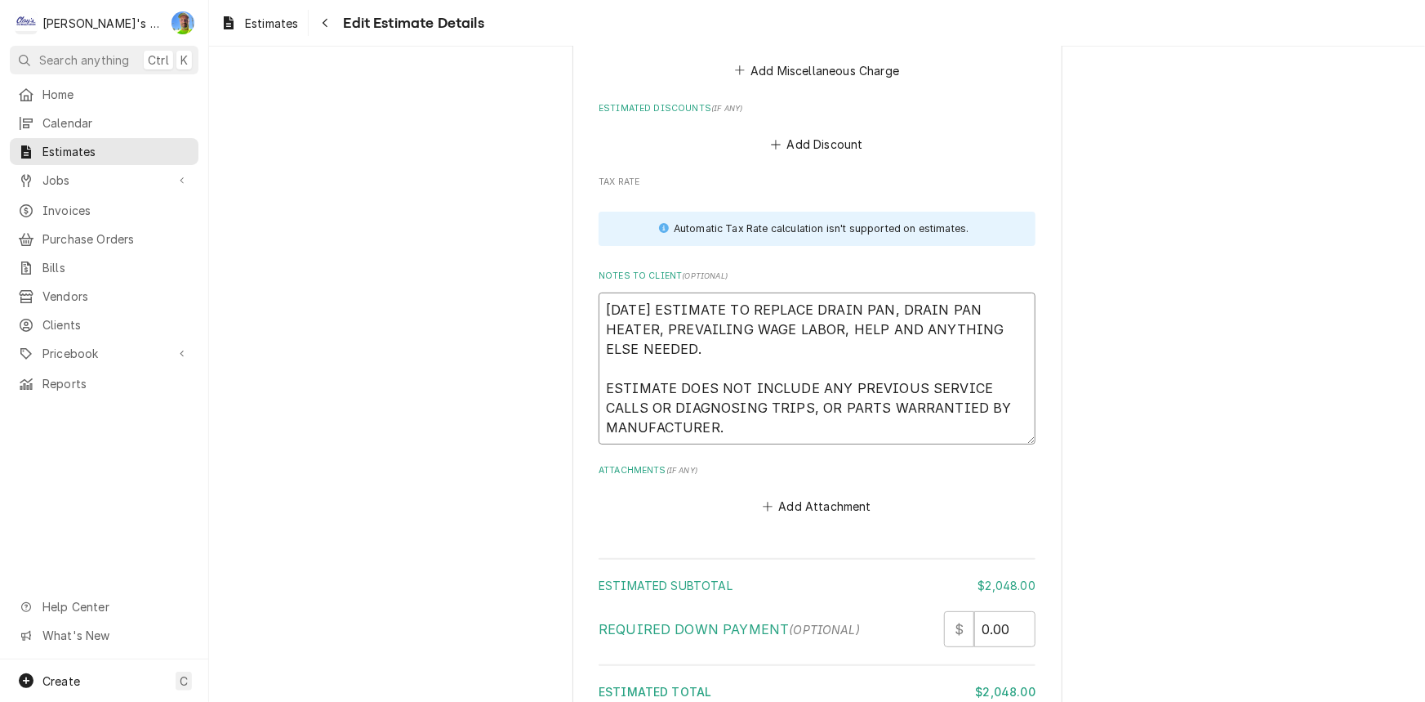
type textarea "9/29/2025 ESTIMATE TO REPLACE DRAIN PAN, DRAIN PAN HEATER, PREVAILING WAGE LABO…"
type textarea "x"
type textarea "9/29/2025 ESTIMATE TO REPLACE DRAIN PAN, DRAIN PAN HEATER, PREVAILING WAGE LABO…"
type textarea "x"
type textarea "9/29/2025 ESTIMATE TO REPLACE DRAIN PAN, DRAIN PAN HEATER, PREVAILING WAGE LABO…"
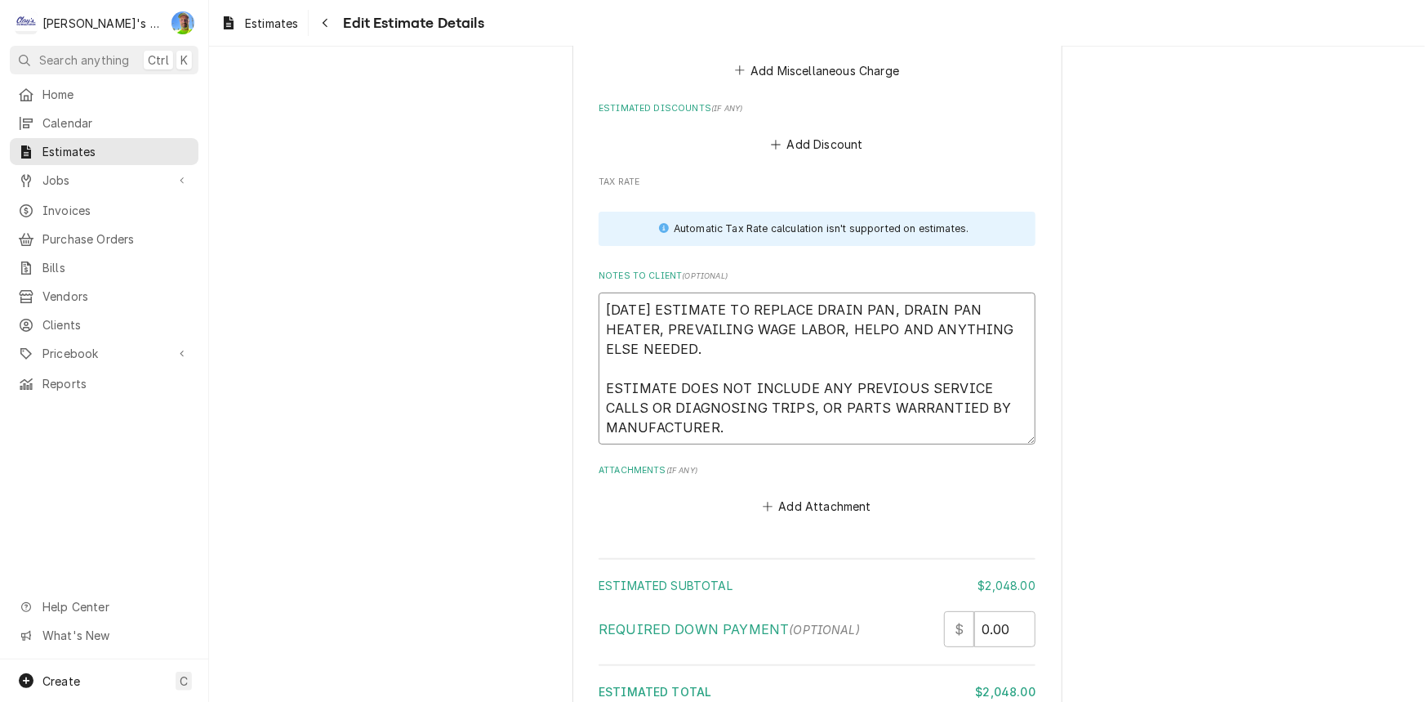
type textarea "x"
type textarea "9/29/2025 ESTIMATE TO REPLACE DRAIN PAN, DRAIN PAN HEATER, PREVAILING WAGE LABO…"
type textarea "x"
type textarea "9/29/2025 ESTIMATE TO REPLACE DRAIN PAN, DRAIN PAN HEATER, PREVAILING WAGE LABO…"
type textarea "x"
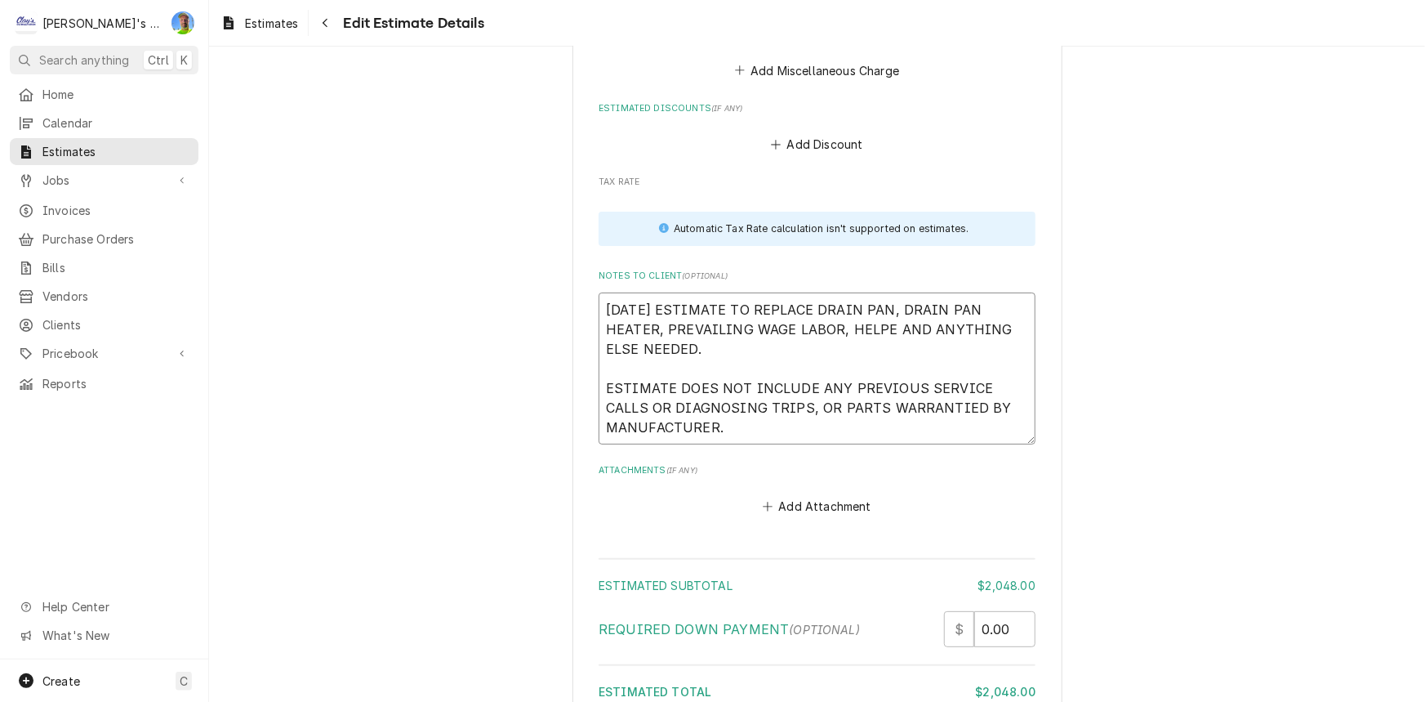
type textarea "9/29/2025 ESTIMATE TO REPLACE DRAIN PAN, DRAIN PAN HEATER, PREVAILING WAGE LABO…"
type textarea "x"
type textarea "9/29/2025 ESTIMATE TO REPLACE DRAIN PAN, DRAIN PAN HEATER, PREVAILING WAGE LABO…"
type textarea "x"
type textarea "9/29/2025 ESTIMATE TO REPLACE DRAIN PAN, DRAIN PAN HEATER, PREVAILING WAGE LABO…"
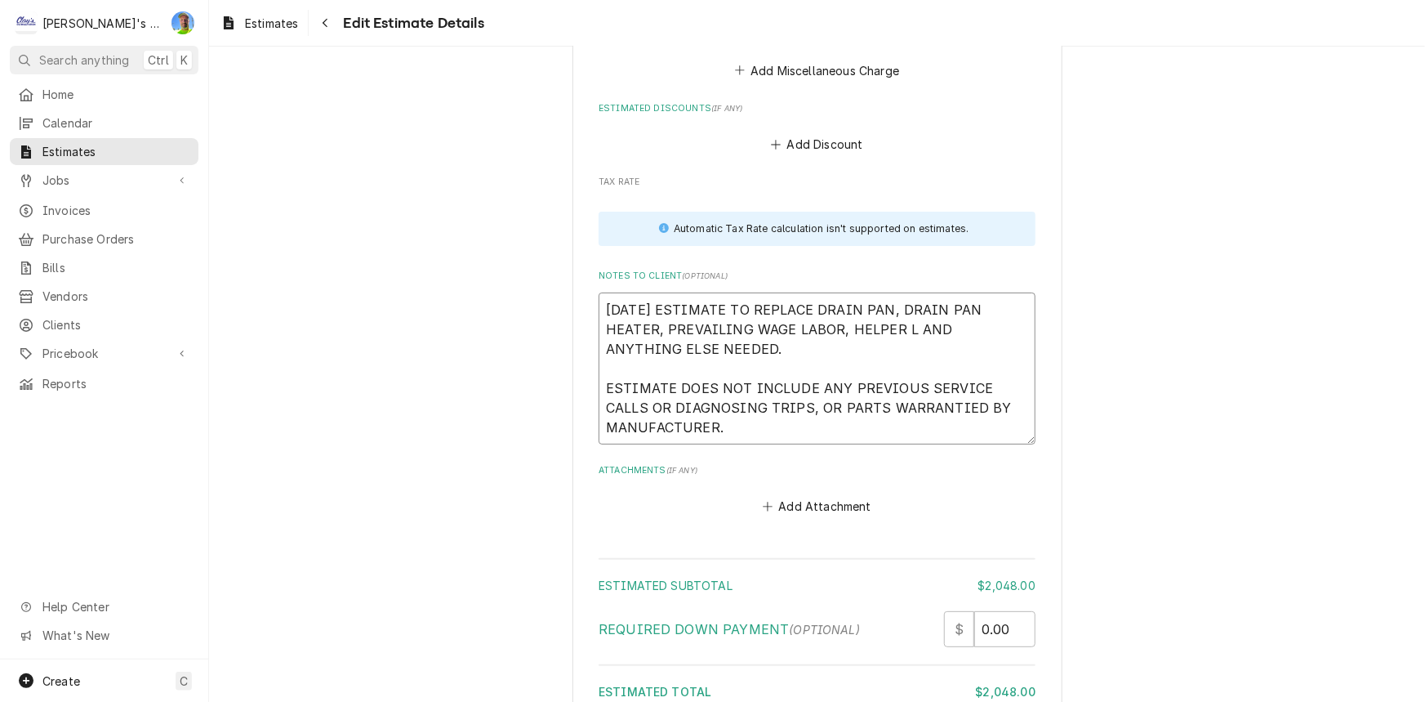
type textarea "x"
type textarea "9/29/2025 ESTIMATE TO REPLACE DRAIN PAN, DRAIN PAN HEATER, PREVAILING WAGE LABO…"
type textarea "x"
type textarea "9/29/2025 ESTIMATE TO REPLACE DRAIN PAN, DRAIN PAN HEATER, PREVAILING WAGE LABO…"
type textarea "x"
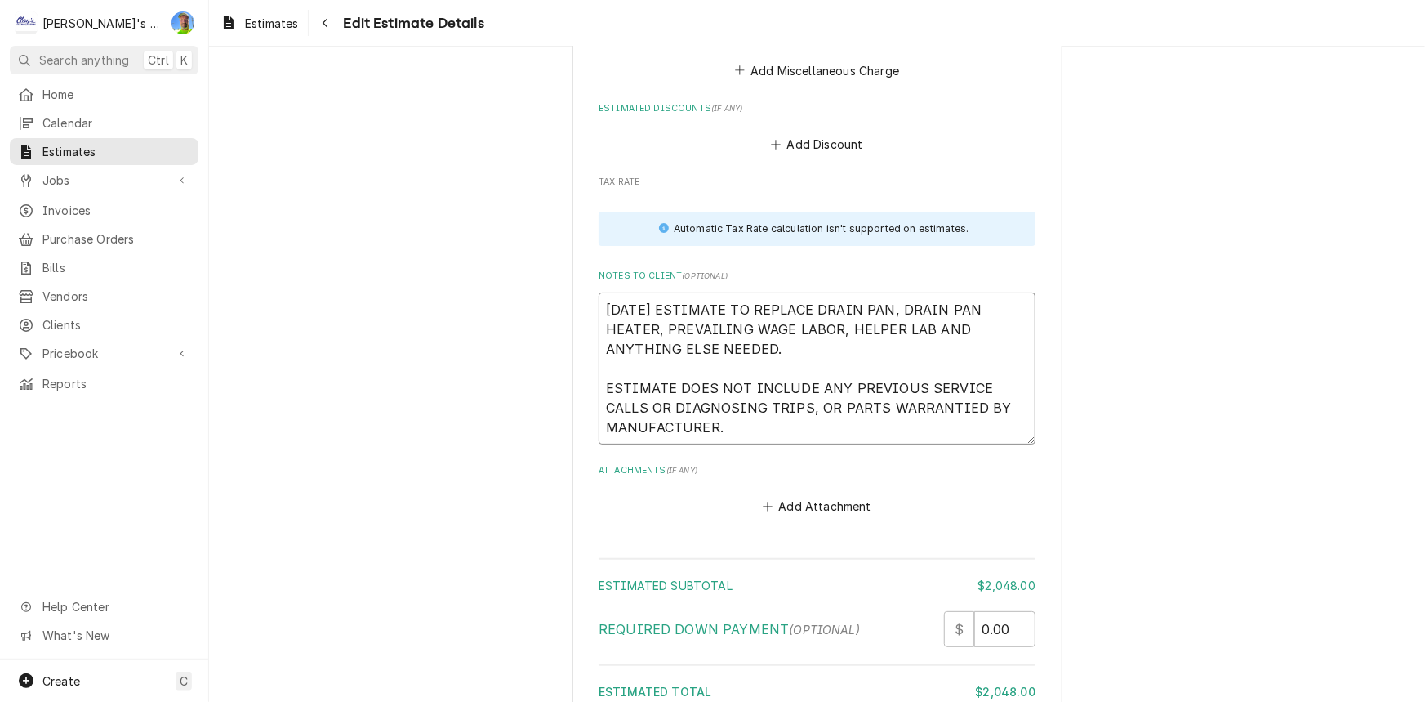
type textarea "9/29/2025 ESTIMATE TO REPLACE DRAIN PAN, DRAIN PAN HEATER, PREVAILING WAGE LABO…"
type textarea "x"
type textarea "9/29/2025 ESTIMATE TO REPLACE DRAIN PAN, DRAIN PAN HEATER, PREVAILING WAGE LABO…"
type textarea "x"
type textarea "[DATE] ESTIMATE TO REPLACE DRAIN PAN, DRAIN PAN HEATER, PREVAILING WAGE LABOR, …"
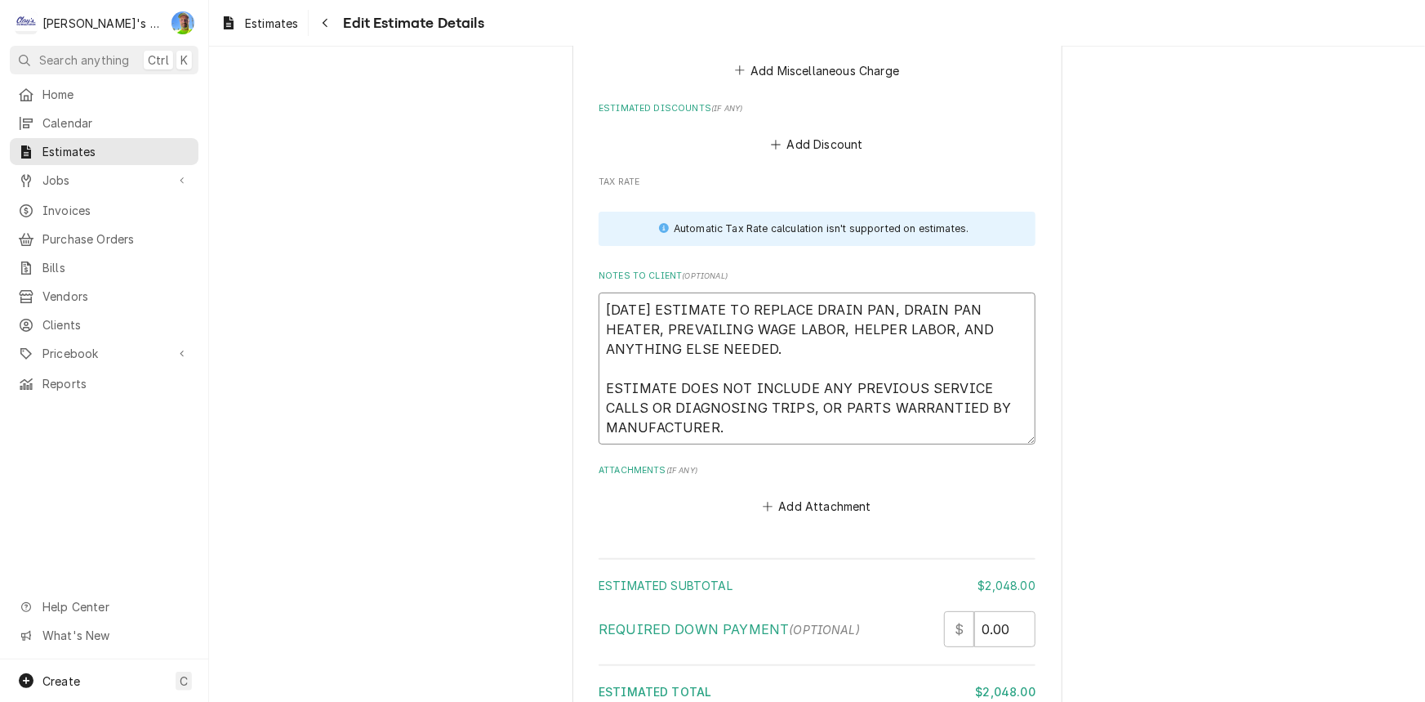
type textarea "x"
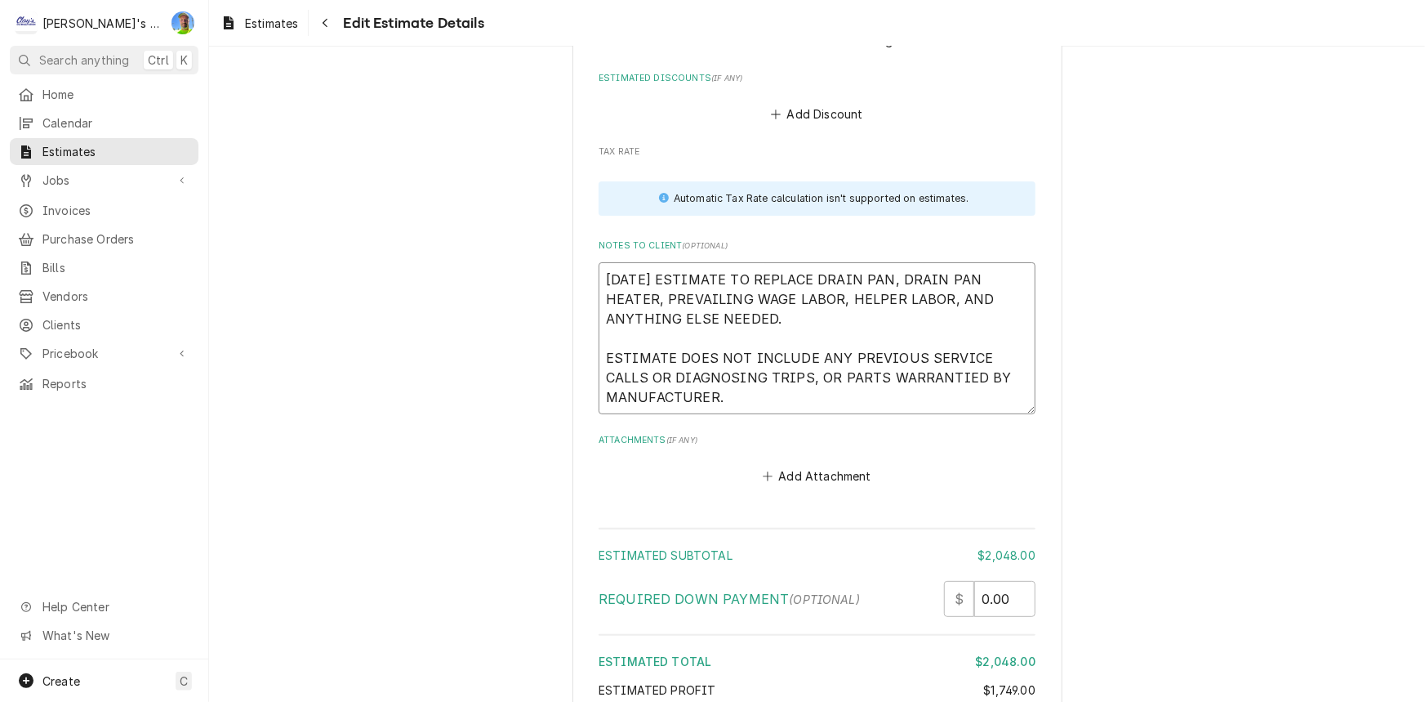
scroll to position [3172, 0]
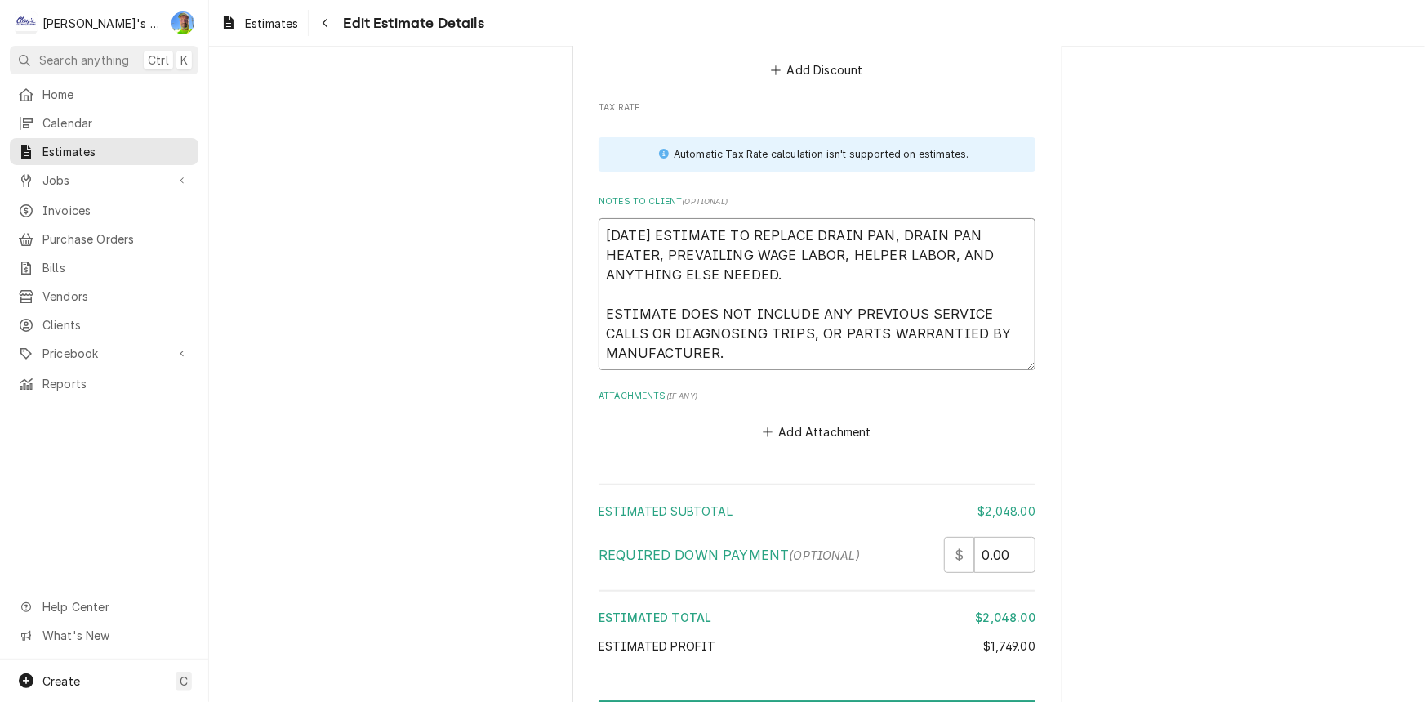
drag, startPoint x: 769, startPoint y: 283, endPoint x: 657, endPoint y: 251, distance: 115.8
click at [657, 251] on textarea "[DATE] ESTIMATE TO REPLACE DRAIN PAN, DRAIN PAN HEATER, PREVAILING WAGE LABOR, …" at bounding box center [817, 294] width 437 height 152
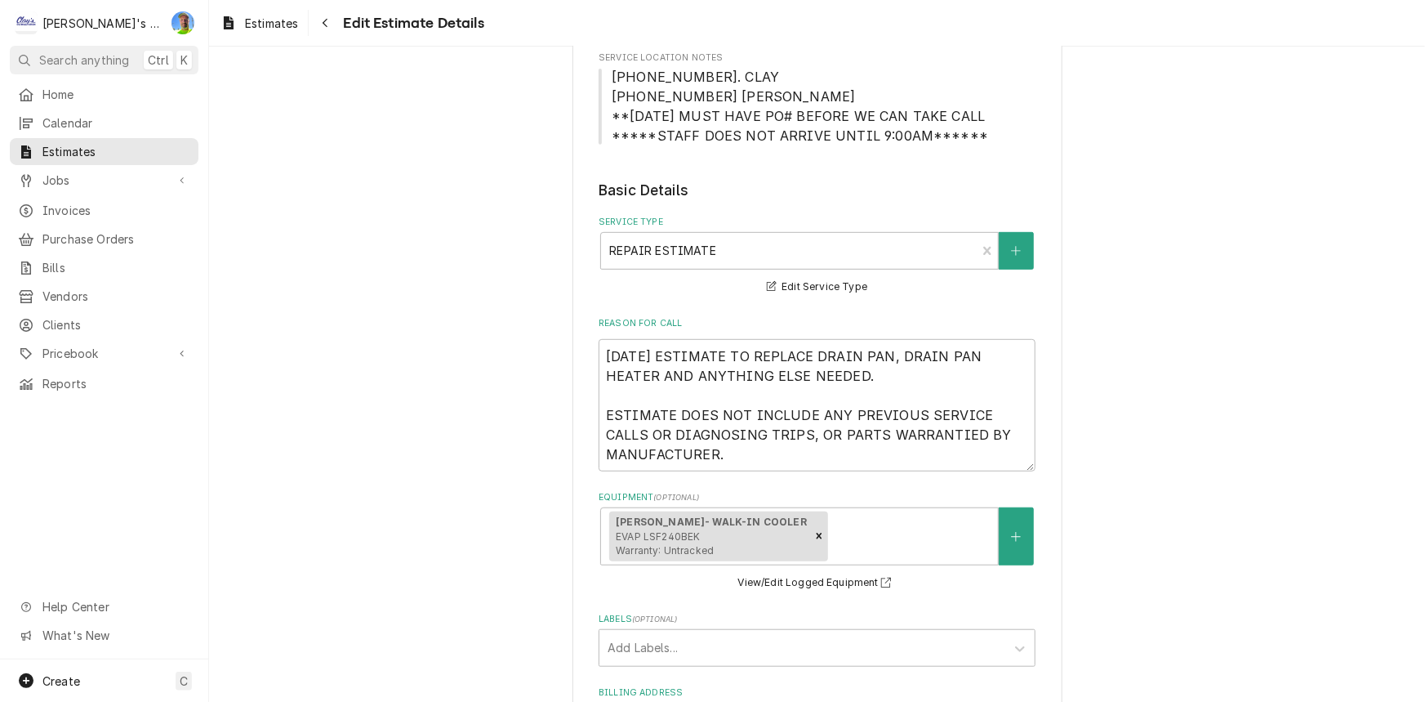
scroll to position [351, 0]
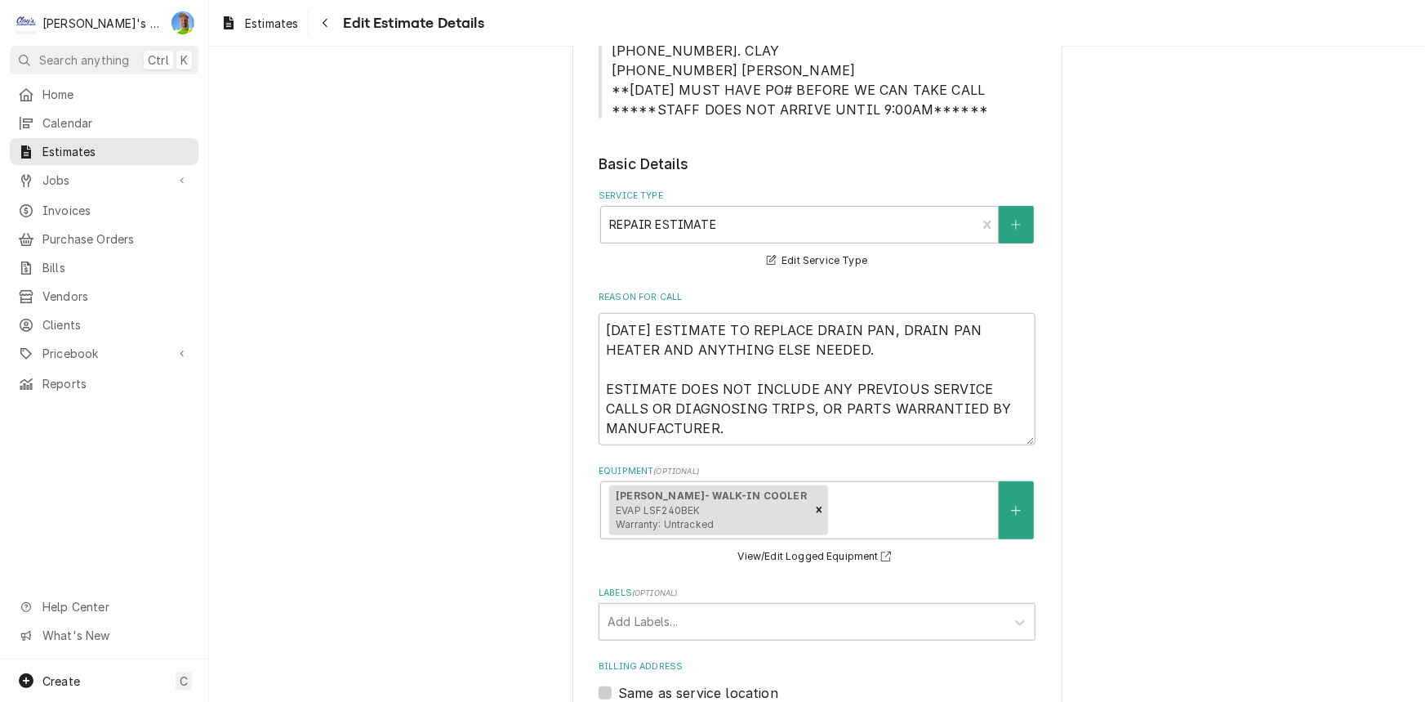
type textarea "[DATE] ESTIMATE TO REPLACE DRAIN PAN, DRAIN PAN HEATER, PREVAILING WAGE LABOR, …"
click at [647, 346] on textarea "9/29/2025 ESTIMATE TO REPLACE DRAIN PAN, DRAIN PAN HEATER AND ANYTHING ELSE NEE…" at bounding box center [817, 379] width 437 height 132
type textarea "x"
type textarea "9/29/2025 ESTIMATE TO REPLACE DRAIN PAN, DRAIN PAN HEATER, AND ANYTHING ELSE NE…"
type textarea "x"
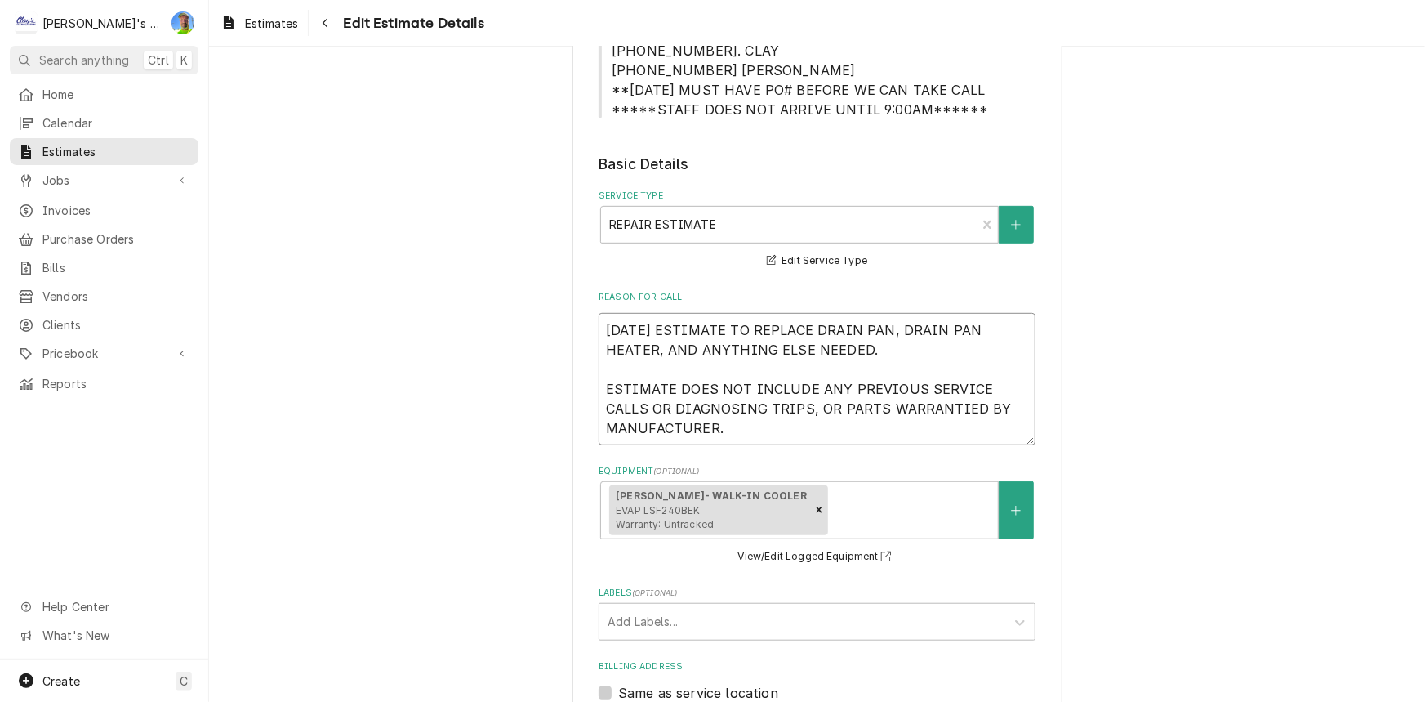
type textarea "9/29/2025 ESTIMATE TO REPLACE DRAIN PAN, DRAIN PAN HEATER, AND ANYTHING ELSE NE…"
paste textarea "PREVAILING WAGE LABOR, HELPER LABOR, AND ANYTHING ELSE NEEDED."
type textarea "x"
type textarea "9/29/2025 ESTIMATE TO REPLACE DRAIN PAN, DRAIN PAN HEATER, PREVAILING WAGE LABO…"
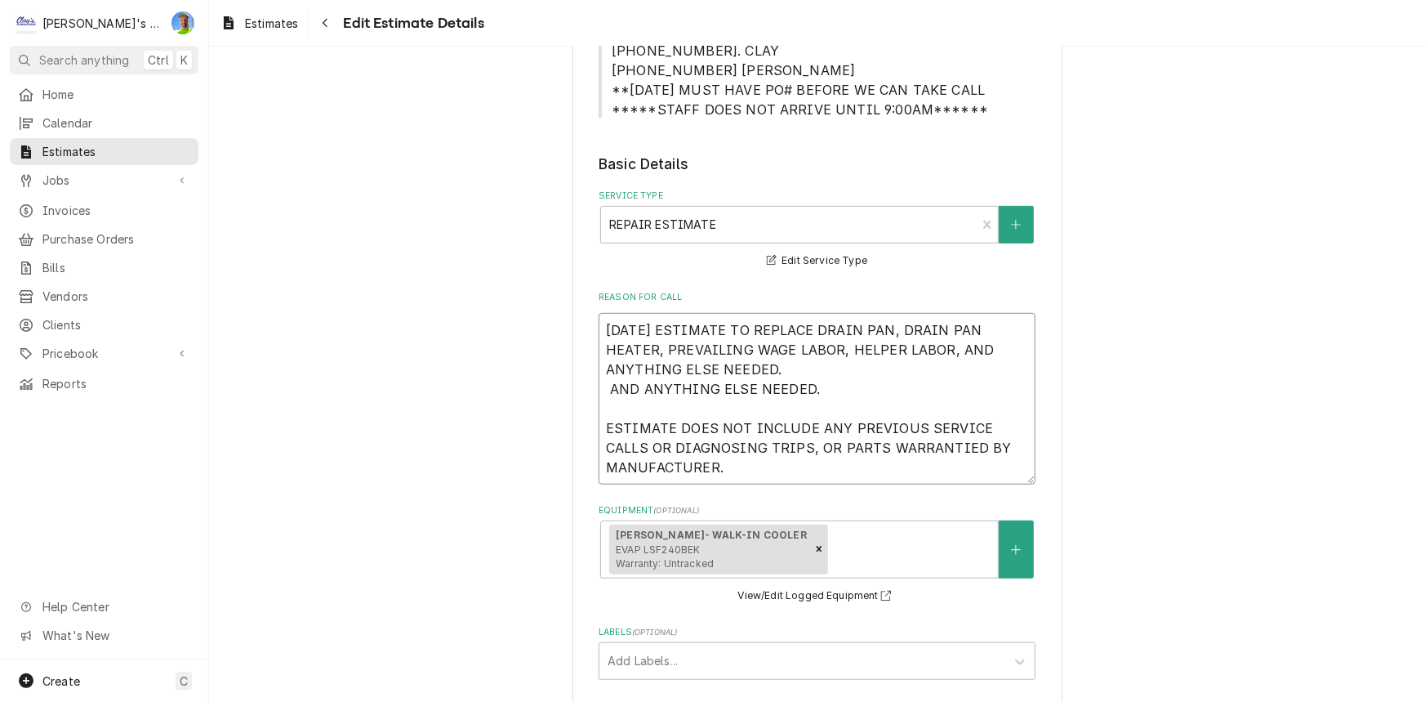
drag, startPoint x: 808, startPoint y: 390, endPoint x: 588, endPoint y: 388, distance: 219.7
type textarea "x"
type textarea "9/29/2025 ESTIMATE TO REPLACE DRAIN PAN, DRAIN PAN HEATER, PREVAILING WAGE LABO…"
type textarea "x"
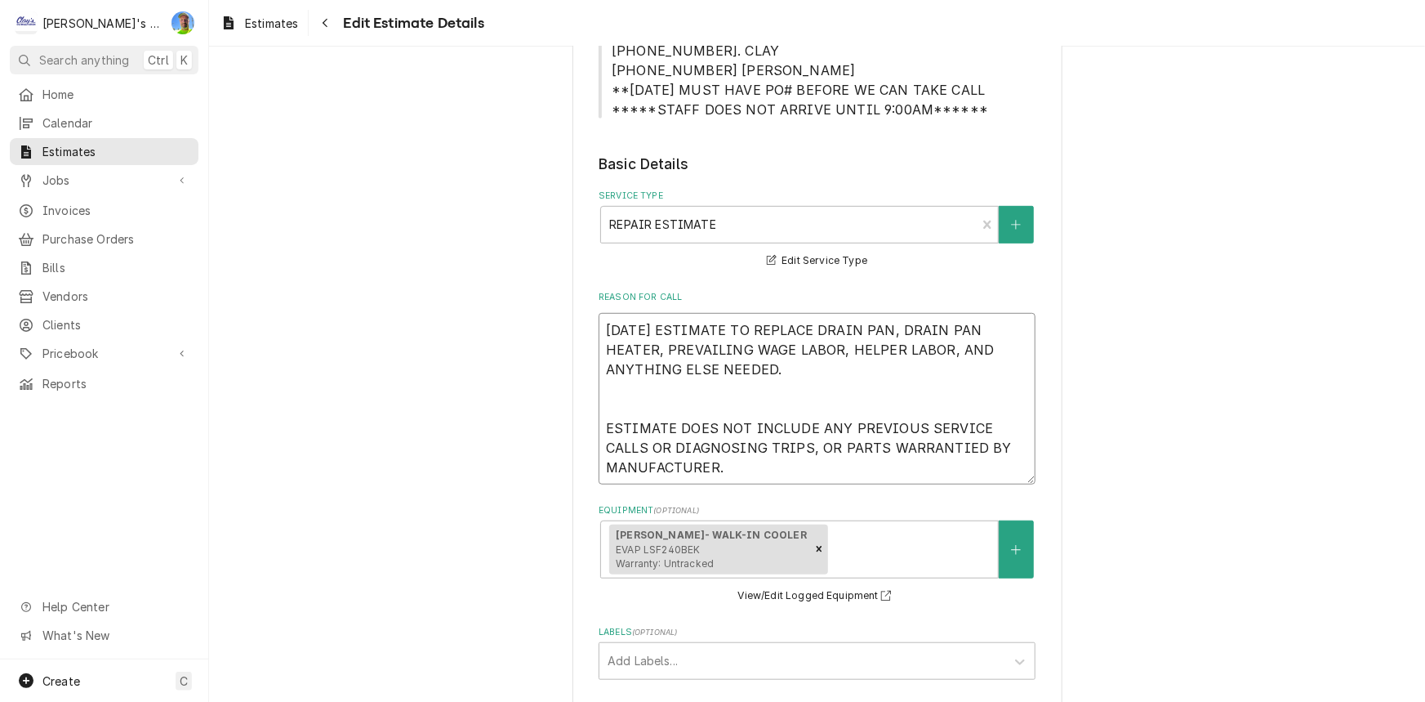
type textarea "[DATE] ESTIMATE TO REPLACE DRAIN PAN, DRAIN PAN HEATER, PREVAILING WAGE LABOR, …"
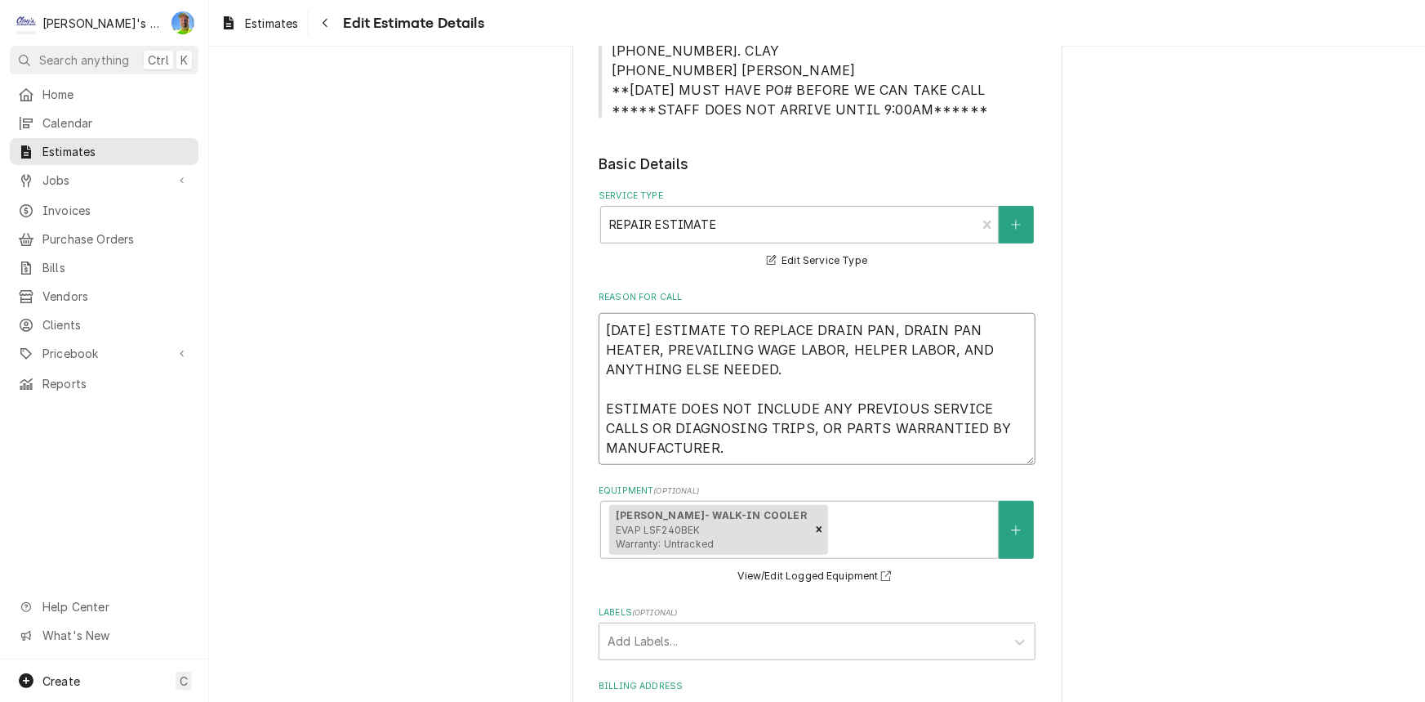
type textarea "x"
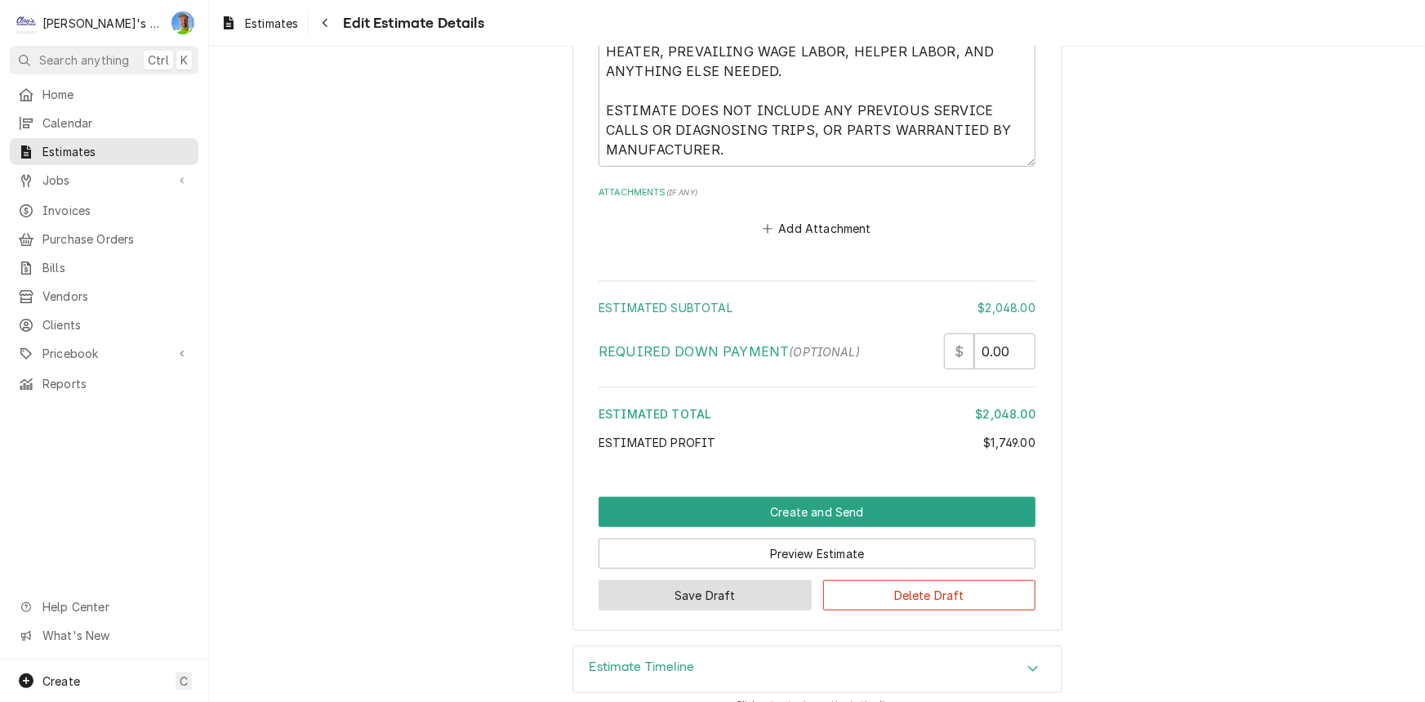
type textarea "[DATE] ESTIMATE TO REPLACE DRAIN PAN, DRAIN PAN HEATER, PREVAILING WAGE LABOR, …"
click at [628, 590] on button "Save Draft" at bounding box center [705, 595] width 213 height 30
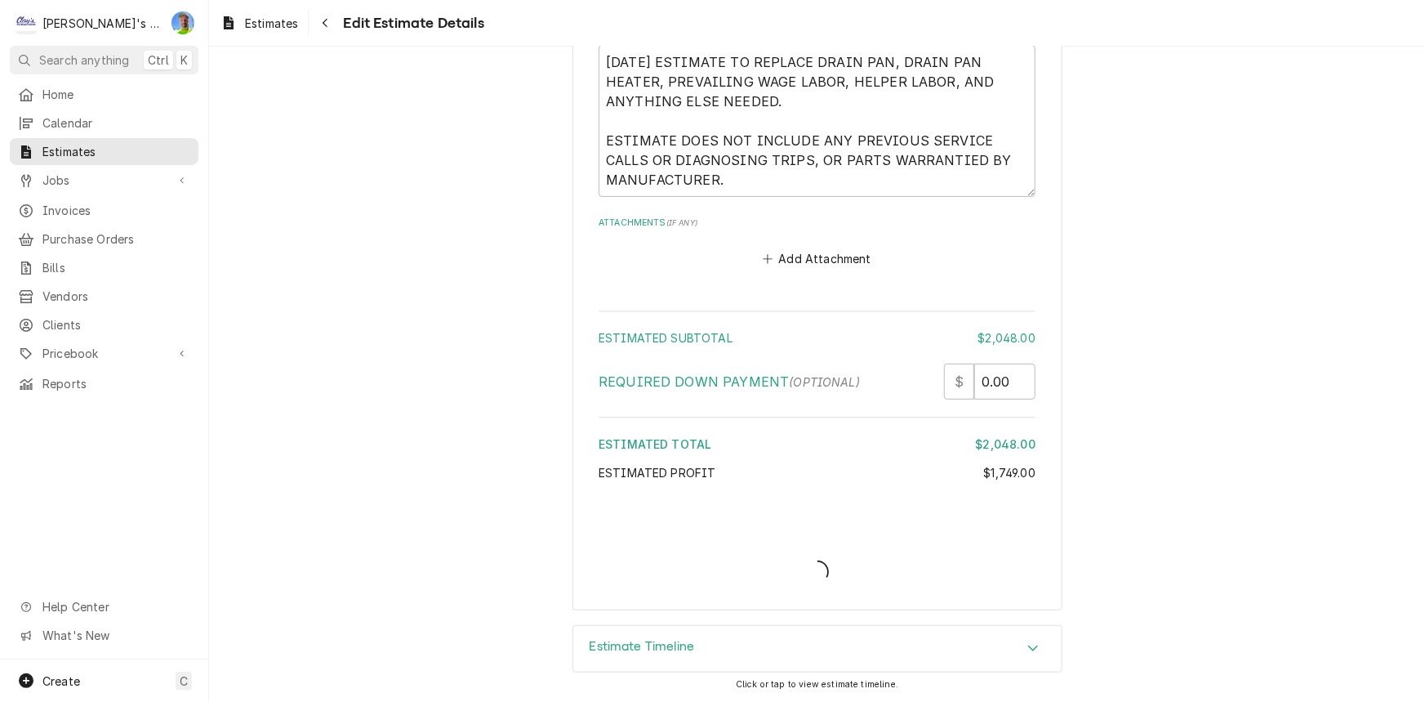
scroll to position [3360, 0]
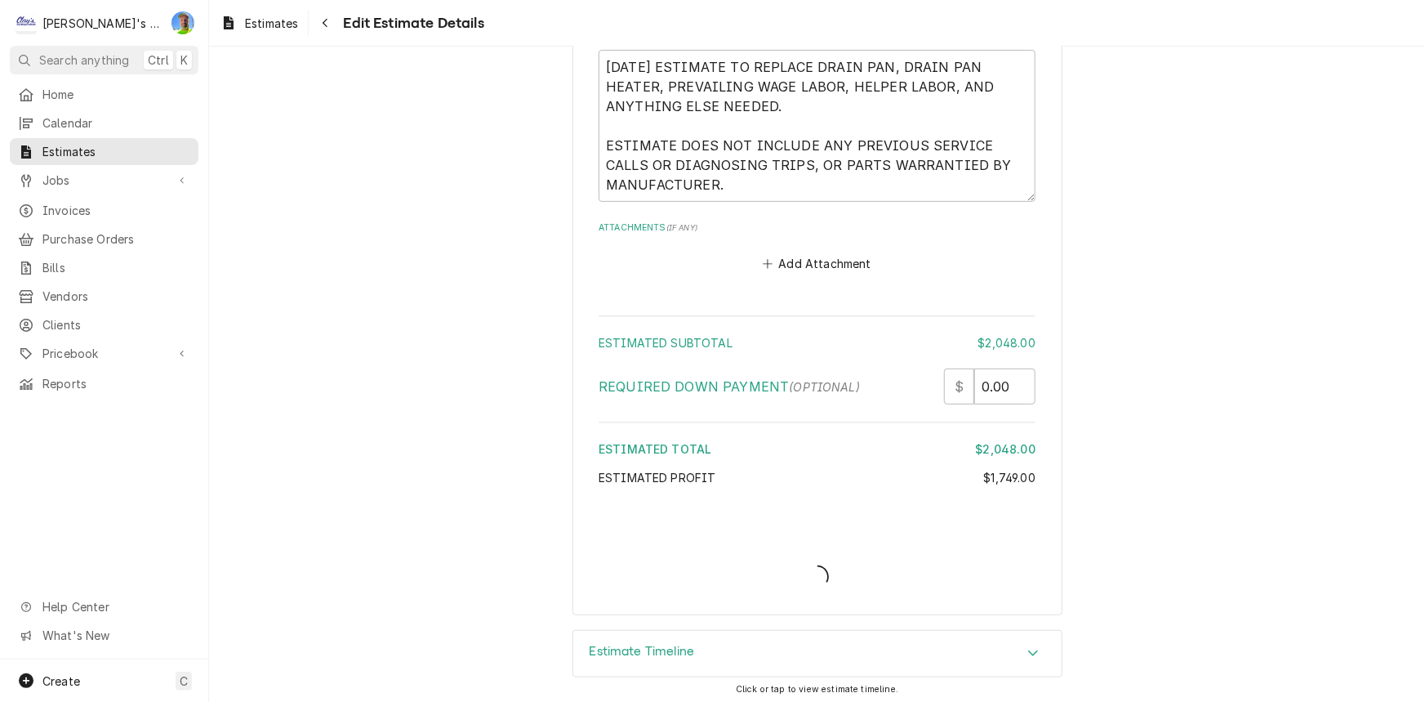
type textarea "x"
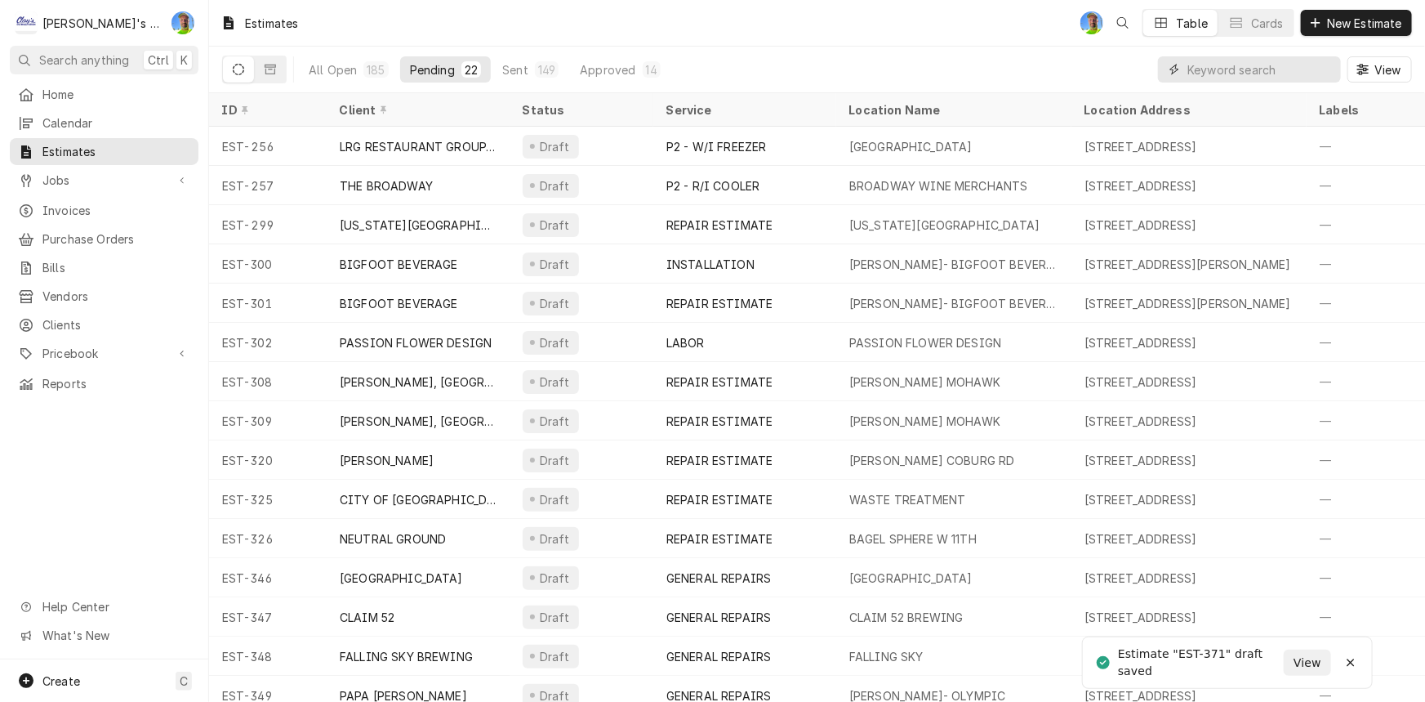
click at [1225, 66] on input "Dynamic Content Wrapper" at bounding box center [1260, 69] width 145 height 26
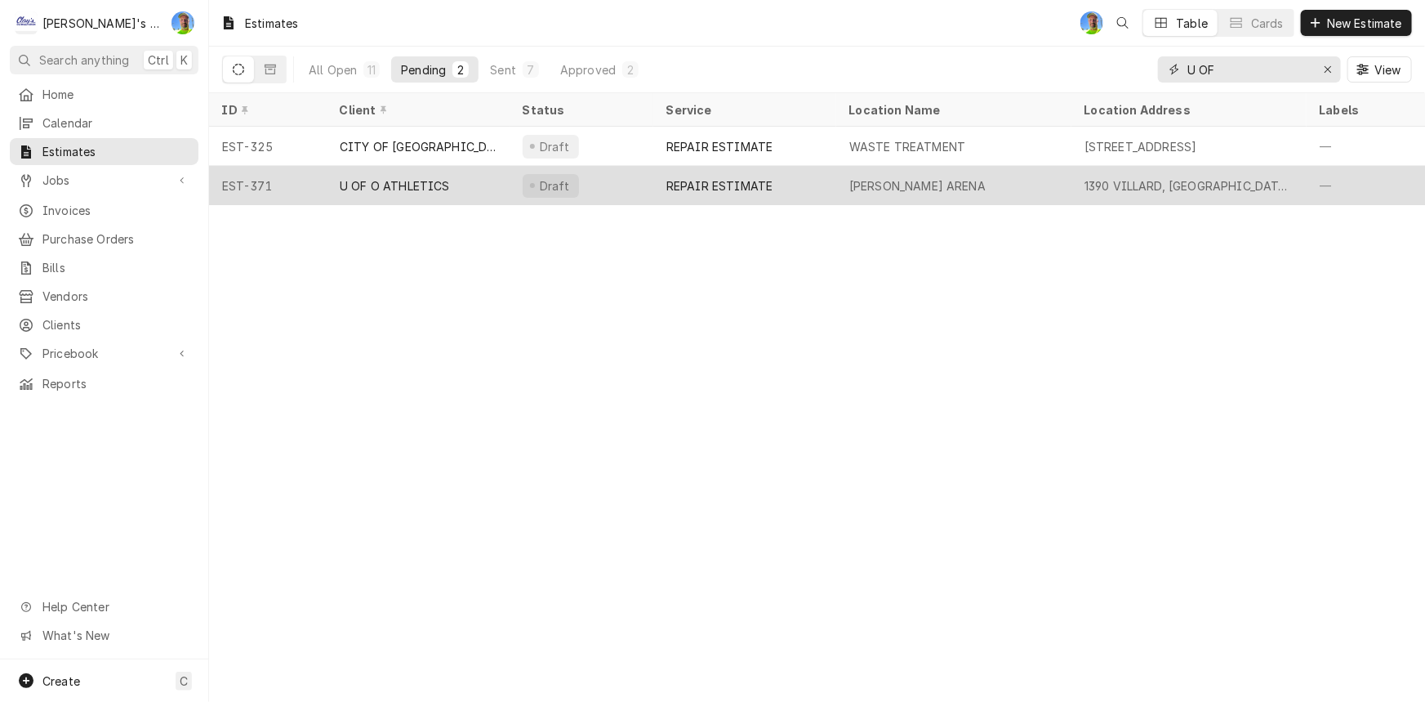
type input "U OF"
click at [905, 180] on div "MATTHEW KNIGHT ARENA" at bounding box center [917, 185] width 136 height 17
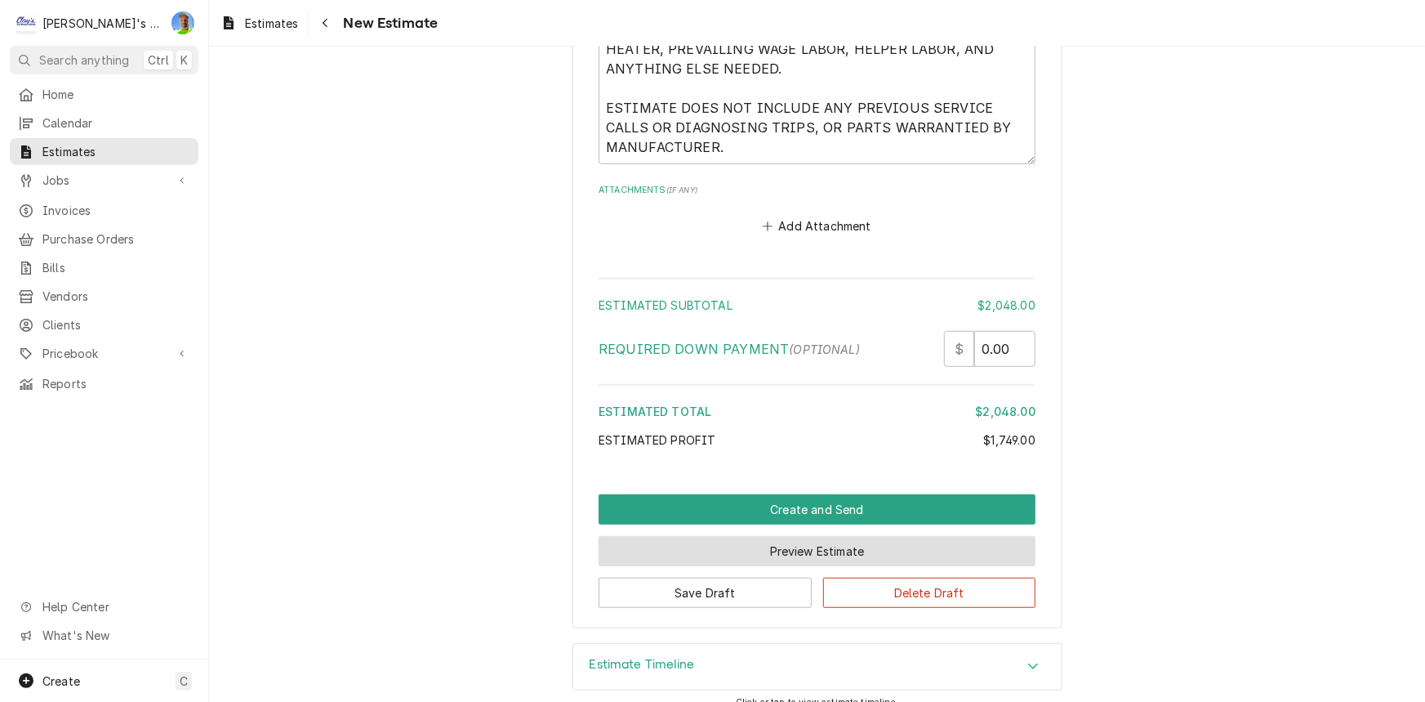
scroll to position [3411, 0]
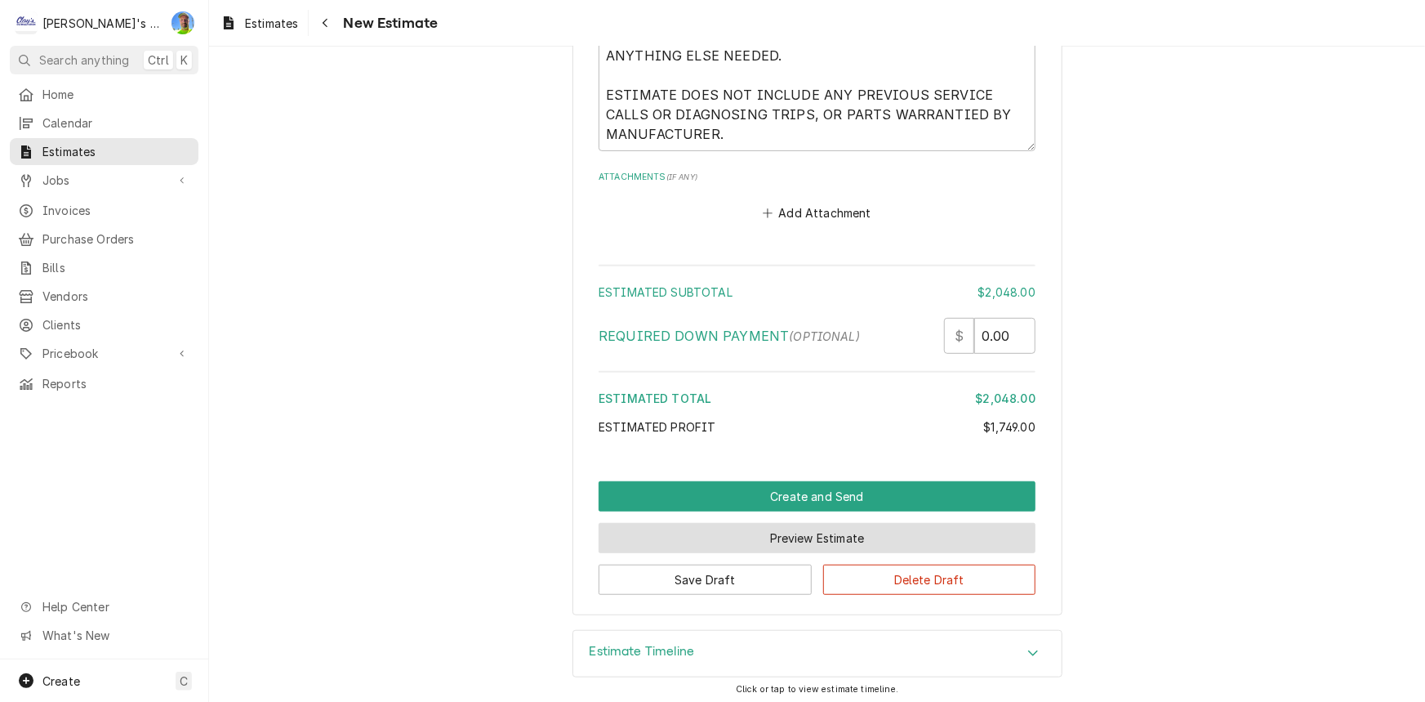
click at [789, 533] on button "Preview Estimate" at bounding box center [817, 538] width 437 height 30
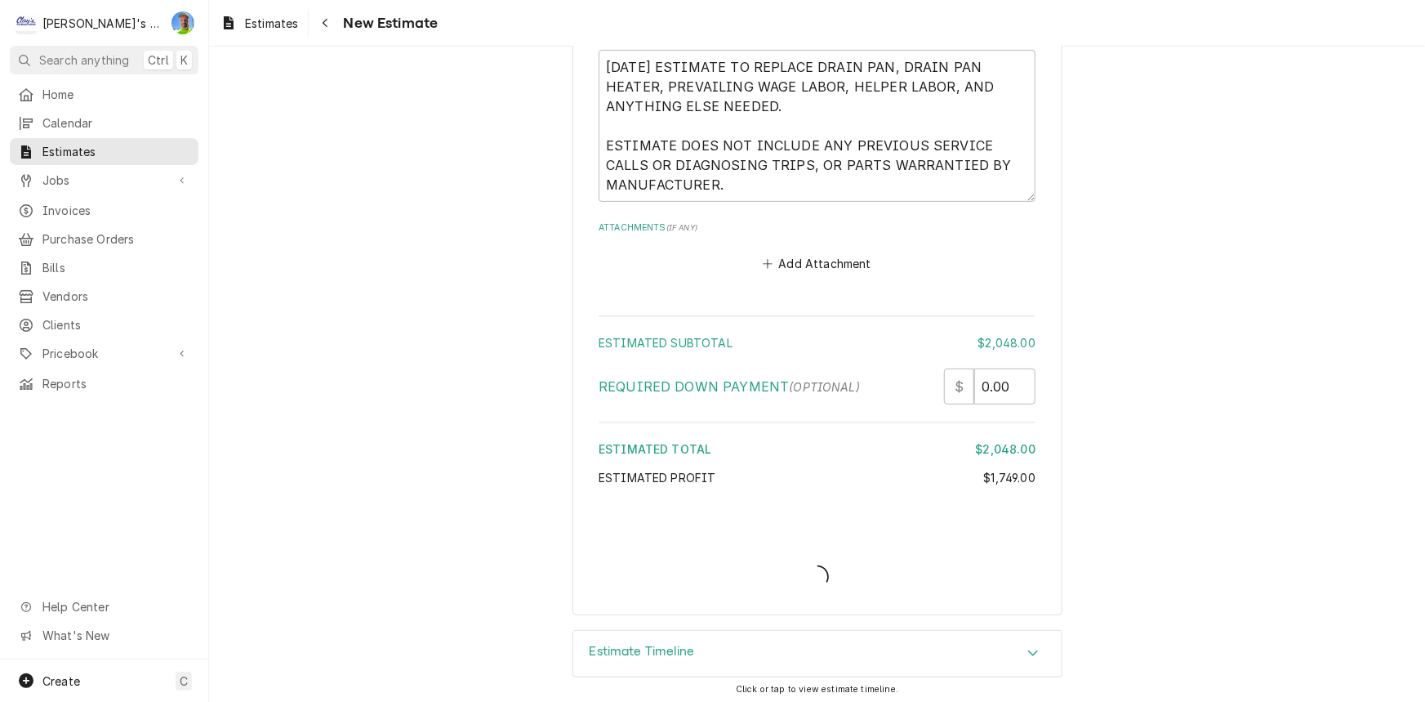
type textarea "x"
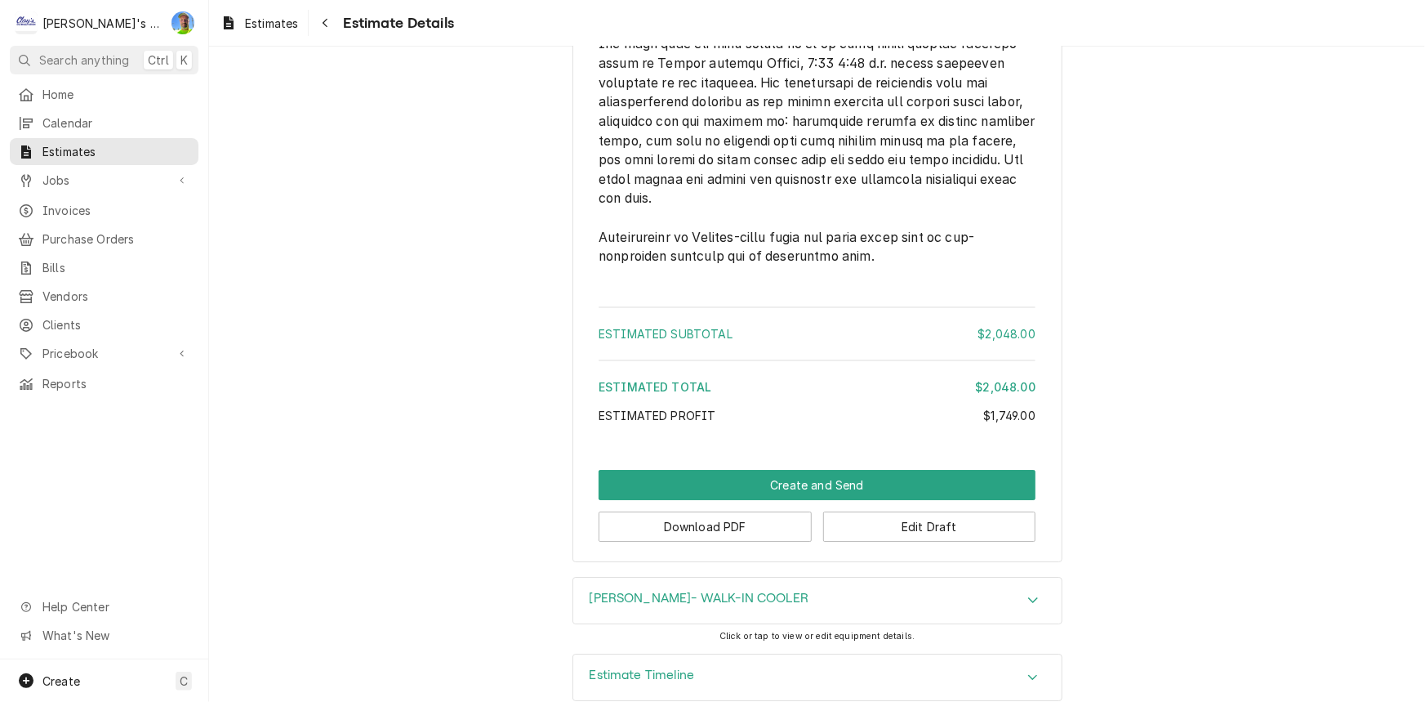
scroll to position [2524, 0]
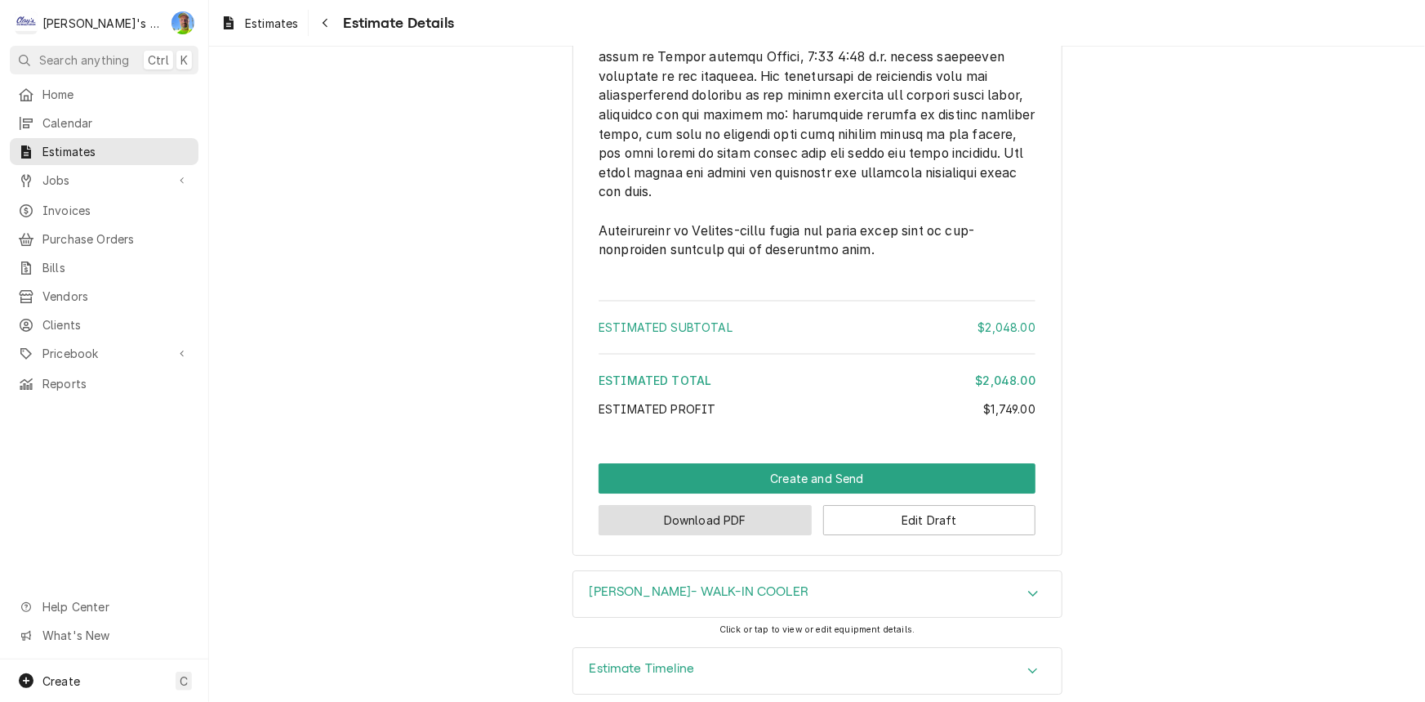
click at [756, 535] on button "Download PDF" at bounding box center [705, 520] width 213 height 30
